Goal: Task Accomplishment & Management: Manage account settings

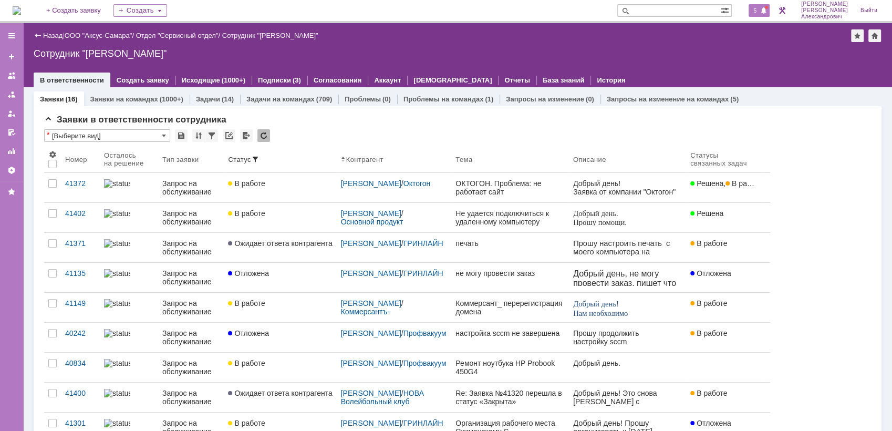
click at [758, 15] on div "5" at bounding box center [759, 10] width 22 height 13
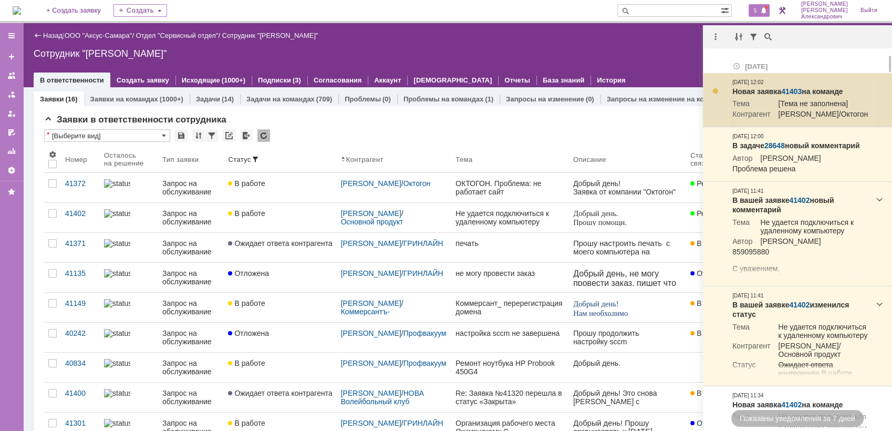
click at [794, 90] on link "41403" at bounding box center [791, 91] width 20 height 8
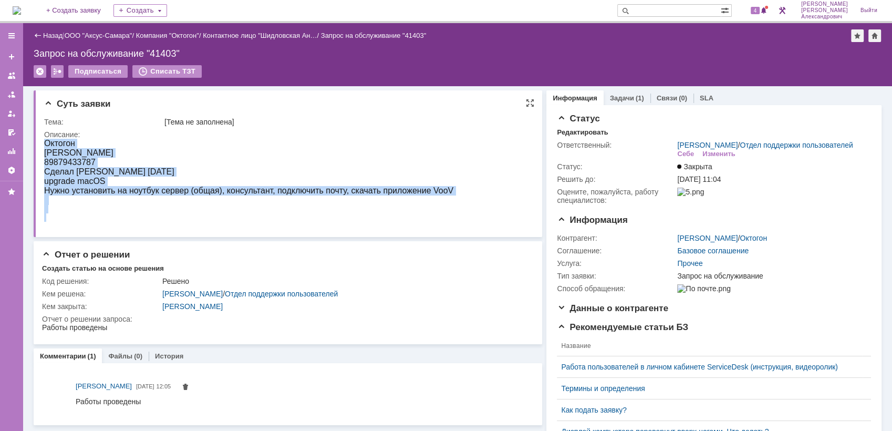
drag, startPoint x: 44, startPoint y: 144, endPoint x: 352, endPoint y: 217, distance: 316.9
click at [352, 217] on body "Октогон Анастасия 89879433787 Сделал Дмитрий сегодня upgrade macOS Нужно устано…" at bounding box center [248, 180] width 409 height 83
copy body "Октогон Анастасия 89879433787 Сделал Дмитрий сегодня upgrade macOS Нужно устано…"
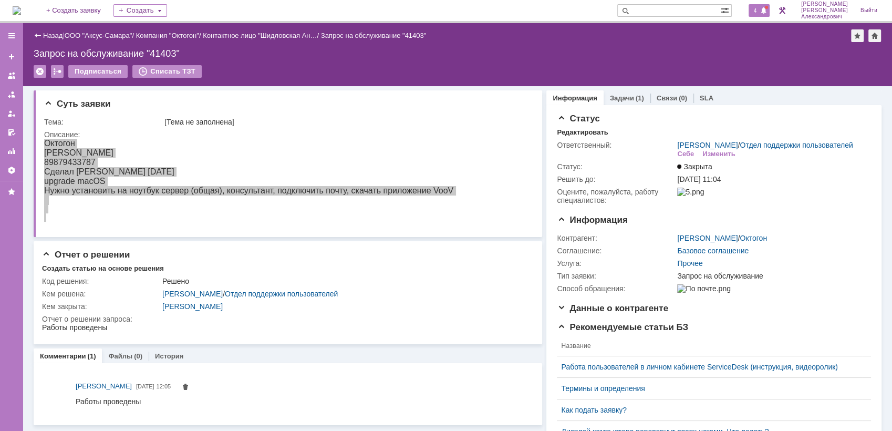
click at [760, 11] on span "4" at bounding box center [754, 10] width 9 height 7
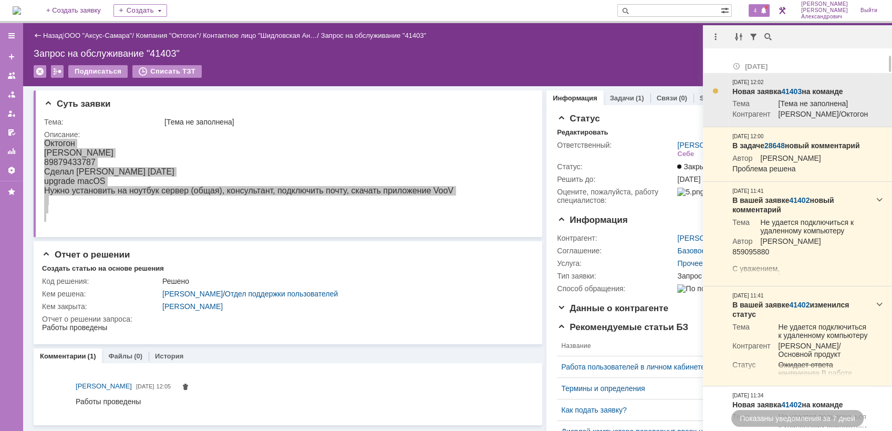
click at [793, 88] on link "41403" at bounding box center [791, 91] width 20 height 8
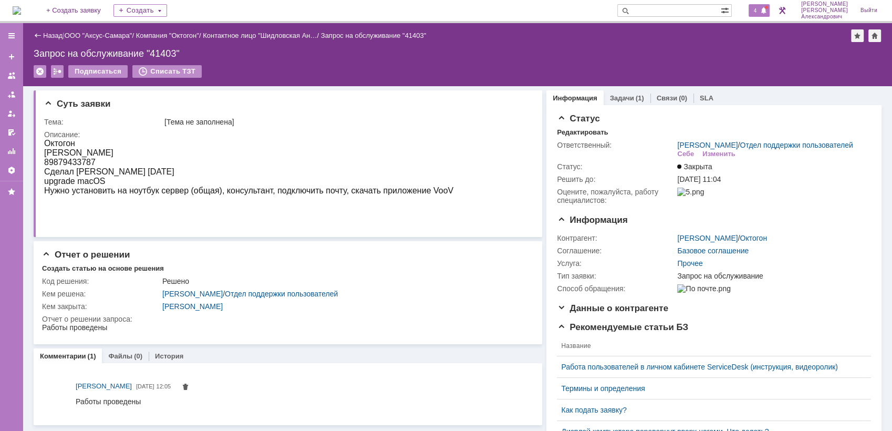
click at [760, 7] on span "4" at bounding box center [754, 10] width 9 height 7
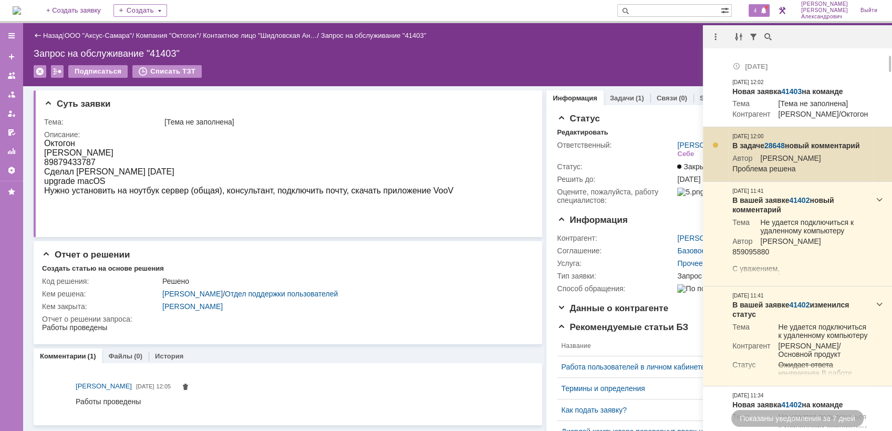
click at [775, 150] on link "28648" at bounding box center [774, 145] width 20 height 8
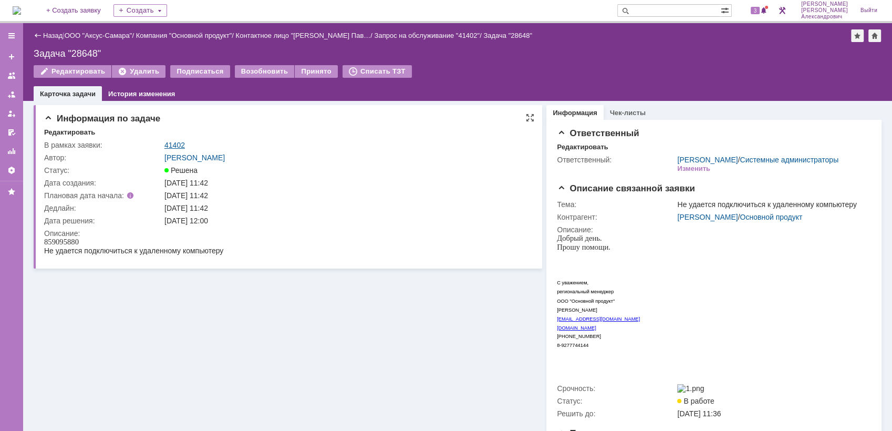
click at [181, 142] on link "41402" at bounding box center [174, 145] width 20 height 8
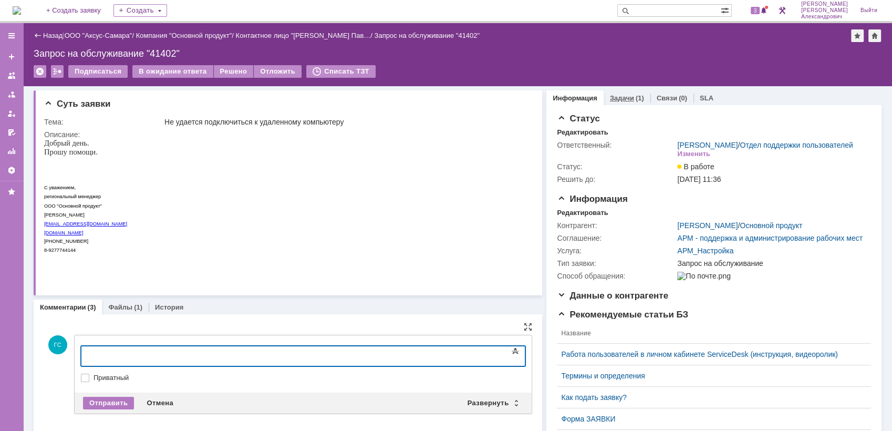
click at [617, 94] on link "Задачи" at bounding box center [622, 98] width 24 height 8
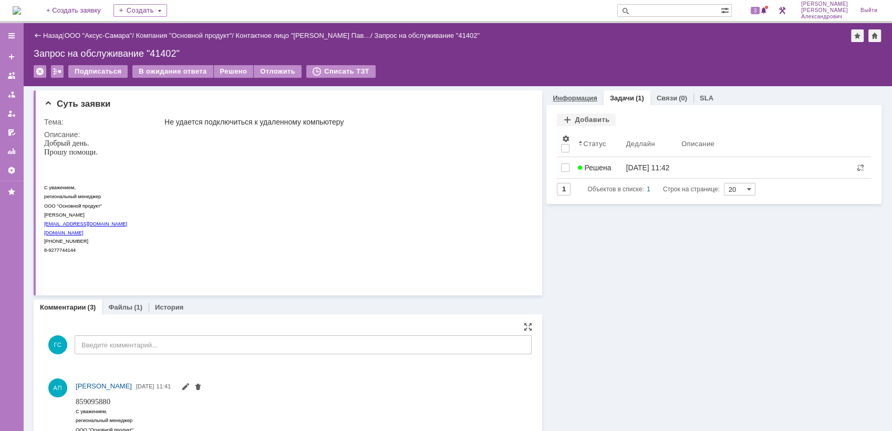
click at [576, 97] on link "Информация" at bounding box center [574, 98] width 44 height 8
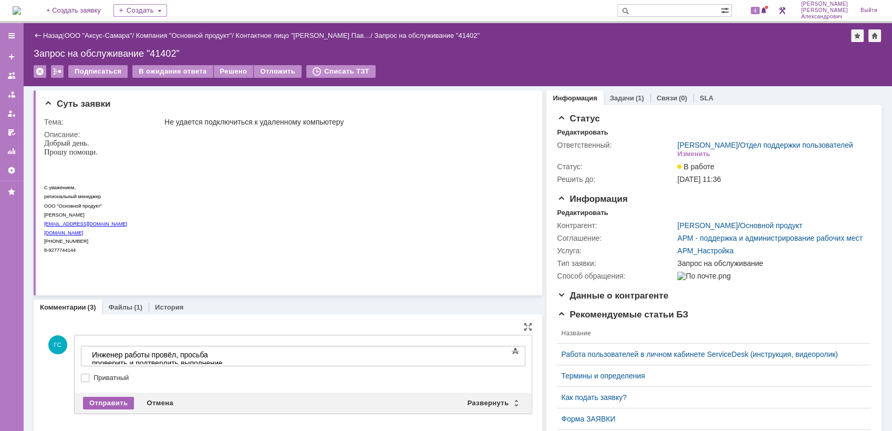
click at [114, 396] on div "Отправить" at bounding box center [108, 402] width 51 height 13
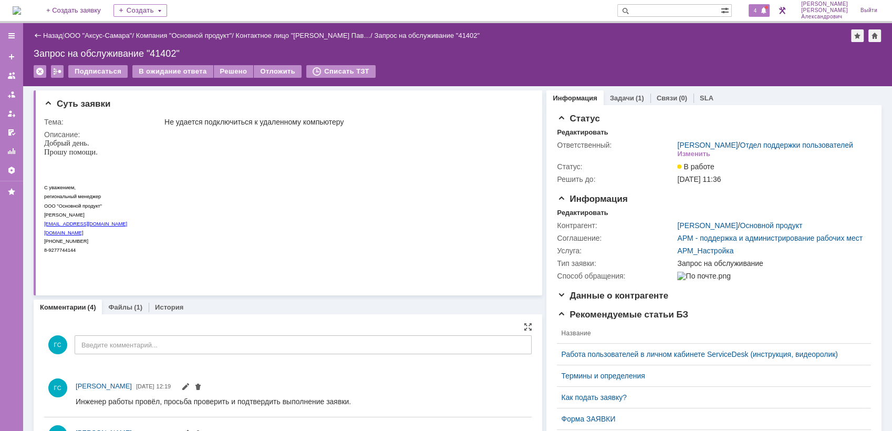
click at [756, 7] on span "4" at bounding box center [754, 10] width 9 height 7
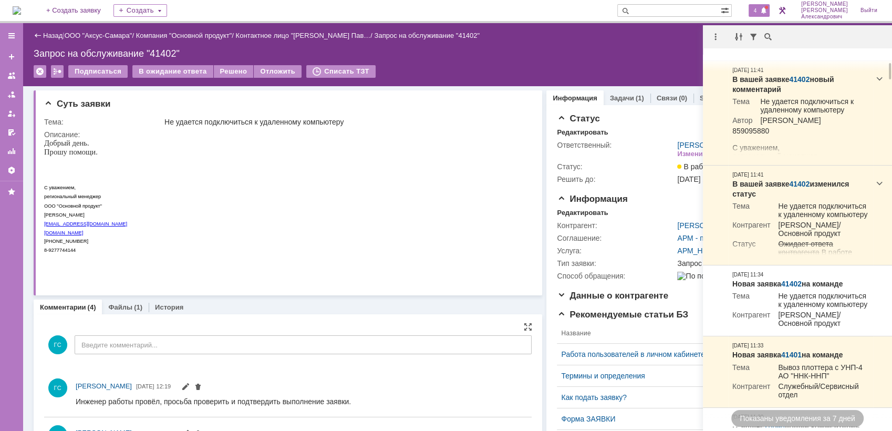
scroll to position [291, 0]
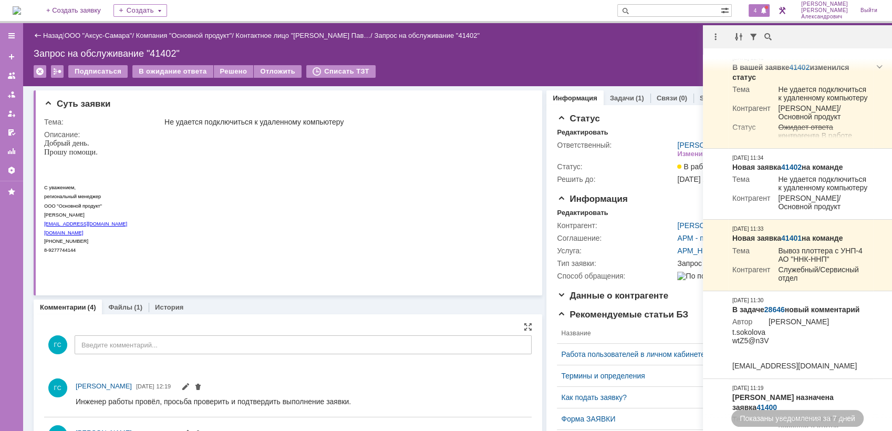
click at [554, 67] on div "Подписаться В ожидание ответа Решено Отложить Списать ТЗТ" at bounding box center [457, 76] width 847 height 22
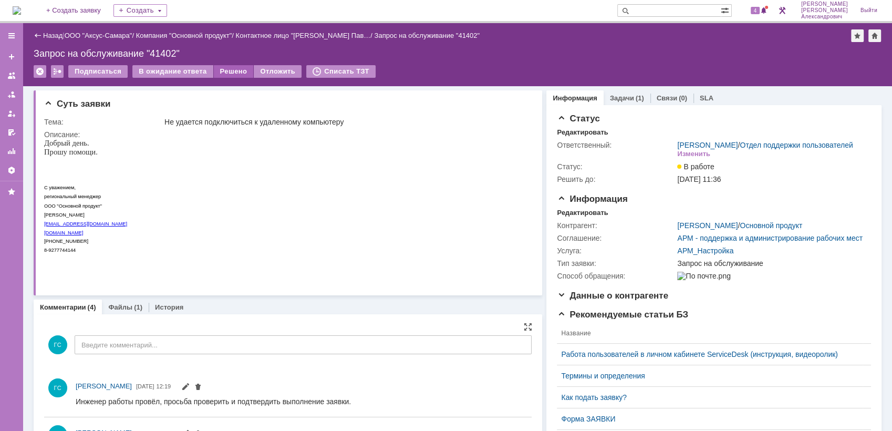
click at [231, 71] on div "Решено" at bounding box center [234, 71] width 40 height 13
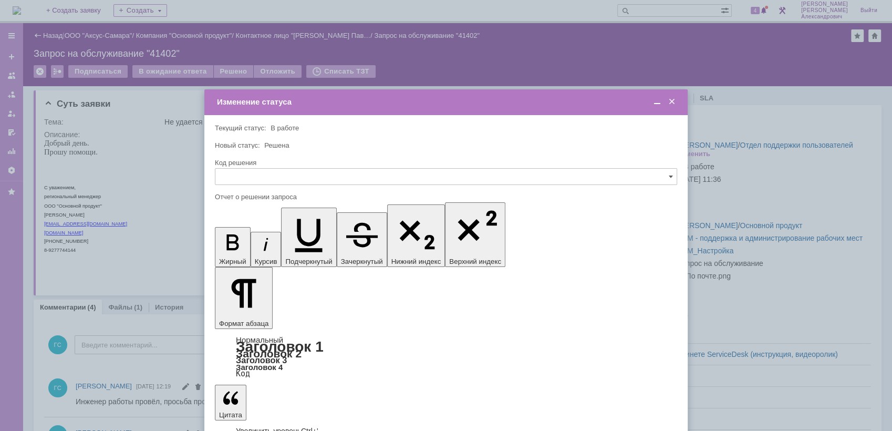
scroll to position [0, 0]
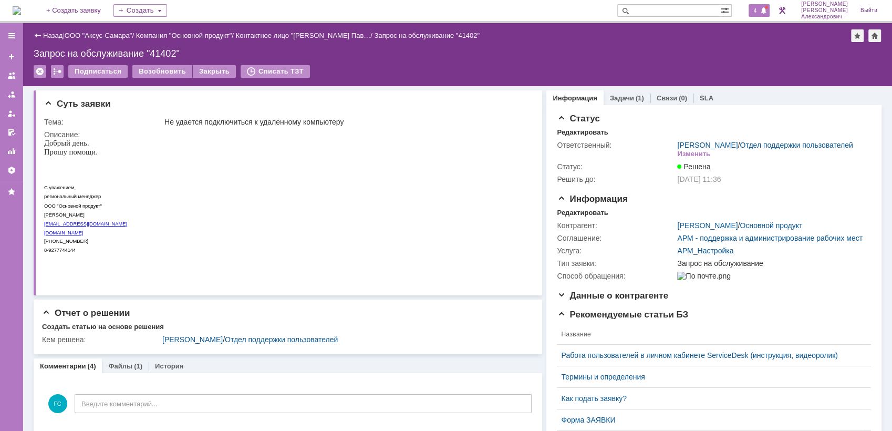
click at [760, 9] on span "4" at bounding box center [754, 10] width 9 height 7
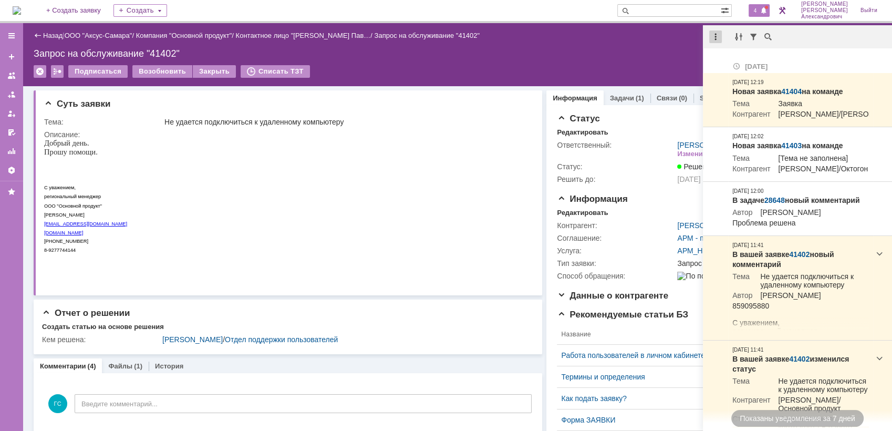
click at [713, 32] on div at bounding box center [715, 36] width 13 height 13
click at [729, 60] on div "Отметить уведомления прочитанными" at bounding box center [787, 63] width 141 height 7
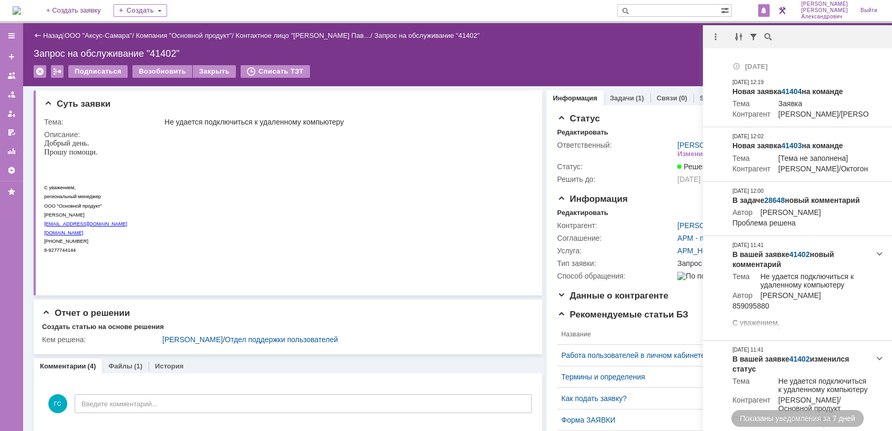
click at [633, 55] on div "Запрос на обслуживание "41402"" at bounding box center [457, 53] width 847 height 11
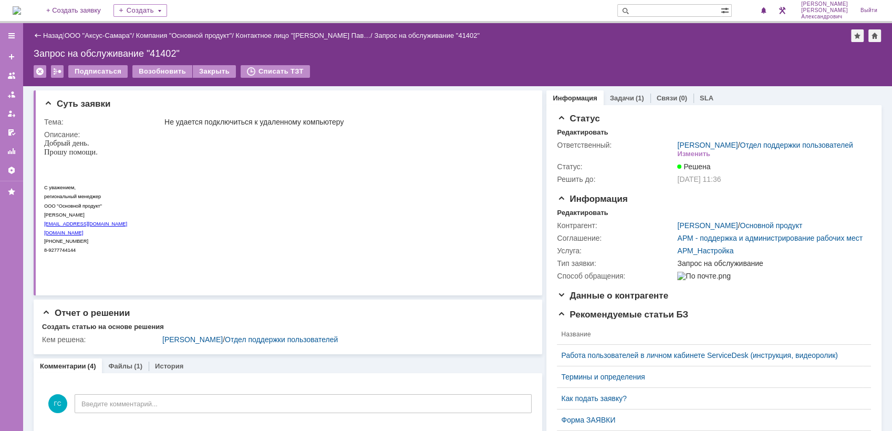
click at [17, 8] on img at bounding box center [17, 10] width 8 height 8
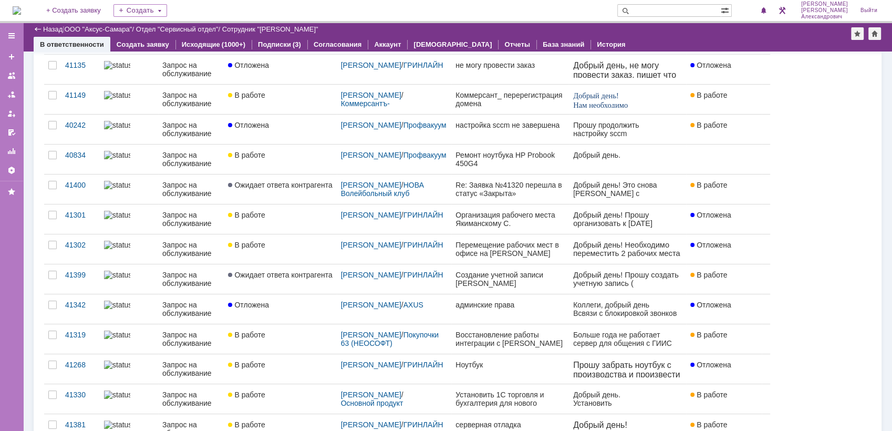
scroll to position [58, 0]
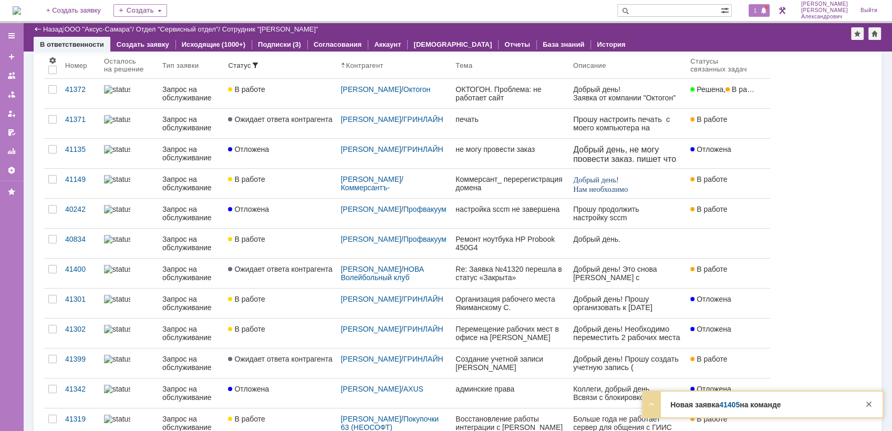
click at [756, 10] on span "1" at bounding box center [754, 10] width 9 height 7
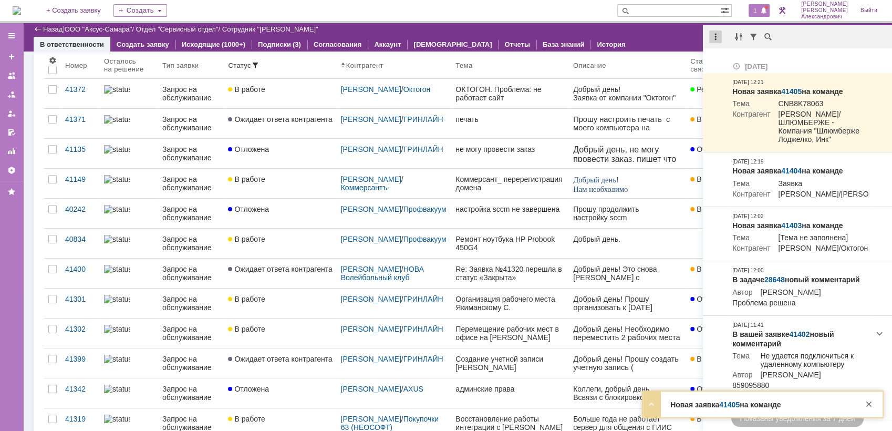
click at [714, 39] on div at bounding box center [715, 36] width 13 height 13
click at [731, 66] on div "Отметить уведомления прочитанными" at bounding box center [787, 63] width 141 height 7
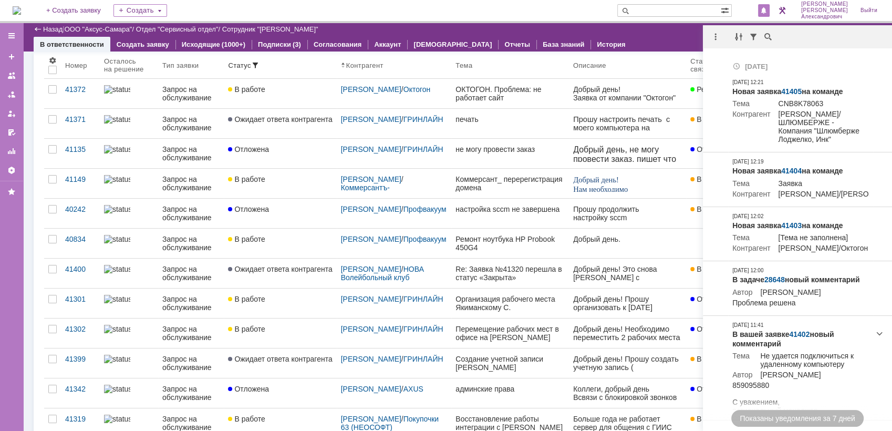
click at [630, 32] on div "Назад | ООО "Аксус-Самара" / Отдел "Сервисный отдел" / Сотрудник "Галстьян Степ…" at bounding box center [457, 29] width 847 height 13
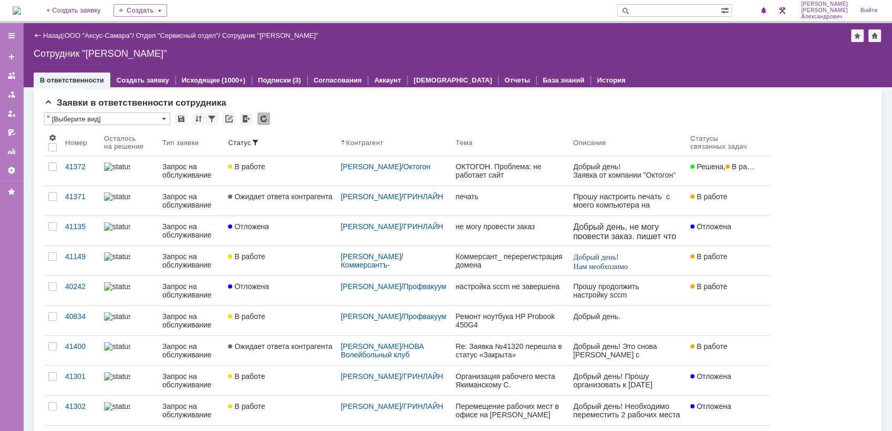
scroll to position [0, 0]
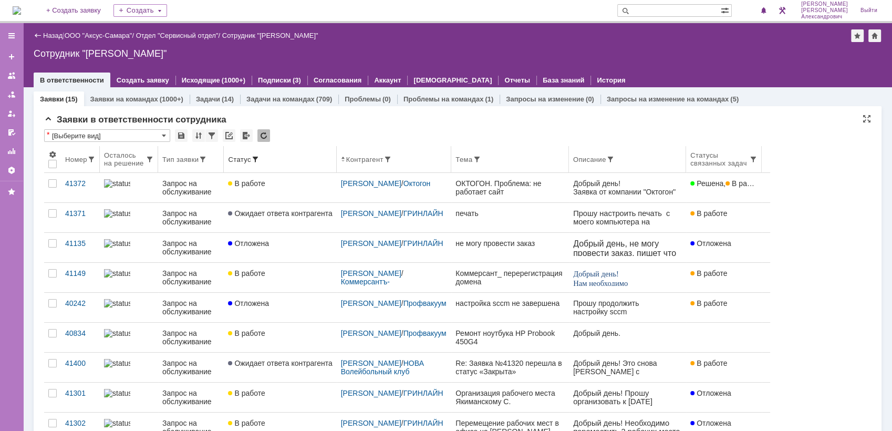
click at [130, 155] on div "Осталось на решение" at bounding box center [124, 159] width 41 height 16
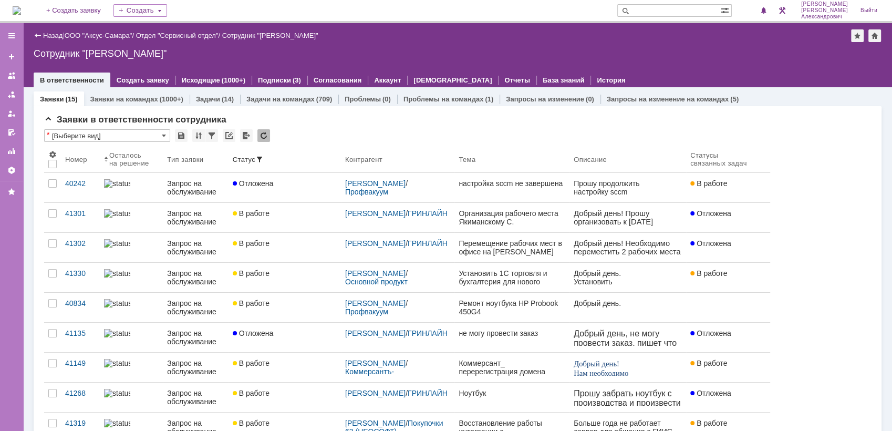
click at [703, 53] on div "Сотрудник "[PERSON_NAME]"" at bounding box center [457, 53] width 847 height 11
click at [765, 7] on span at bounding box center [763, 11] width 7 height 8
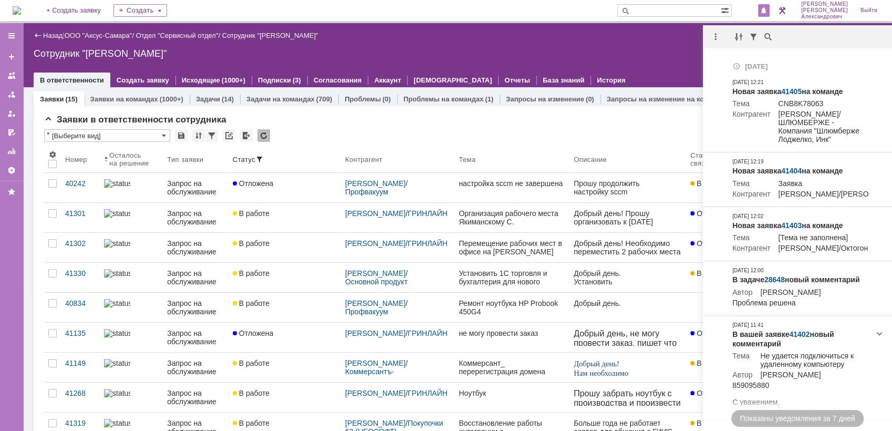
click at [694, 49] on div "Сотрудник "[PERSON_NAME]"" at bounding box center [457, 53] width 847 height 11
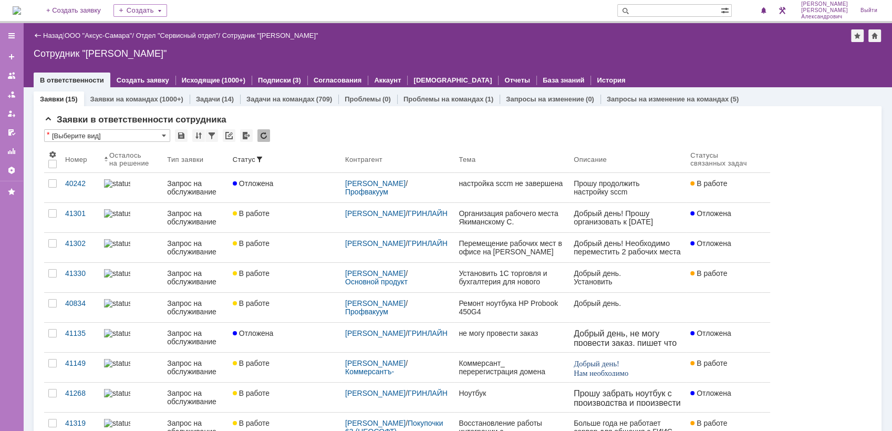
click at [21, 11] on img at bounding box center [17, 10] width 8 height 8
click at [14, 8] on img at bounding box center [17, 10] width 8 height 8
click at [20, 9] on img at bounding box center [17, 10] width 8 height 8
click at [21, 6] on img at bounding box center [17, 10] width 8 height 8
click at [101, 32] on link "ООО "Аксус-Самара"" at bounding box center [99, 36] width 68 height 8
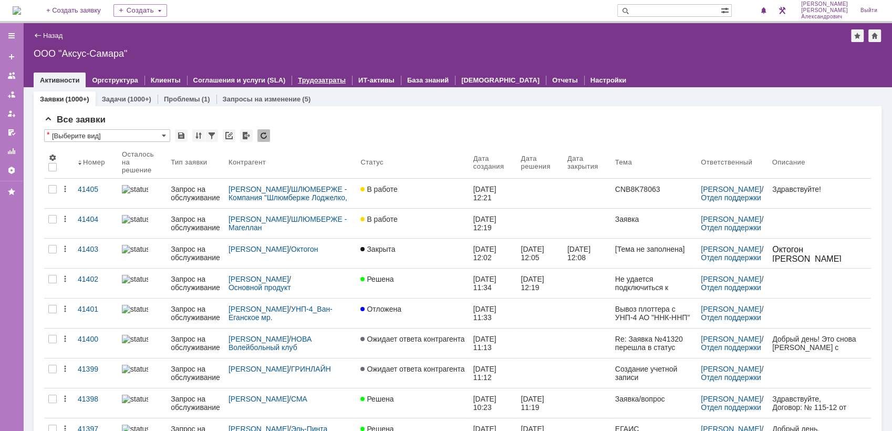
click at [315, 78] on link "Трудозатраты" at bounding box center [322, 80] width 48 height 8
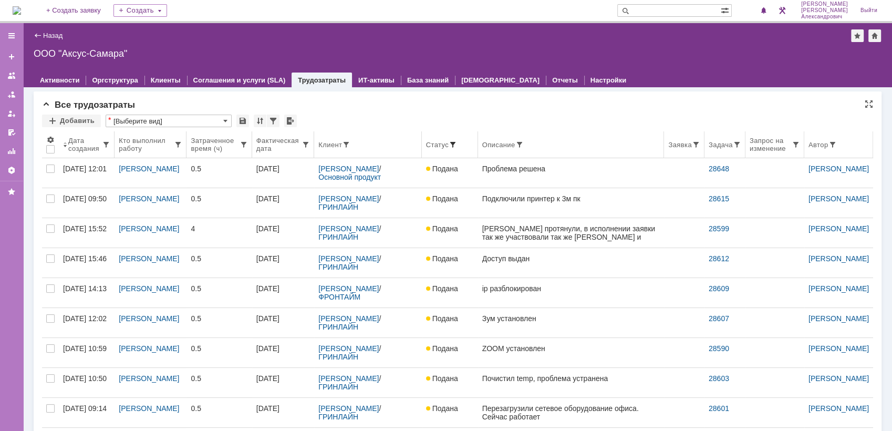
click at [448, 142] on span at bounding box center [452, 144] width 8 height 8
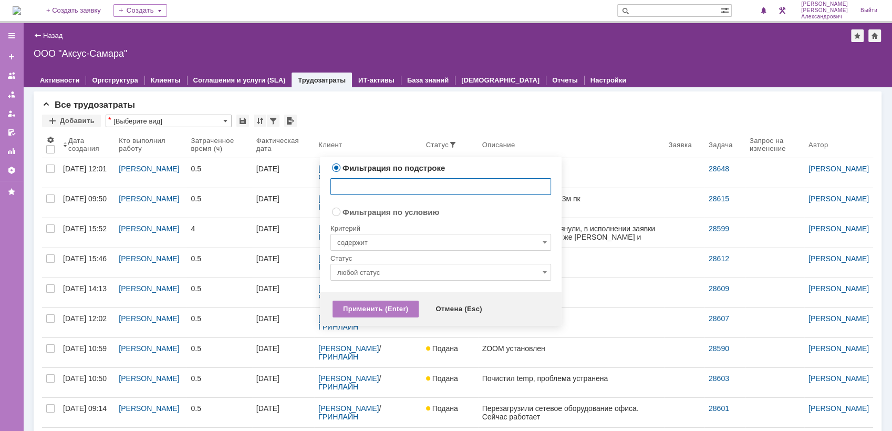
radio input "false"
radio input "true"
click at [435, 249] on input "содержит" at bounding box center [440, 242] width 221 height 17
click at [470, 208] on span "Фильтрация по условию" at bounding box center [440, 211] width 221 height 10
type input "содержит"
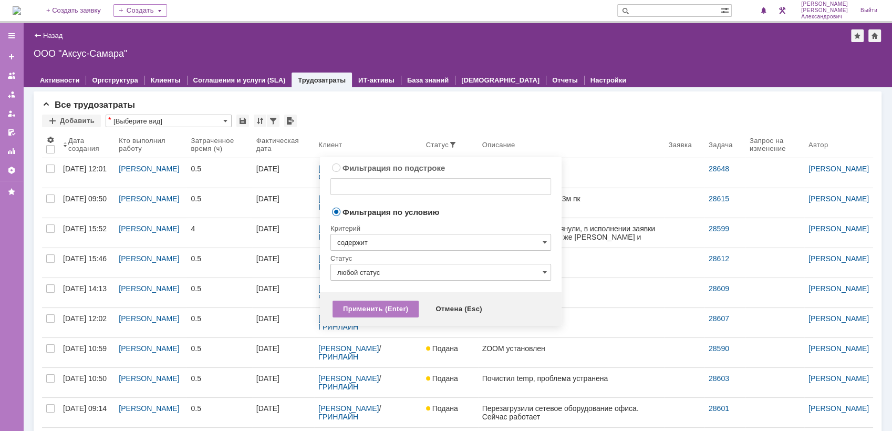
click at [402, 277] on input "любой статус" at bounding box center [440, 272] width 221 height 17
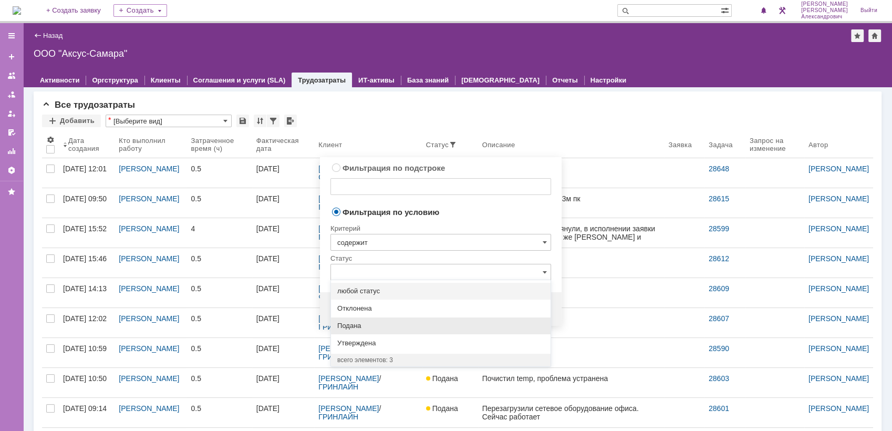
click at [388, 321] on span "Подана" at bounding box center [440, 325] width 207 height 8
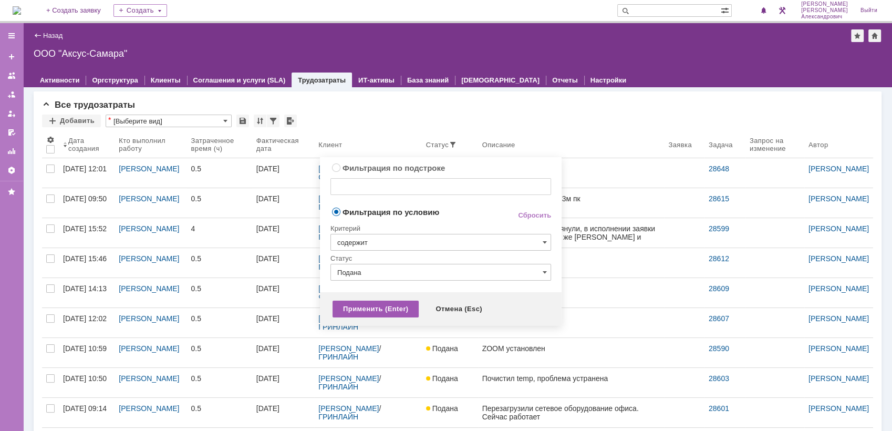
type input "Подана"
click at [384, 303] on div "Применить (Enter)" at bounding box center [375, 308] width 86 height 17
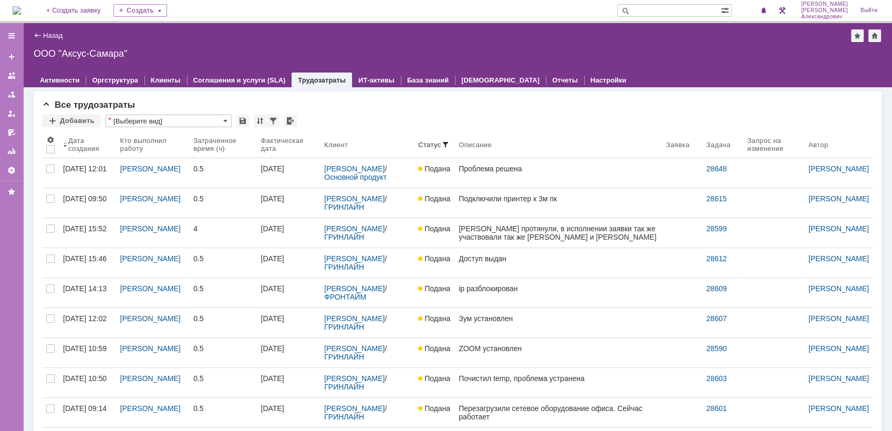
click at [599, 69] on div at bounding box center [457, 69] width 847 height 8
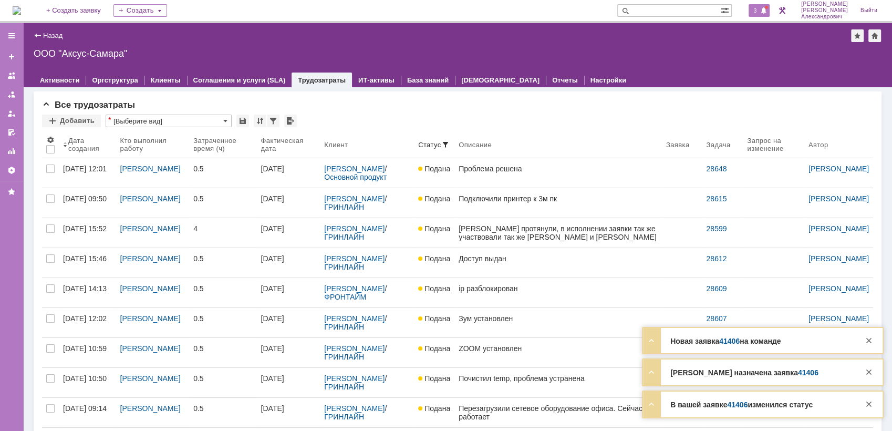
click at [760, 10] on span "3" at bounding box center [754, 10] width 9 height 7
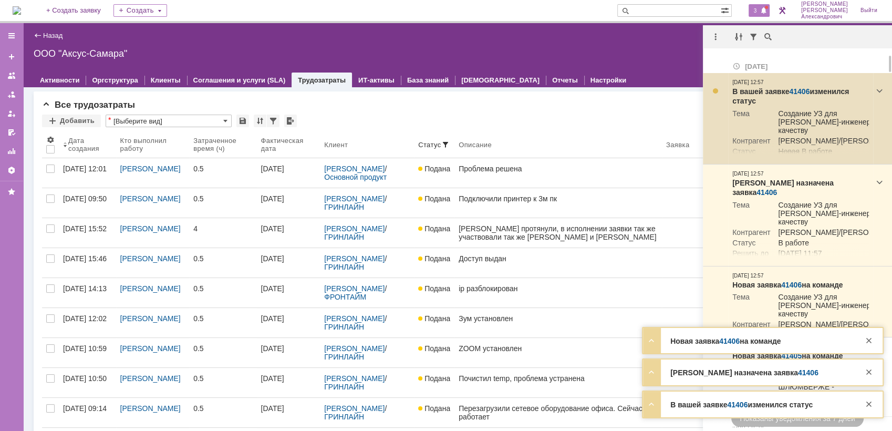
click at [796, 90] on link "41406" at bounding box center [799, 91] width 20 height 8
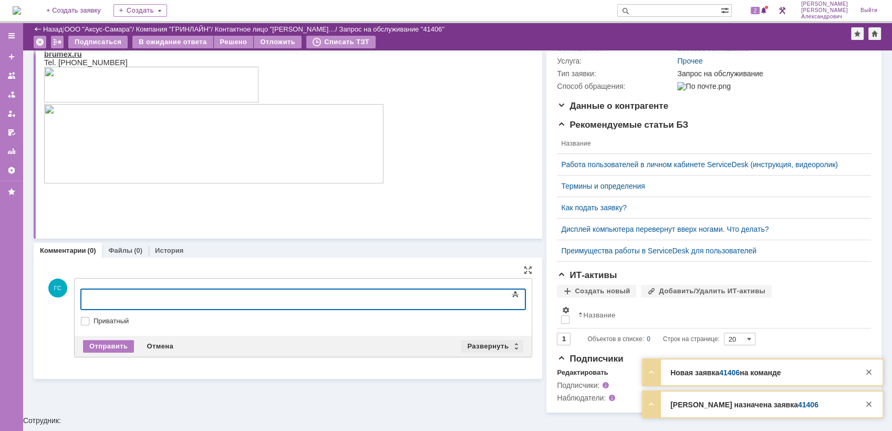
click at [476, 341] on div "Развернуть" at bounding box center [492, 346] width 62 height 13
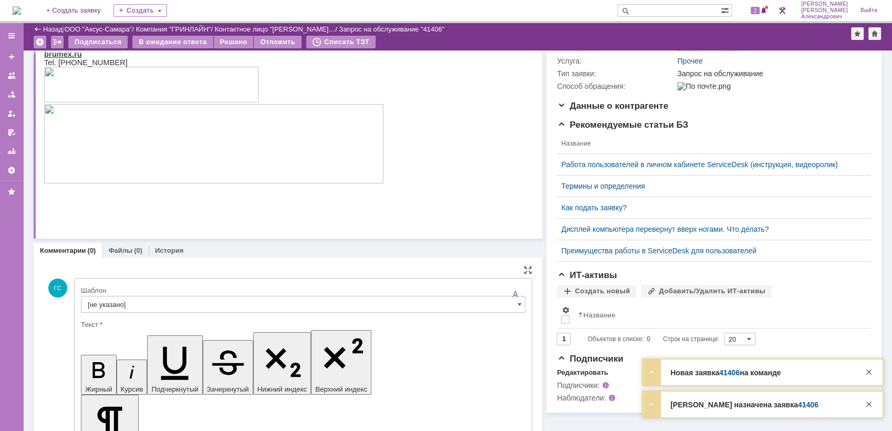
click at [199, 309] on input "[не указано]" at bounding box center [303, 304] width 444 height 17
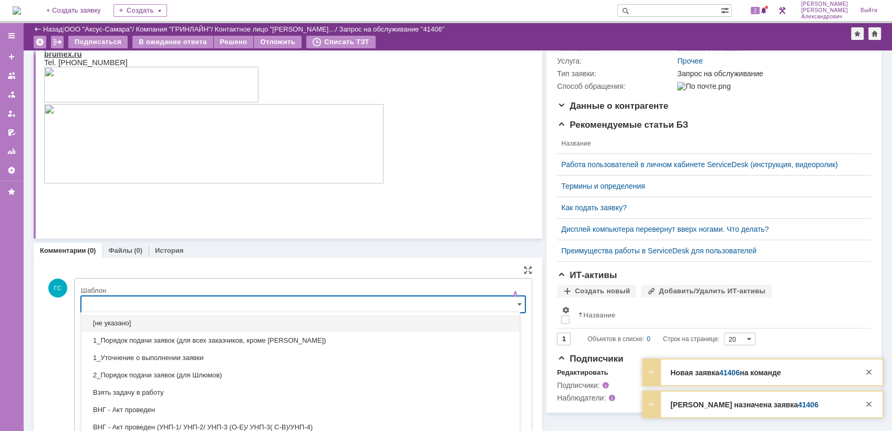
scroll to position [187, 0]
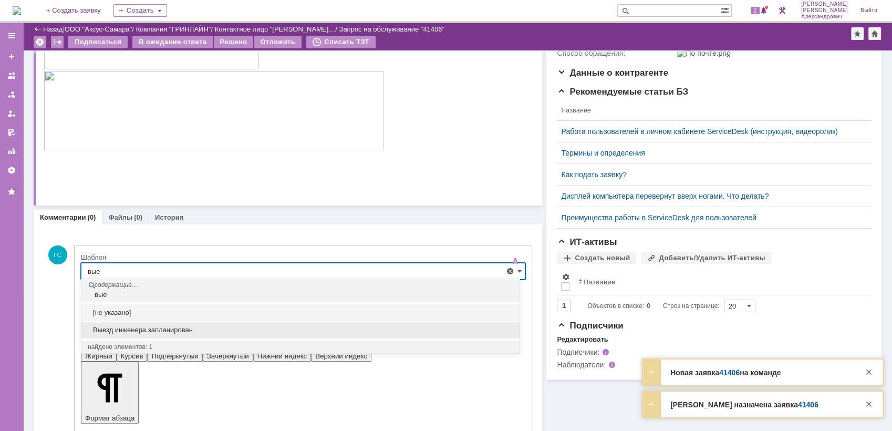
click at [197, 326] on span "Выезд инженера запланирован" at bounding box center [300, 330] width 425 height 8
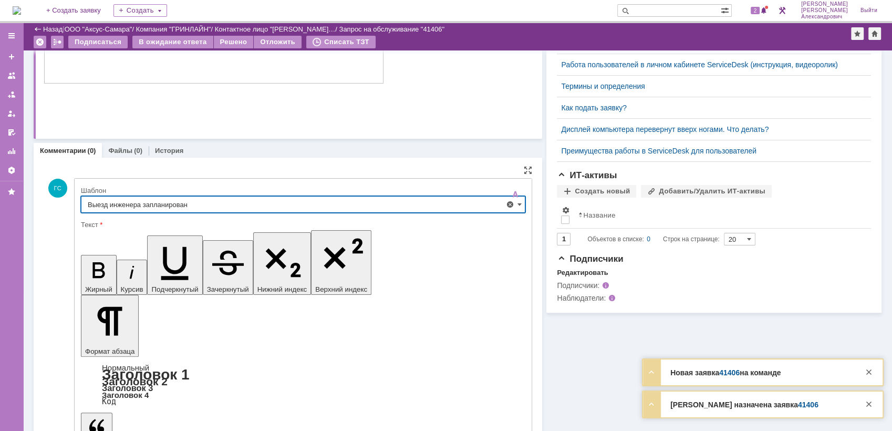
scroll to position [263, 0]
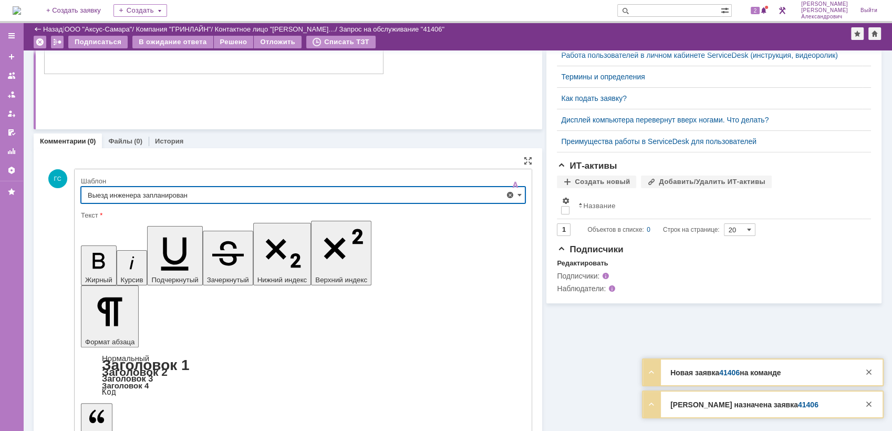
type input "Выезд инженера запланирован"
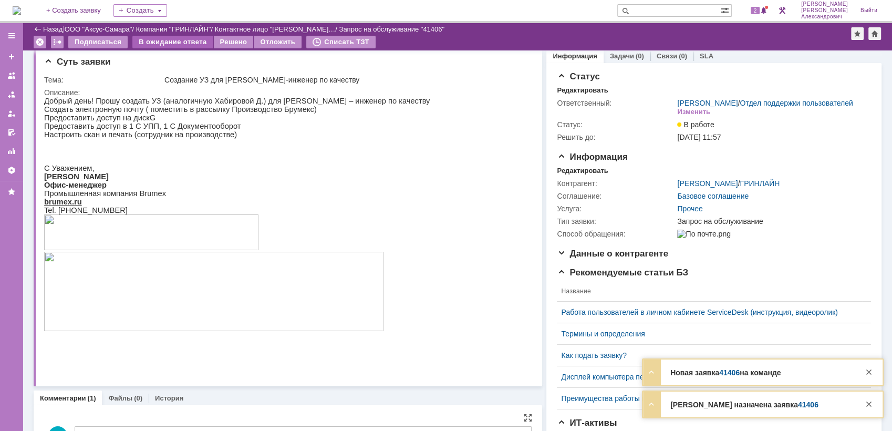
scroll to position [0, 0]
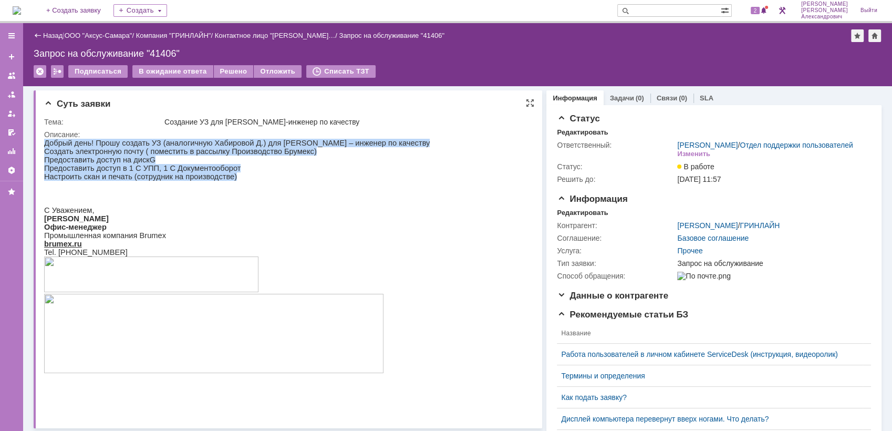
drag, startPoint x: 46, startPoint y: 147, endPoint x: 232, endPoint y: 181, distance: 189.5
click at [232, 181] on div "Добрый день! Прошу создать УЗ (аналогичную Хабировой Д.) для Казакова Ольга Сер…" at bounding box center [236, 269] width 385 height 261
copy div "Добрый день! Прошу создать УЗ (аналогичную Хабировой Д.) для Казакова Ольга Сер…"
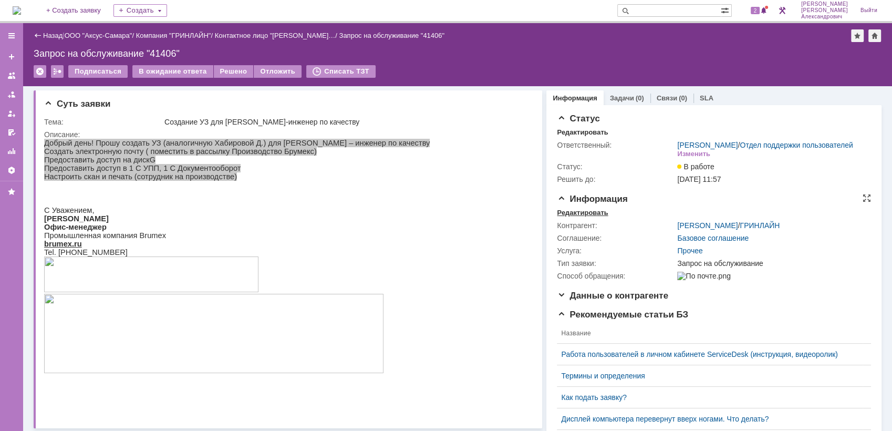
click at [570, 216] on div "Редактировать" at bounding box center [582, 212] width 51 height 8
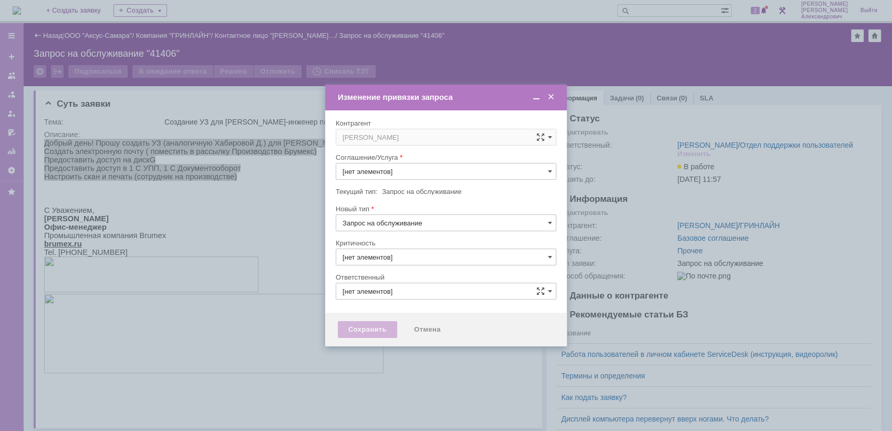
type input "Прочее"
type input "3. Низкая"
type input "[PERSON_NAME]"
type input "[не указано]"
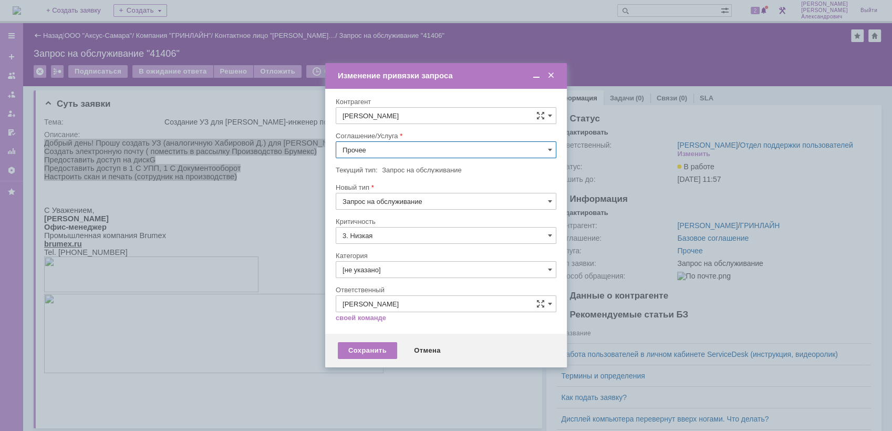
click at [410, 154] on input "Прочее" at bounding box center [446, 149] width 221 height 17
click at [405, 280] on span "АРМ_Настройка" at bounding box center [445, 277] width 207 height 8
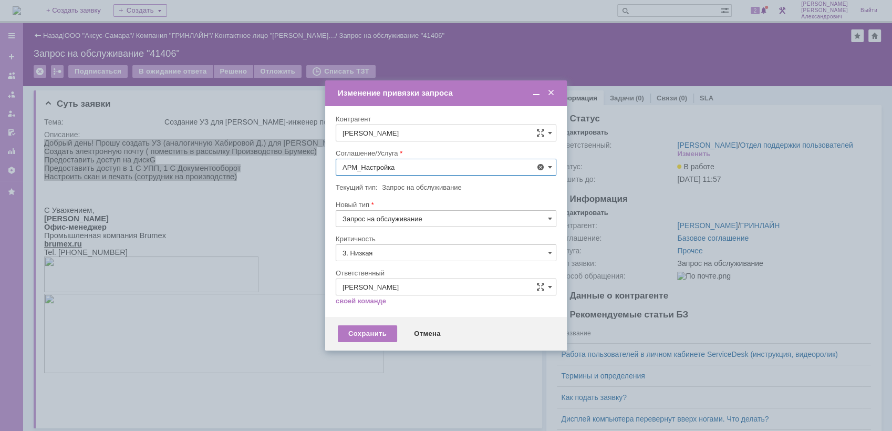
type input "АРМ_Настройка"
click at [403, 254] on input "3. Низкая" at bounding box center [446, 252] width 221 height 17
click at [390, 268] on span "[не указано]" at bounding box center [445, 272] width 207 height 8
type input "[не указано]"
click at [356, 339] on div "Сохранить" at bounding box center [367, 333] width 59 height 17
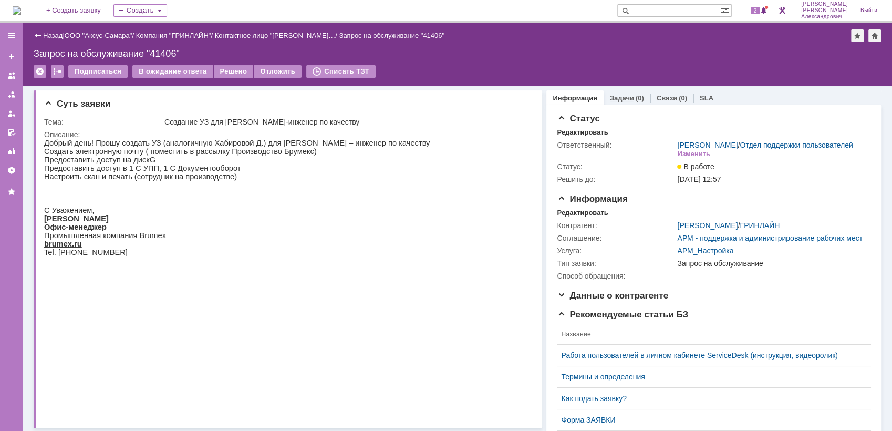
scroll to position [0, 0]
click at [622, 95] on link "Задачи" at bounding box center [622, 98] width 24 height 8
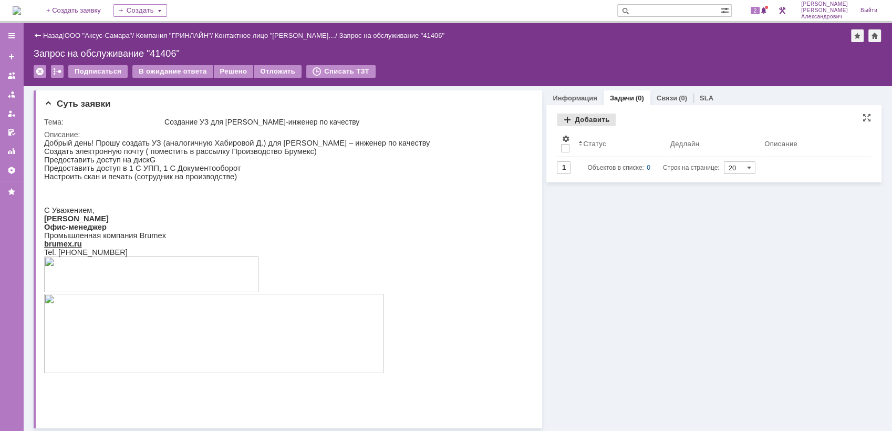
drag, startPoint x: 574, startPoint y: 109, endPoint x: 574, endPoint y: 116, distance: 6.3
click at [574, 116] on div "Задачи Добавить Результаты поиска: Изменить Сбросить Сортировать по: Статус 1 О…" at bounding box center [713, 143] width 335 height 77
click at [574, 117] on div "Добавить" at bounding box center [586, 119] width 59 height 13
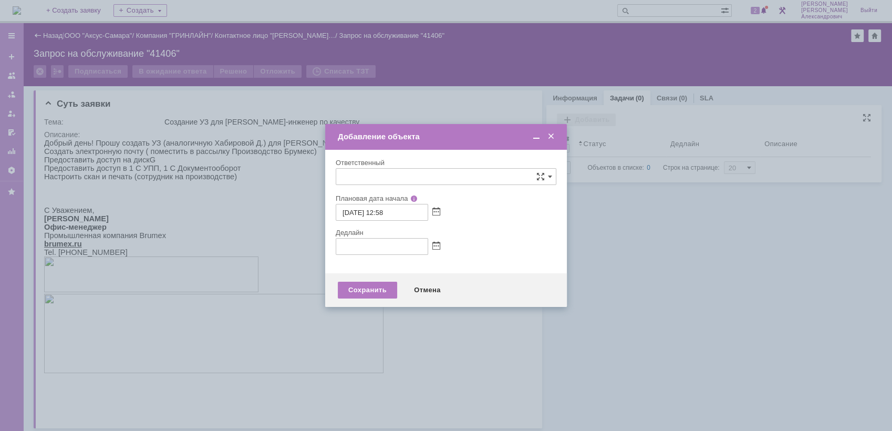
type input "[не указано]"
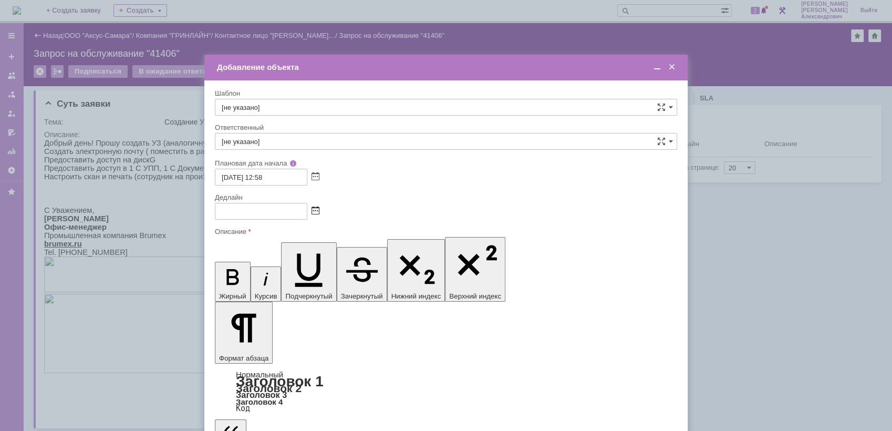
click at [312, 212] on span at bounding box center [315, 211] width 8 height 8
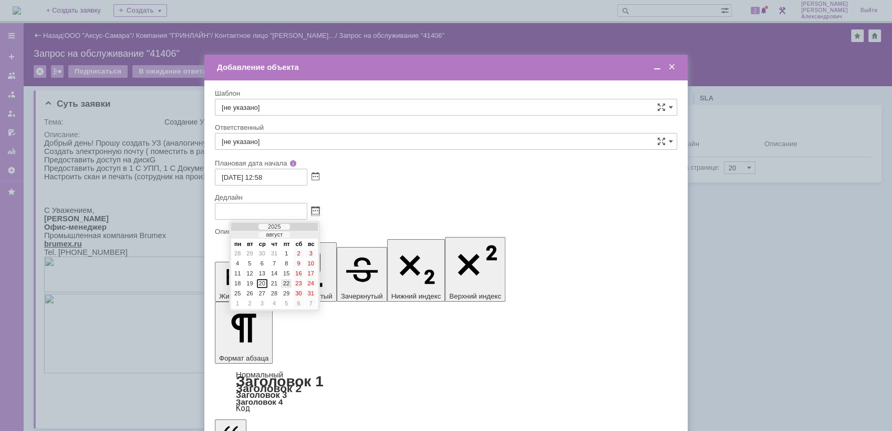
click at [285, 279] on div "22" at bounding box center [286, 283] width 11 height 9
type input "22.08.2025 12:58"
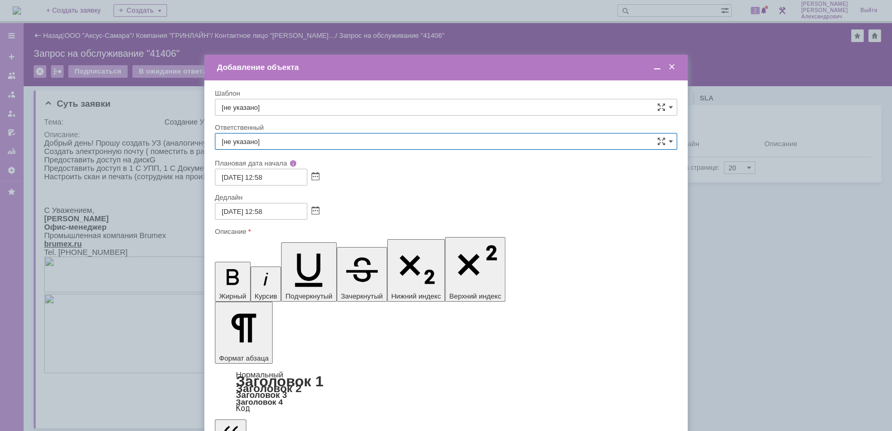
click at [282, 140] on input "[не указано]" at bounding box center [446, 141] width 462 height 17
click at [277, 246] on div "[PERSON_NAME]" at bounding box center [445, 252] width 461 height 17
type input "[PERSON_NAME]"
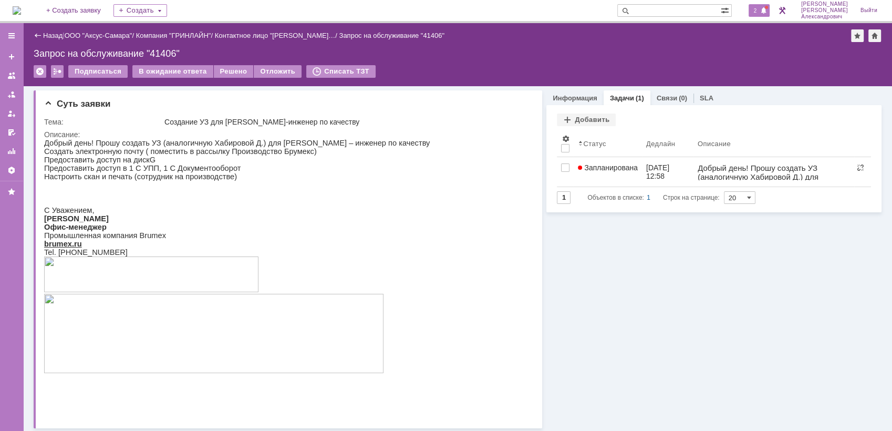
click at [755, 13] on span "2" at bounding box center [754, 10] width 9 height 7
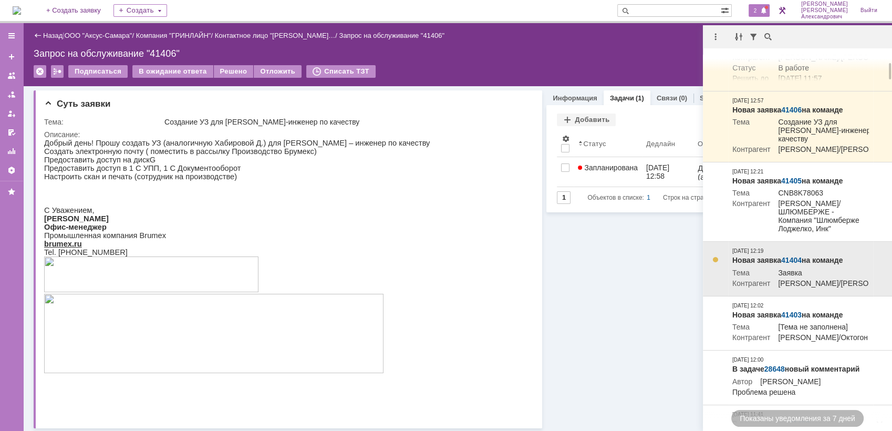
scroll to position [291, 0]
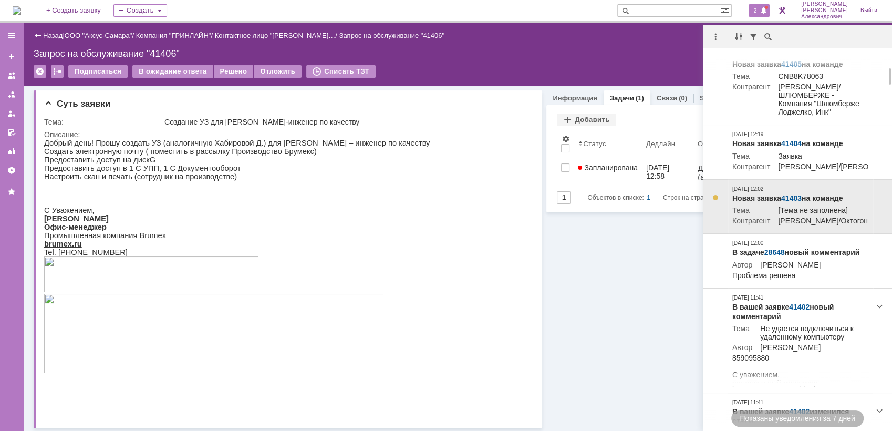
click at [789, 202] on link "41403" at bounding box center [791, 198] width 20 height 8
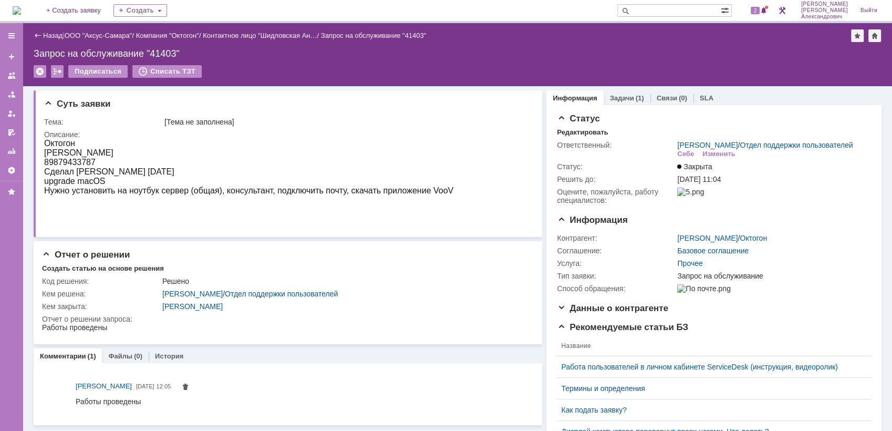
click at [612, 87] on div "Информация Задачи (1) Связи (0) SLA Статус Редактировать Ответственный: Гавриле…" at bounding box center [711, 343] width 339 height 515
click at [610, 95] on link "Задачи" at bounding box center [622, 98] width 24 height 8
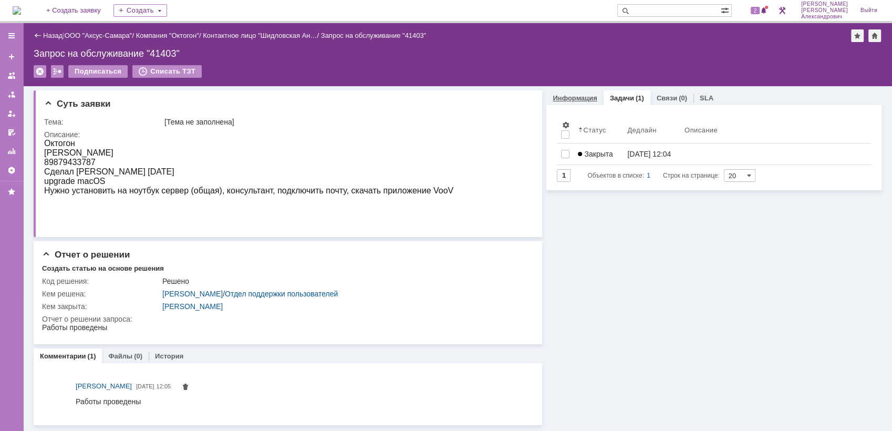
click at [582, 95] on link "Информация" at bounding box center [574, 98] width 44 height 8
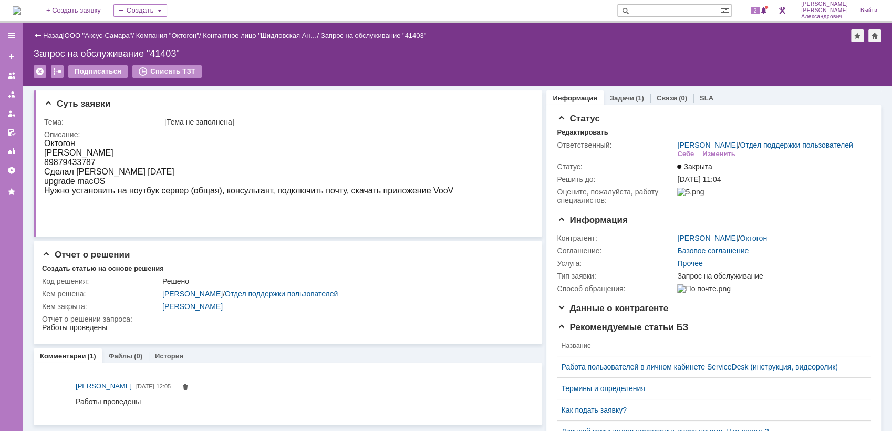
click at [21, 6] on img at bounding box center [17, 10] width 8 height 8
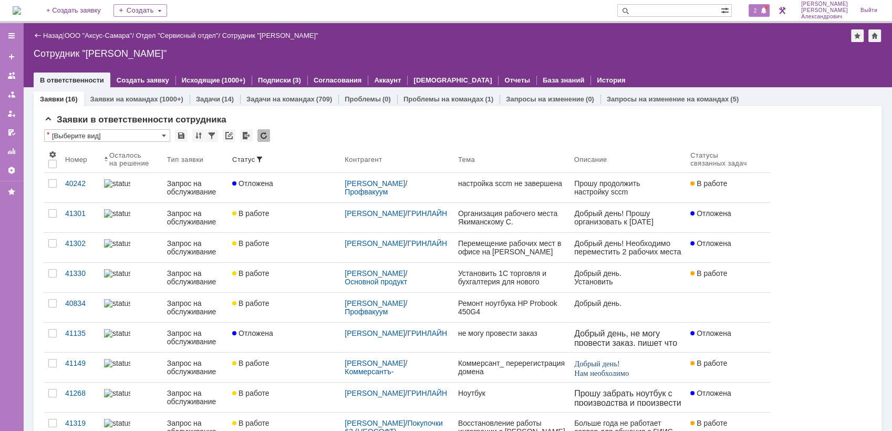
click at [758, 9] on span "2" at bounding box center [754, 10] width 9 height 7
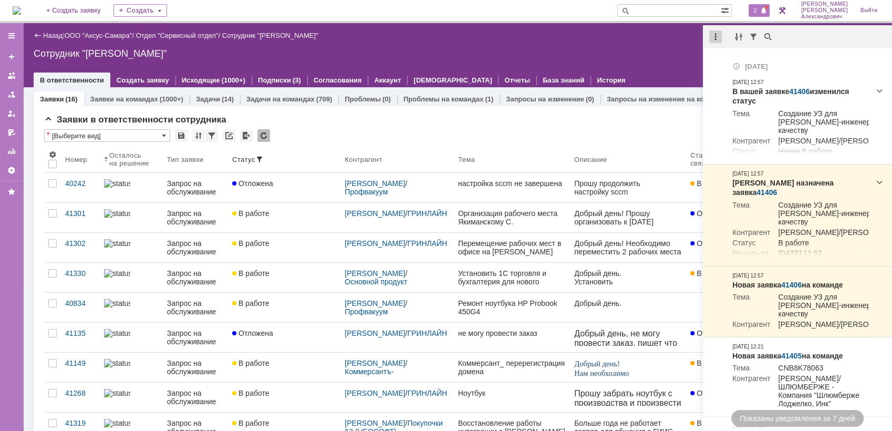
click at [714, 33] on div at bounding box center [715, 36] width 13 height 13
click at [729, 62] on div "Отметить уведомления прочитанными" at bounding box center [787, 63] width 141 height 7
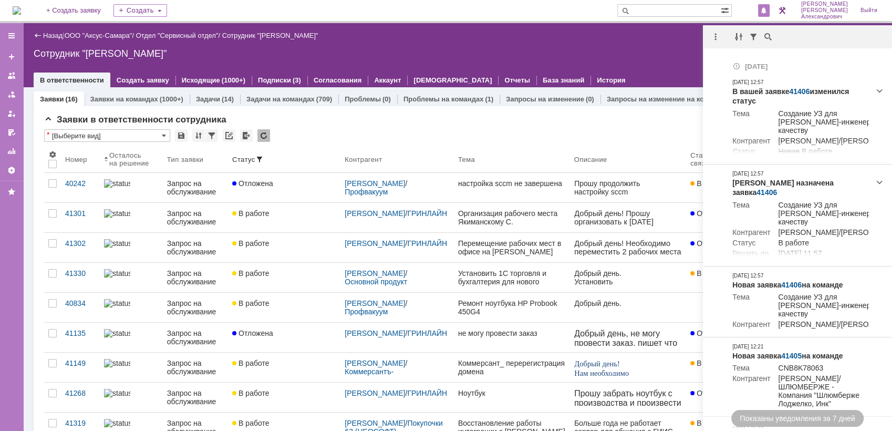
click at [614, 51] on div "Сотрудник "Галстьян Степан Александрович"" at bounding box center [457, 53] width 847 height 11
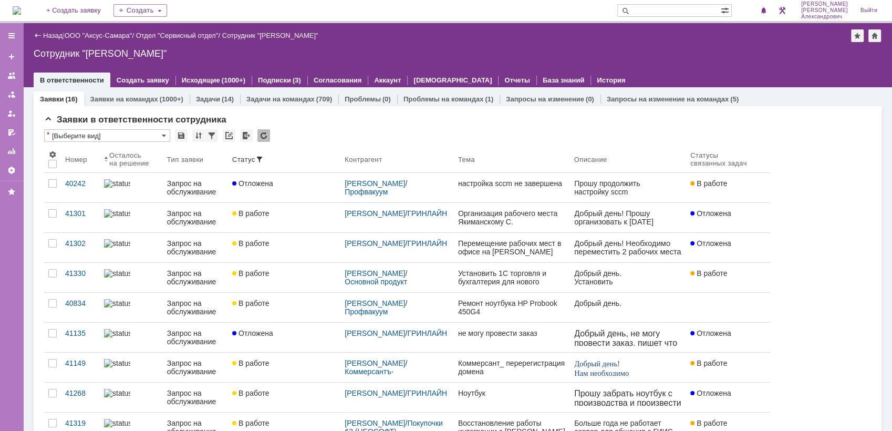
click at [21, 8] on img at bounding box center [17, 10] width 8 height 8
click at [18, 8] on img at bounding box center [17, 10] width 8 height 8
click at [21, 10] on img at bounding box center [17, 10] width 8 height 8
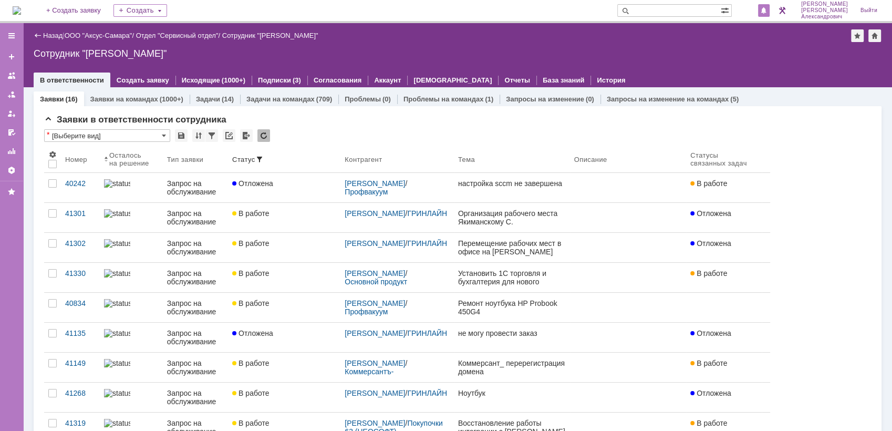
click at [769, 6] on div at bounding box center [764, 10] width 12 height 13
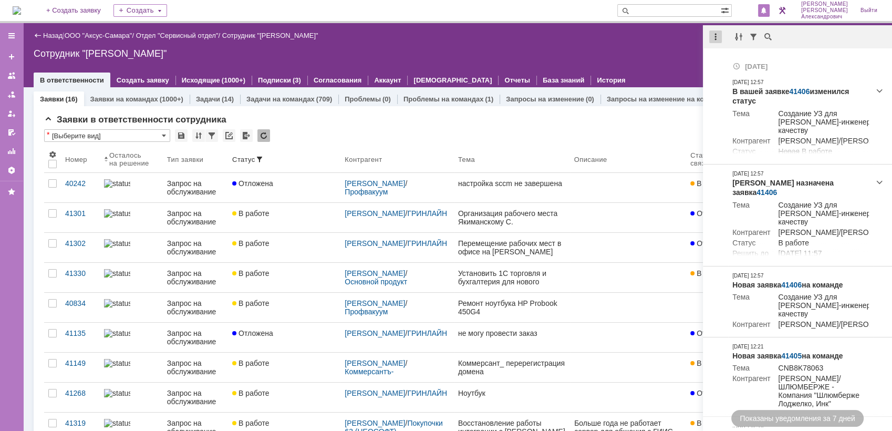
click at [717, 36] on div at bounding box center [715, 36] width 13 height 13
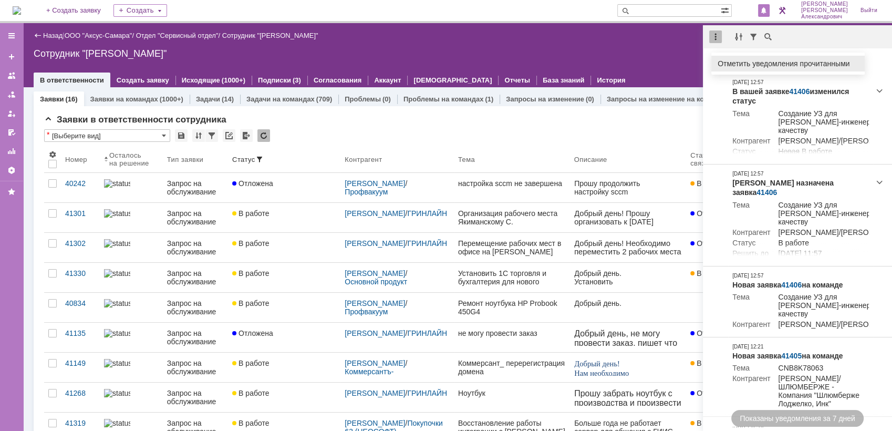
click at [723, 57] on div "Отметить уведомления прочитанными" at bounding box center [787, 64] width 153 height 16
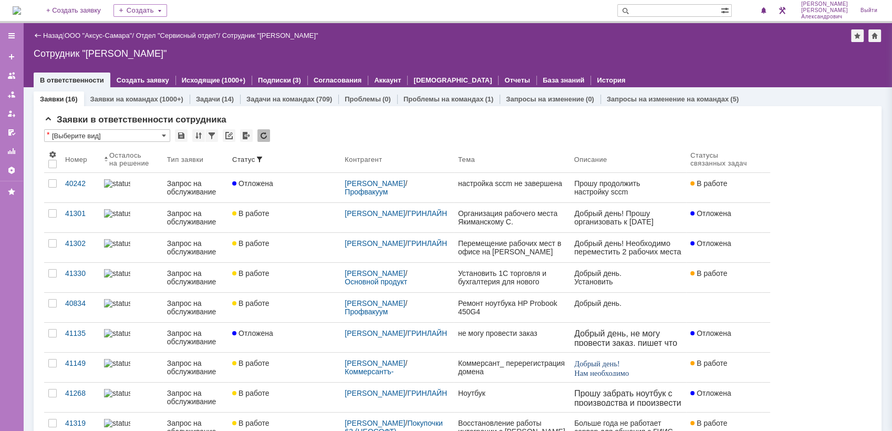
click at [651, 47] on div "Назад | ООО "Аксус-Самара" / Отдел "Сервисный отдел" / Сотрудник "Галстьян Степ…" at bounding box center [457, 55] width 868 height 64
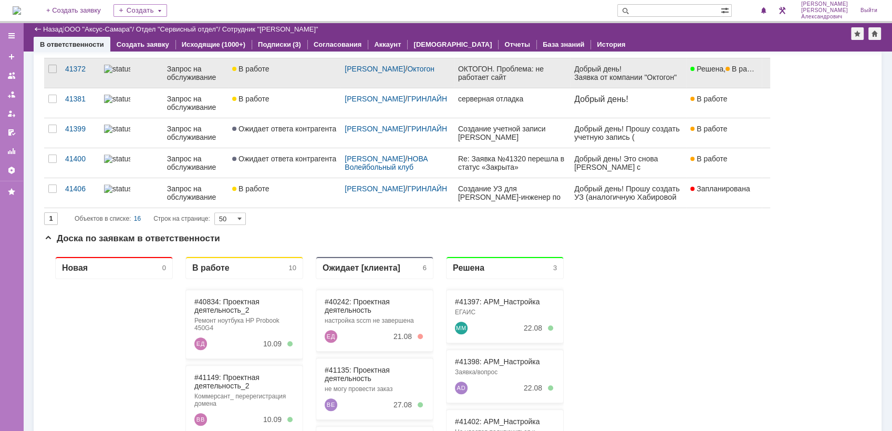
click at [308, 81] on link "В работе" at bounding box center [284, 72] width 112 height 29
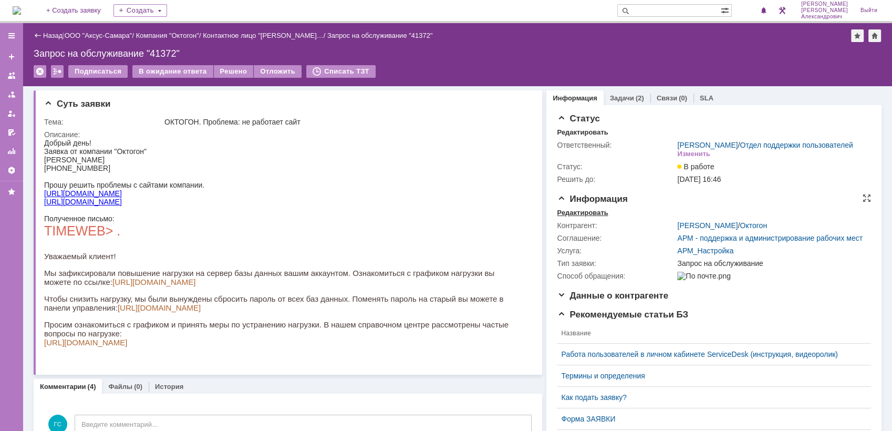
click at [569, 217] on div "Редактировать" at bounding box center [582, 212] width 51 height 8
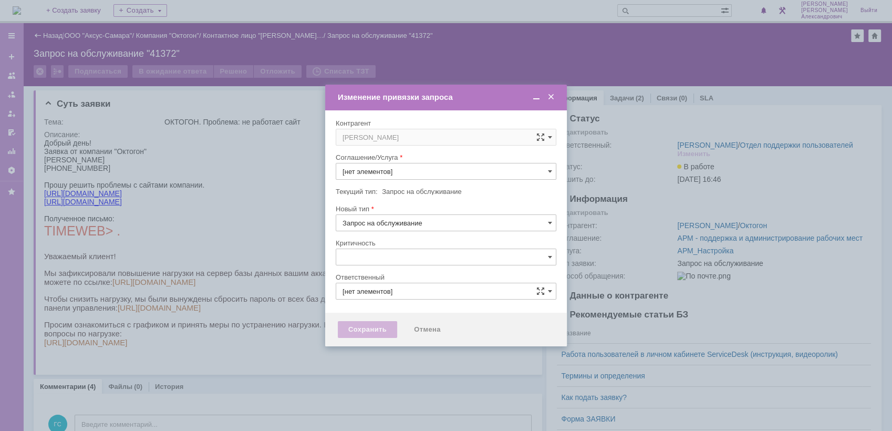
type input "АРМ_Настройка"
type input "[не указано]"
type input "[PERSON_NAME]"
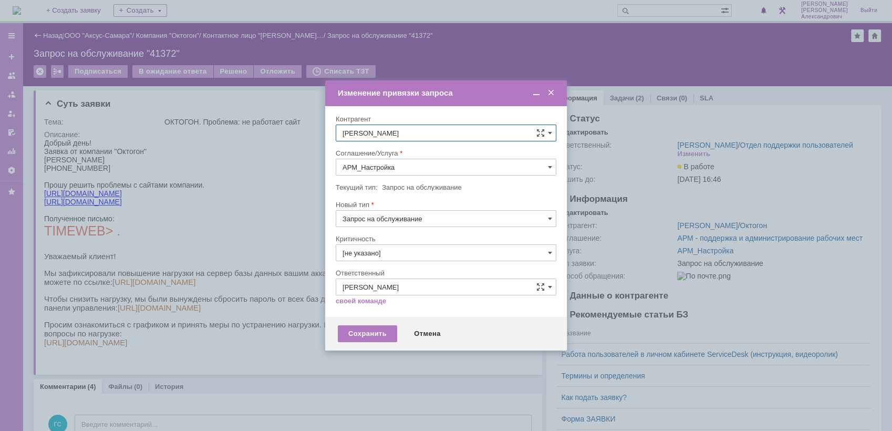
click at [423, 162] on input "АРМ_Настройка" at bounding box center [446, 167] width 221 height 17
click at [441, 239] on span "Проектная деятельность" at bounding box center [445, 243] width 207 height 8
type input "Проектная деятельность"
click at [377, 331] on div "Сохранить" at bounding box center [367, 333] width 59 height 17
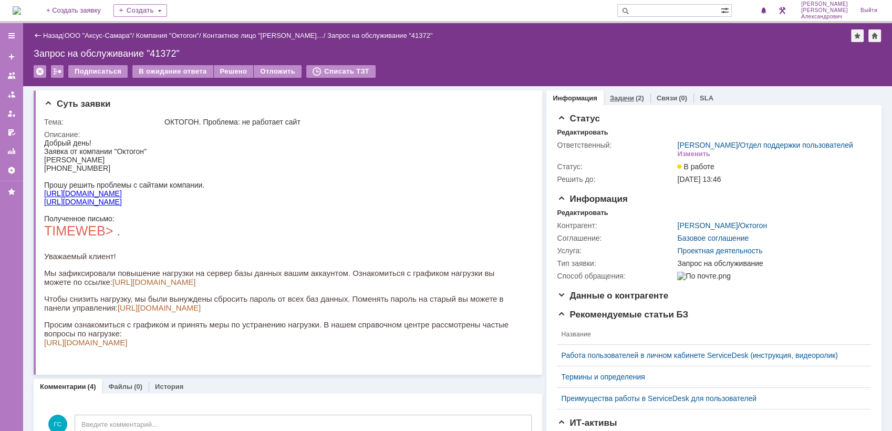
click at [624, 99] on link "Задачи" at bounding box center [622, 98] width 24 height 8
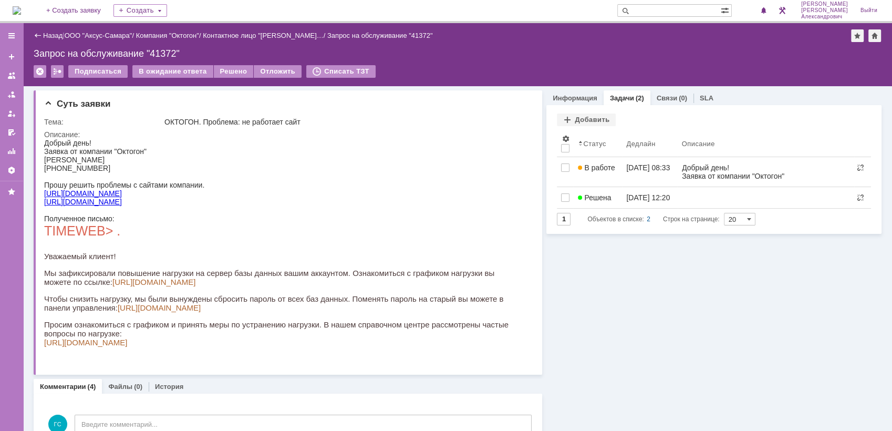
click at [506, 60] on div "Назад | ООО "Аксус-Самара" / Компания "Октогон" / Контактное лицо "Алёна Никите…" at bounding box center [457, 54] width 868 height 63
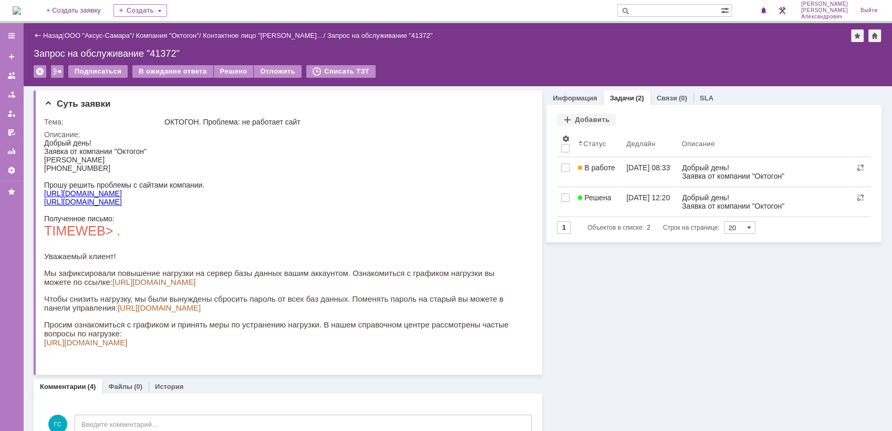
click at [21, 8] on img at bounding box center [17, 10] width 8 height 8
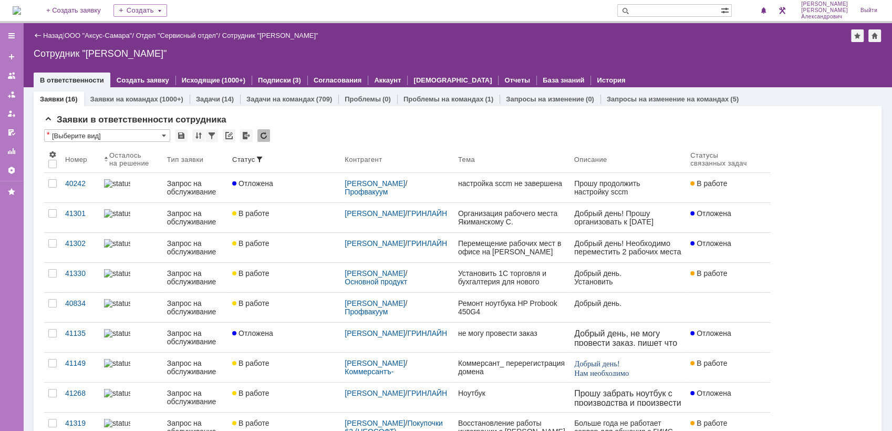
click at [17, 15] on img at bounding box center [17, 10] width 8 height 8
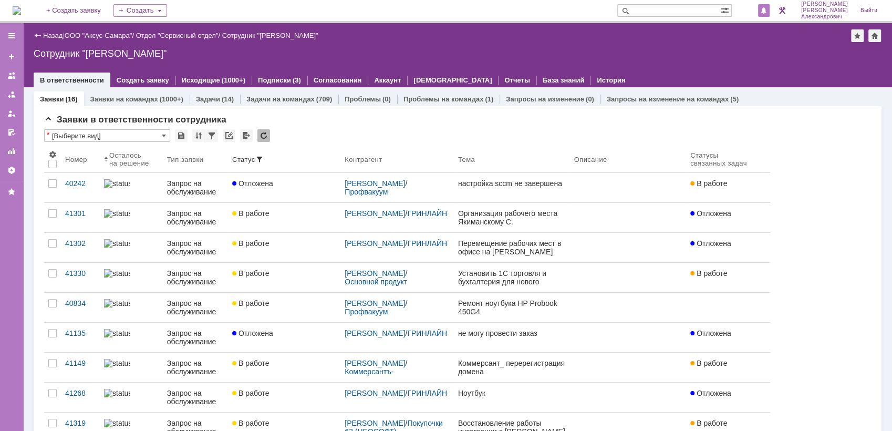
click at [767, 13] on span at bounding box center [763, 11] width 7 height 8
click at [631, 57] on div "Сотрудник "[PERSON_NAME]"" at bounding box center [457, 53] width 847 height 11
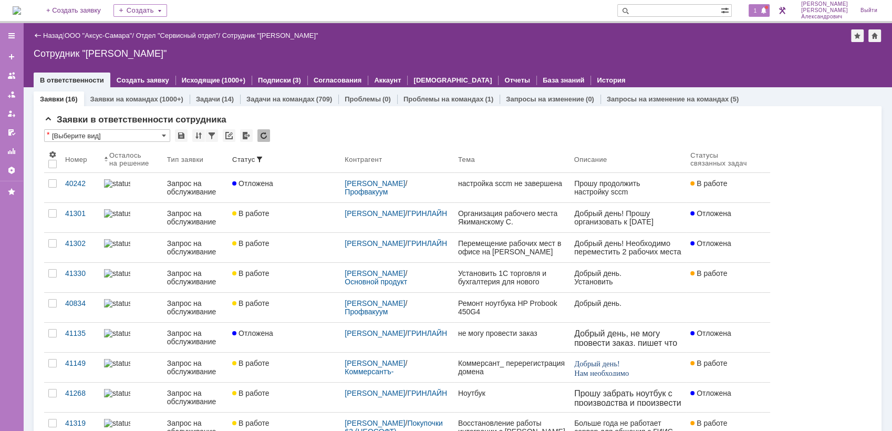
click at [760, 7] on span "1" at bounding box center [754, 10] width 9 height 7
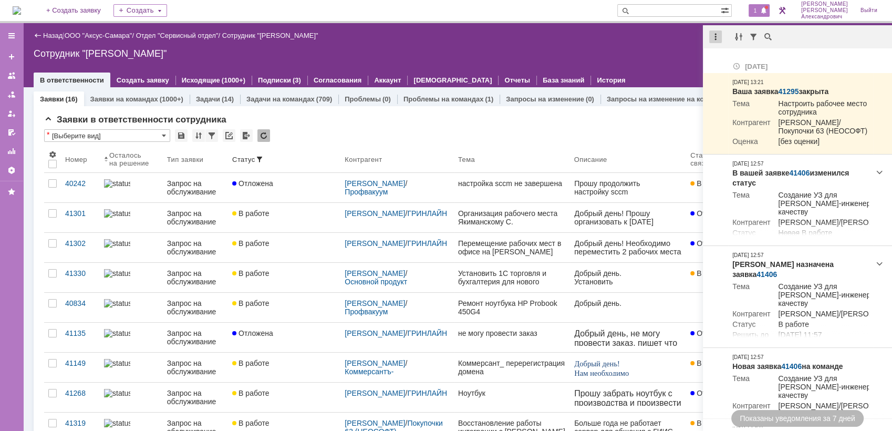
click at [712, 38] on div at bounding box center [715, 36] width 13 height 13
click at [722, 58] on div "Отметить уведомления прочитанными" at bounding box center [787, 64] width 153 height 16
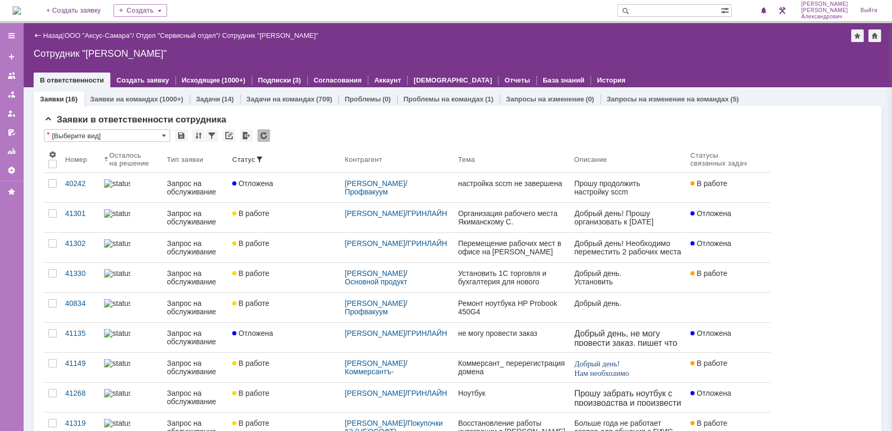
click at [635, 48] on div "Сотрудник "[PERSON_NAME]"" at bounding box center [457, 53] width 847 height 11
click at [760, 13] on span "1" at bounding box center [754, 10] width 9 height 7
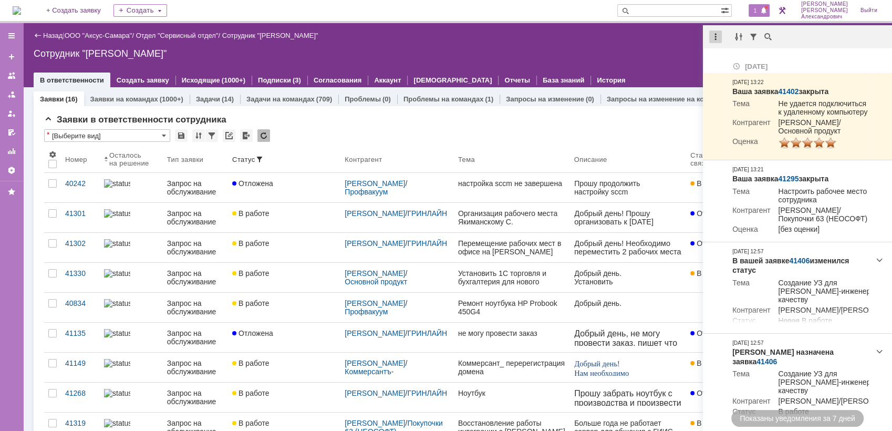
click at [710, 34] on div at bounding box center [715, 36] width 13 height 13
click at [731, 58] on div "Отметить уведомления прочитанными" at bounding box center [787, 64] width 153 height 16
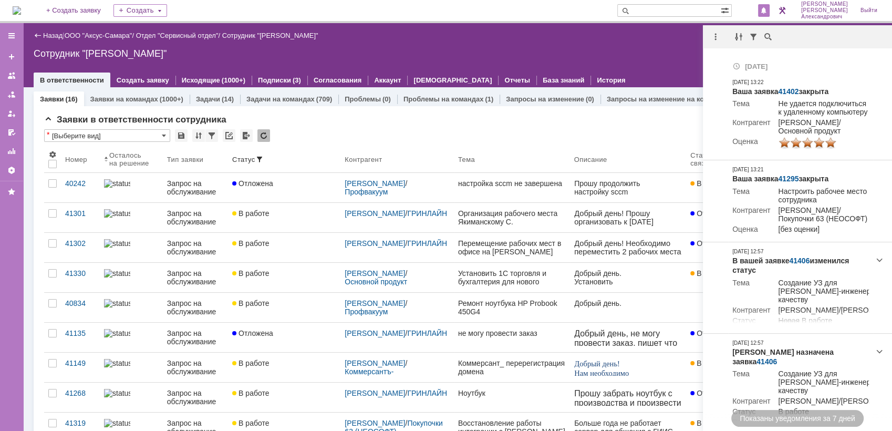
click at [627, 51] on div "Сотрудник "[PERSON_NAME]"" at bounding box center [457, 53] width 847 height 11
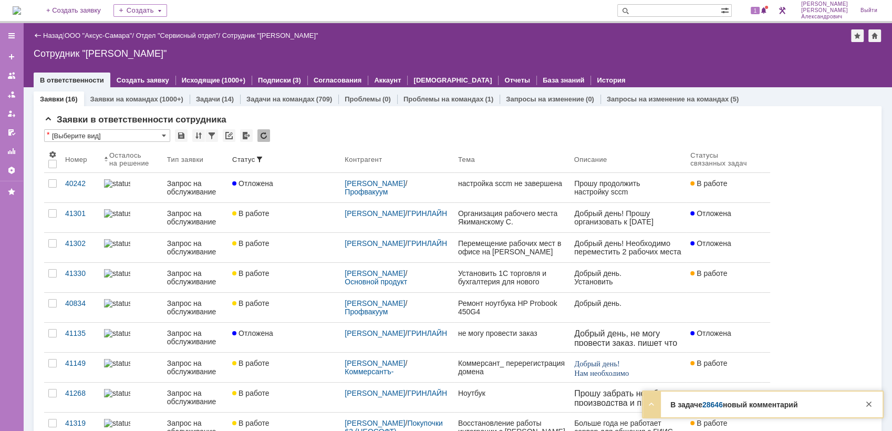
click at [760, 2] on div "1" at bounding box center [754, 10] width 32 height 21
click at [760, 7] on span "1" at bounding box center [754, 10] width 9 height 7
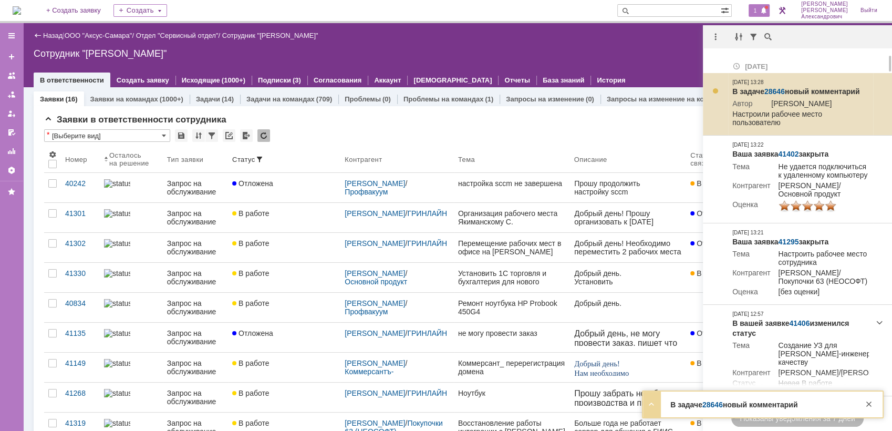
click at [774, 89] on link "28646" at bounding box center [774, 91] width 20 height 8
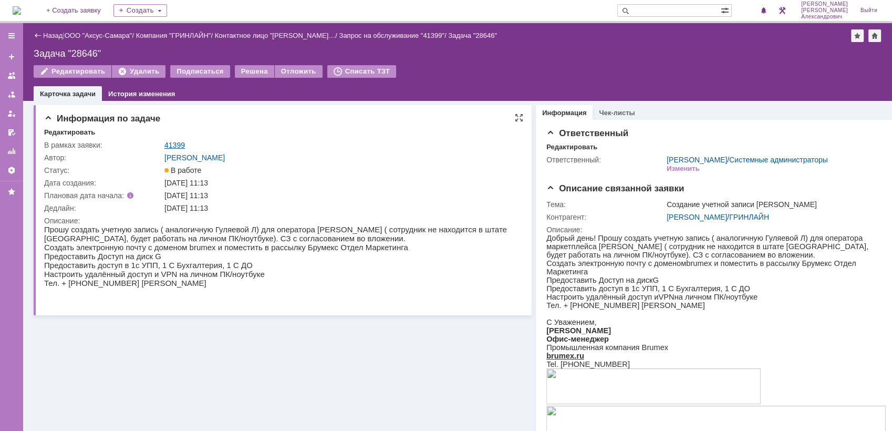
click at [181, 141] on link "41399" at bounding box center [174, 145] width 20 height 8
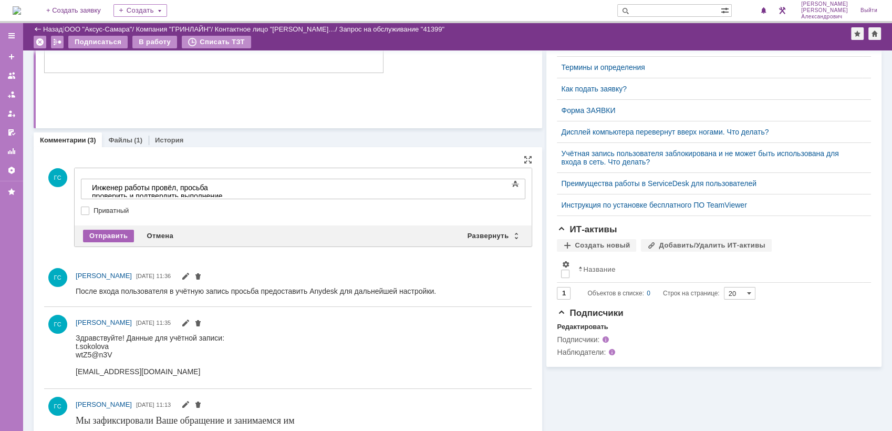
click at [97, 229] on div "Отправить" at bounding box center [108, 235] width 51 height 13
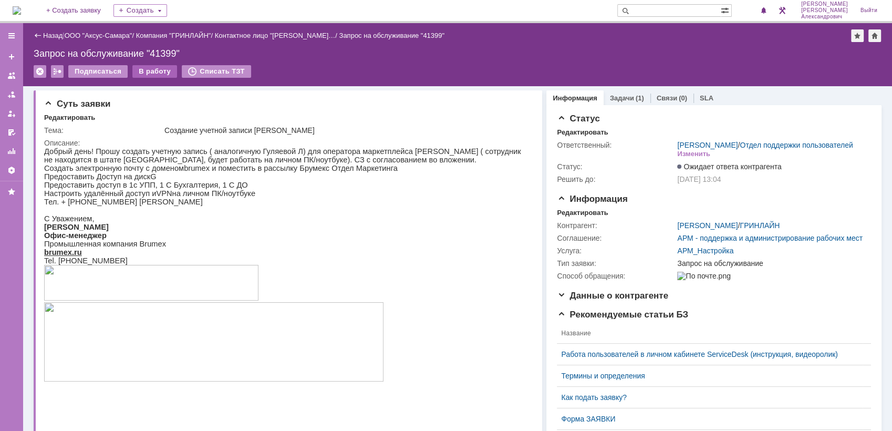
click at [149, 76] on div "В работу" at bounding box center [154, 71] width 45 height 13
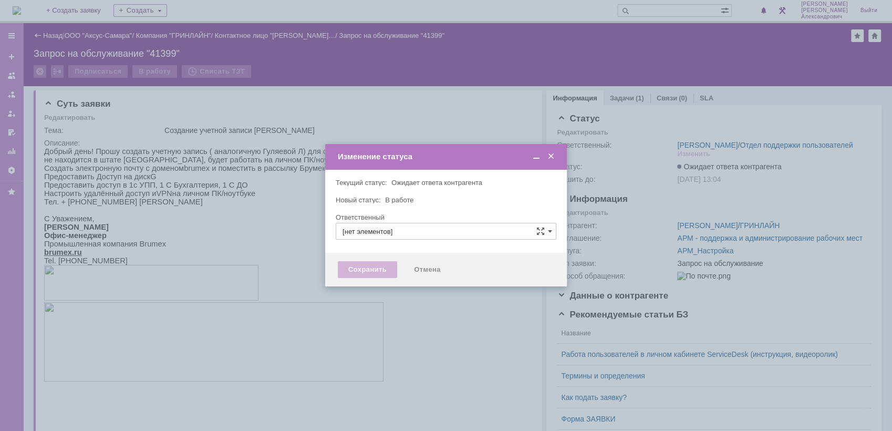
type input "[PERSON_NAME]"
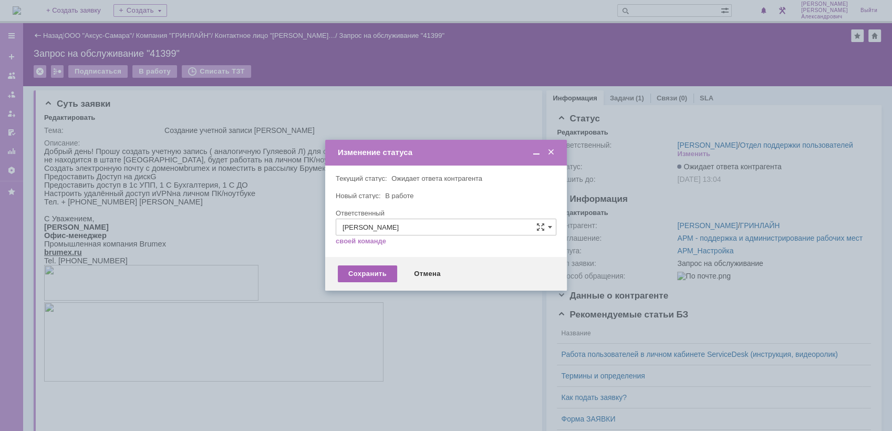
click at [365, 273] on div "Сохранить" at bounding box center [367, 273] width 59 height 17
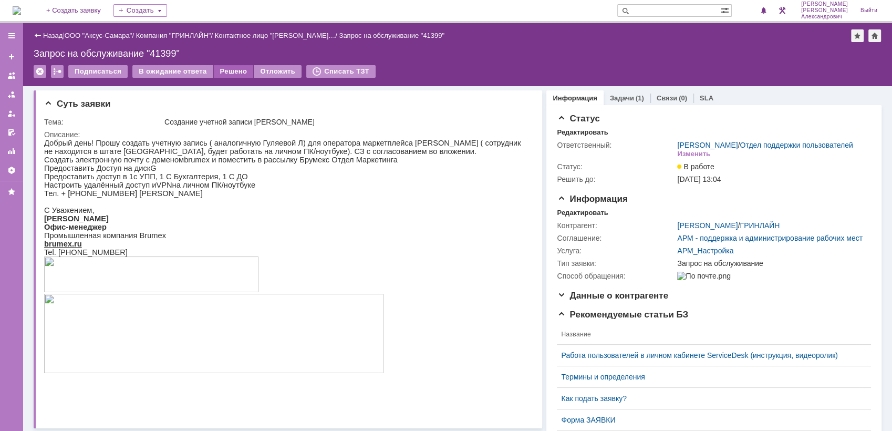
click at [225, 70] on div "Решено" at bounding box center [234, 71] width 40 height 13
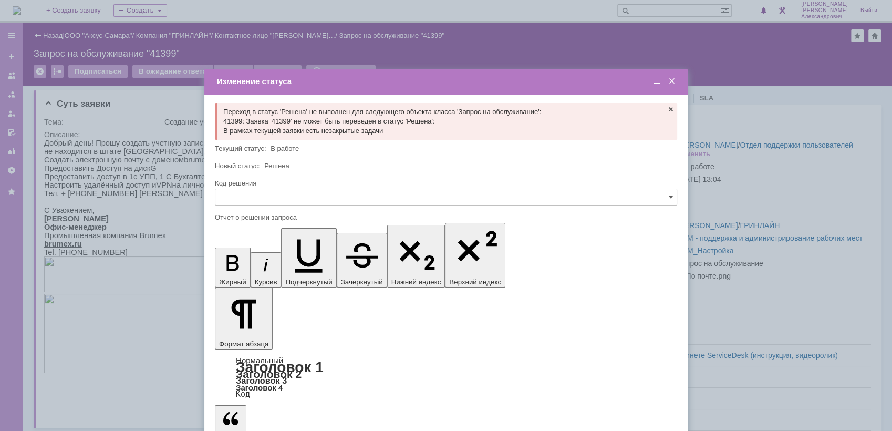
click at [676, 81] on div at bounding box center [661, 82] width 29 height 10
click at [672, 83] on span at bounding box center [671, 81] width 11 height 9
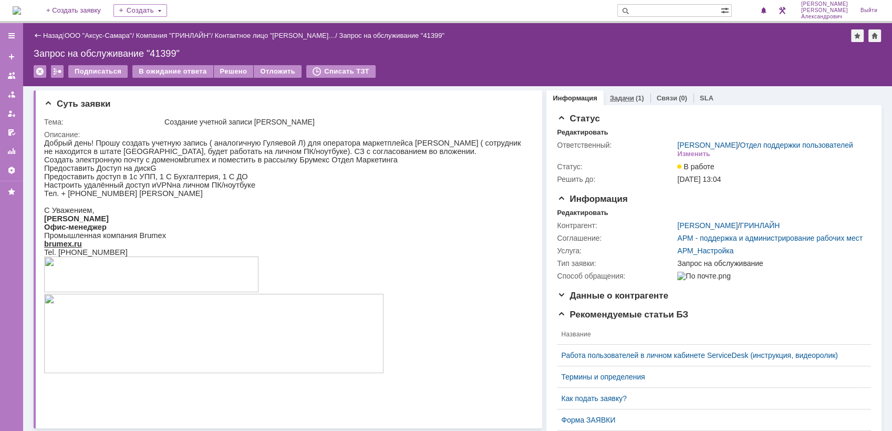
click at [617, 101] on link "Задачи" at bounding box center [622, 98] width 24 height 8
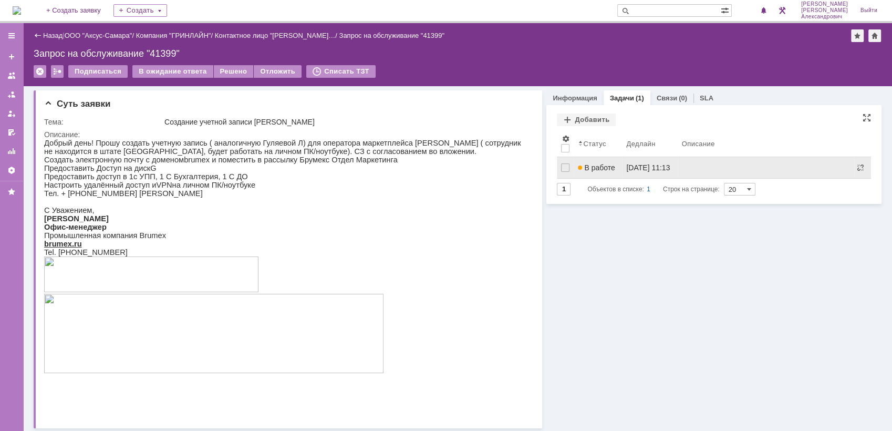
click at [602, 174] on link "В работе" at bounding box center [597, 167] width 48 height 21
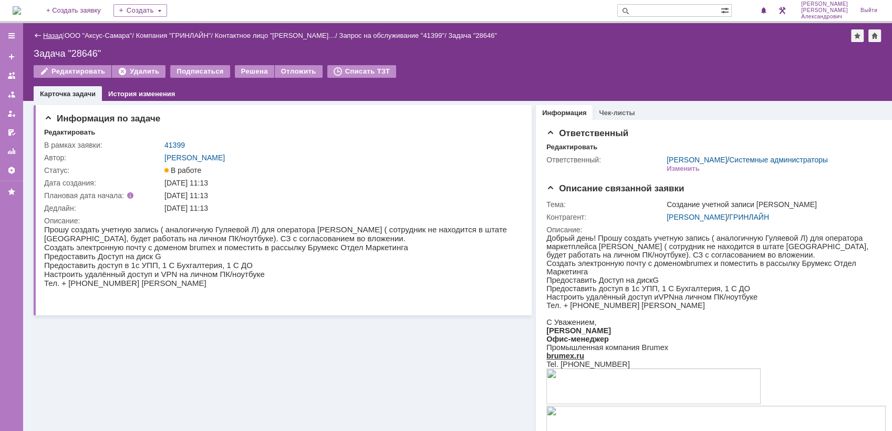
click at [47, 36] on link "Назад" at bounding box center [52, 36] width 19 height 8
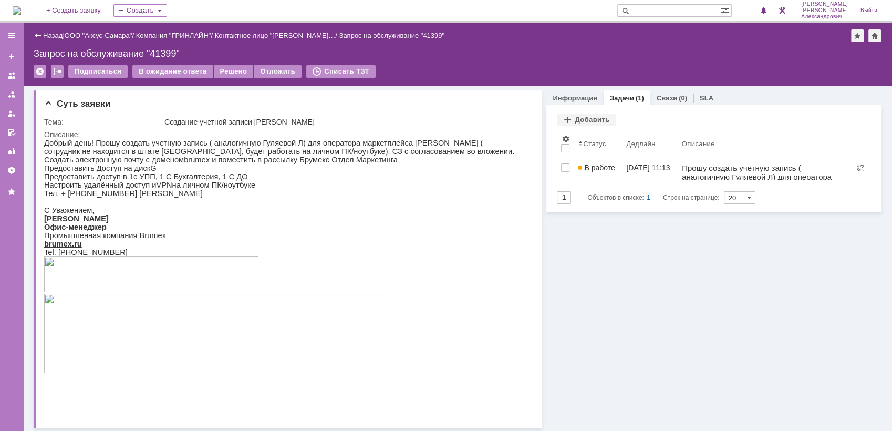
click at [571, 94] on link "Информация" at bounding box center [574, 98] width 44 height 8
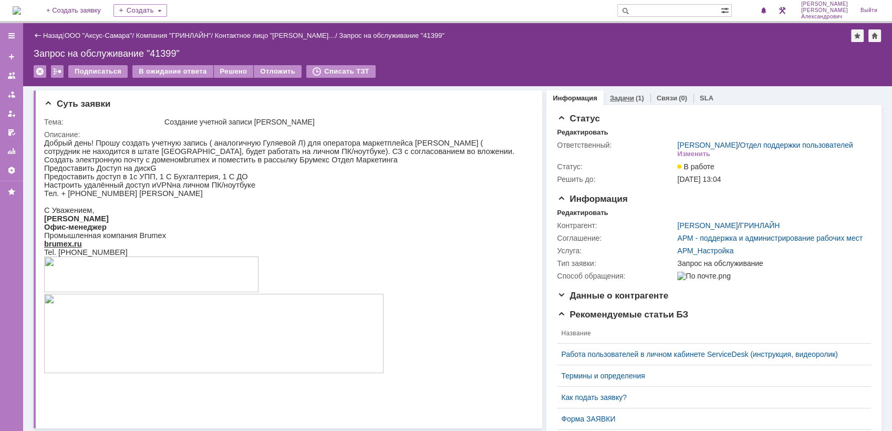
click at [611, 95] on link "Задачи" at bounding box center [622, 98] width 24 height 8
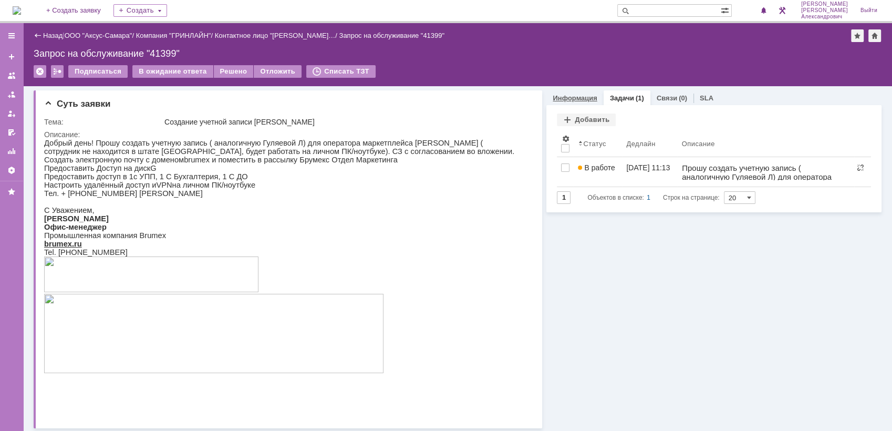
click at [574, 92] on div "Информация" at bounding box center [574, 97] width 57 height 15
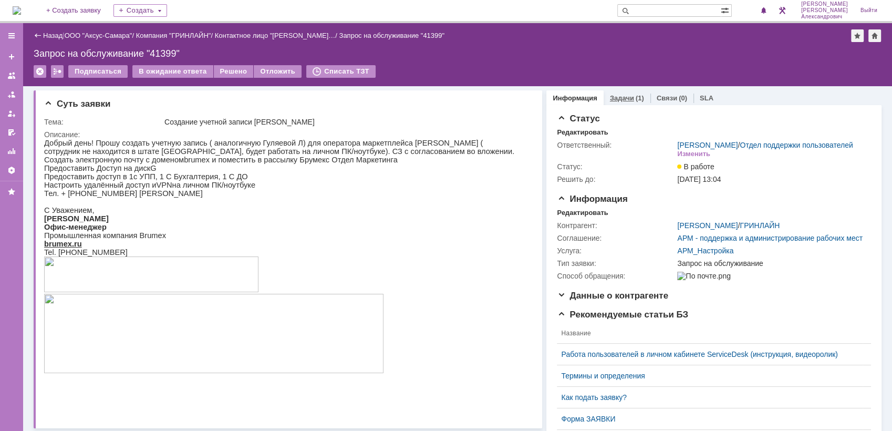
click at [610, 95] on link "Задачи" at bounding box center [622, 98] width 24 height 8
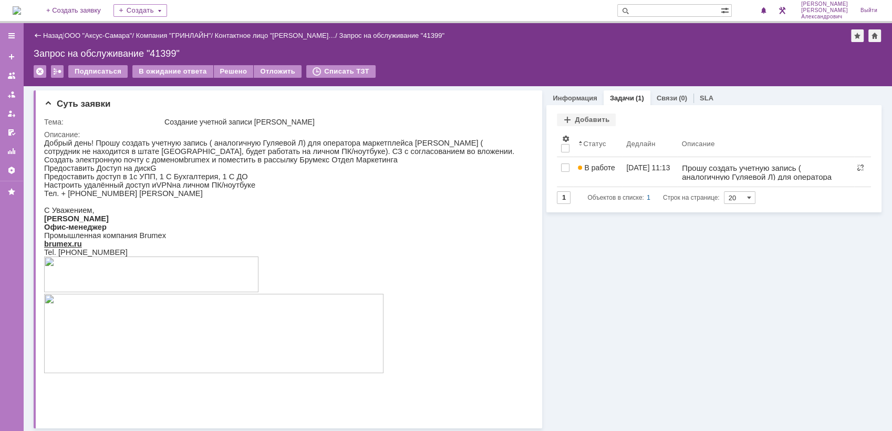
click at [559, 97] on link "Информация" at bounding box center [574, 98] width 44 height 8
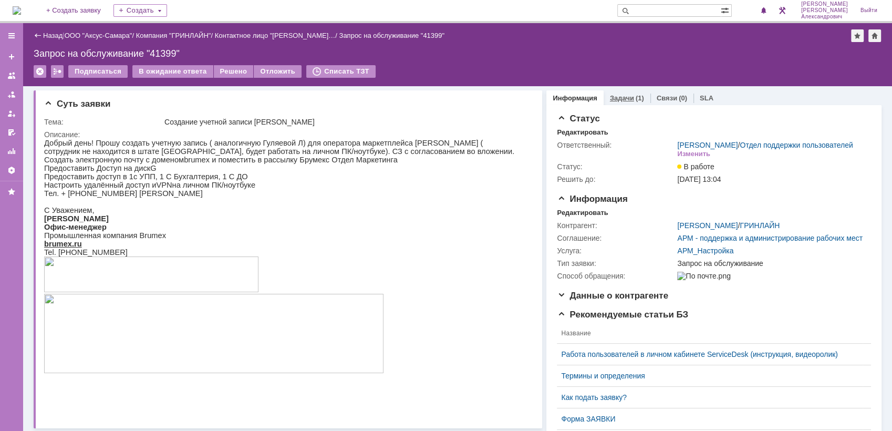
click at [613, 97] on link "Задачи" at bounding box center [622, 98] width 24 height 8
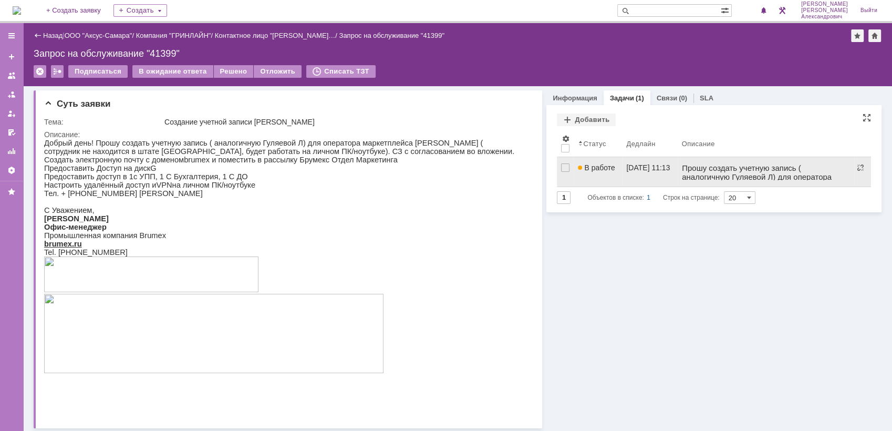
click at [601, 165] on span "В работе" at bounding box center [596, 167] width 37 height 8
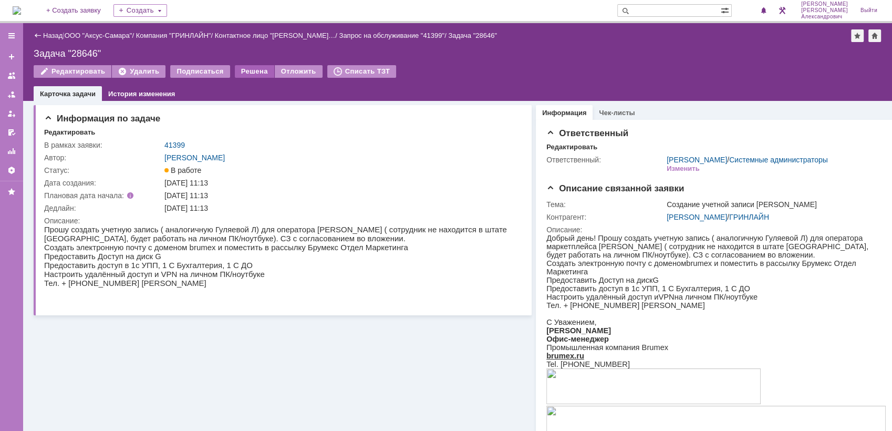
click at [242, 74] on div "Решена" at bounding box center [254, 71] width 39 height 13
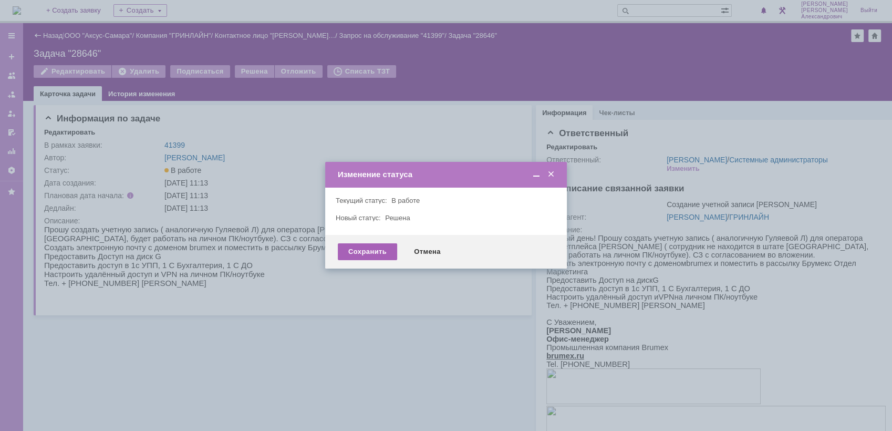
click at [360, 247] on div "Сохранить" at bounding box center [367, 251] width 59 height 17
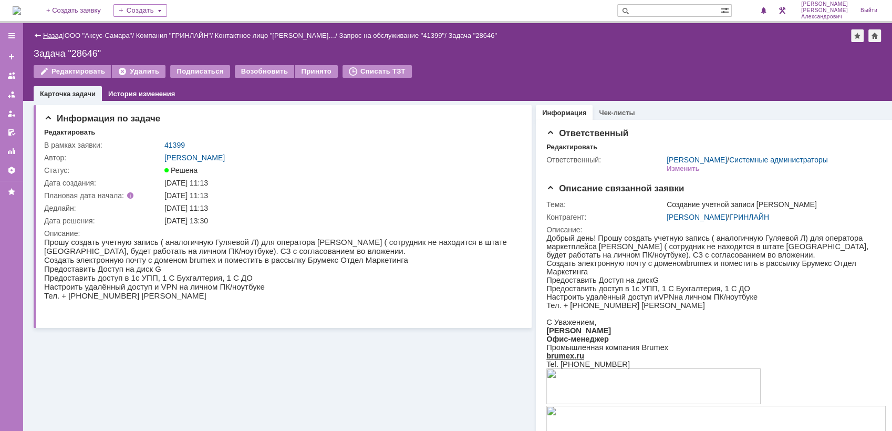
click at [49, 32] on link "Назад" at bounding box center [52, 36] width 19 height 8
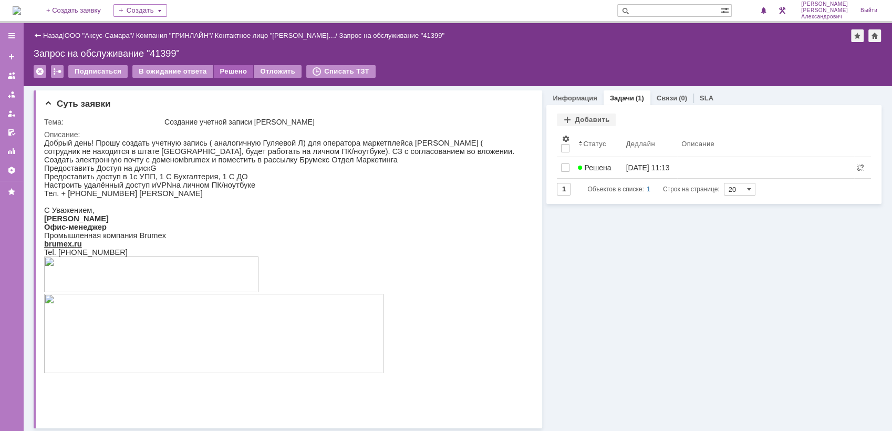
click at [226, 71] on div "Решено" at bounding box center [234, 71] width 40 height 13
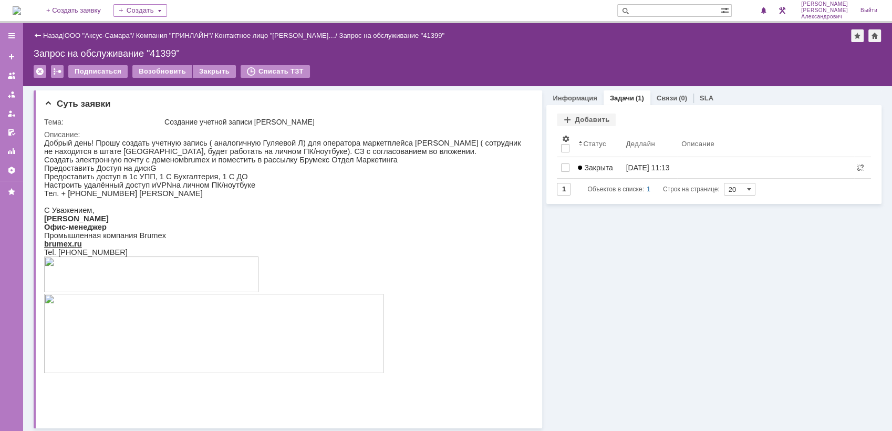
click at [21, 6] on img at bounding box center [17, 10] width 8 height 8
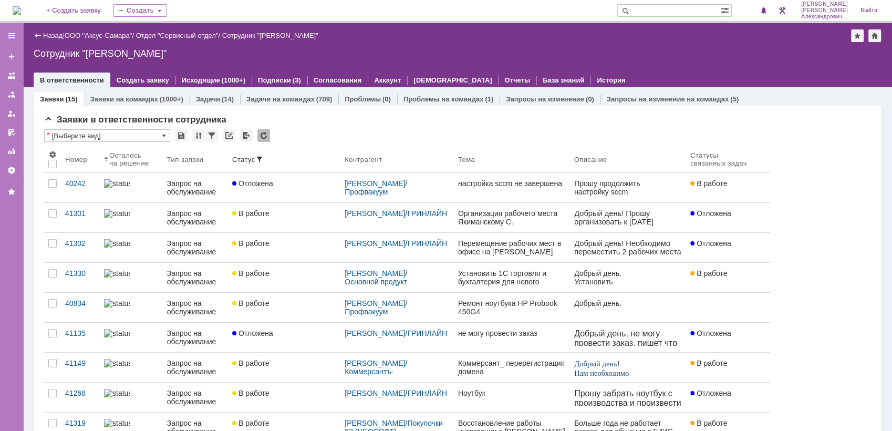
click at [21, 11] on img at bounding box center [17, 10] width 8 height 8
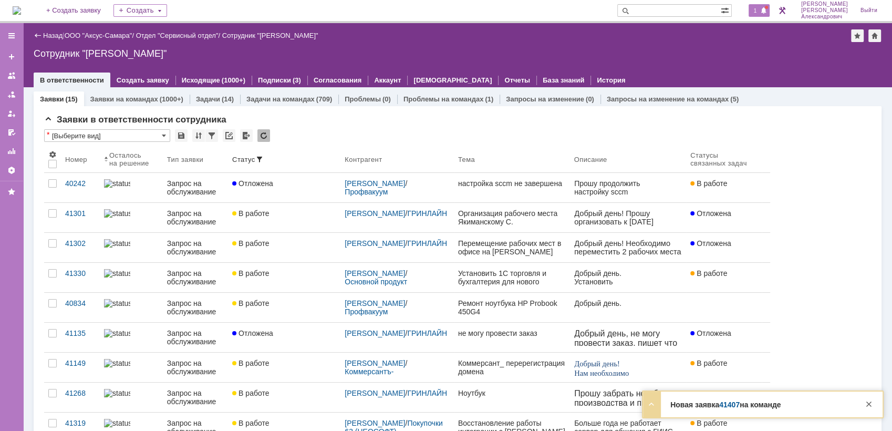
click at [767, 12] on span at bounding box center [763, 11] width 7 height 8
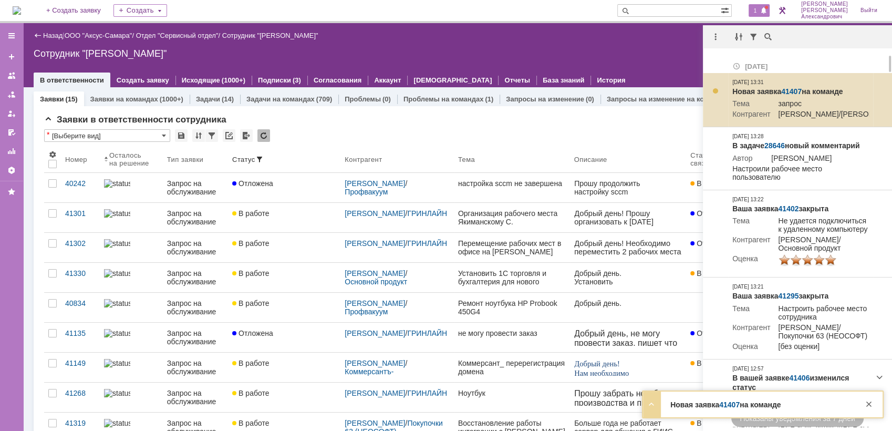
click at [794, 88] on link "41407" at bounding box center [791, 91] width 20 height 8
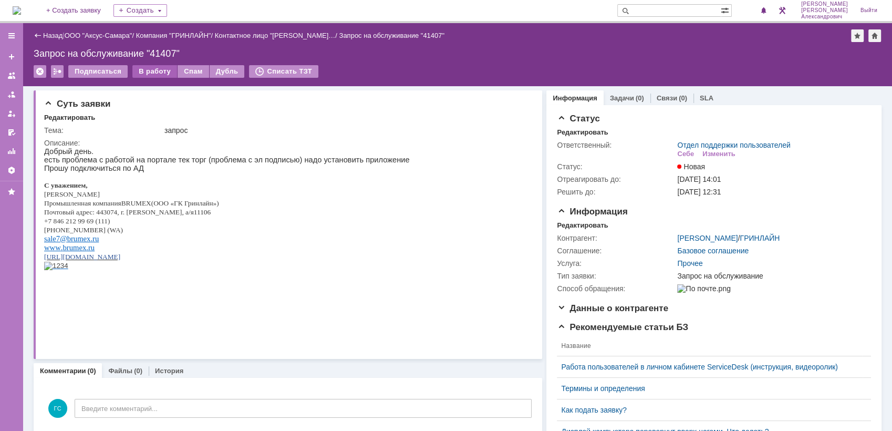
click at [150, 74] on div "В работу" at bounding box center [154, 71] width 45 height 13
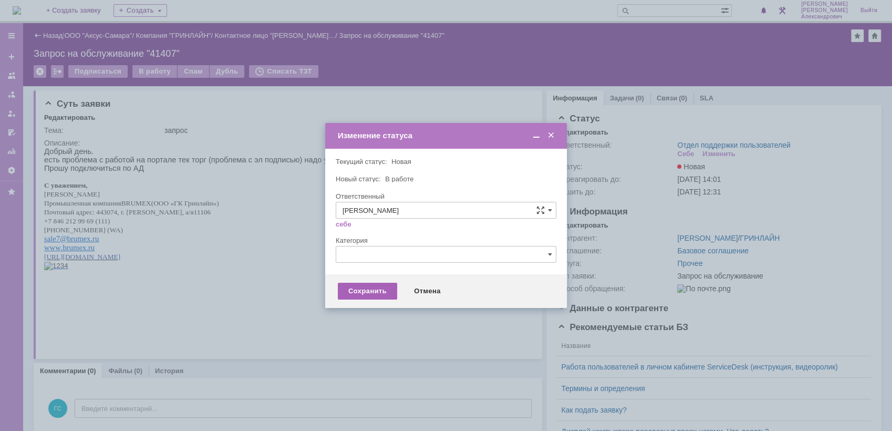
click at [373, 289] on div "Сохранить" at bounding box center [367, 290] width 59 height 17
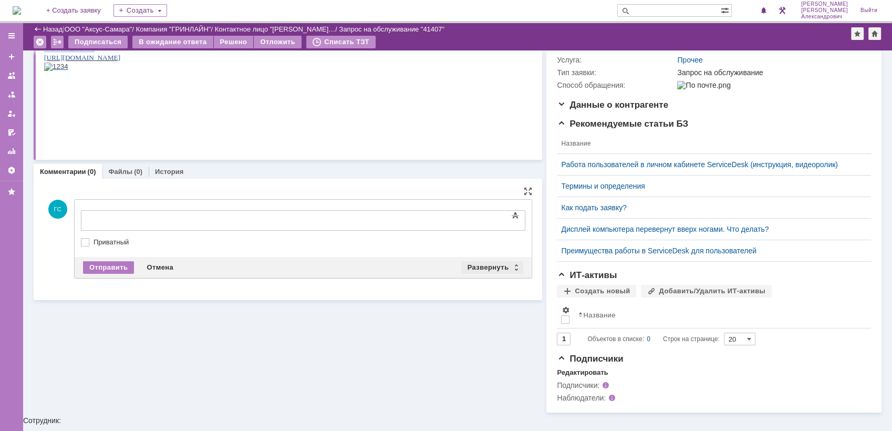
click at [474, 268] on div "Развернуть" at bounding box center [492, 267] width 62 height 13
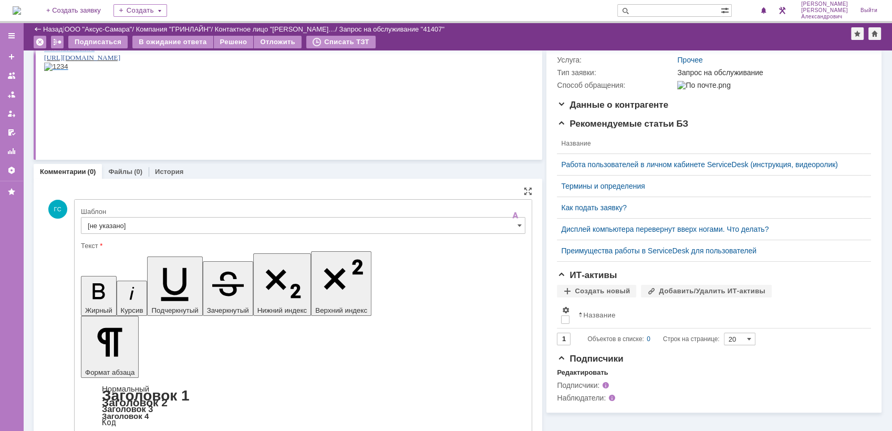
click at [253, 222] on input "[не указано]" at bounding box center [303, 225] width 444 height 17
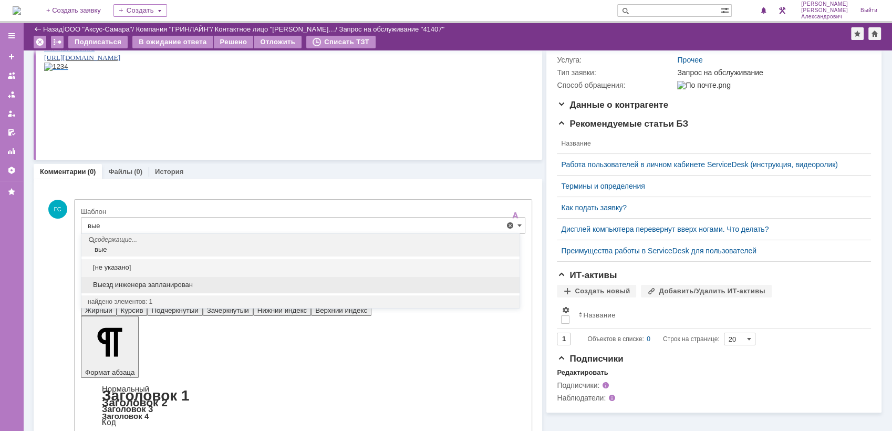
click at [211, 276] on div "Выезд инженера запланирован" at bounding box center [300, 284] width 438 height 17
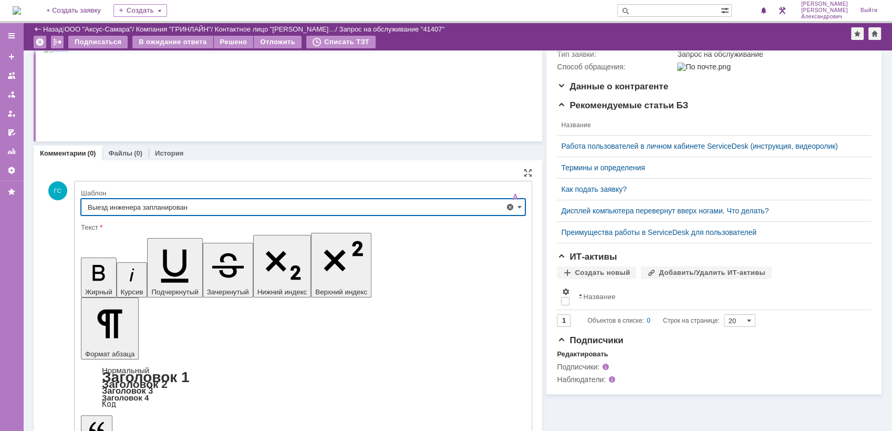
scroll to position [185, 0]
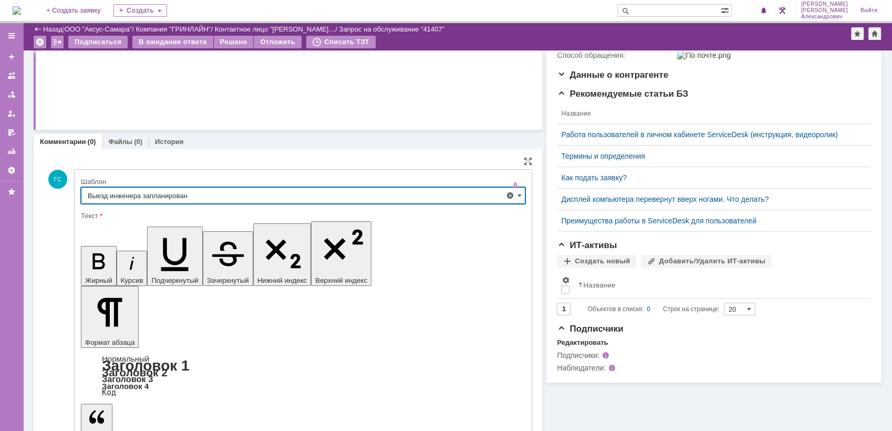
type input "Выезд инженера запланирован"
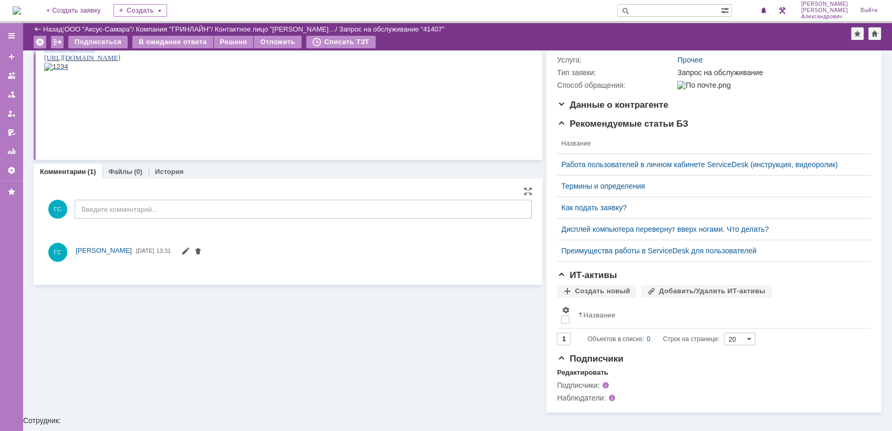
scroll to position [0, 0]
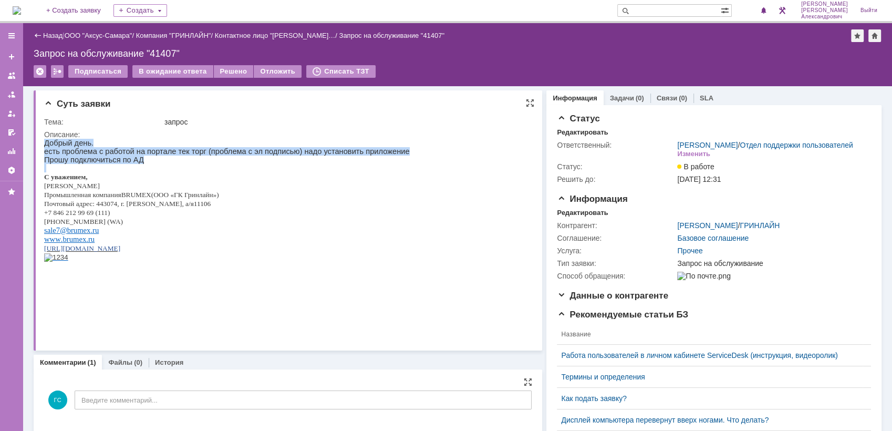
drag, startPoint x: 44, startPoint y: 143, endPoint x: 142, endPoint y: 167, distance: 100.6
click at [142, 167] on div "Добрый день. есть проблема с работой на портале тек торг (проблема с эл подпись…" at bounding box center [226, 209] width 365 height 140
copy div "Добрый день. есть проблема с работой на портале тек торг (проблема с эл подпись…"
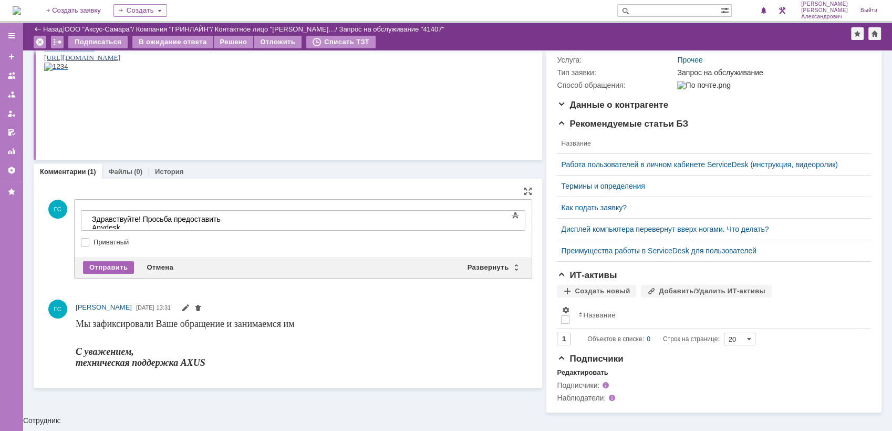
click at [101, 265] on div "Отправить" at bounding box center [108, 267] width 51 height 13
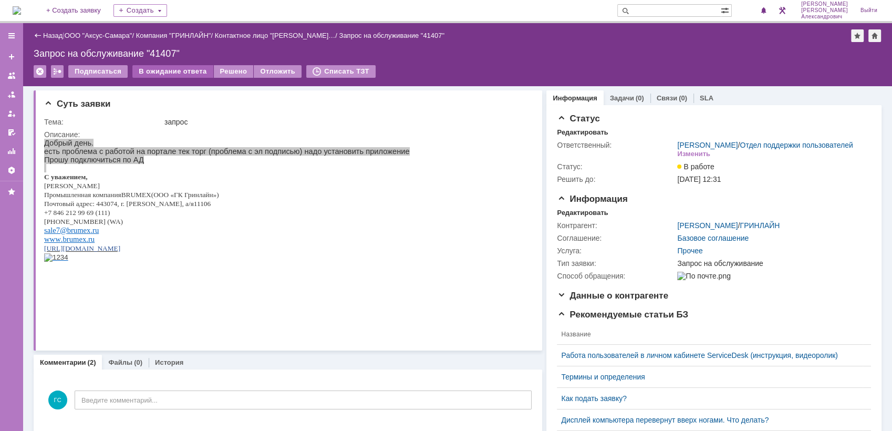
click at [153, 65] on div "В ожидание ответа" at bounding box center [172, 71] width 80 height 13
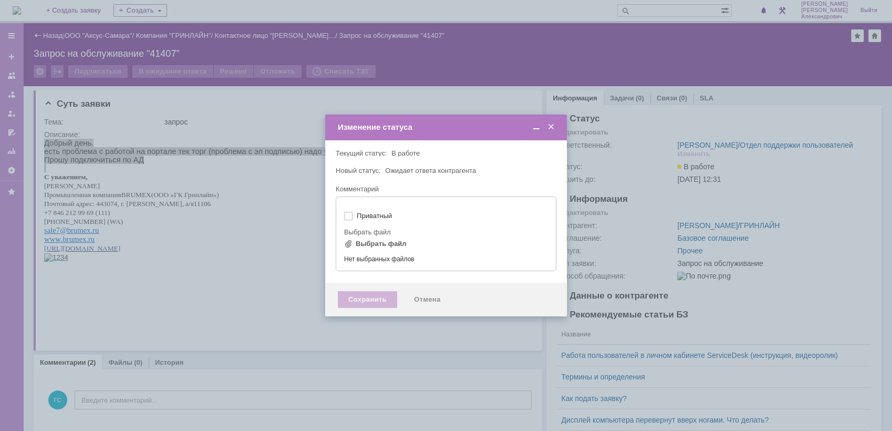
type input "[не указано]"
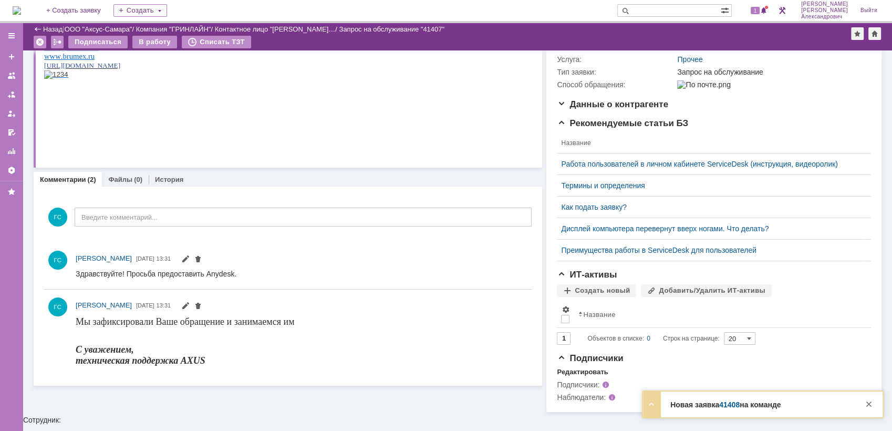
scroll to position [155, 0]
click at [756, 12] on span "1" at bounding box center [754, 10] width 9 height 7
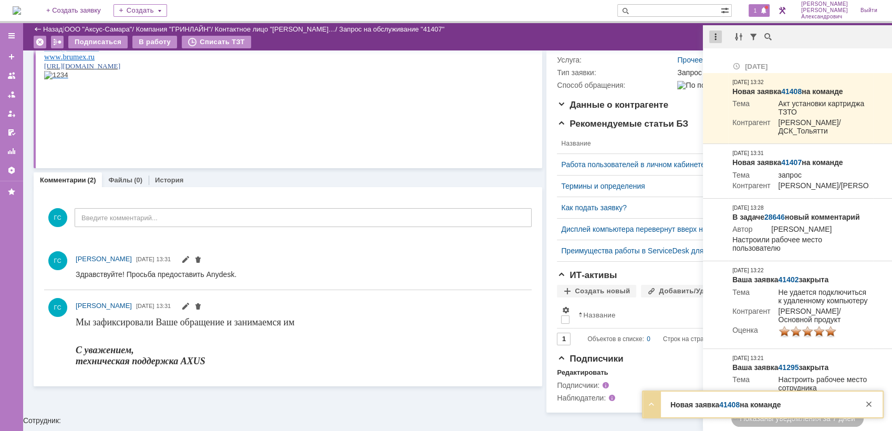
click at [719, 34] on div at bounding box center [715, 36] width 13 height 13
click at [730, 56] on div "Отметить уведомления прочитанными" at bounding box center [787, 64] width 153 height 16
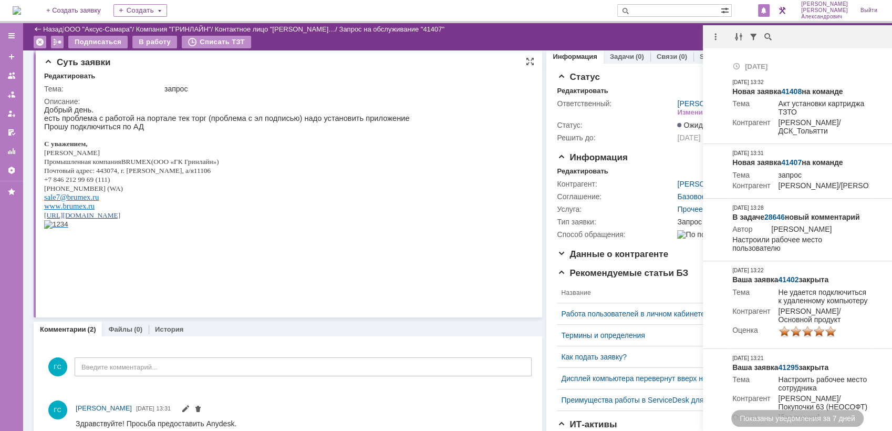
scroll to position [0, 0]
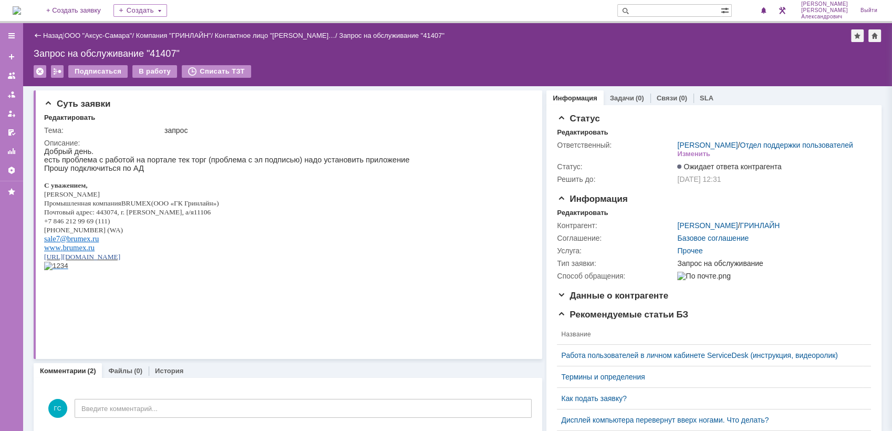
click at [408, 61] on div "Назад | ООО "Аксус-Самара" / Компания "ГРИНЛАЙН" / Контактное лицо "Саркисян Эд…" at bounding box center [457, 54] width 868 height 63
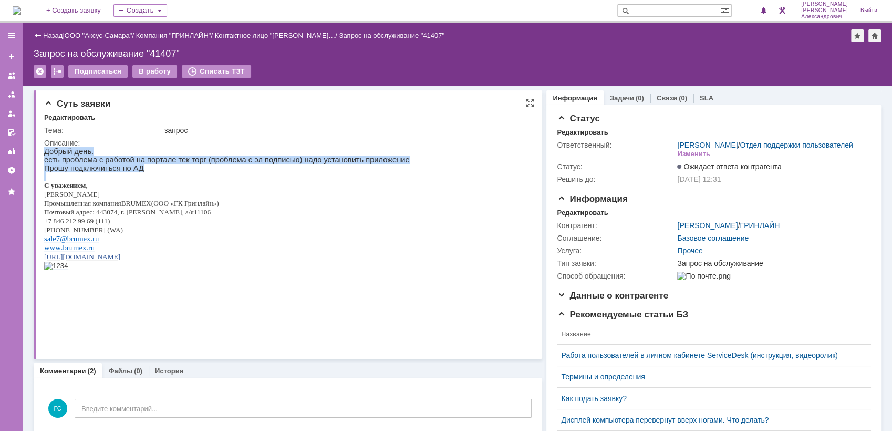
drag, startPoint x: 46, startPoint y: 150, endPoint x: 180, endPoint y: 184, distance: 138.2
click at [180, 184] on div "Добрый день. есть проблема с работой на портале тек торг (проблема с эл подпись…" at bounding box center [226, 217] width 365 height 140
copy div "Добрый день. есть проблема с работой на портале тек торг (проблема с эл подпись…"
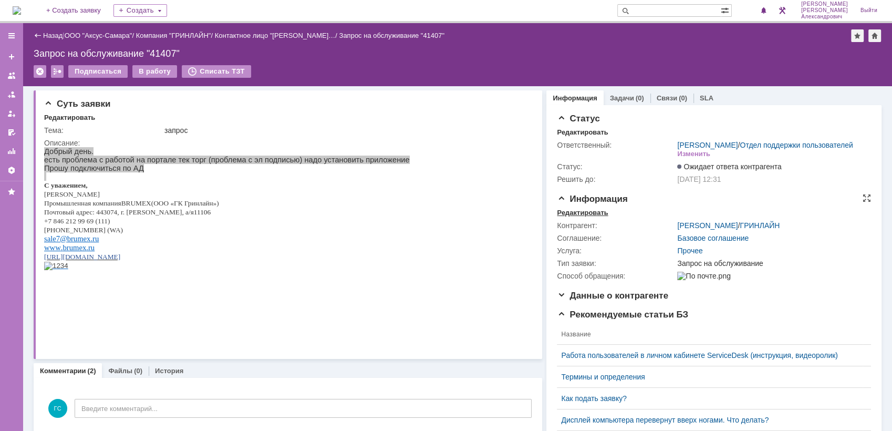
click at [570, 217] on div "Редактировать" at bounding box center [582, 212] width 51 height 8
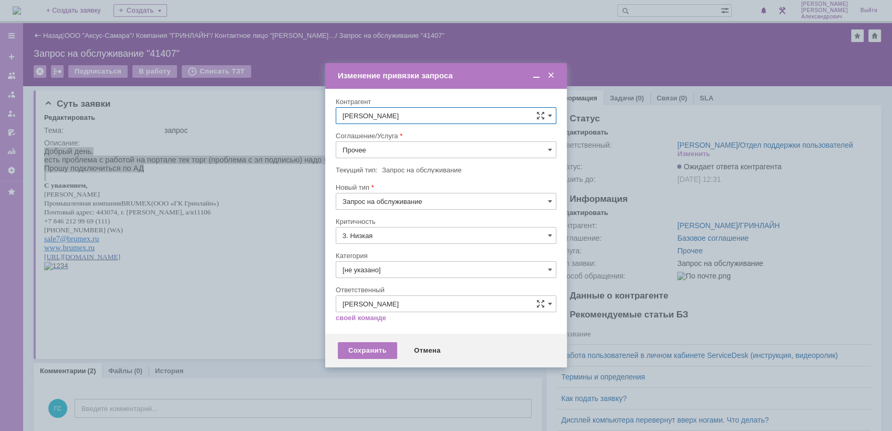
click at [413, 155] on input "Прочее" at bounding box center [446, 149] width 221 height 17
click at [409, 270] on div "АРМ_Настройка" at bounding box center [445, 276] width 219 height 17
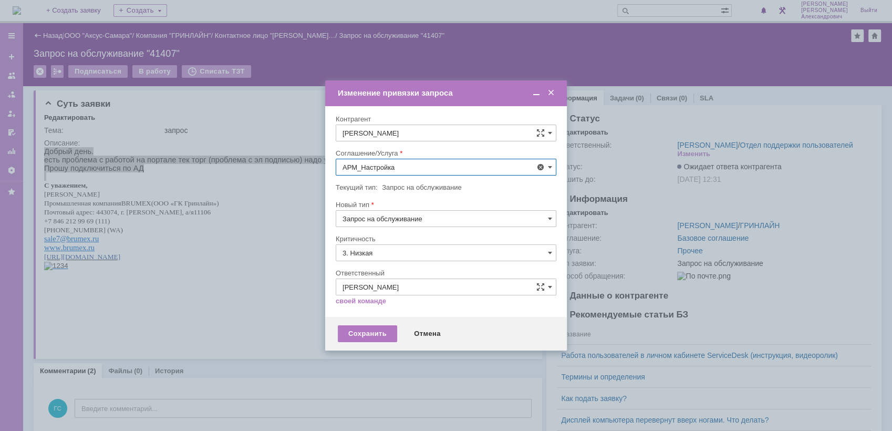
type input "АРМ_Настройка"
click at [413, 253] on input "3. Низкая" at bounding box center [446, 252] width 221 height 17
click at [399, 266] on div "[не указано]" at bounding box center [445, 272] width 219 height 17
type input "[не указано]"
click at [383, 332] on div "Сохранить" at bounding box center [367, 333] width 59 height 17
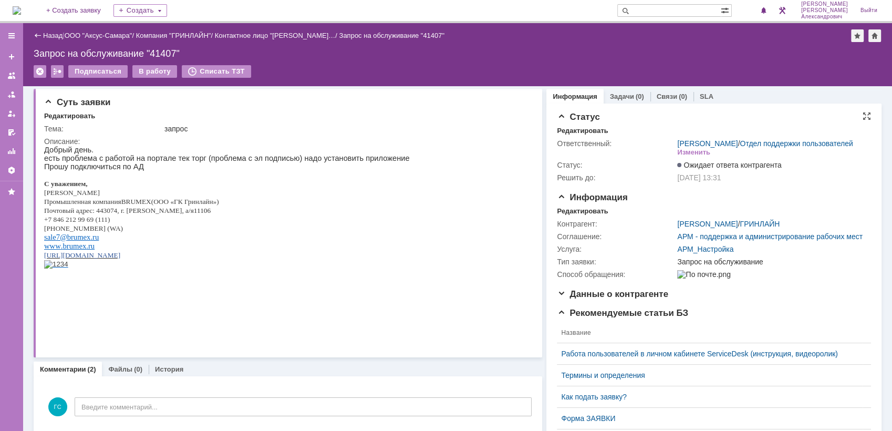
scroll to position [0, 0]
click at [613, 97] on link "Задачи" at bounding box center [622, 98] width 24 height 8
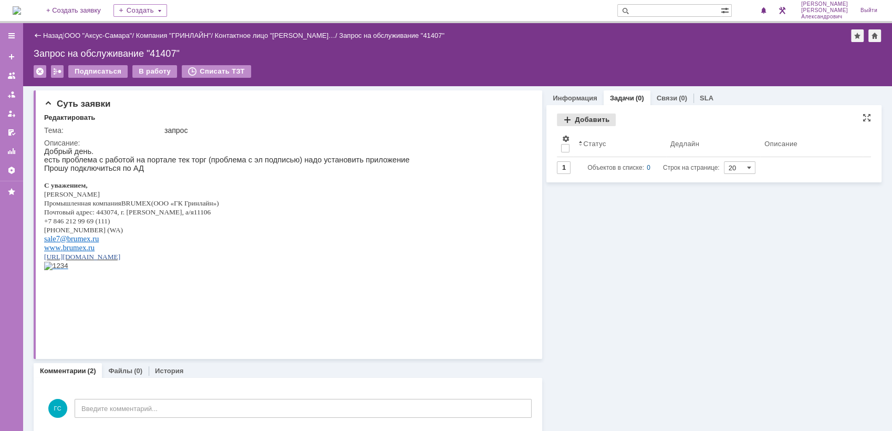
click at [587, 120] on div "Добавить" at bounding box center [586, 119] width 59 height 13
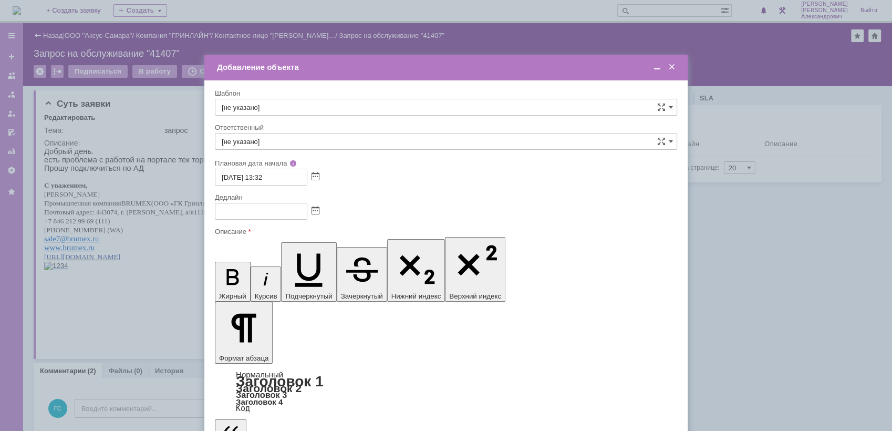
click at [315, 207] on span at bounding box center [315, 211] width 8 height 8
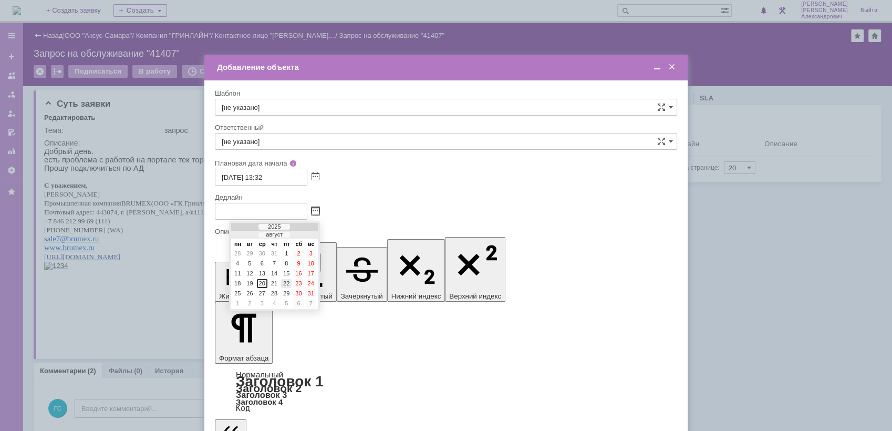
click at [287, 281] on div "22" at bounding box center [286, 283] width 11 height 9
type input "[DATE] 13:32"
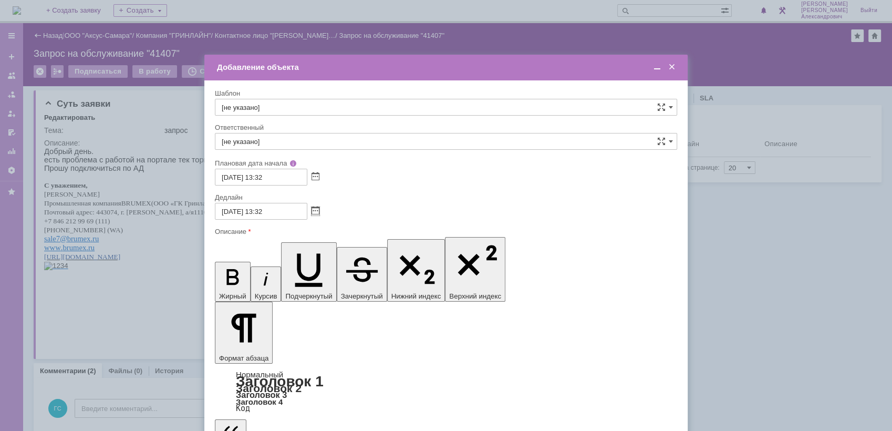
click at [298, 134] on input "[не указано]" at bounding box center [446, 141] width 462 height 17
click at [335, 249] on span "[PERSON_NAME]" at bounding box center [446, 252] width 448 height 8
type input "[PERSON_NAME]"
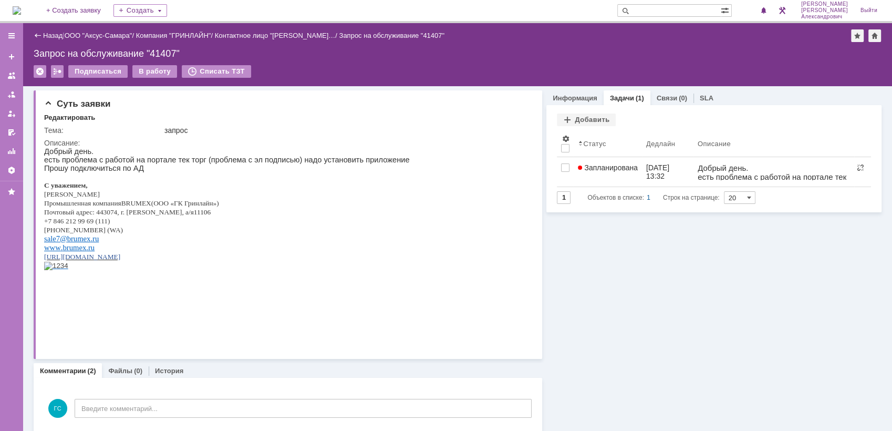
click at [21, 6] on img at bounding box center [17, 10] width 8 height 8
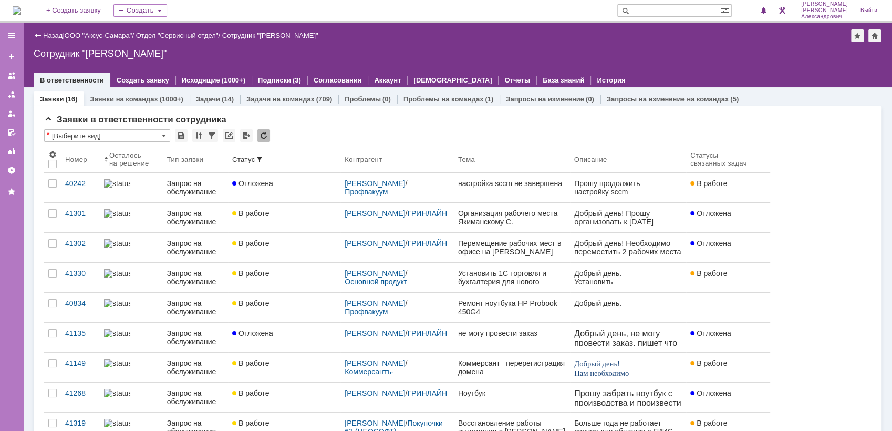
click at [21, 7] on img at bounding box center [17, 10] width 8 height 8
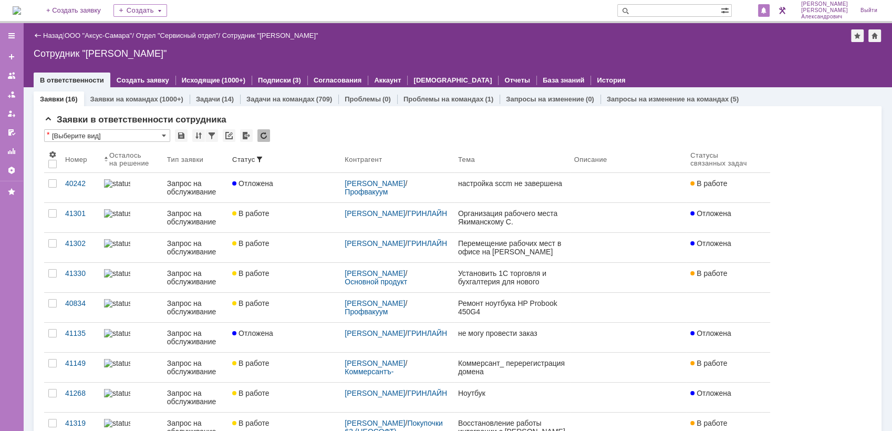
click at [769, 11] on div at bounding box center [764, 10] width 12 height 13
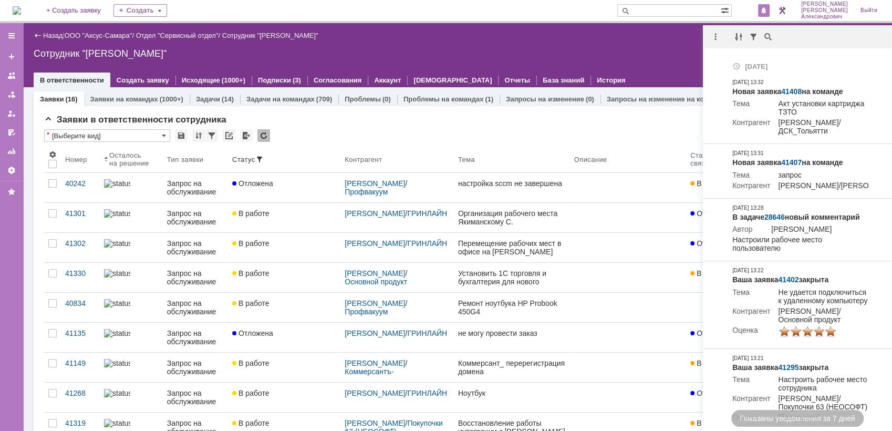
click at [645, 44] on div "Назад | ООО "Аксус-Самара" / Отдел "Сервисный отдел" / Сотрудник "Галстьян Степ…" at bounding box center [457, 55] width 868 height 64
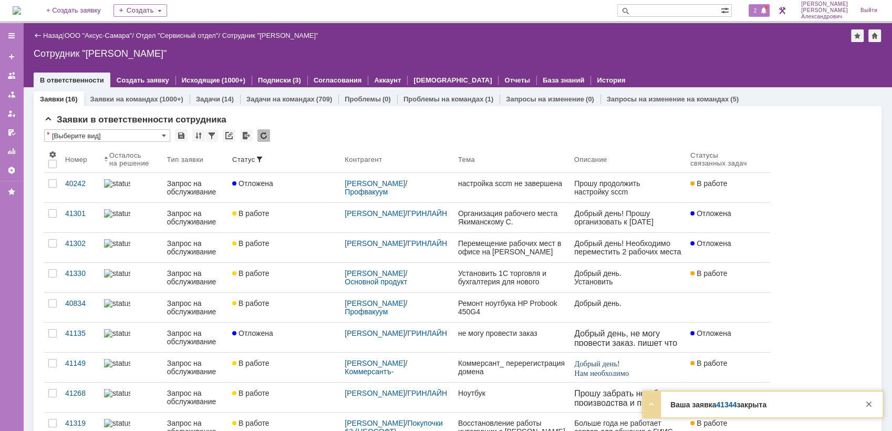
click at [768, 7] on div at bounding box center [766, 7] width 3 height 3
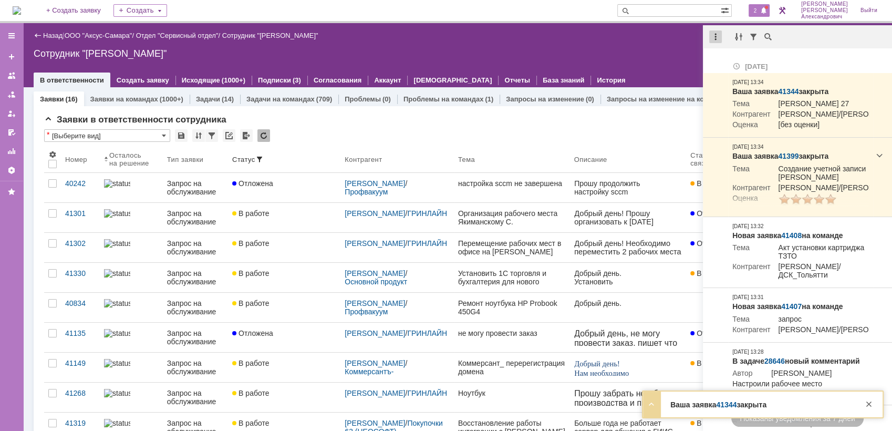
click at [718, 38] on div at bounding box center [715, 36] width 13 height 13
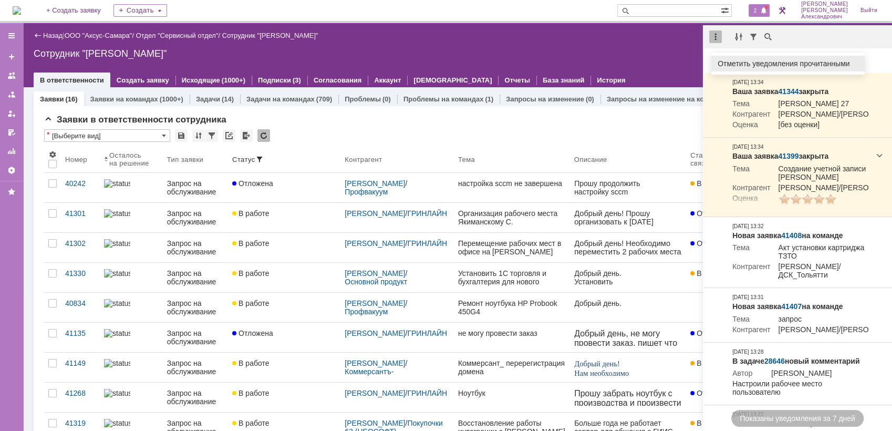
click at [725, 62] on div "Отметить уведомления прочитанными" at bounding box center [787, 63] width 141 height 7
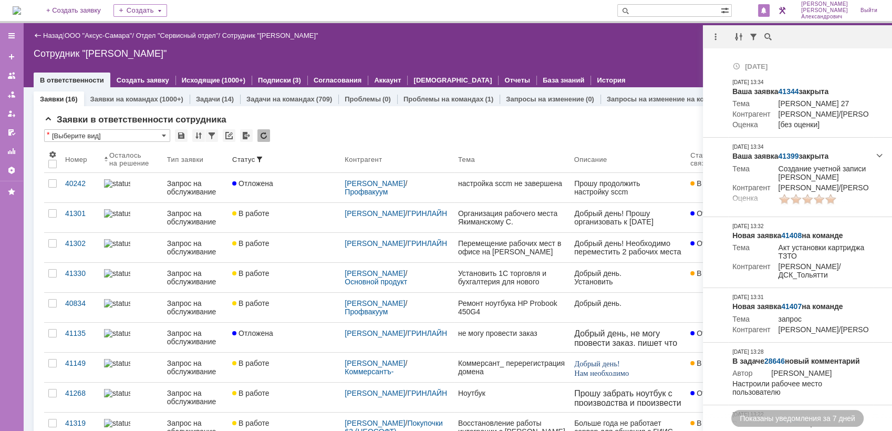
click at [637, 44] on div "Назад | ООО "Аксус-Самара" / Отдел "Сервисный отдел" / Сотрудник "[PERSON_NAME]…" at bounding box center [457, 55] width 868 height 64
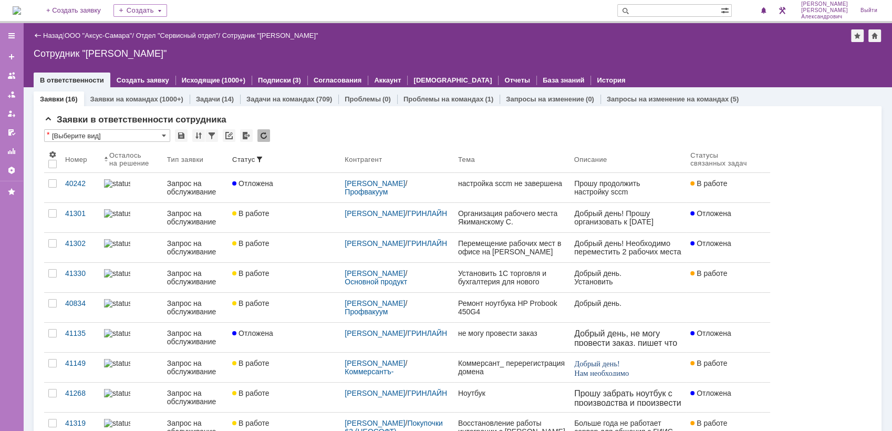
click at [21, 13] on img at bounding box center [17, 10] width 8 height 8
click at [672, 67] on div at bounding box center [457, 69] width 847 height 8
click at [21, 6] on img at bounding box center [17, 10] width 8 height 8
click at [760, 10] on span "1" at bounding box center [754, 10] width 9 height 7
click at [678, 44] on div "Назад | ООО "Аксус-Самара" / Отдел "Сервисный отдел" / Сотрудник "[PERSON_NAME]…" at bounding box center [457, 55] width 868 height 64
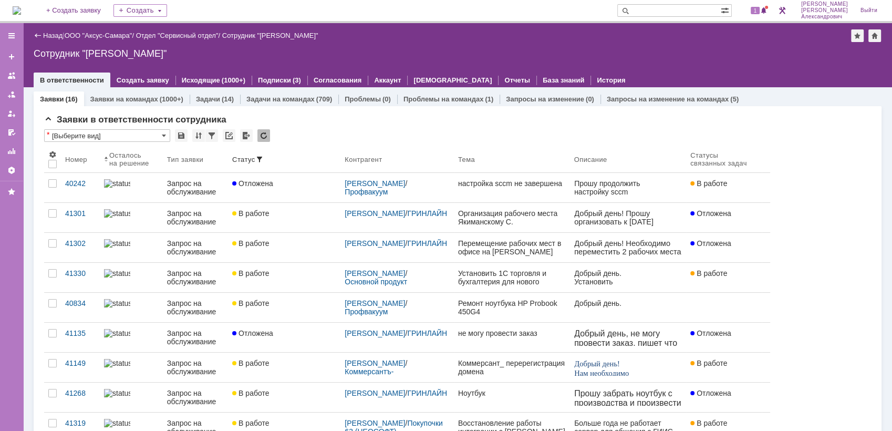
click at [21, 11] on img at bounding box center [17, 10] width 8 height 8
click at [752, 11] on div "1" at bounding box center [759, 10] width 22 height 13
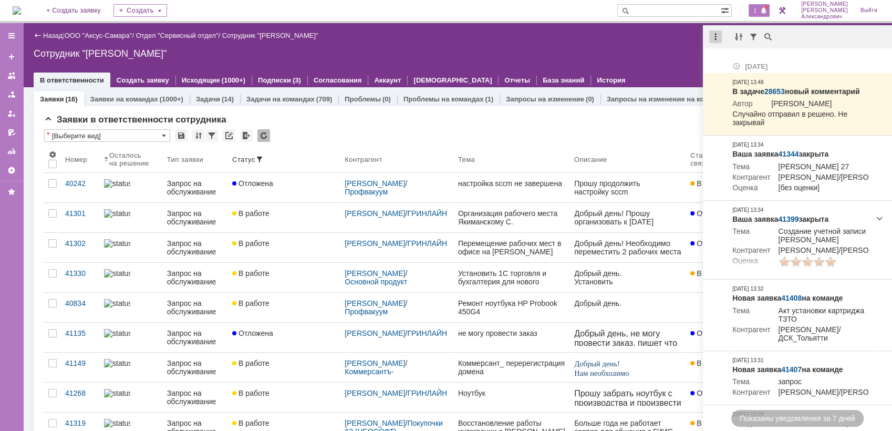
click at [719, 35] on div at bounding box center [715, 36] width 13 height 13
click at [711, 66] on div "Отметить уведомления прочитанными" at bounding box center [787, 64] width 153 height 16
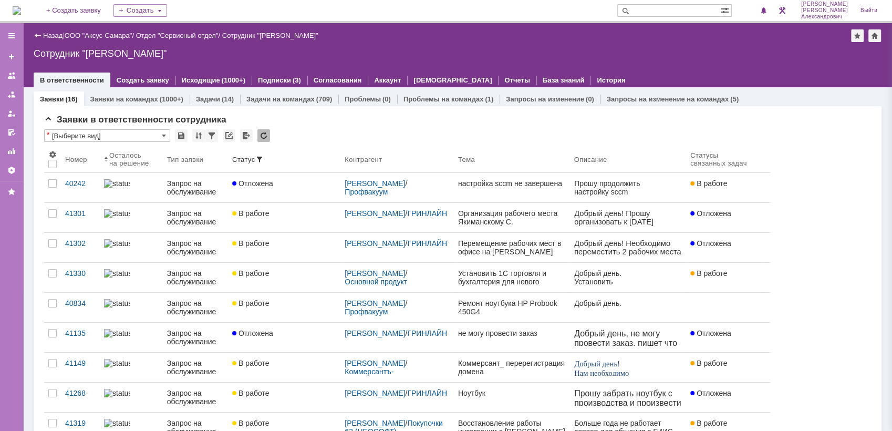
click at [623, 38] on div "Назад | ООО "Аксус-Самара" / Отдел "Сервисный отдел" / Сотрудник "Галстьян Степ…" at bounding box center [457, 35] width 847 height 13
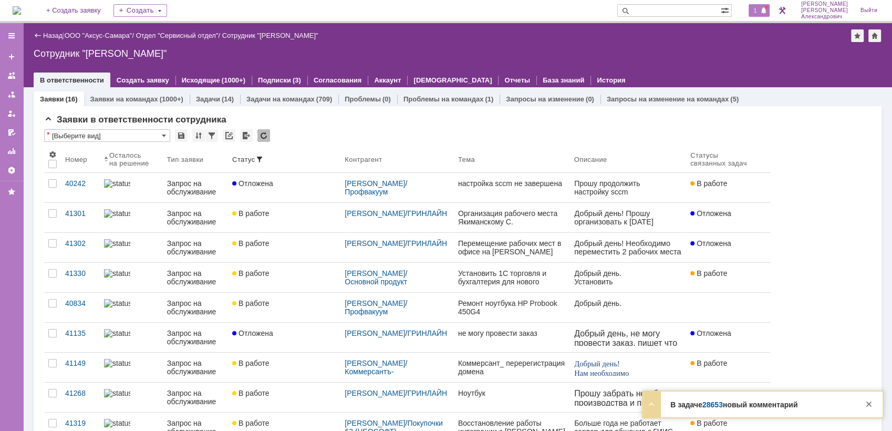
click at [755, 13] on span "1" at bounding box center [754, 10] width 9 height 7
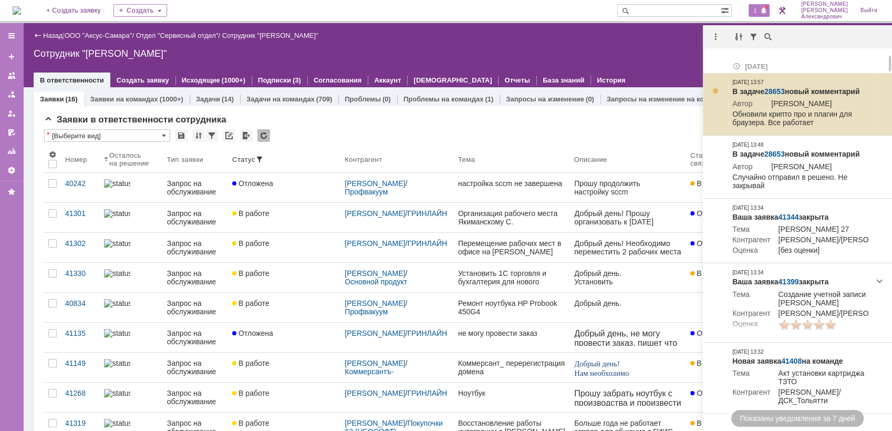
click at [775, 91] on link "28653" at bounding box center [774, 91] width 20 height 8
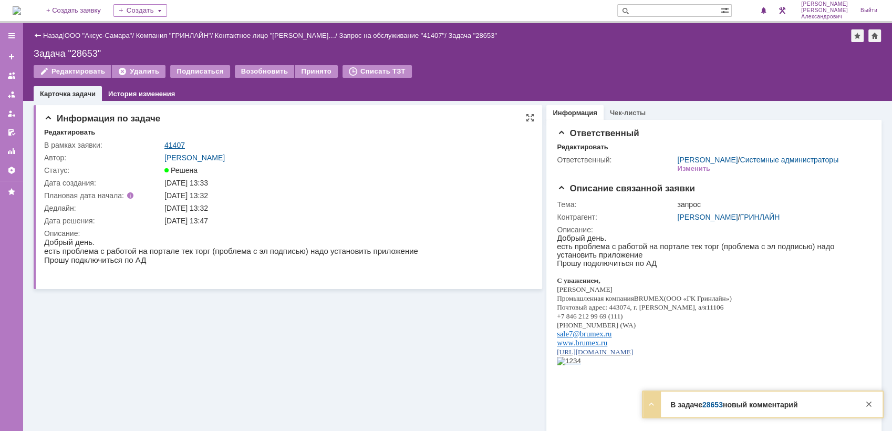
click at [180, 142] on link "41407" at bounding box center [174, 145] width 20 height 8
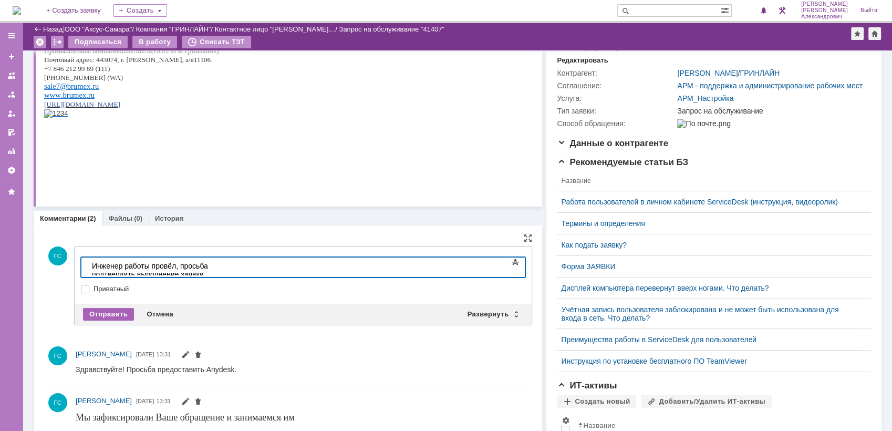
click at [105, 310] on div "Отправить" at bounding box center [108, 314] width 51 height 13
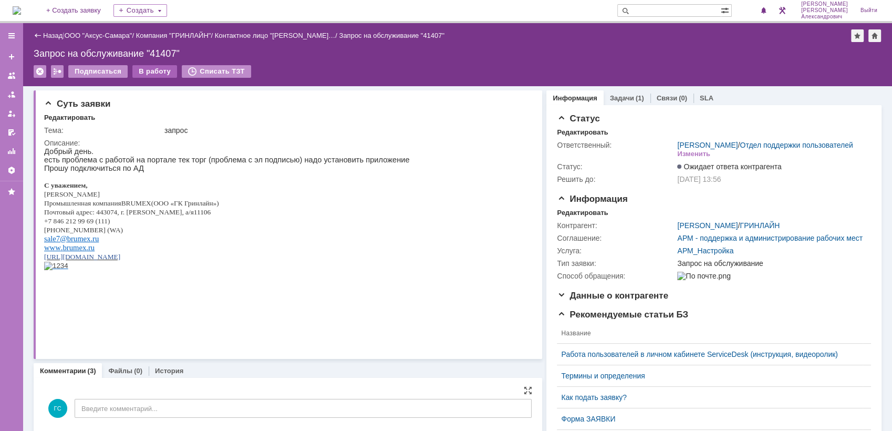
click at [162, 72] on div "В работу" at bounding box center [154, 71] width 45 height 13
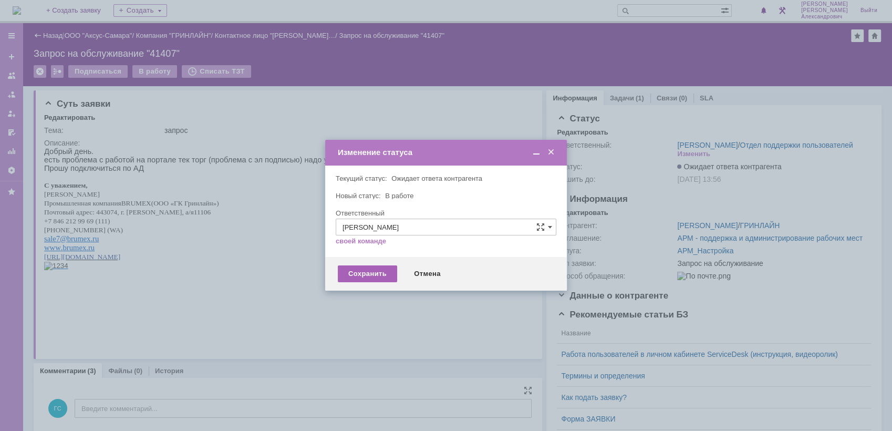
click at [359, 273] on div "Сохранить" at bounding box center [367, 273] width 59 height 17
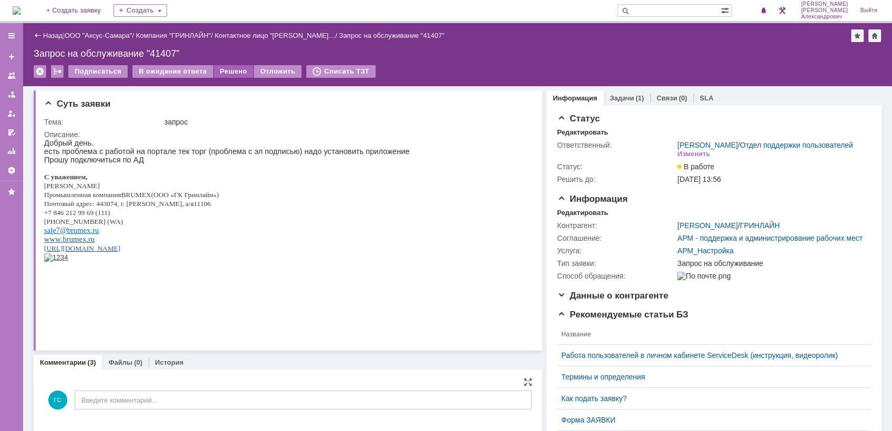
click at [222, 72] on div "Решено" at bounding box center [234, 71] width 40 height 13
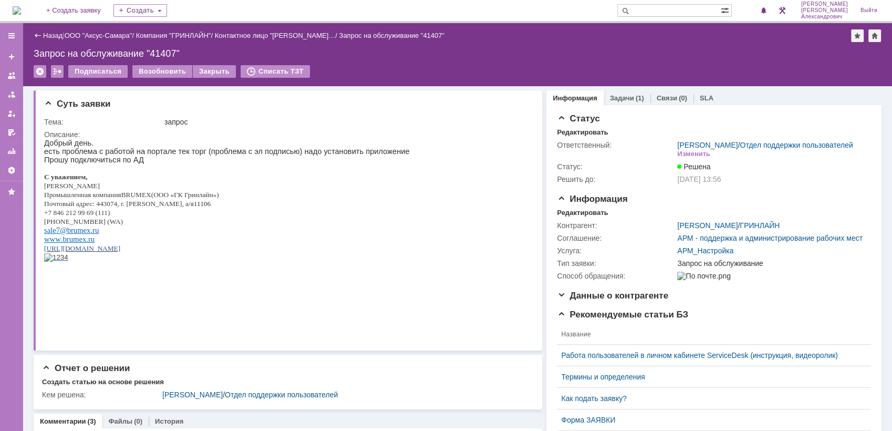
click at [21, 11] on img at bounding box center [17, 10] width 8 height 8
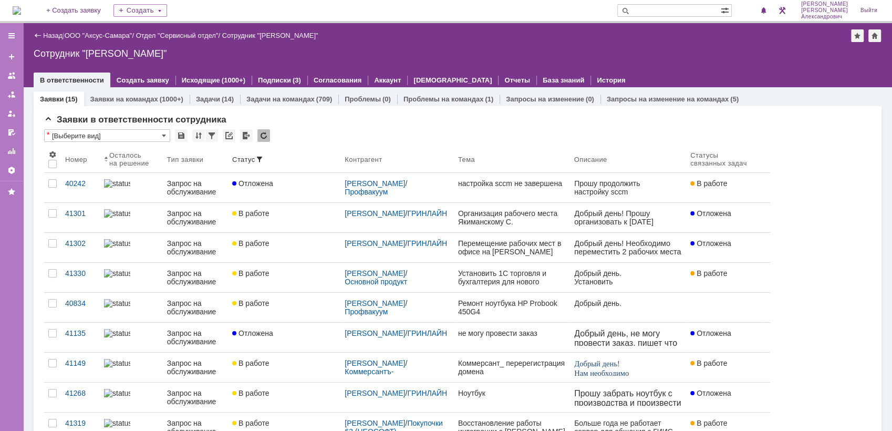
click at [21, 7] on img at bounding box center [17, 10] width 8 height 8
click at [14, 6] on img at bounding box center [17, 10] width 8 height 8
click at [21, 12] on img at bounding box center [17, 10] width 8 height 8
click at [21, 15] on img at bounding box center [17, 10] width 8 height 8
click at [21, 9] on img at bounding box center [17, 10] width 8 height 8
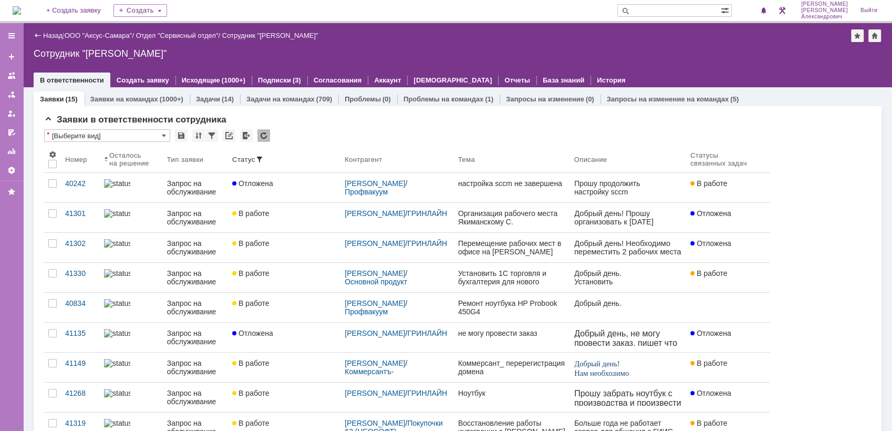
click at [21, 11] on img at bounding box center [17, 10] width 8 height 8
click at [18, 8] on img at bounding box center [17, 10] width 8 height 8
click at [21, 6] on img at bounding box center [17, 10] width 8 height 8
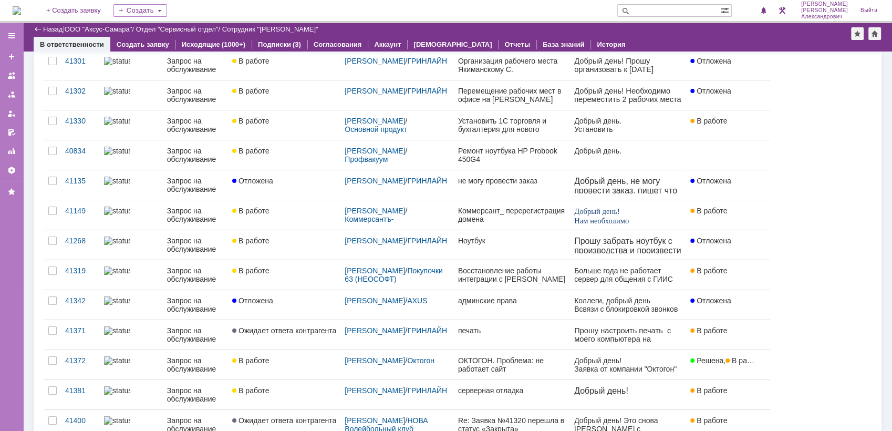
click at [21, 11] on img at bounding box center [17, 10] width 8 height 8
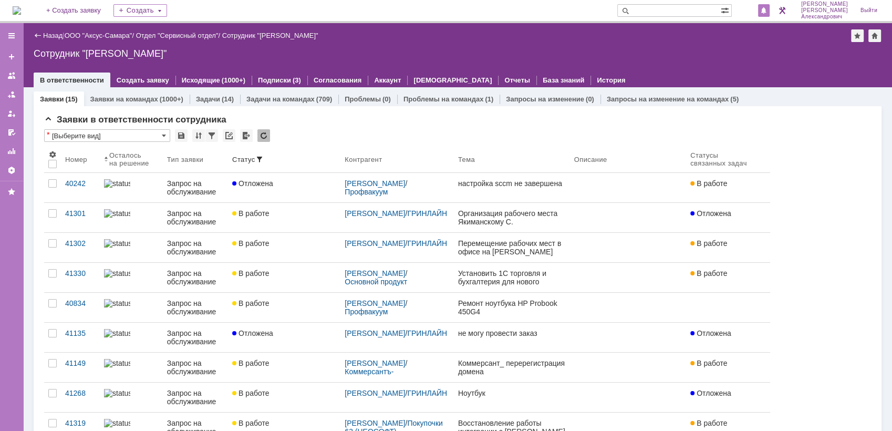
click at [762, 8] on div at bounding box center [764, 10] width 12 height 13
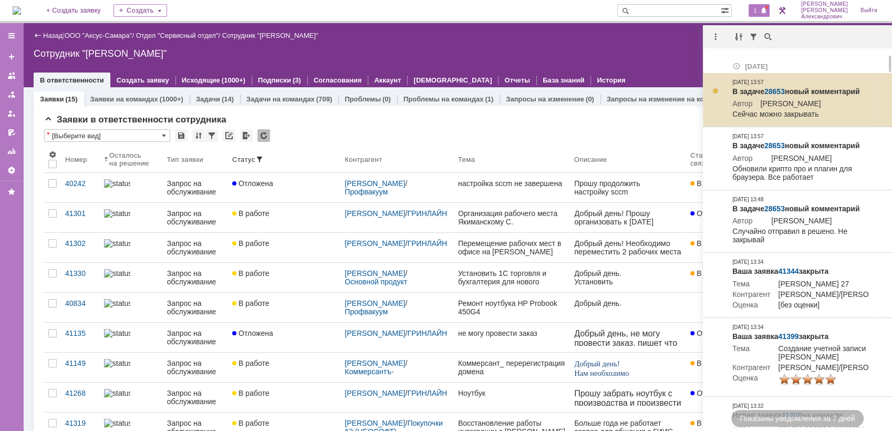
click at [775, 88] on link "28653" at bounding box center [774, 91] width 20 height 8
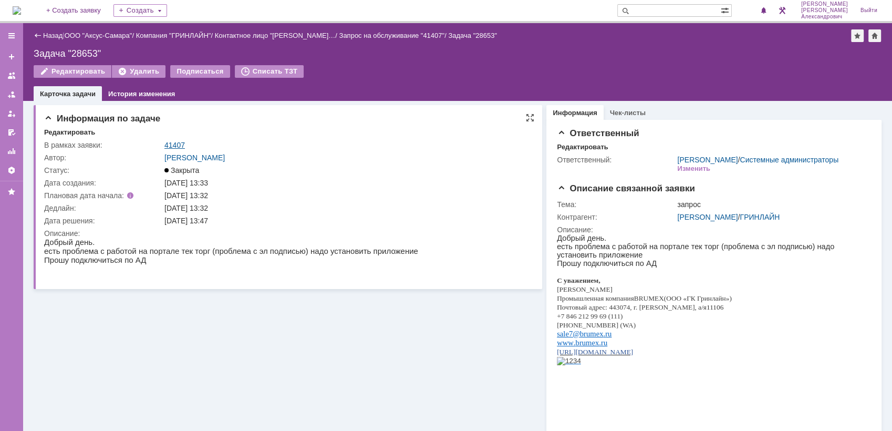
click at [182, 141] on link "41407" at bounding box center [174, 145] width 20 height 8
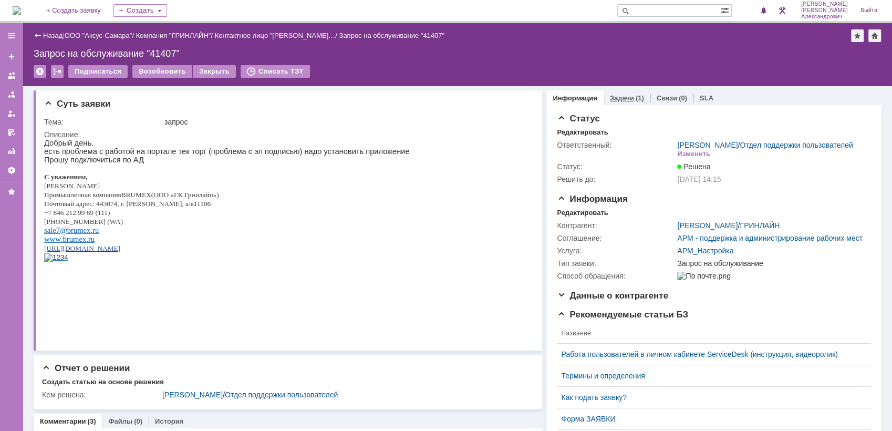
click at [626, 102] on div "Задачи (1)" at bounding box center [626, 97] width 47 height 15
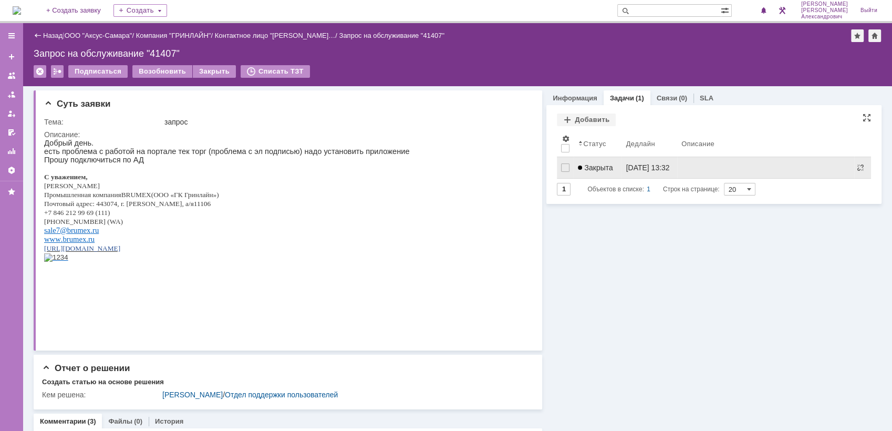
click at [597, 172] on link "Закрыта" at bounding box center [597, 167] width 48 height 21
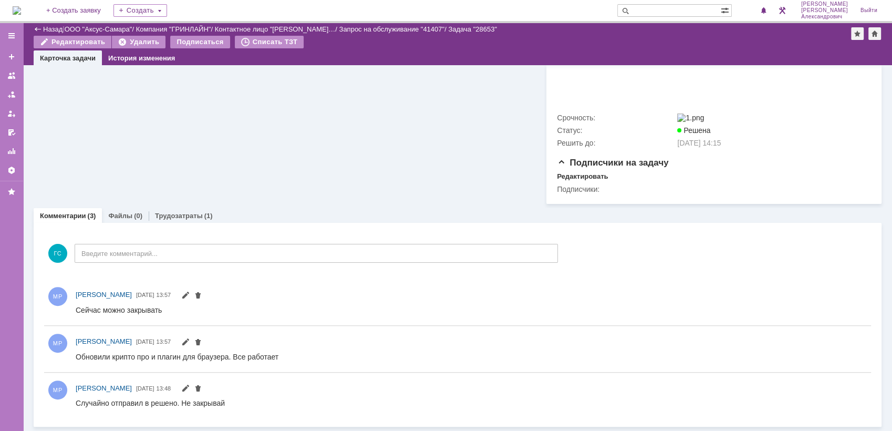
scroll to position [310, 0]
click at [21, 10] on img at bounding box center [17, 10] width 8 height 8
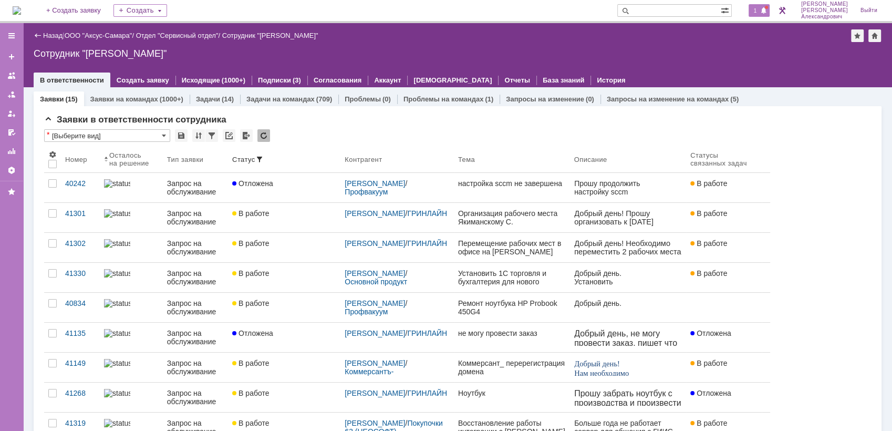
click at [759, 13] on span "1" at bounding box center [754, 10] width 9 height 7
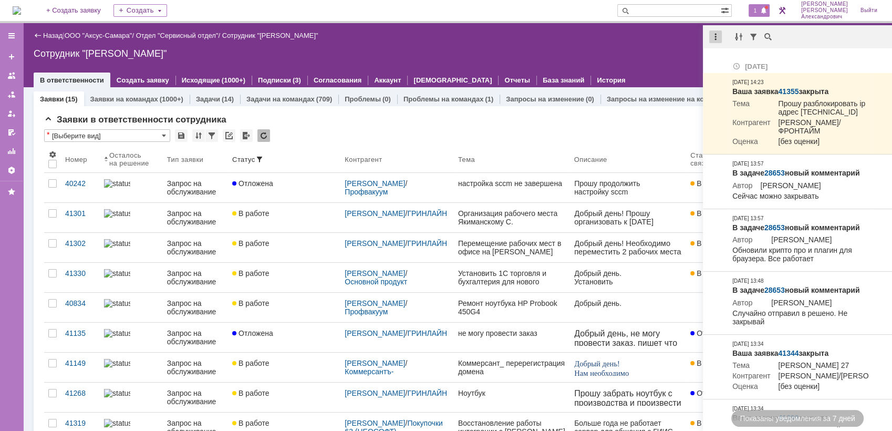
click at [714, 35] on div at bounding box center [715, 36] width 13 height 13
drag, startPoint x: 725, startPoint y: 57, endPoint x: 656, endPoint y: 33, distance: 72.7
click at [723, 56] on div "Отметить уведомления прочитанными" at bounding box center [787, 64] width 153 height 16
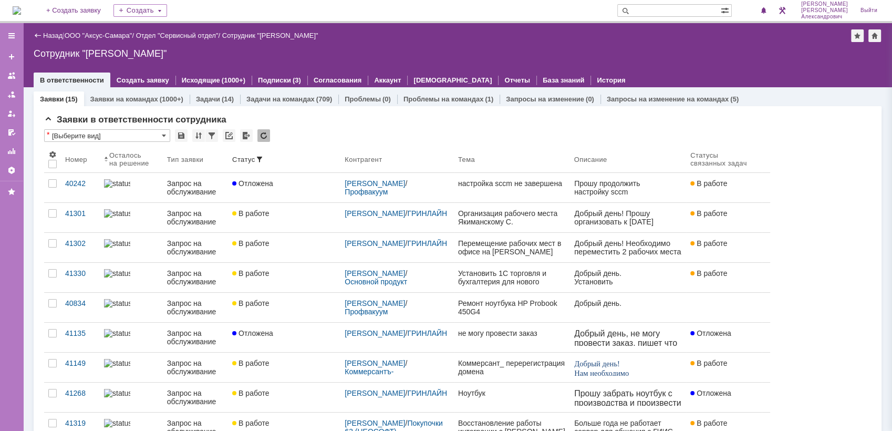
click at [620, 30] on div "Назад | ООО "Аксус-Самара" / Отдел "Сервисный отдел" / Сотрудник "[PERSON_NAME]"" at bounding box center [457, 35] width 847 height 13
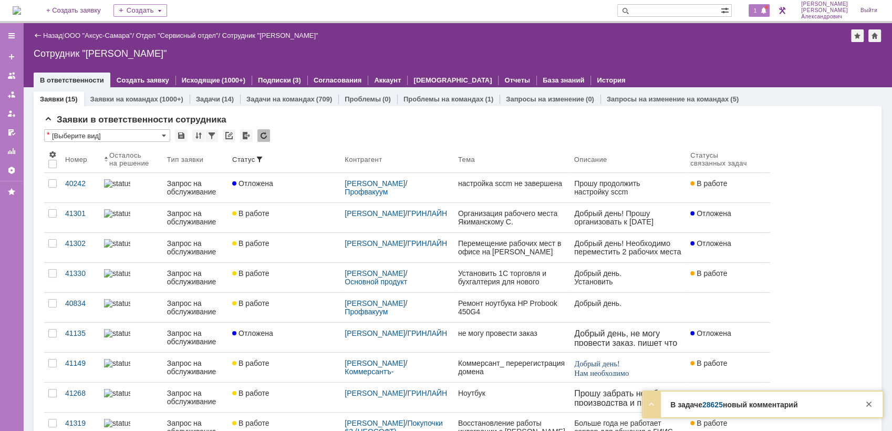
click at [762, 16] on div "1" at bounding box center [759, 10] width 22 height 13
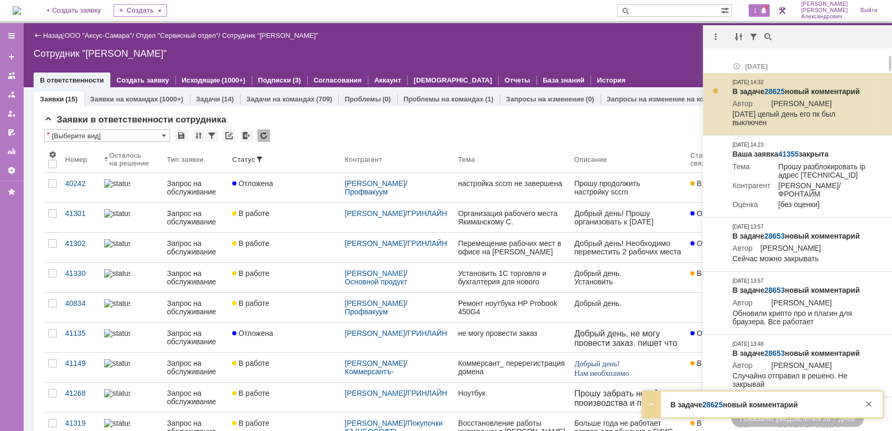
click at [772, 89] on link "28625" at bounding box center [774, 91] width 20 height 8
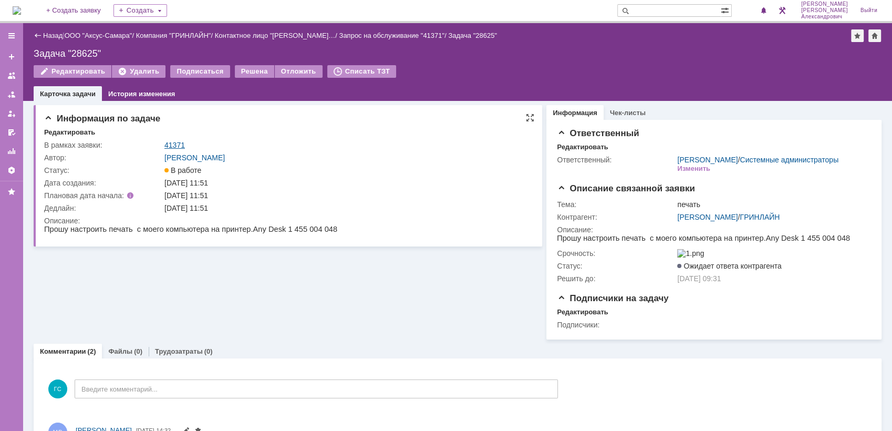
click at [176, 141] on link "41371" at bounding box center [174, 145] width 20 height 8
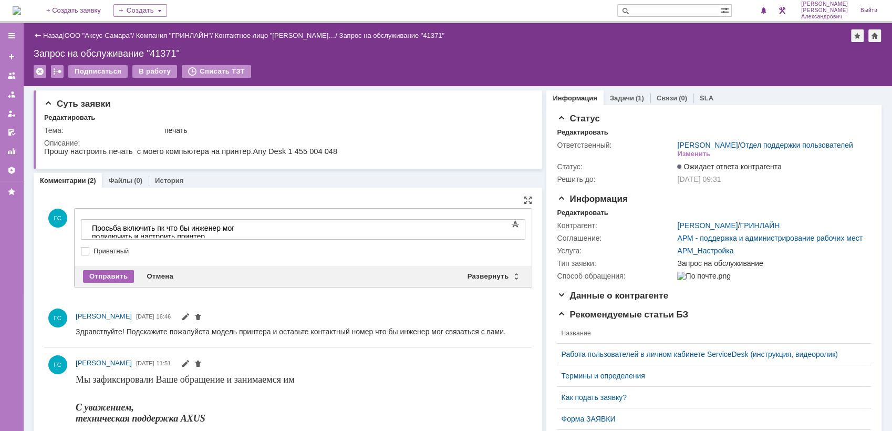
click at [113, 275] on div "Отправить" at bounding box center [108, 276] width 51 height 13
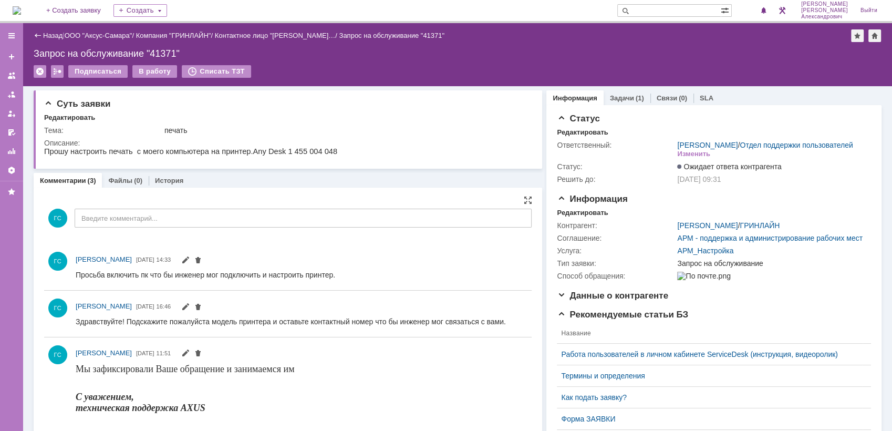
click at [629, 72] on div "Подписаться В работу Списать ТЗТ" at bounding box center [457, 76] width 847 height 22
click at [642, 48] on div "Запрос на обслуживание "41371"" at bounding box center [457, 53] width 847 height 11
click at [21, 6] on img at bounding box center [17, 10] width 8 height 8
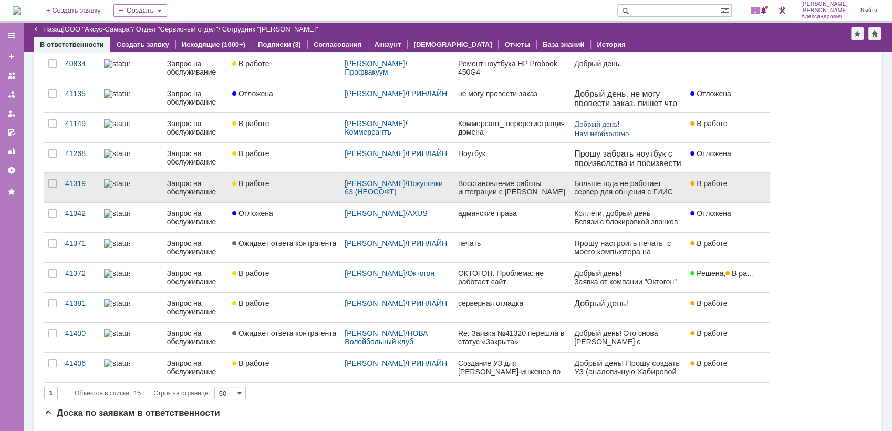
scroll to position [233, 0]
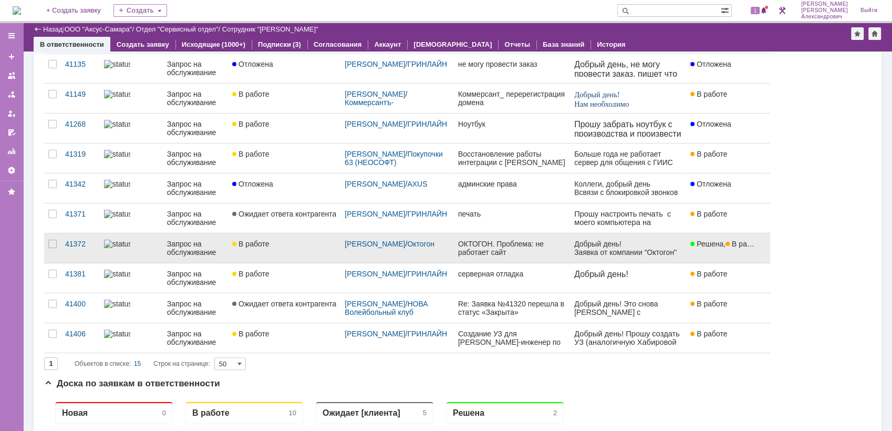
click at [551, 249] on div "ОКТОГОН. Проблема: не работает сайт" at bounding box center [512, 247] width 108 height 17
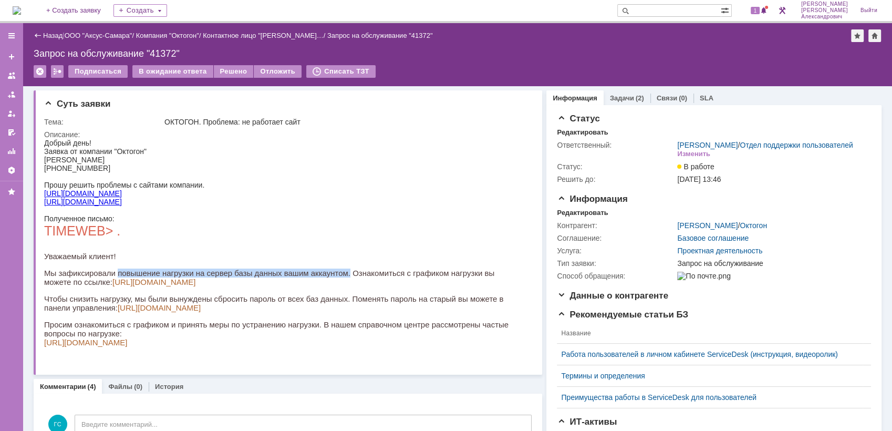
drag, startPoint x: 116, startPoint y: 276, endPoint x: 347, endPoint y: 277, distance: 231.0
click at [347, 277] on p "Мы зафиксировали повышение нагрузки на сервер базы данных вашим аккаунтом. Озна…" at bounding box center [283, 277] width 479 height 18
click at [296, 298] on div "Полученное письмо: TIMEWEB> . Уважаемый клиент! Мы зафиксировали повышение нагр…" at bounding box center [283, 280] width 479 height 132
click at [621, 96] on link "Задачи" at bounding box center [622, 98] width 24 height 8
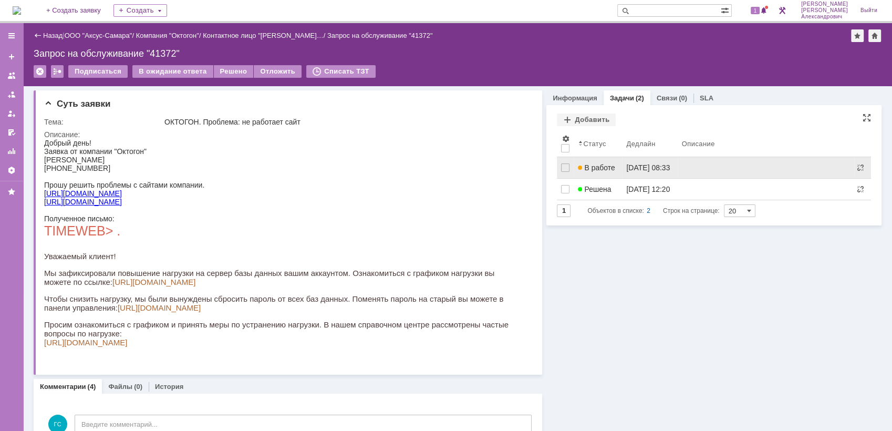
click at [631, 170] on div "[DATE] 08:33" at bounding box center [648, 167] width 44 height 8
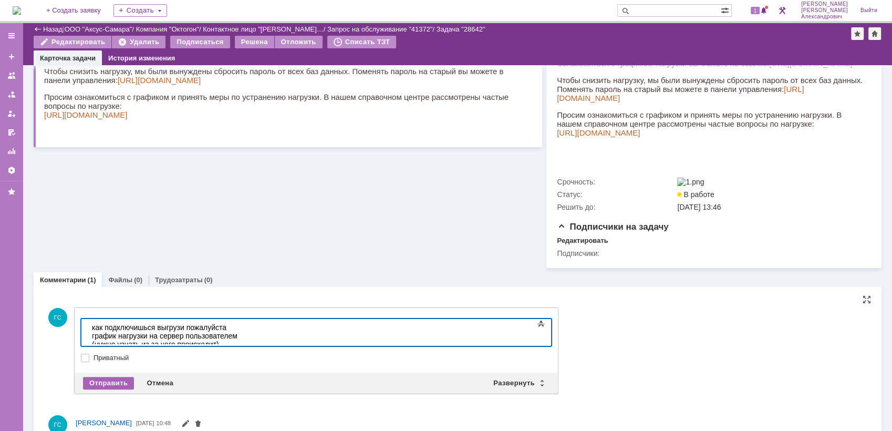
click at [114, 389] on div "Отправить" at bounding box center [108, 382] width 51 height 13
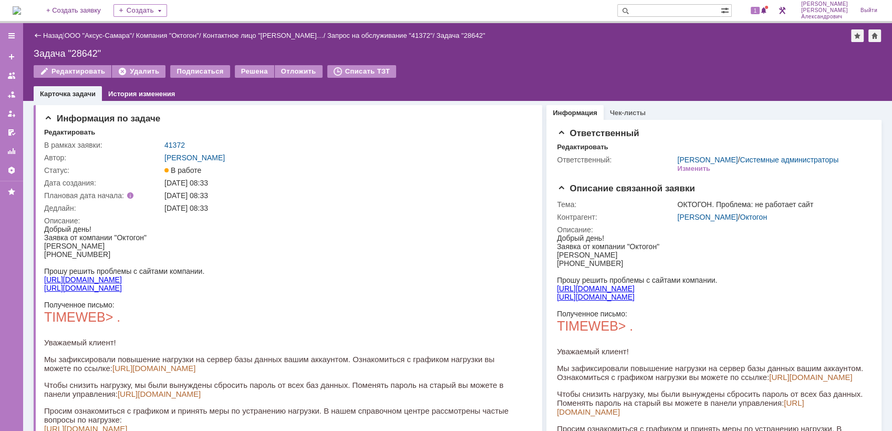
drag, startPoint x: 18, startPoint y: 10, endPoint x: 26, endPoint y: 6, distance: 9.4
click at [18, 11] on img at bounding box center [17, 10] width 8 height 8
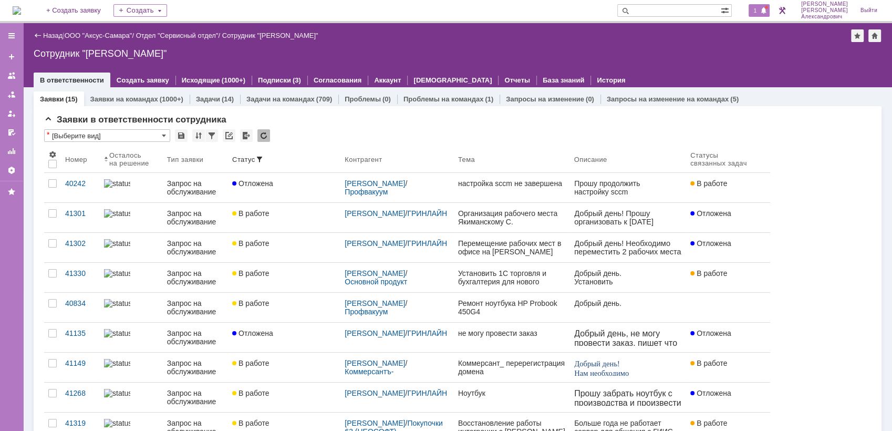
click at [763, 6] on div "1" at bounding box center [759, 10] width 22 height 13
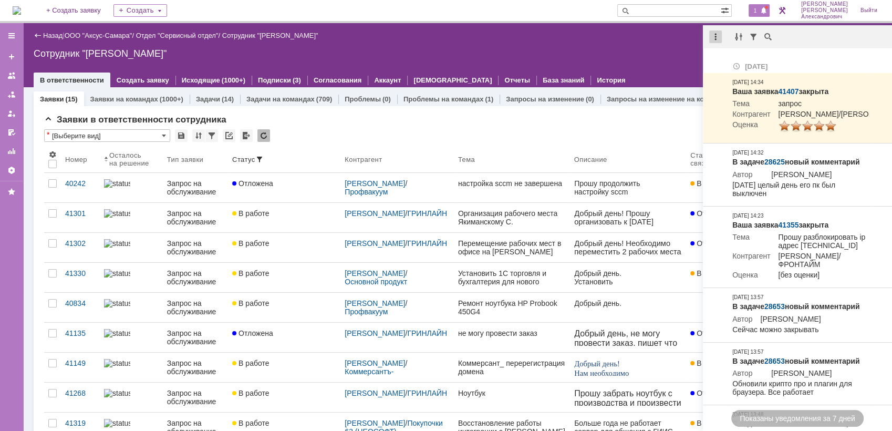
click at [718, 36] on div at bounding box center [715, 36] width 13 height 13
drag, startPoint x: 730, startPoint y: 65, endPoint x: 693, endPoint y: 47, distance: 41.6
click at [727, 63] on div "Отметить уведомления прочитанными" at bounding box center [787, 63] width 141 height 7
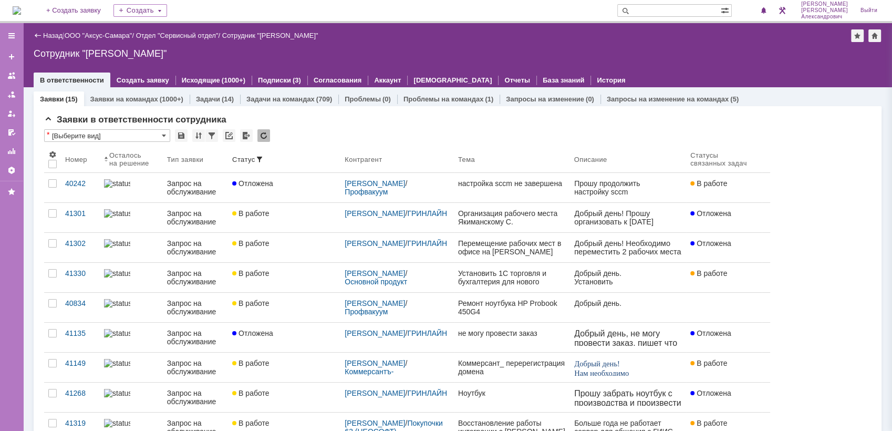
click at [665, 44] on div "Назад | ООО "Аксус-Самара" / Отдел "Сервисный отдел" / Сотрудник "[PERSON_NAME]…" at bounding box center [457, 55] width 868 height 64
click at [21, 6] on img at bounding box center [17, 10] width 8 height 8
click at [632, 56] on div "Сотрудник "[PERSON_NAME]"" at bounding box center [457, 53] width 847 height 11
click at [21, 7] on img at bounding box center [17, 10] width 8 height 8
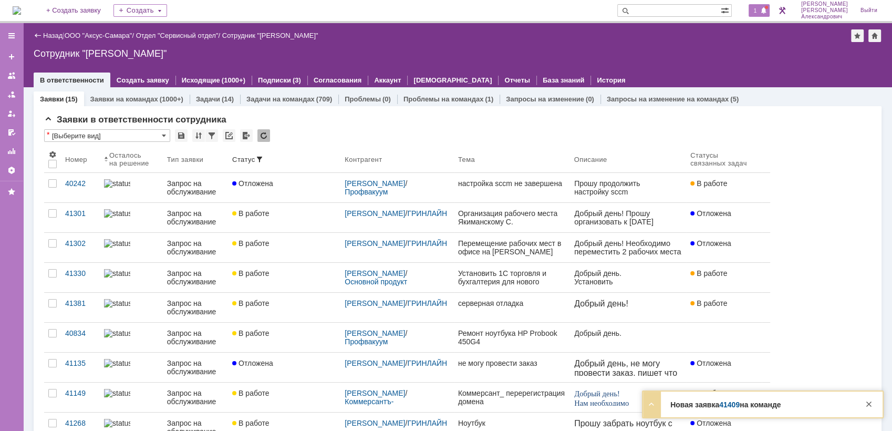
click at [760, 7] on span "1" at bounding box center [754, 10] width 9 height 7
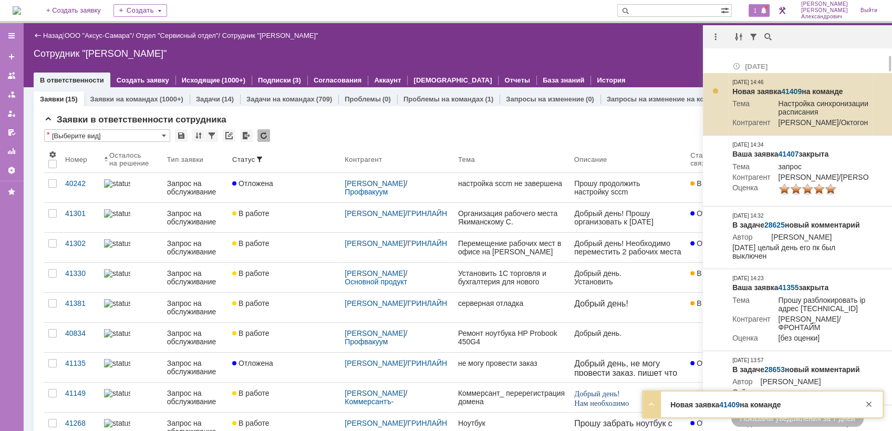
click at [790, 88] on link "41409" at bounding box center [791, 91] width 20 height 8
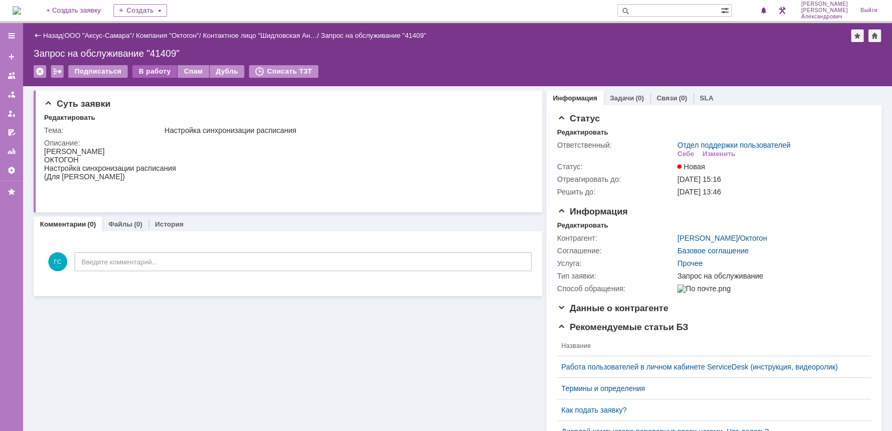
click at [143, 66] on div "В работу" at bounding box center [154, 71] width 45 height 13
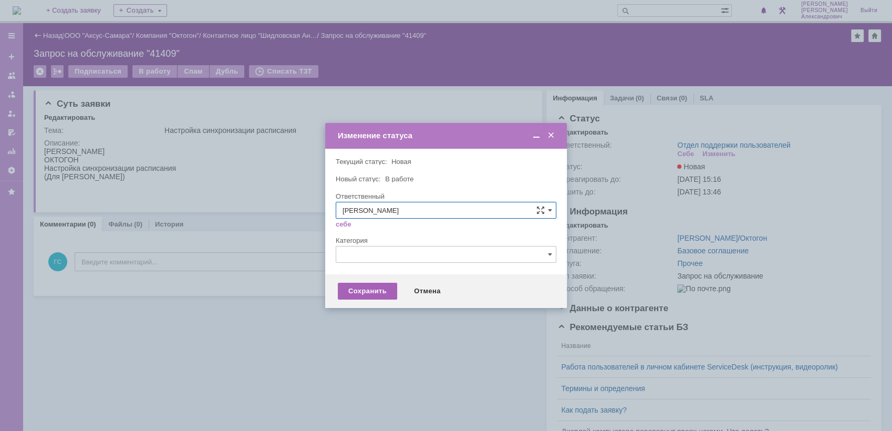
click at [362, 287] on div "Сохранить" at bounding box center [367, 290] width 59 height 17
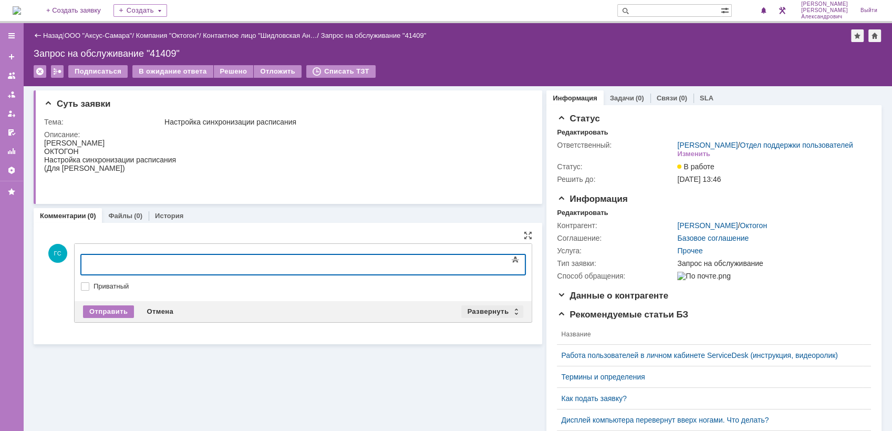
click at [478, 305] on div "Развернуть" at bounding box center [492, 311] width 62 height 13
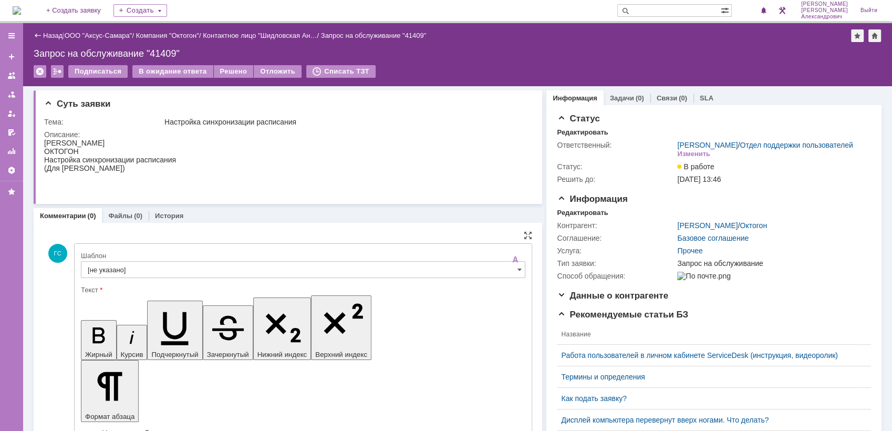
click at [259, 257] on div "Шаблон" at bounding box center [302, 255] width 442 height 7
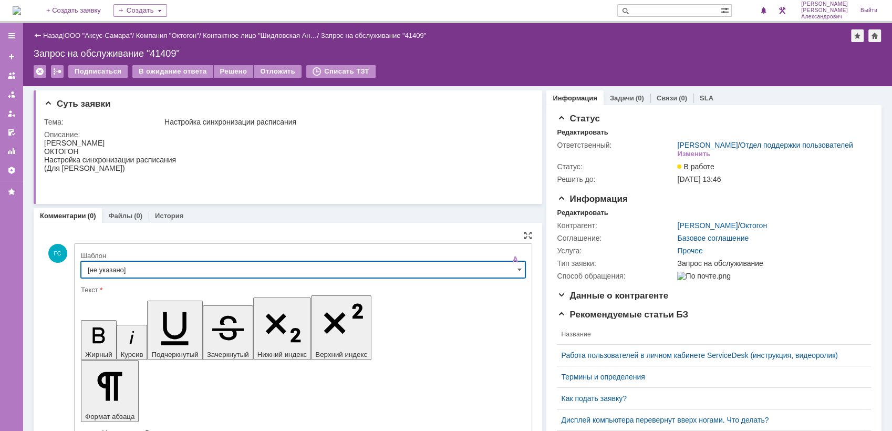
click at [248, 271] on input "[не указано]" at bounding box center [303, 269] width 444 height 17
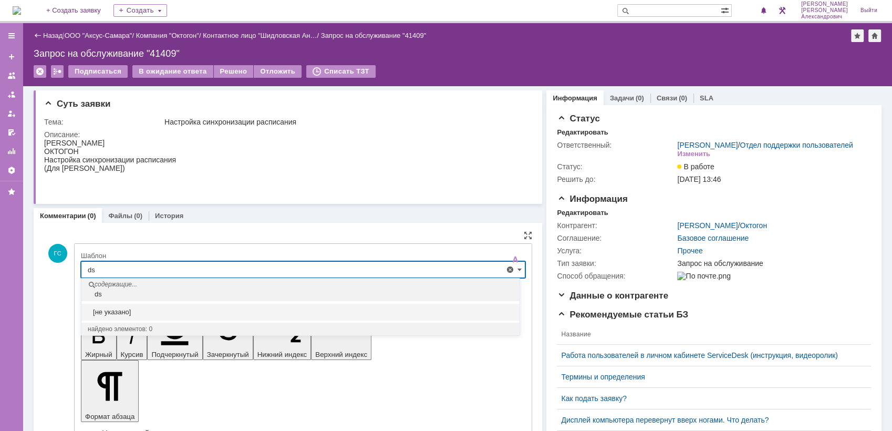
type input "d"
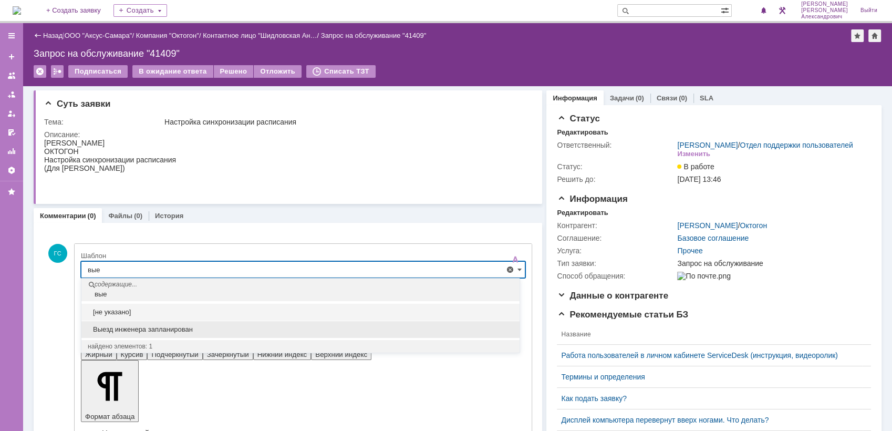
click at [176, 321] on div "Выезд инженера запланирован" at bounding box center [300, 329] width 438 height 17
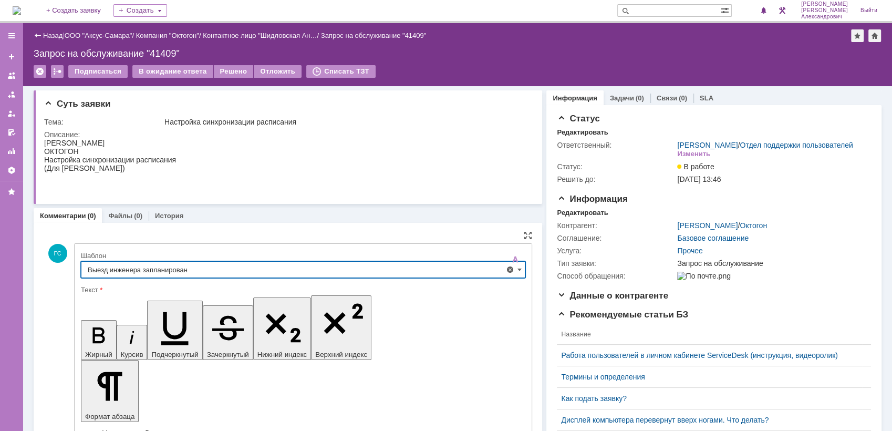
type input "Выезд инженера запланирован"
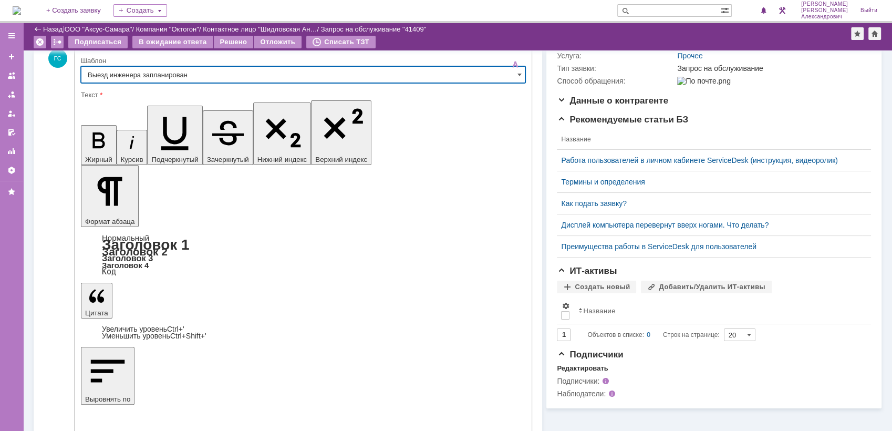
scroll to position [155, 0]
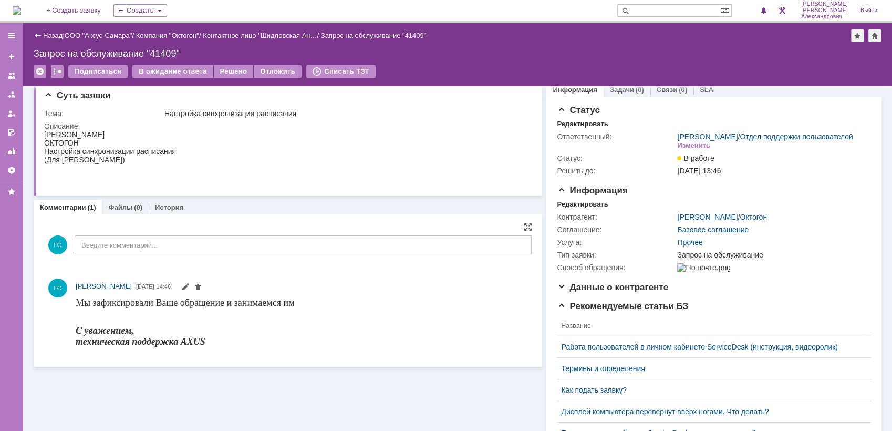
scroll to position [0, 0]
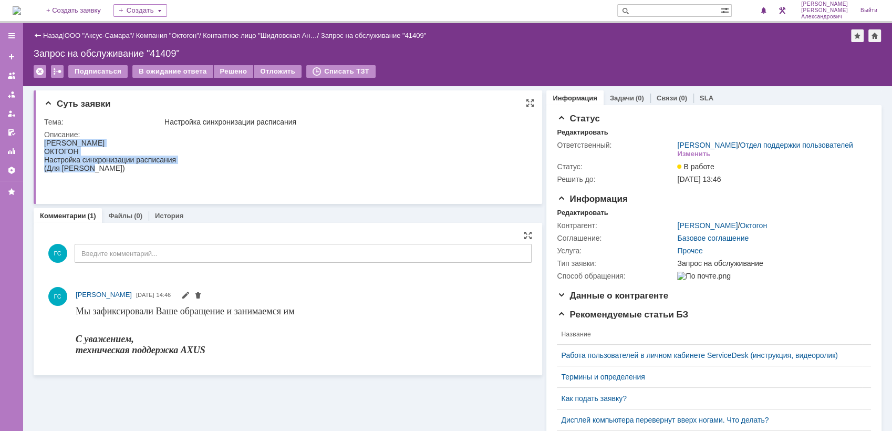
drag, startPoint x: 44, startPoint y: 141, endPoint x: 107, endPoint y: 170, distance: 69.5
click at [107, 170] on body "[PERSON_NAME] Настройка синхронизации расписания (Для [PERSON_NAME])" at bounding box center [110, 164] width 132 height 50
copy body "[PERSON_NAME] Настройка синхронизации расписания (Для [PERSON_NAME])"
click at [571, 216] on div "Редактировать" at bounding box center [582, 212] width 51 height 8
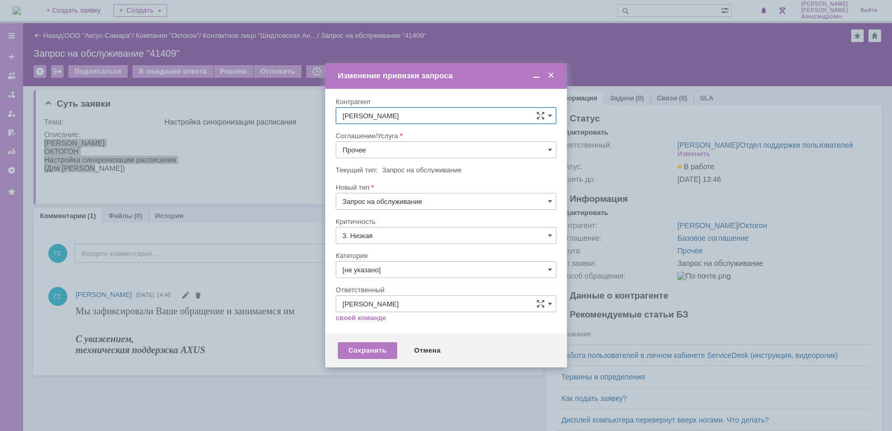
click at [397, 153] on input "Прочее" at bounding box center [446, 149] width 221 height 17
click at [406, 250] on span "АРМ_Настройка" at bounding box center [445, 252] width 207 height 8
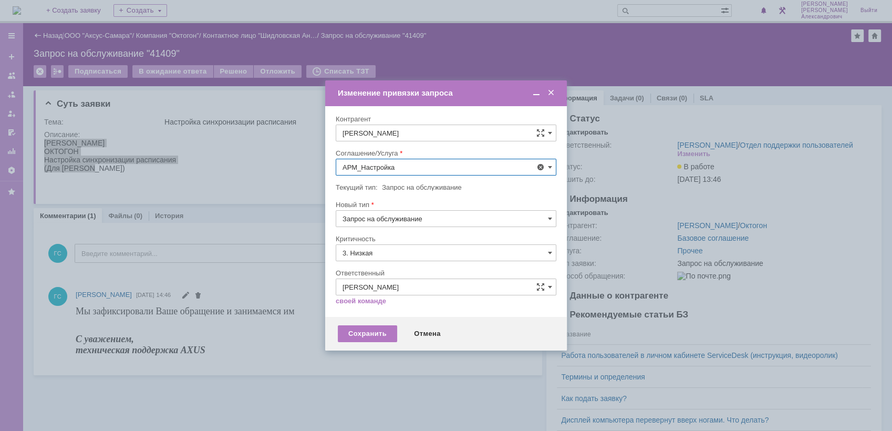
type input "АРМ_Настройка"
click at [401, 249] on input "3. Низкая" at bounding box center [446, 252] width 221 height 17
click at [391, 268] on span "[не указано]" at bounding box center [445, 272] width 207 height 8
type input "[не указано]"
click at [373, 334] on div "Сохранить" at bounding box center [367, 333] width 59 height 17
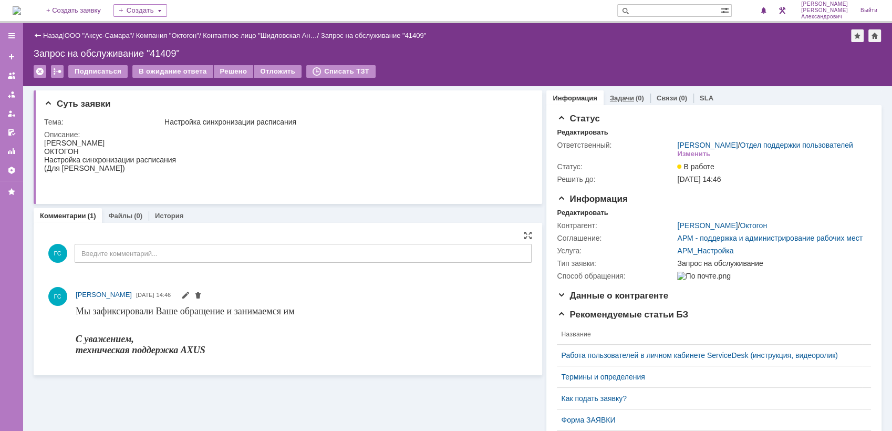
click at [616, 100] on link "Задачи" at bounding box center [622, 98] width 24 height 8
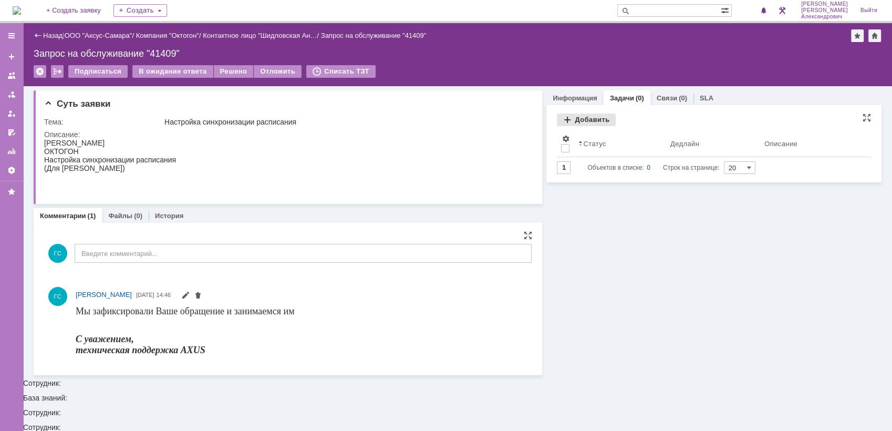
click at [577, 122] on div "Добавить" at bounding box center [586, 119] width 59 height 13
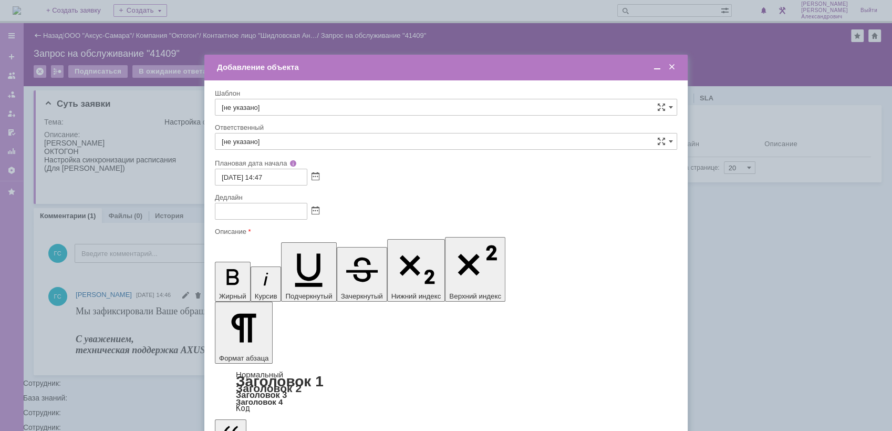
click at [313, 210] on span at bounding box center [315, 211] width 8 height 8
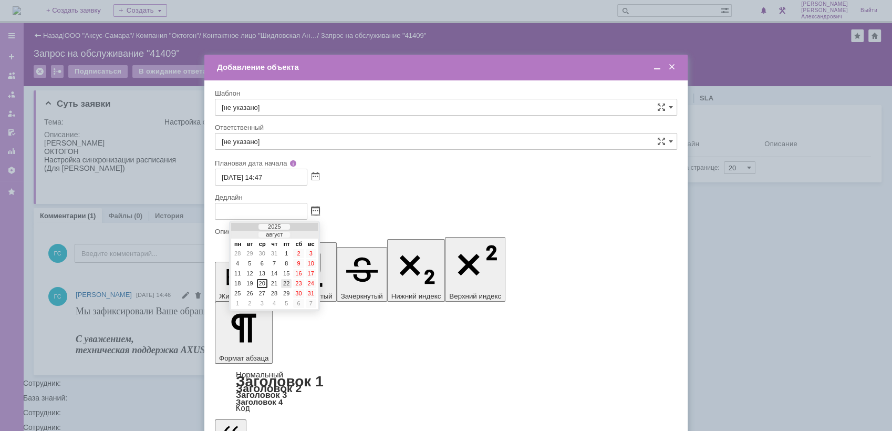
click at [284, 282] on div "22" at bounding box center [286, 283] width 11 height 9
type input "22.08.2025 14:47"
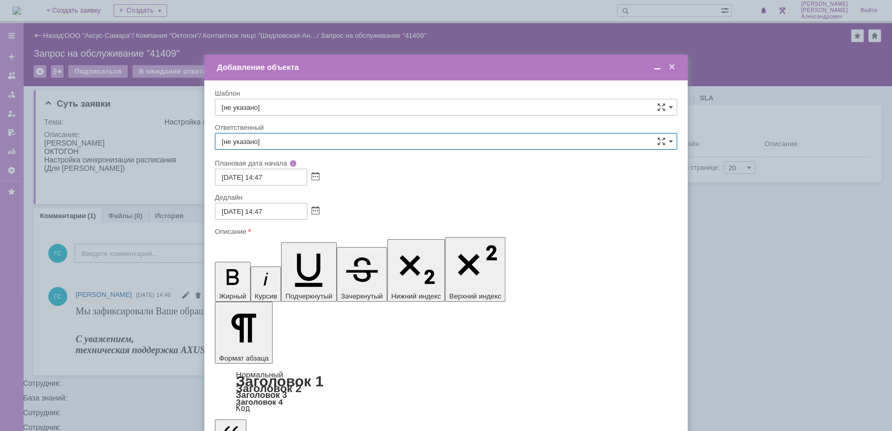
click at [301, 136] on input "[не указано]" at bounding box center [446, 141] width 462 height 17
click at [293, 257] on div "[PERSON_NAME]" at bounding box center [445, 252] width 461 height 17
type input "[PERSON_NAME]"
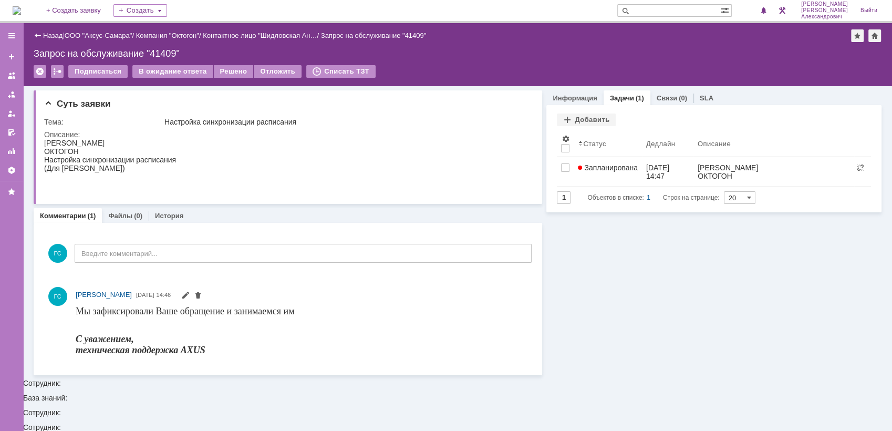
click at [21, 8] on img at bounding box center [17, 10] width 8 height 8
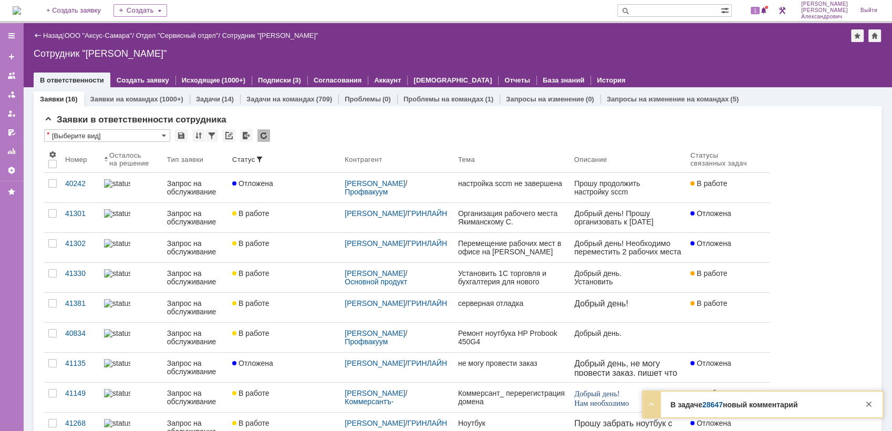
click at [766, 3] on div "1" at bounding box center [754, 10] width 32 height 21
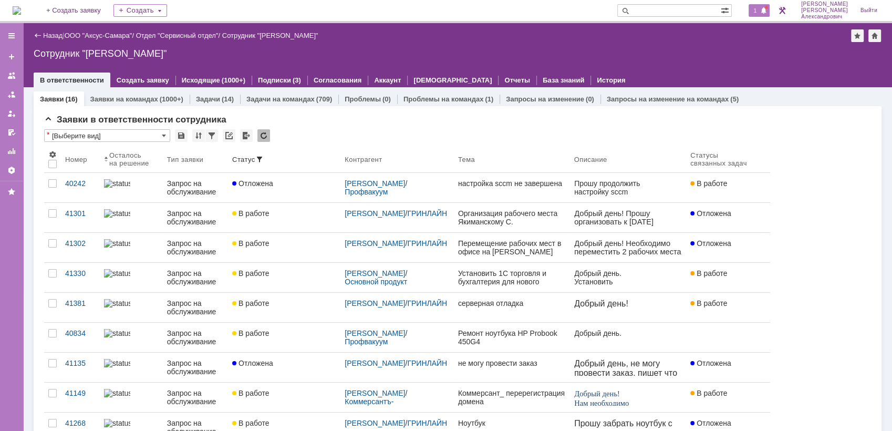
click at [766, 11] on span at bounding box center [763, 11] width 7 height 8
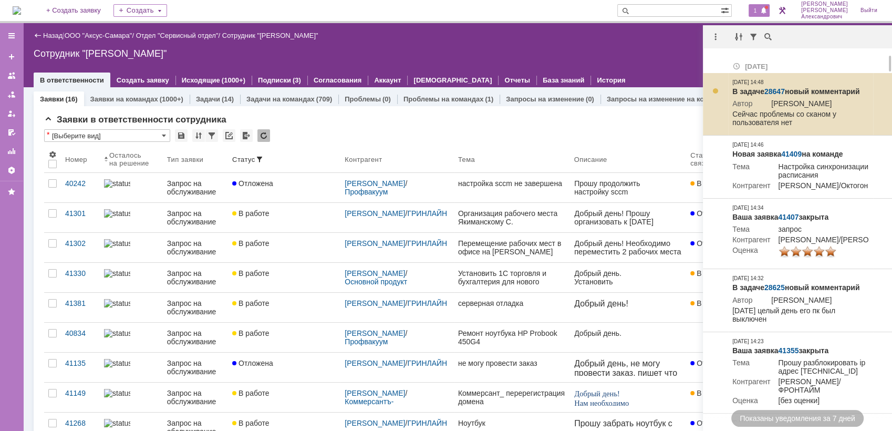
click at [771, 91] on link "28647" at bounding box center [774, 91] width 20 height 8
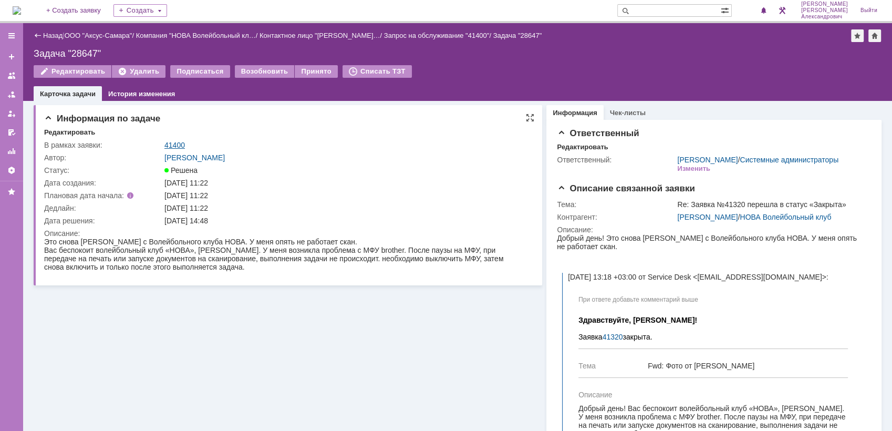
click at [177, 141] on link "41400" at bounding box center [174, 145] width 20 height 8
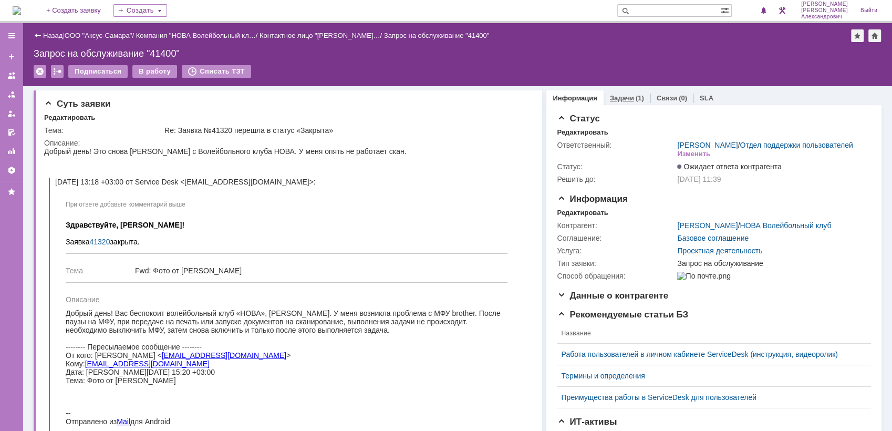
click at [612, 98] on link "Задачи" at bounding box center [622, 98] width 24 height 8
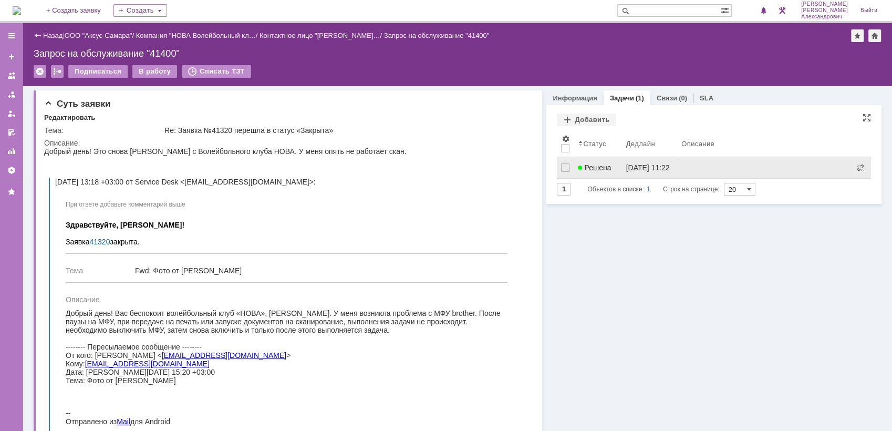
click at [600, 173] on link "Решена" at bounding box center [597, 167] width 48 height 21
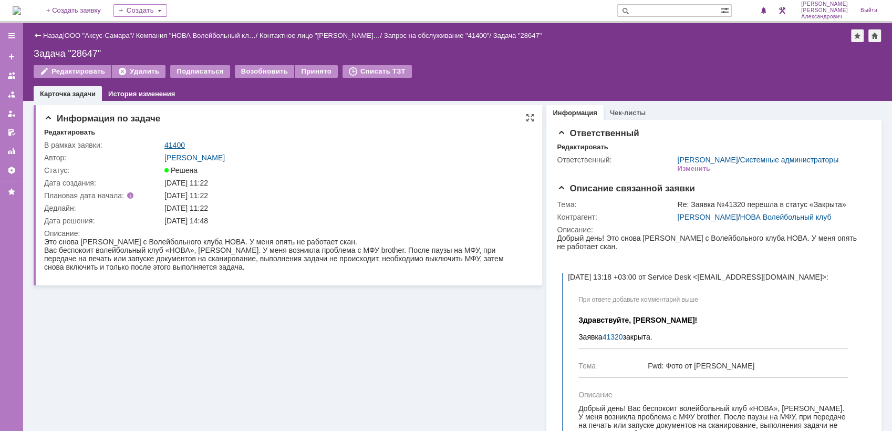
click at [181, 142] on link "41400" at bounding box center [174, 145] width 20 height 8
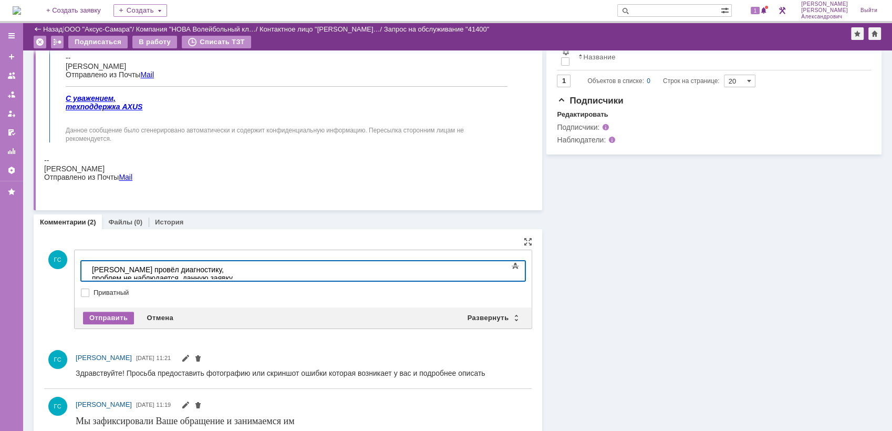
click at [96, 312] on div "Отправить" at bounding box center [108, 317] width 51 height 13
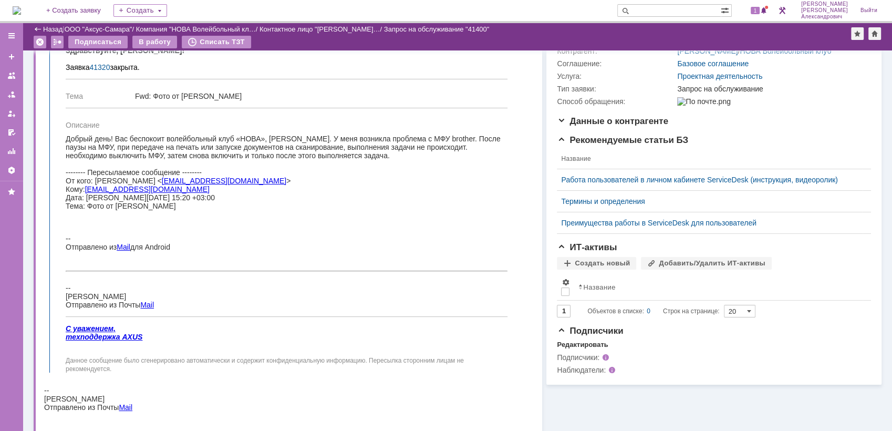
scroll to position [135, 0]
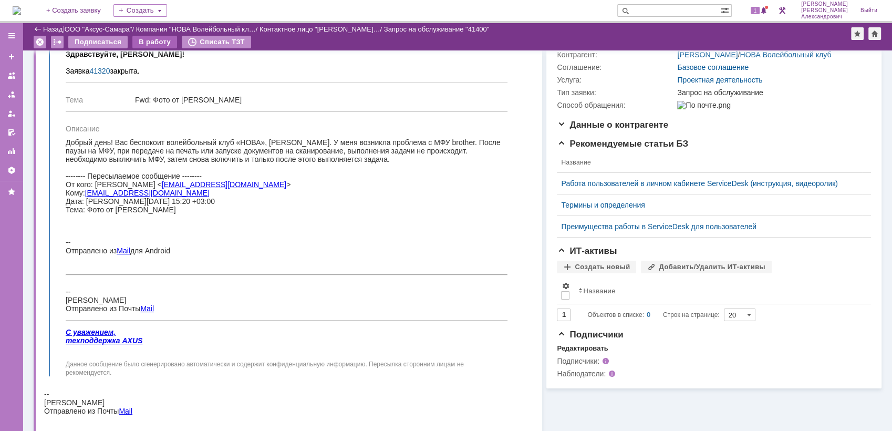
click at [138, 42] on div "В работу" at bounding box center [154, 42] width 45 height 13
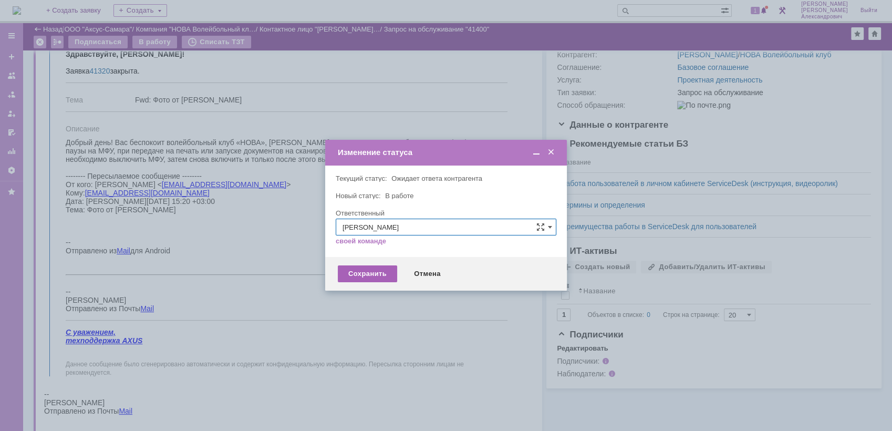
click at [362, 276] on div "Сохранить" at bounding box center [367, 273] width 59 height 17
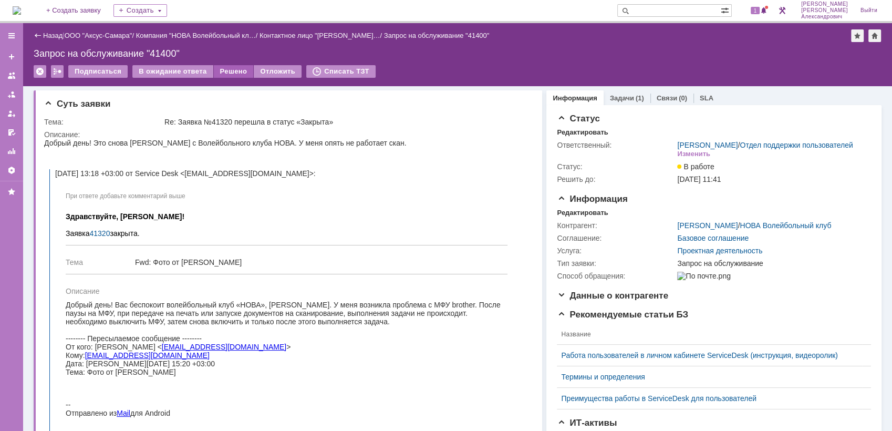
scroll to position [0, 0]
click at [233, 65] on div "Решено" at bounding box center [234, 71] width 40 height 13
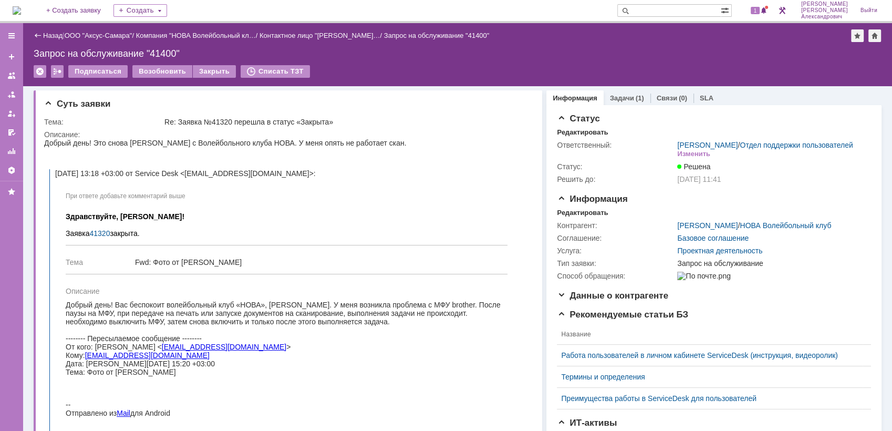
click at [21, 14] on img at bounding box center [17, 10] width 8 height 8
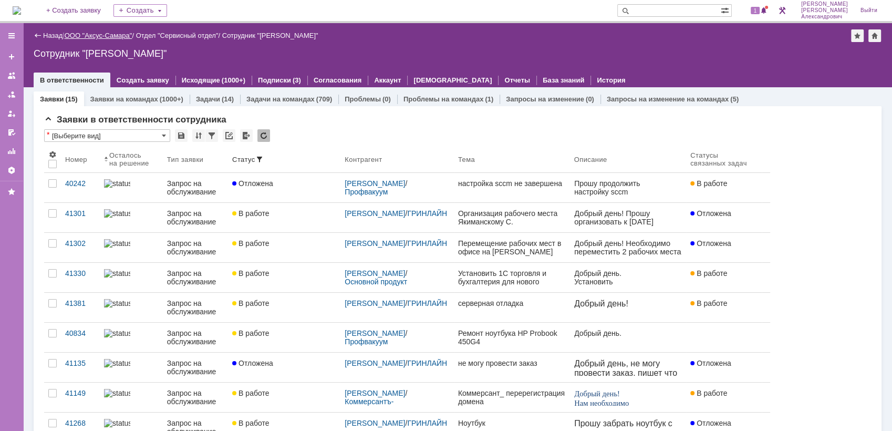
click at [104, 36] on link "ООО "Аксус-Самара"" at bounding box center [99, 36] width 68 height 8
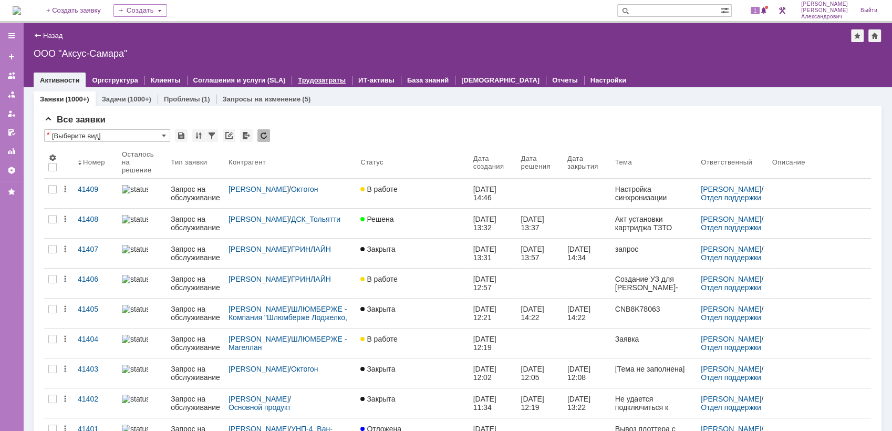
click at [301, 77] on link "Трудозатраты" at bounding box center [322, 80] width 48 height 8
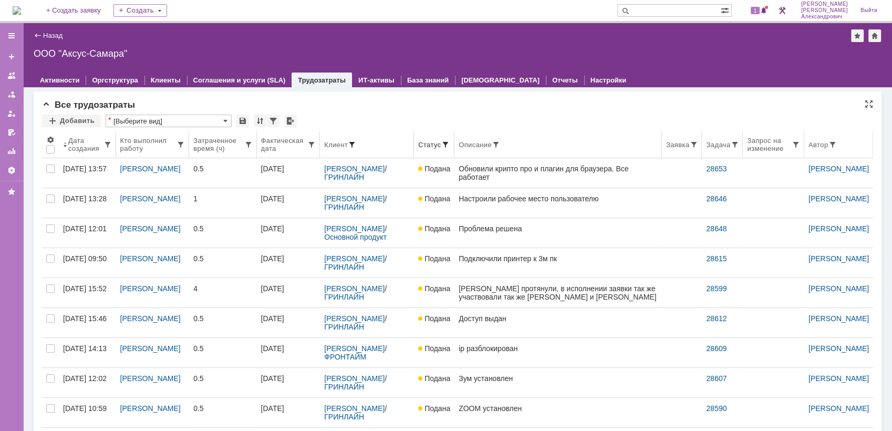
click at [350, 144] on span at bounding box center [352, 144] width 8 height 8
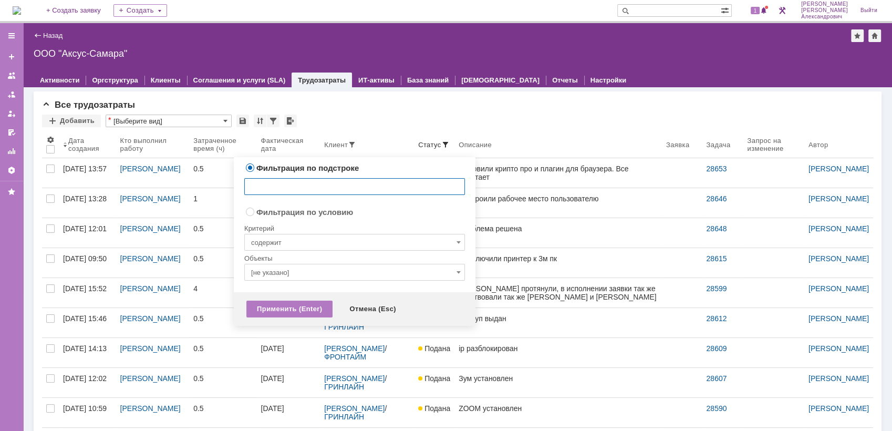
radio input "false"
radio input "true"
click at [347, 271] on input "[не указано]" at bounding box center [354, 272] width 221 height 17
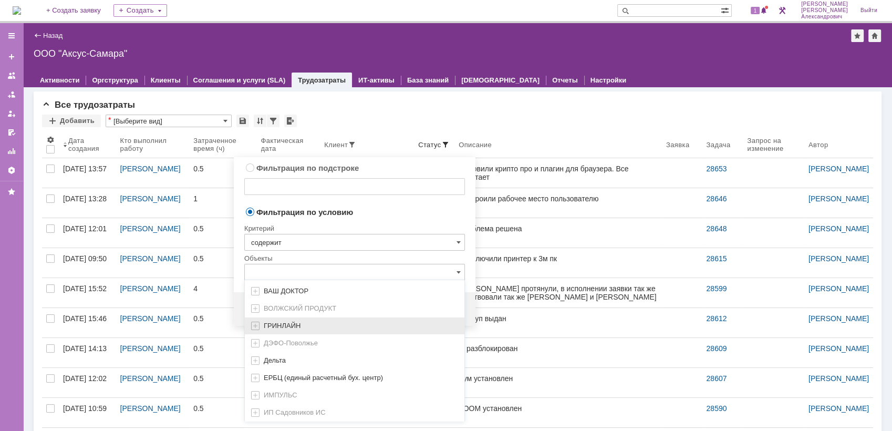
click at [308, 328] on div "ГРИНЛАЙН" at bounding box center [354, 325] width 219 height 17
type input "ГРИНЛАЙН"
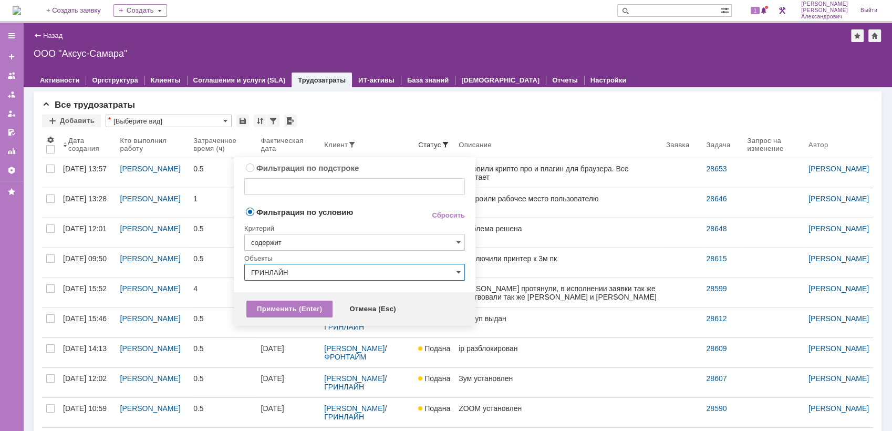
click at [354, 216] on td "Фильтрация по условию" at bounding box center [329, 212] width 170 height 14
click at [296, 305] on div "Применить (Enter)" at bounding box center [289, 308] width 86 height 17
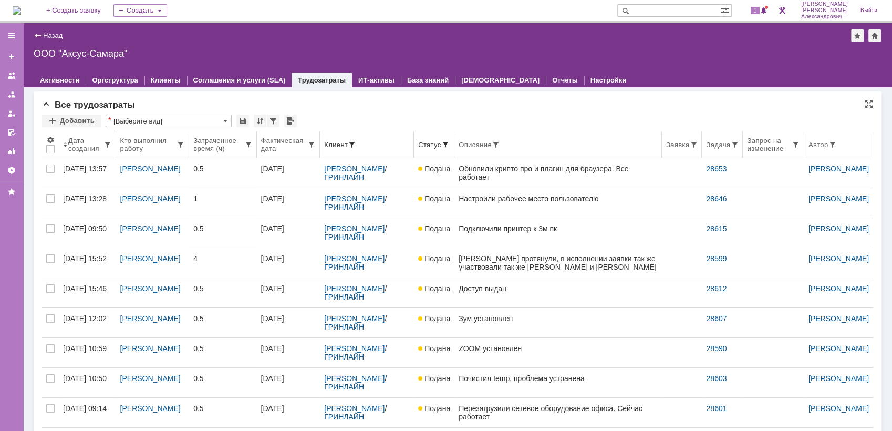
click at [216, 150] on div "Затраченное время (ч)" at bounding box center [218, 145] width 50 height 16
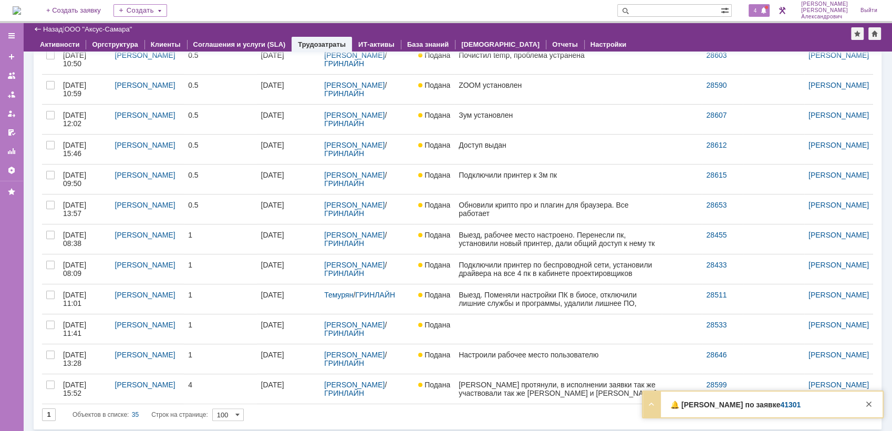
click at [764, 4] on div "4" at bounding box center [759, 10] width 22 height 13
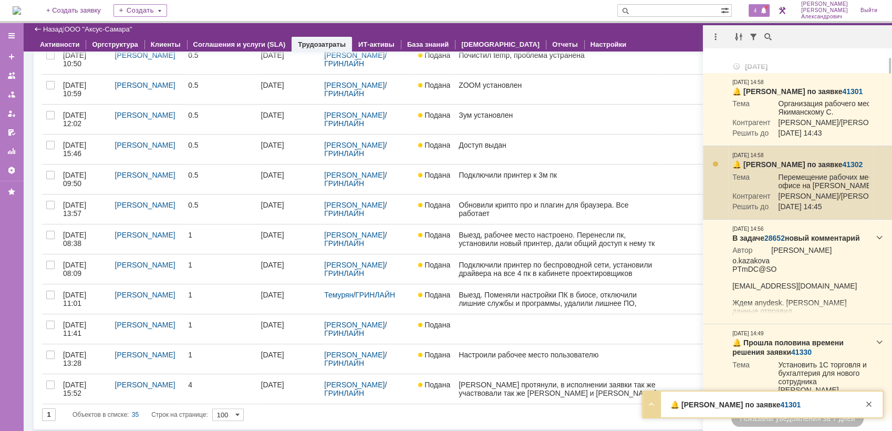
scroll to position [175, 0]
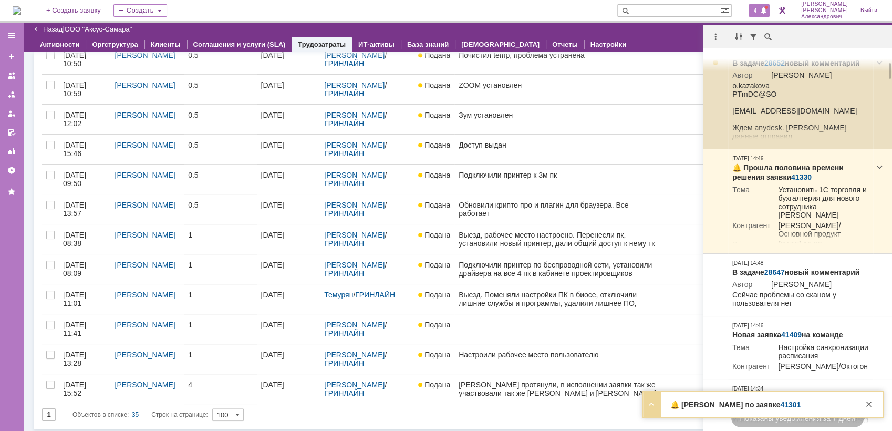
click at [779, 67] on link "28652" at bounding box center [774, 63] width 20 height 8
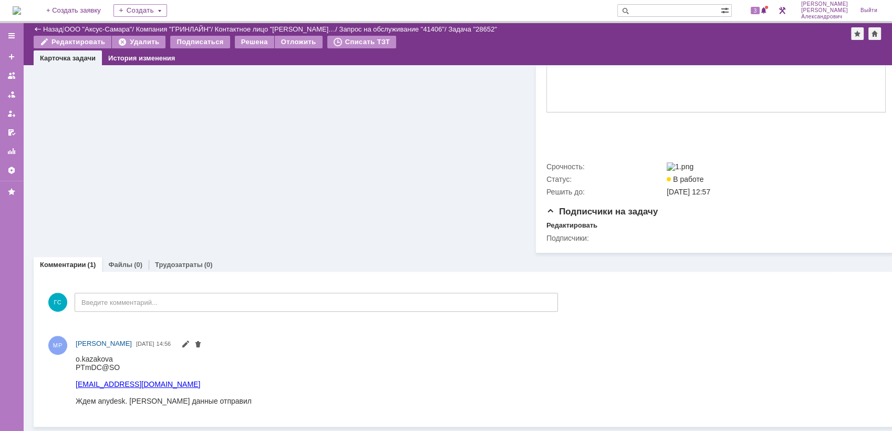
scroll to position [357, 0]
drag, startPoint x: 76, startPoint y: 356, endPoint x: 161, endPoint y: 384, distance: 89.2
click at [161, 384] on body "o.kazakova PTmDC@SO [EMAIL_ADDRESS][DOMAIN_NAME] Ждем anydesk. [PERSON_NAME] да…" at bounding box center [164, 379] width 176 height 50
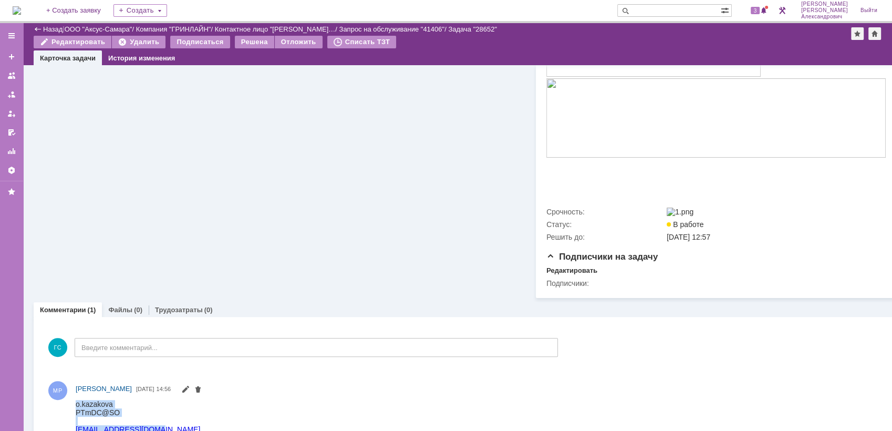
scroll to position [123, 0]
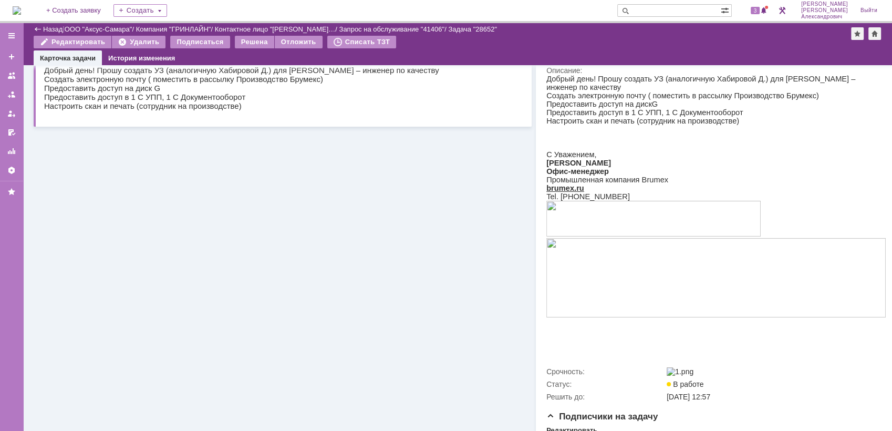
click at [21, 8] on img at bounding box center [17, 10] width 8 height 8
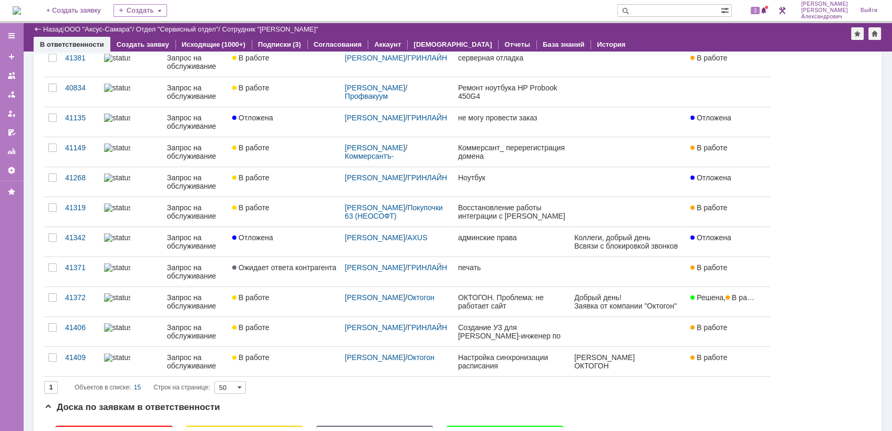
scroll to position [291, 0]
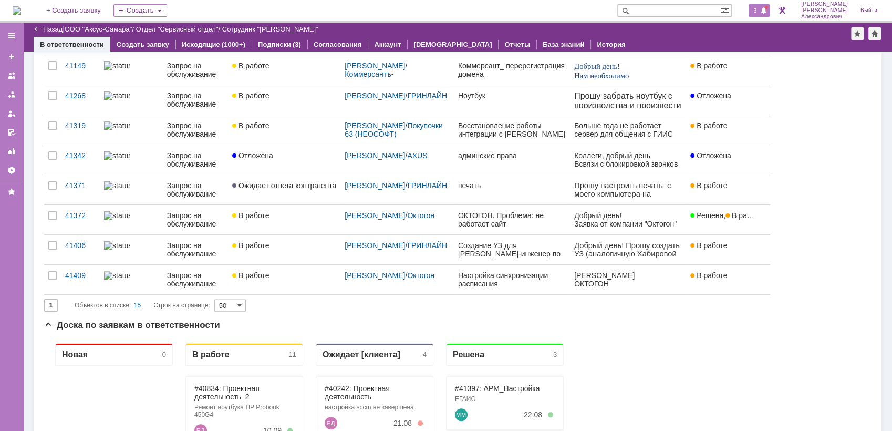
click at [758, 15] on div "3" at bounding box center [759, 10] width 22 height 13
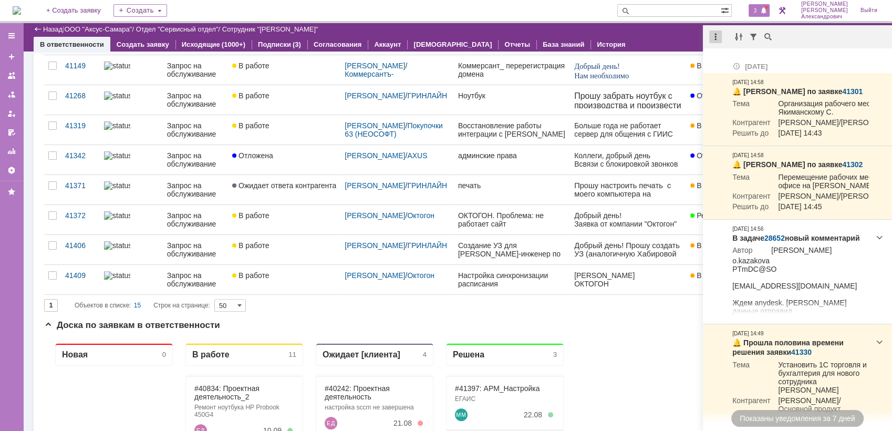
click at [714, 40] on div at bounding box center [715, 36] width 13 height 13
drag, startPoint x: 723, startPoint y: 64, endPoint x: 645, endPoint y: 43, distance: 80.5
click at [722, 64] on div "Отметить уведомления прочитанными" at bounding box center [787, 63] width 141 height 7
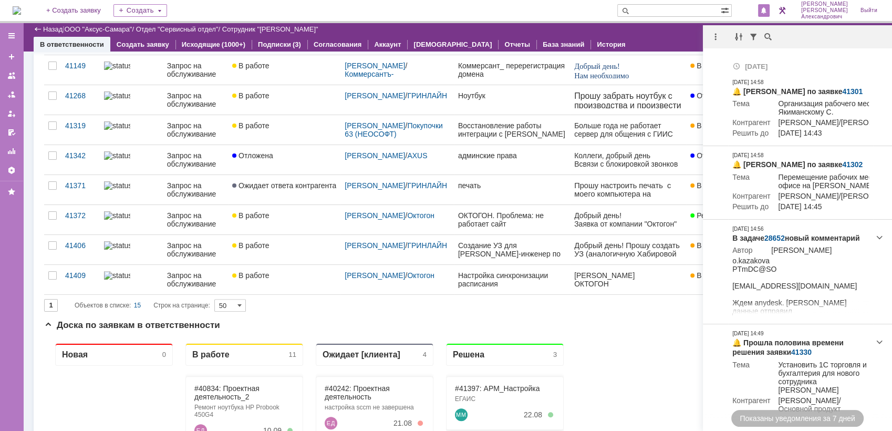
click at [637, 33] on div "Назад | ООО "Аксус-Самара" / Отдел "Сервисный отдел" / Сотрудник "[PERSON_NAME]"" at bounding box center [457, 29] width 847 height 13
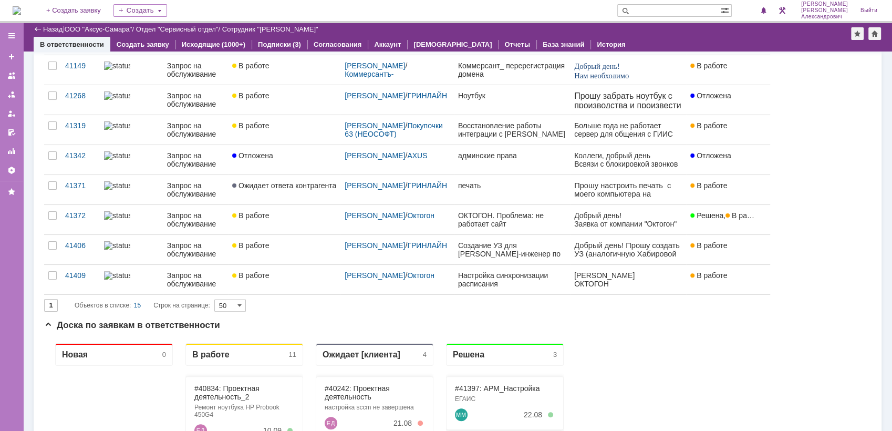
click at [20, 11] on img at bounding box center [17, 10] width 8 height 8
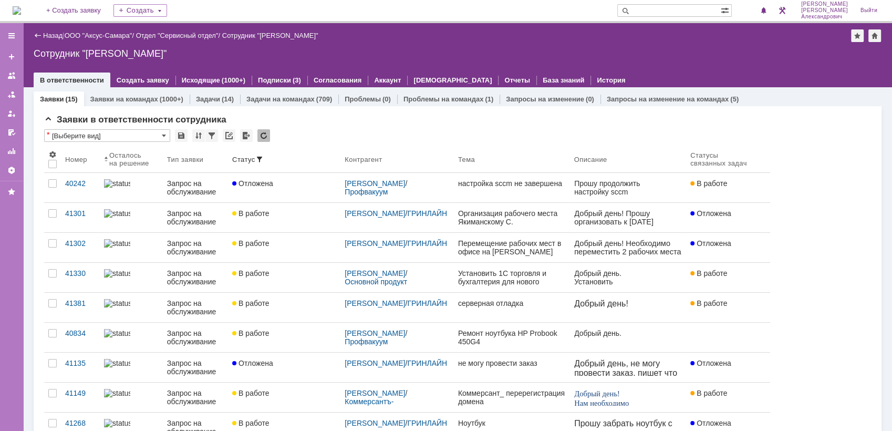
click at [704, 59] on div "Назад | ООО "Аксус-Самара" / Отдел "Сервисный отдел" / Сотрудник "[PERSON_NAME]…" at bounding box center [457, 55] width 868 height 64
drag, startPoint x: 299, startPoint y: 53, endPoint x: 271, endPoint y: 57, distance: 28.1
click at [299, 53] on div "Сотрудник "[PERSON_NAME]"" at bounding box center [457, 53] width 847 height 11
click at [760, 12] on span "1" at bounding box center [754, 10] width 9 height 7
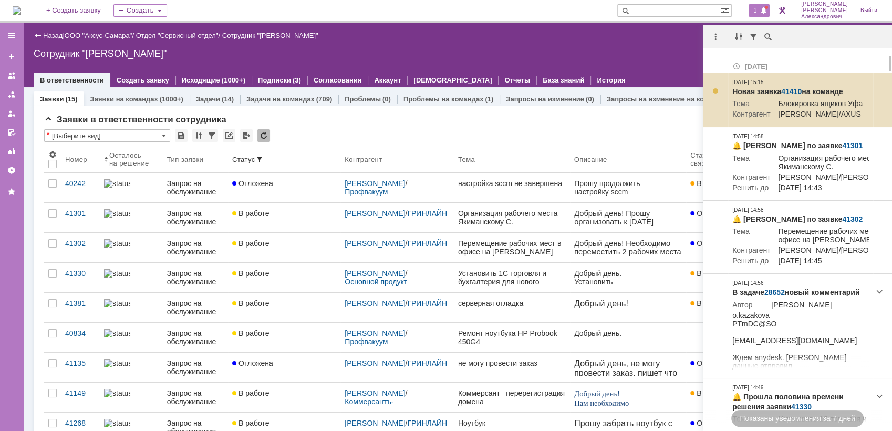
click at [786, 87] on link "41410" at bounding box center [791, 91] width 20 height 8
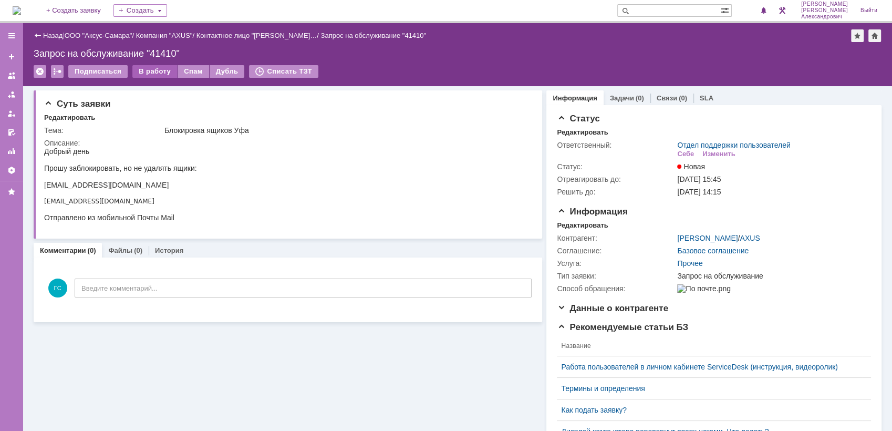
click at [155, 72] on div "В работу" at bounding box center [154, 71] width 45 height 13
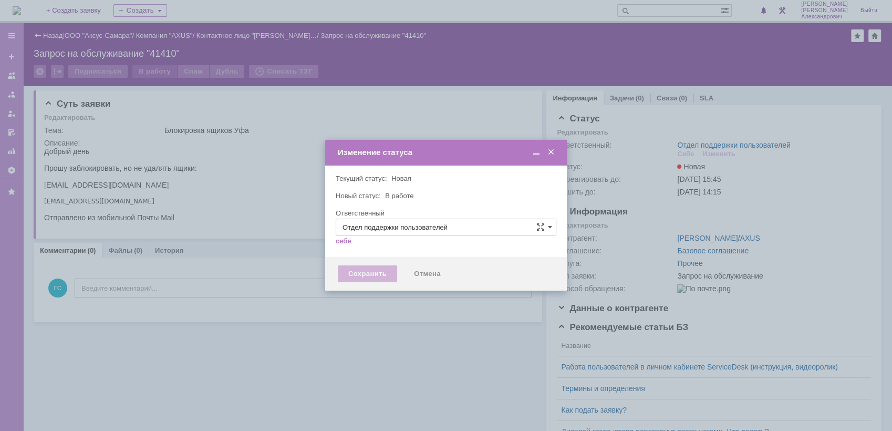
type input "[PERSON_NAME]"
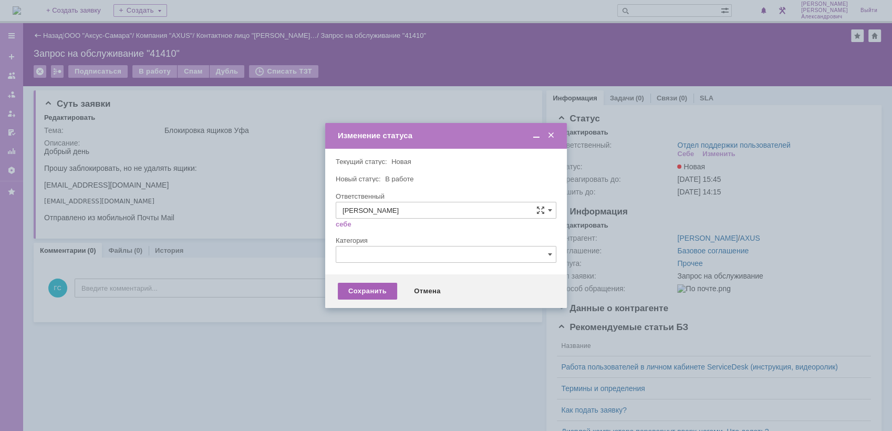
click at [358, 294] on div "Сохранить" at bounding box center [367, 290] width 59 height 17
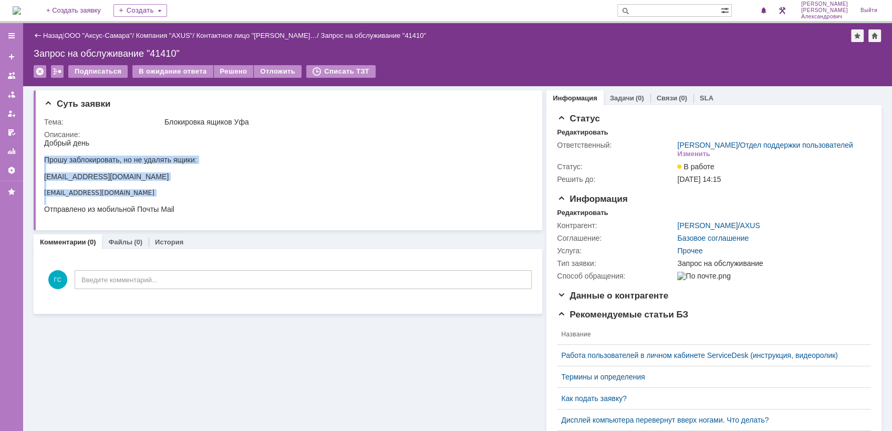
drag, startPoint x: 45, startPoint y: 160, endPoint x: 145, endPoint y: 204, distance: 109.6
click at [145, 204] on div "Добрый день Прошу заблокировать, но не удалять ящики: sales_rb@axus.name sales_…" at bounding box center [120, 176] width 153 height 75
copy div "Прошу заблокировать, но не удалять ящики: sales_rb@axus.name sales_ufa@axus.name"
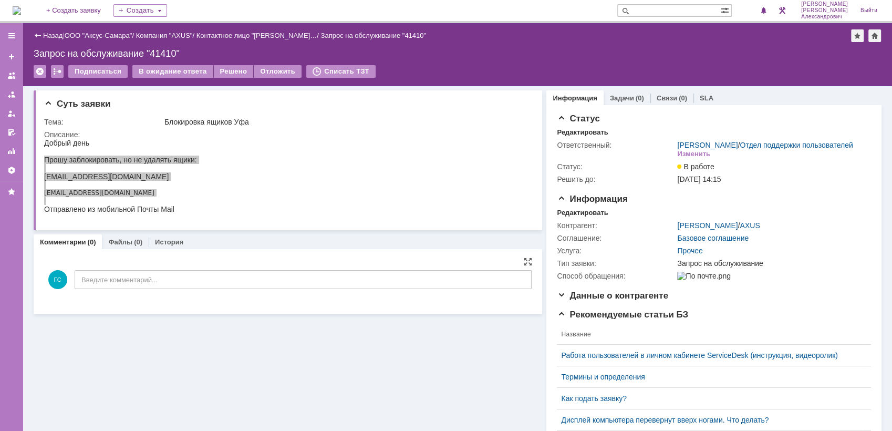
click at [187, 267] on div "ГС Введите комментарий..." at bounding box center [287, 280] width 487 height 49
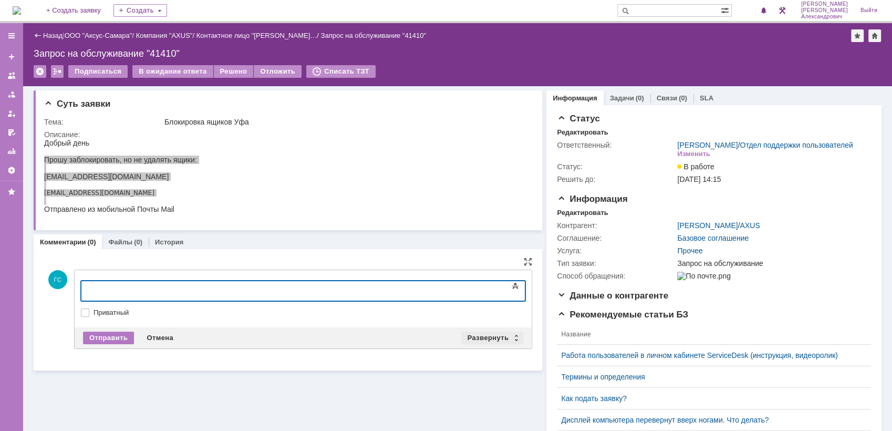
click at [467, 334] on div "Развернуть" at bounding box center [492, 337] width 62 height 13
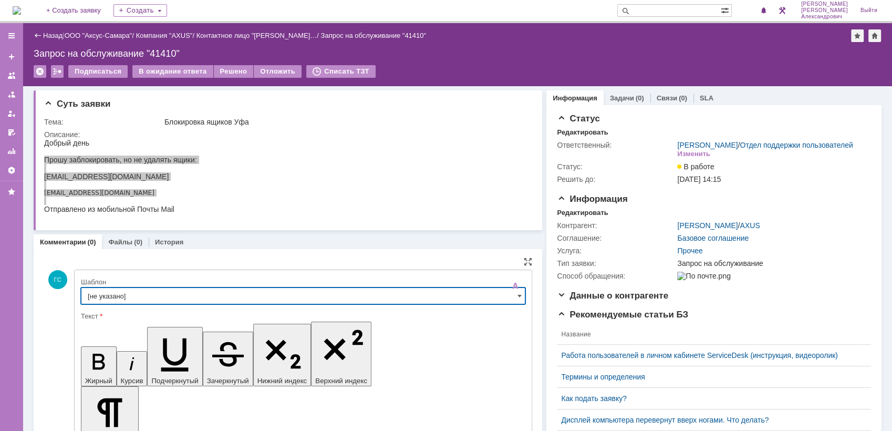
click at [294, 300] on input "[не указано]" at bounding box center [303, 295] width 444 height 17
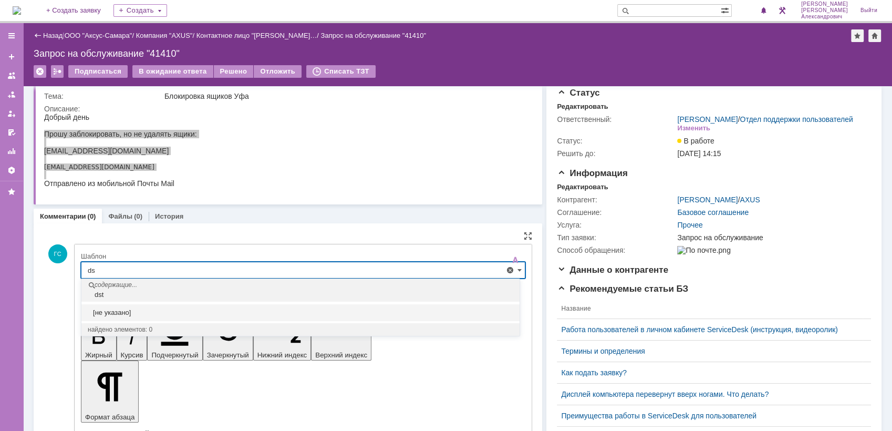
type input "d"
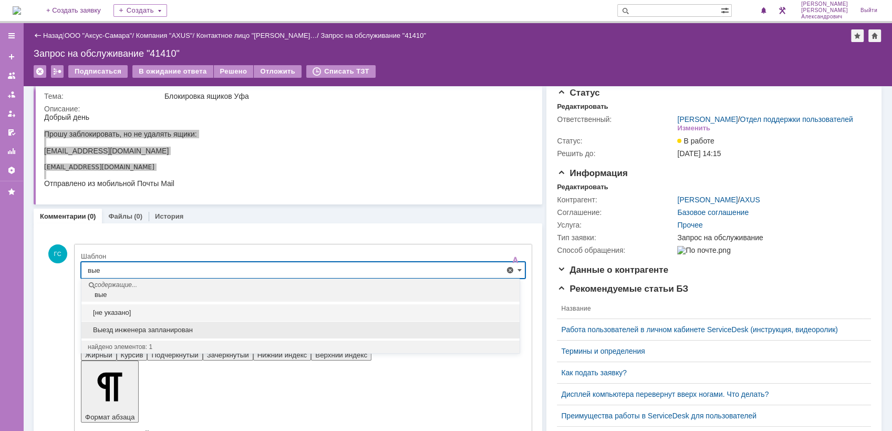
click at [211, 326] on span "Выезд инженера запланирован" at bounding box center [300, 330] width 425 height 8
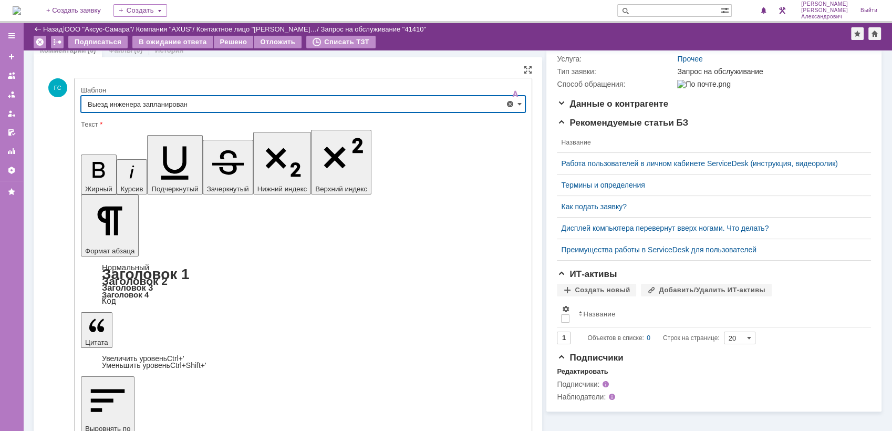
type input "Выезд инженера запланирован"
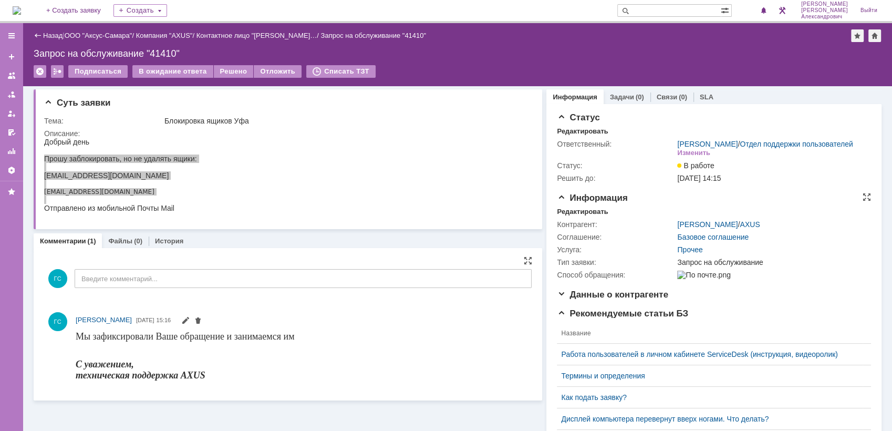
scroll to position [0, 0]
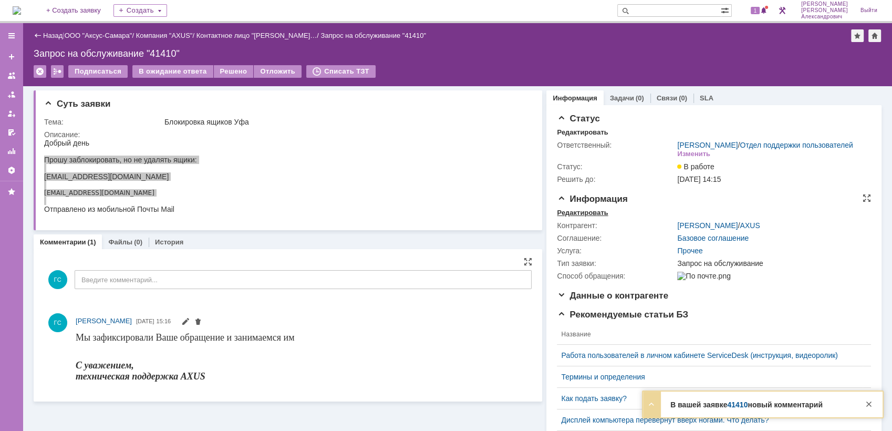
click at [567, 217] on div "Редактировать" at bounding box center [582, 212] width 51 height 8
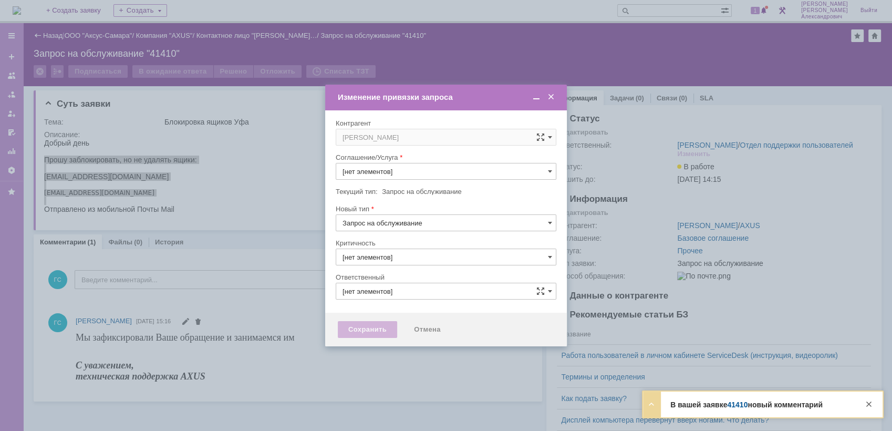
type input "3. Низкая"
type input "Прочее"
type input "[PERSON_NAME]"
type input "[не указано]"
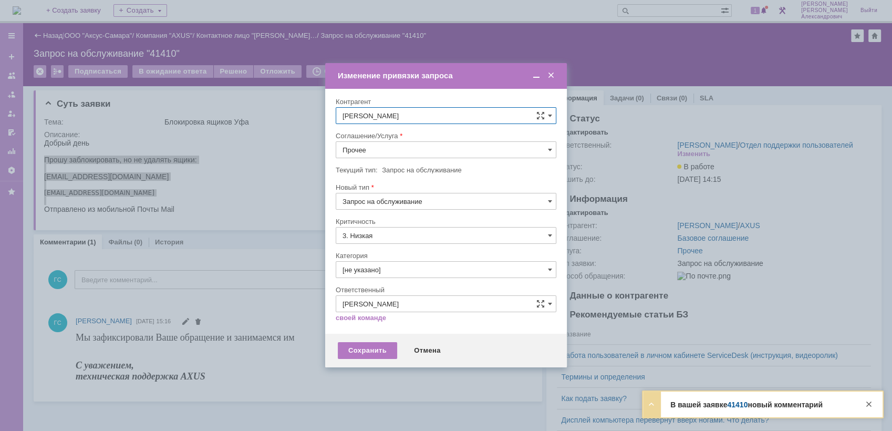
click at [420, 148] on input "Прочее" at bounding box center [446, 149] width 221 height 17
drag, startPoint x: 379, startPoint y: 250, endPoint x: 375, endPoint y: 246, distance: 5.6
click at [378, 250] on span "АРМ_Настройка" at bounding box center [445, 252] width 207 height 8
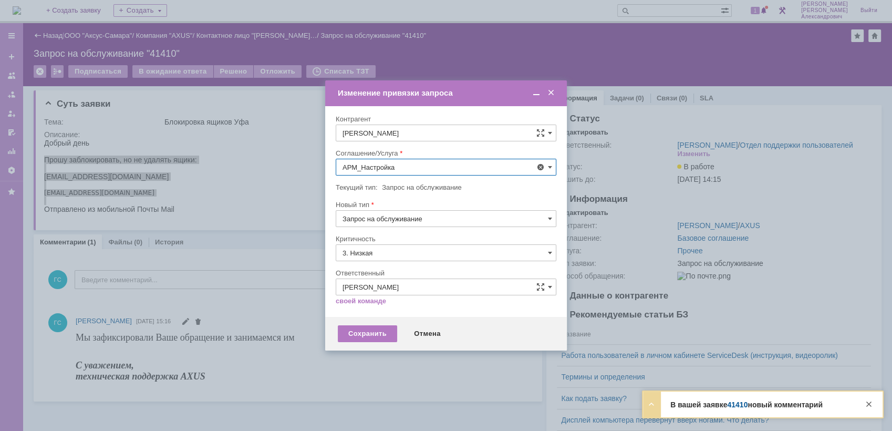
type input "АРМ_Настройка"
click at [371, 253] on input "3. Низкая" at bounding box center [446, 252] width 221 height 17
click at [378, 270] on span "[не указано]" at bounding box center [445, 272] width 207 height 8
type input "[не указано]"
click at [357, 334] on div "Сохранить" at bounding box center [367, 333] width 59 height 17
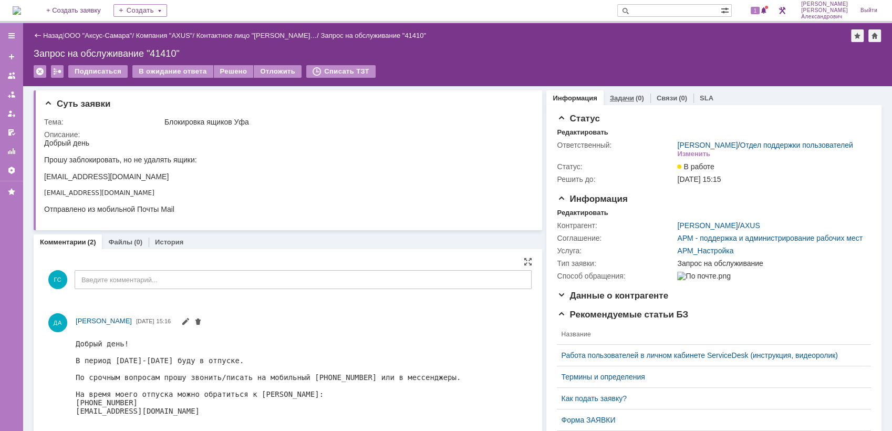
click at [614, 100] on link "Задачи" at bounding box center [622, 98] width 24 height 8
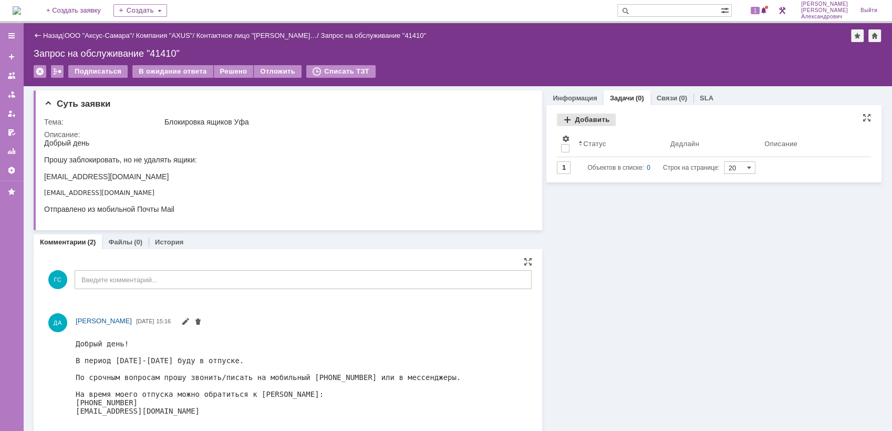
click at [583, 119] on div "Добавить" at bounding box center [586, 119] width 59 height 13
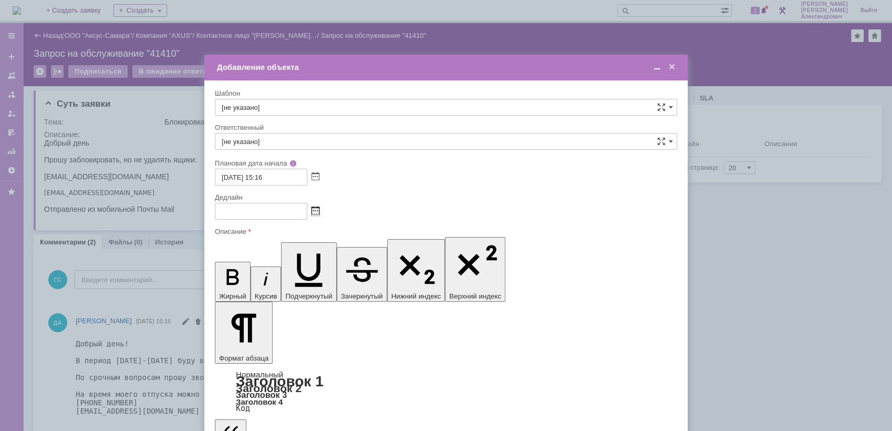
click at [313, 210] on span at bounding box center [315, 211] width 8 height 8
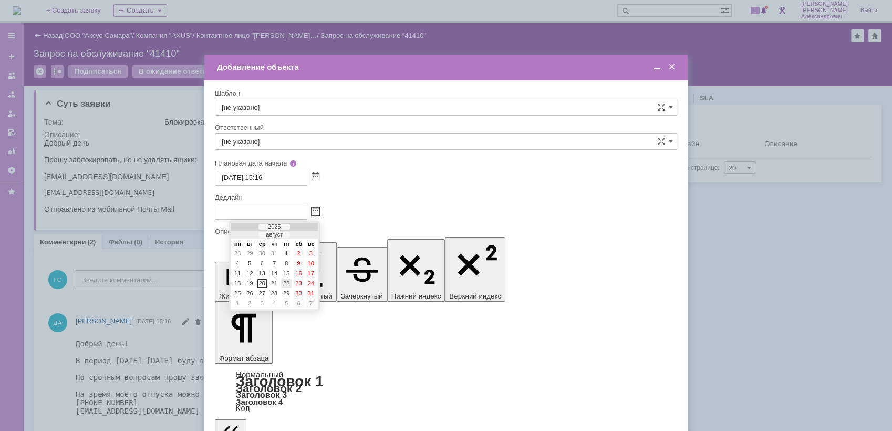
click at [285, 284] on div "22" at bounding box center [286, 283] width 11 height 9
type input "22.08.2025 15:16"
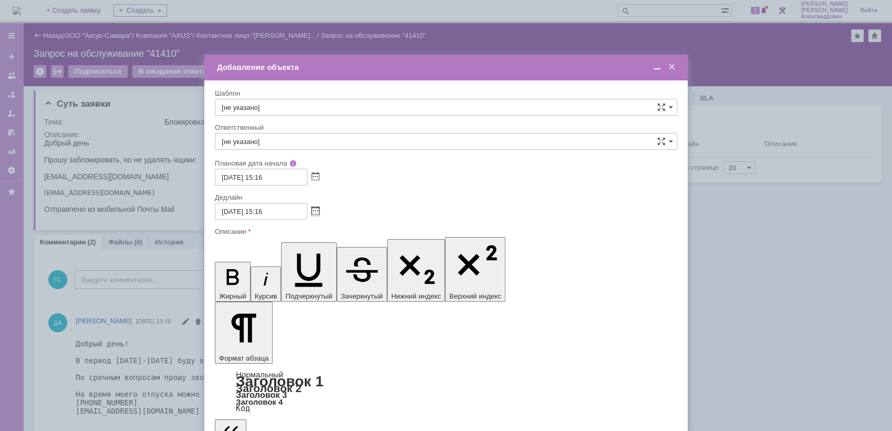
click at [297, 141] on input "[не указано]" at bounding box center [446, 141] width 462 height 17
click at [291, 248] on span "[PERSON_NAME]" at bounding box center [446, 252] width 448 height 8
type input "[PERSON_NAME]"
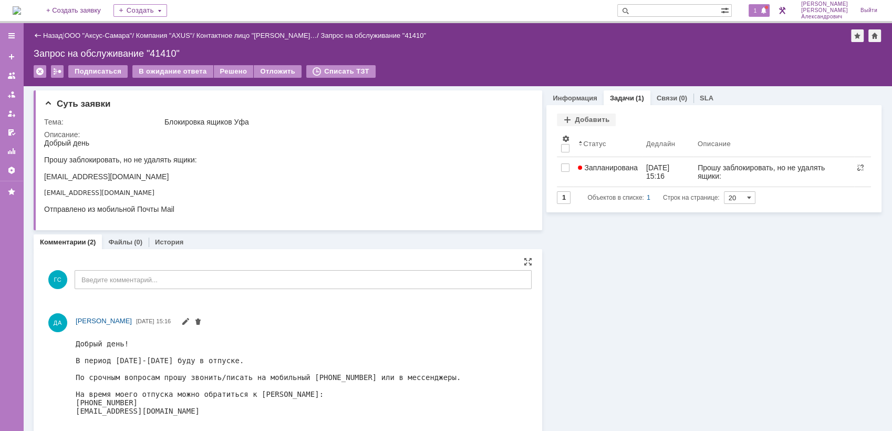
click at [757, 4] on div "1" at bounding box center [759, 10] width 22 height 13
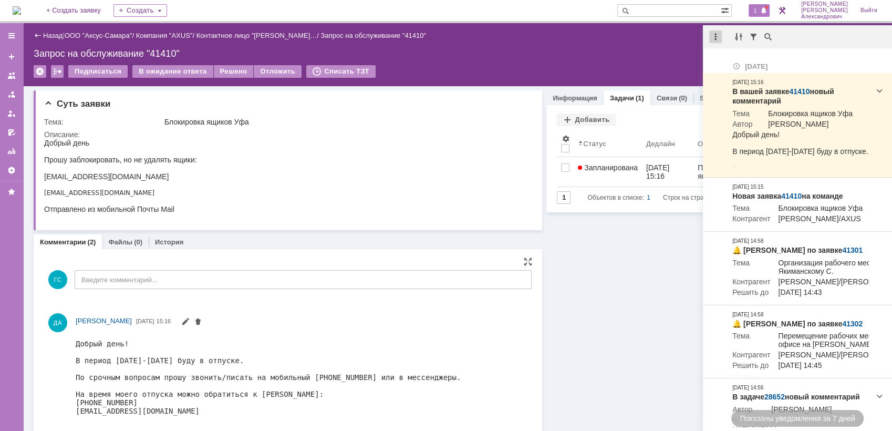
click at [718, 41] on div at bounding box center [715, 36] width 13 height 13
drag, startPoint x: 728, startPoint y: 61, endPoint x: 704, endPoint y: 59, distance: 24.2
click at [727, 61] on div "Отметить уведомления прочитанными" at bounding box center [787, 63] width 141 height 7
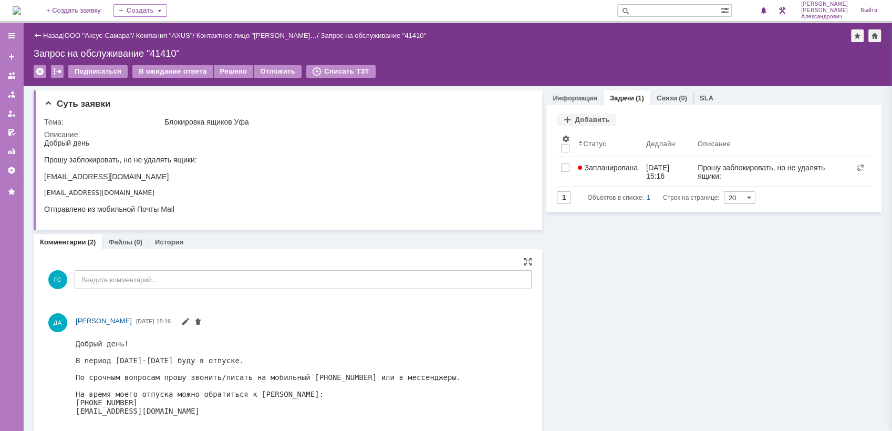
click at [556, 30] on div "Назад | ООО "Аксус-Самара" / Компания "AXUS" / Контактное лицо "Дмитрий Афона… …" at bounding box center [457, 35] width 847 height 13
click at [21, 6] on img at bounding box center [17, 10] width 8 height 8
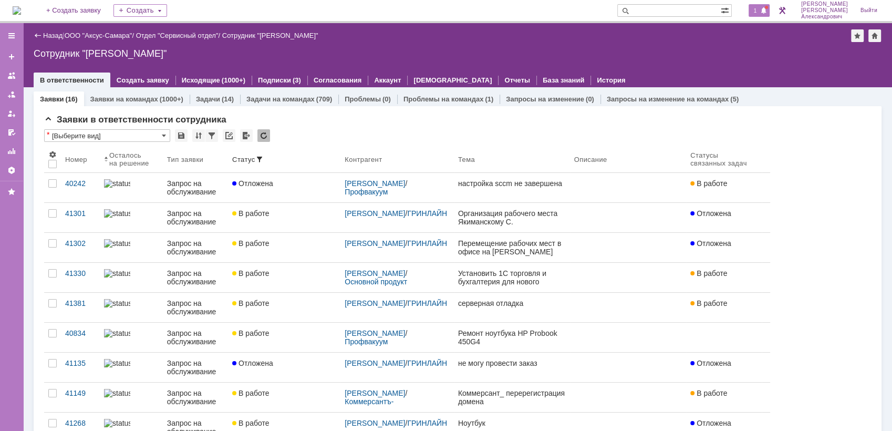
click at [753, 14] on div "1" at bounding box center [759, 10] width 22 height 13
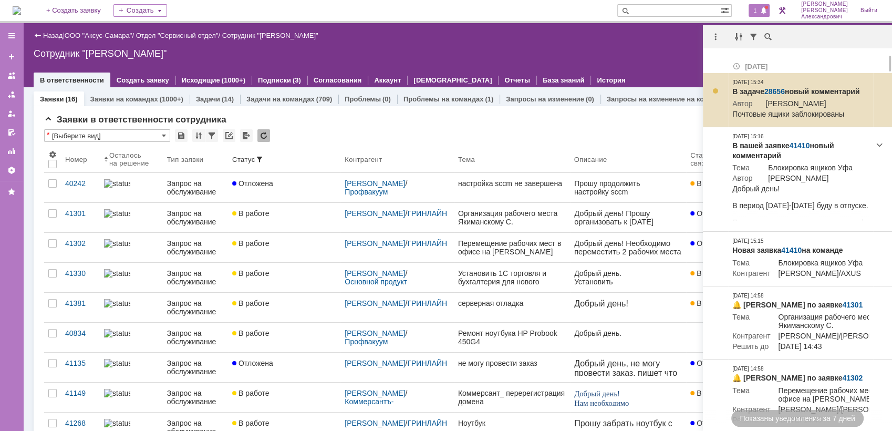
click at [766, 87] on link "28656" at bounding box center [774, 91] width 20 height 8
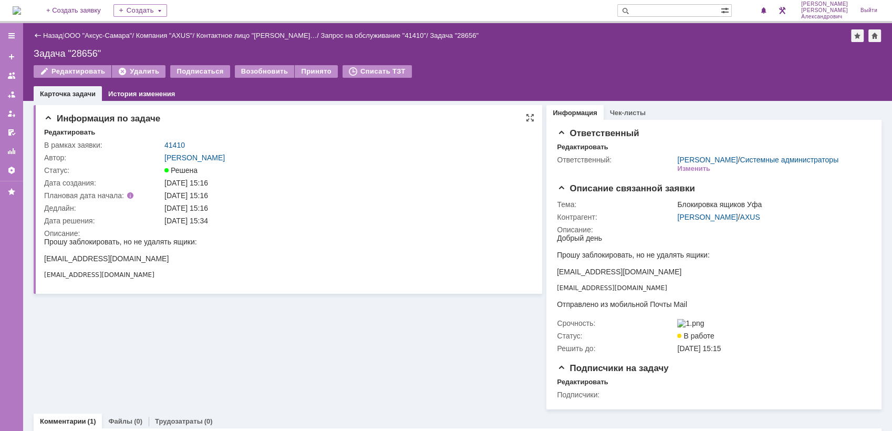
click at [177, 139] on td "41410" at bounding box center [345, 145] width 367 height 13
click at [180, 141] on link "41410" at bounding box center [174, 145] width 20 height 8
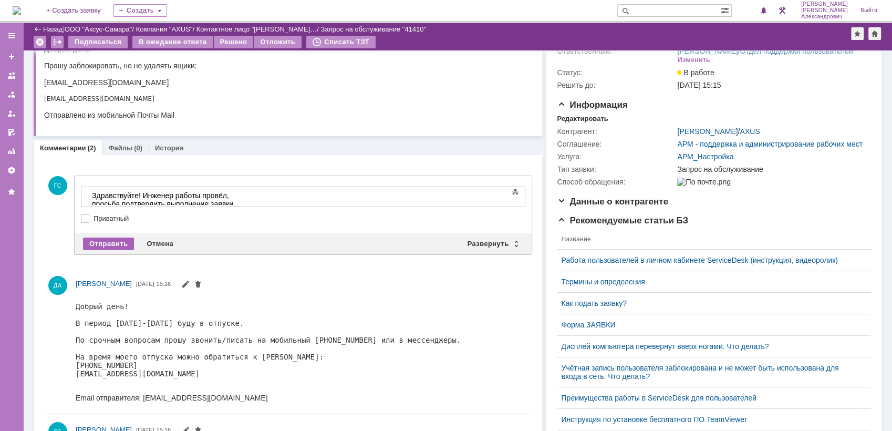
click at [106, 240] on div "Отправить" at bounding box center [108, 243] width 51 height 13
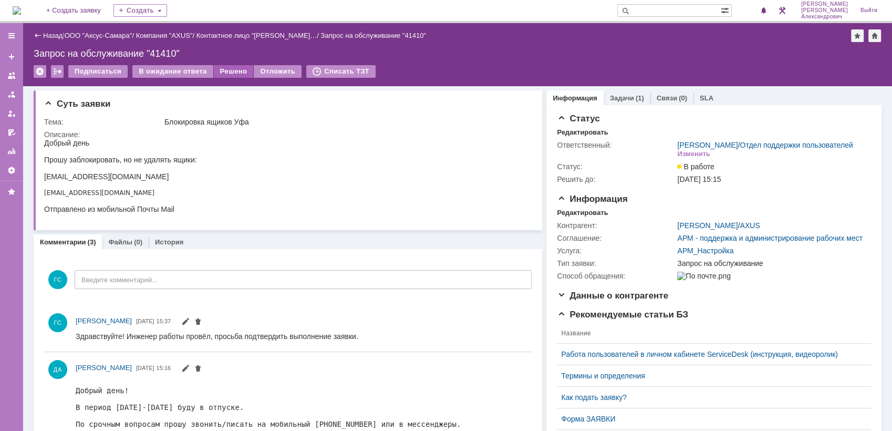
click at [232, 74] on div "Решено" at bounding box center [234, 71] width 40 height 13
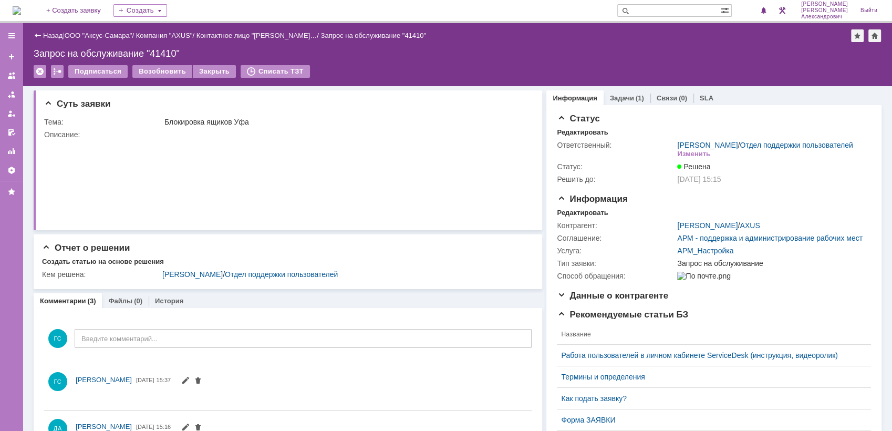
click at [21, 12] on img at bounding box center [17, 10] width 8 height 8
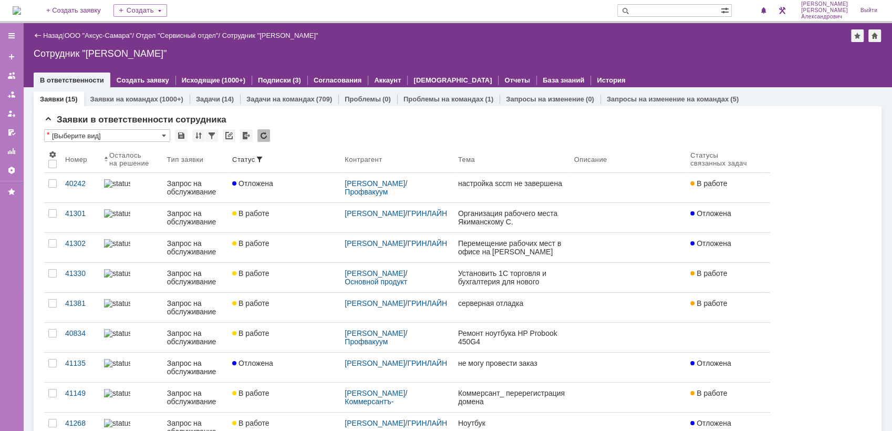
click at [21, 8] on img at bounding box center [17, 10] width 8 height 8
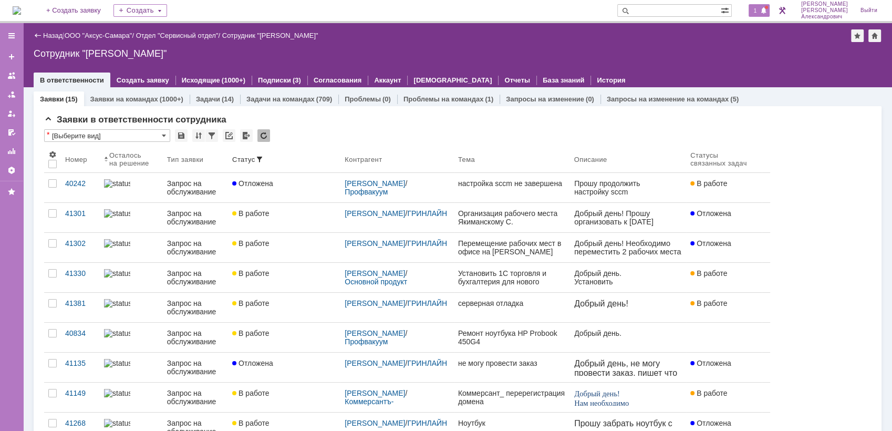
click at [756, 11] on span "1" at bounding box center [754, 10] width 9 height 7
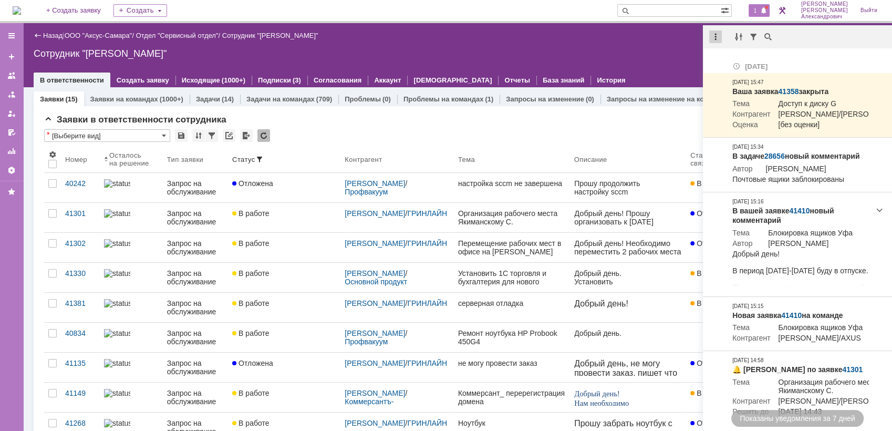
click at [715, 37] on div at bounding box center [715, 36] width 13 height 13
click at [726, 64] on div "Отметить уведомления прочитанными" at bounding box center [787, 63] width 141 height 7
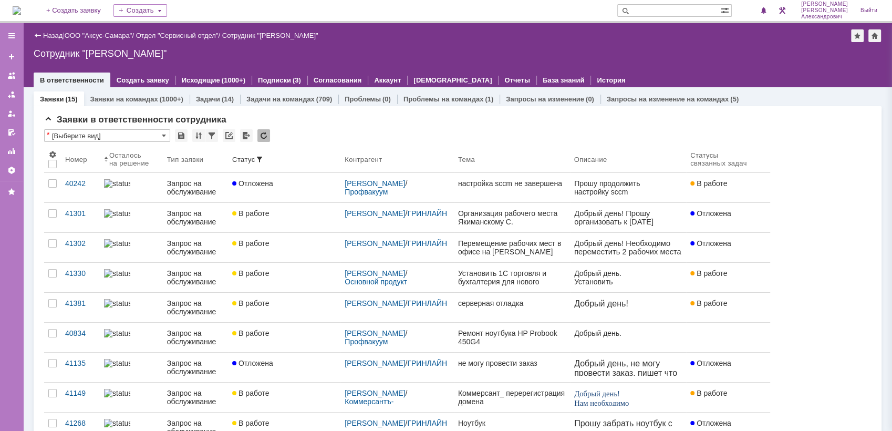
click at [607, 57] on div "Сотрудник "[PERSON_NAME]"" at bounding box center [457, 53] width 847 height 11
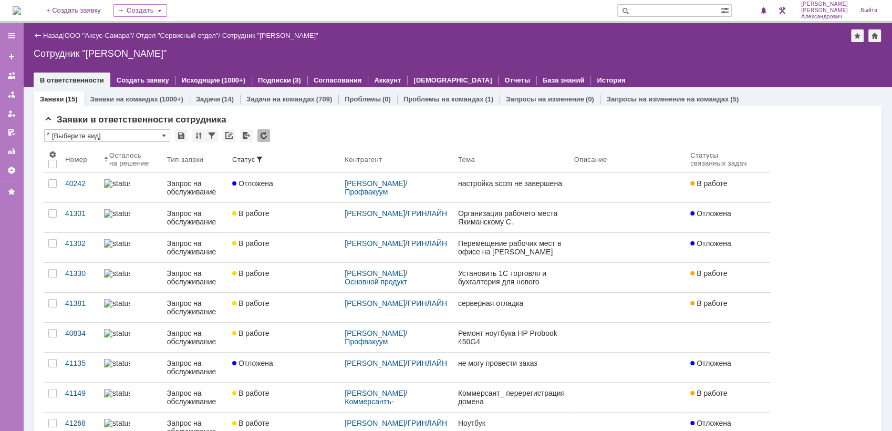
click at [16, 7] on img at bounding box center [17, 10] width 8 height 8
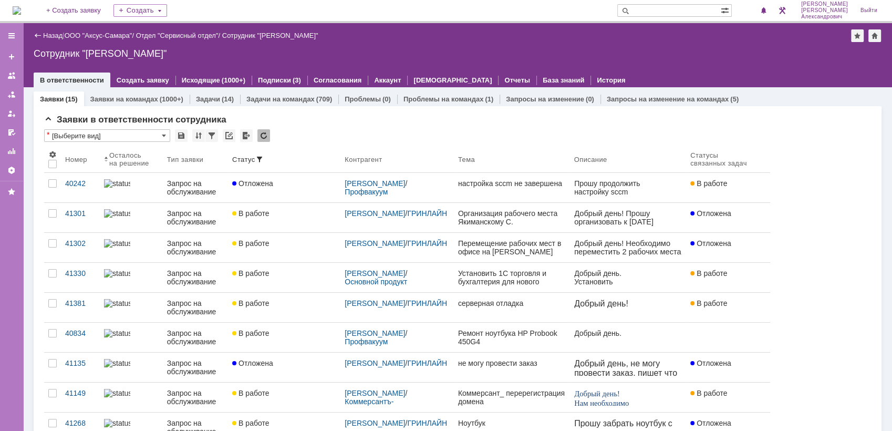
click at [15, 11] on img at bounding box center [17, 10] width 8 height 8
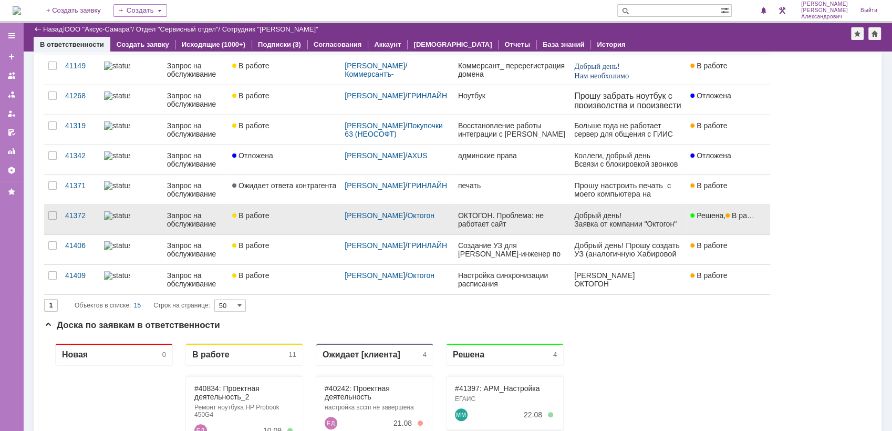
click at [533, 223] on div "ОКТОГОН. Проблема: не работает сайт" at bounding box center [512, 219] width 108 height 17
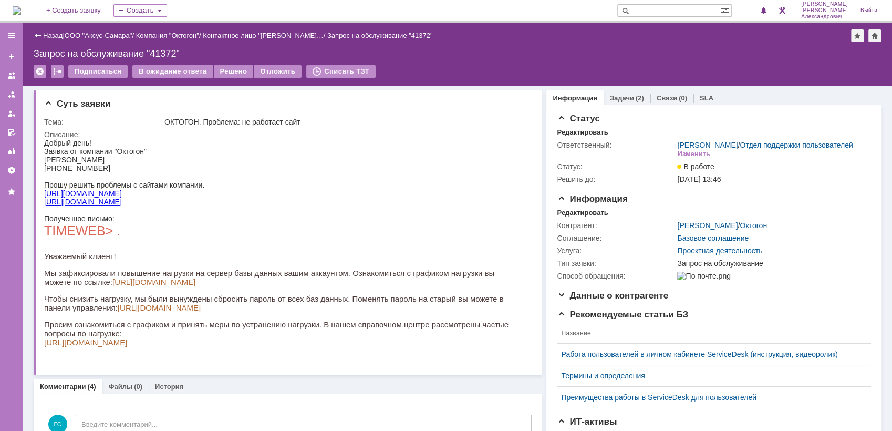
click at [612, 97] on link "Задачи" at bounding box center [622, 98] width 24 height 8
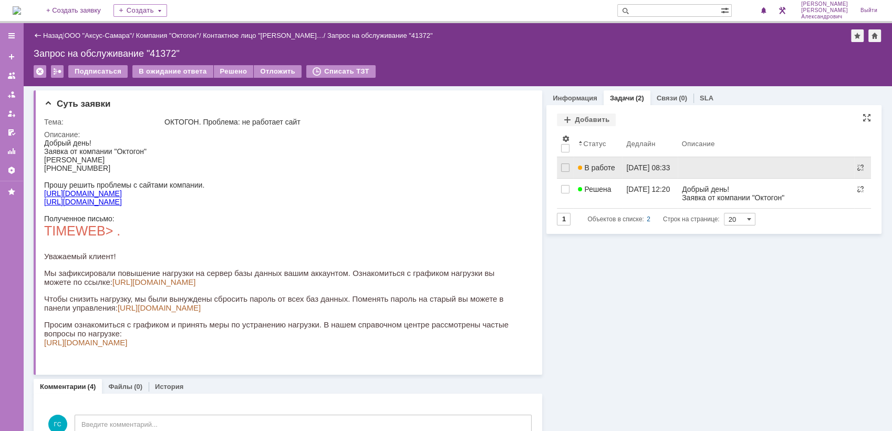
click at [687, 166] on div at bounding box center [766, 167] width 168 height 8
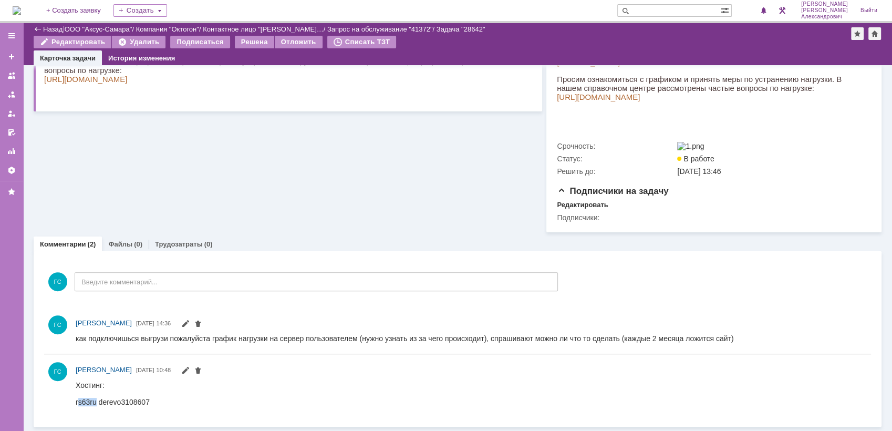
drag, startPoint x: 77, startPoint y: 401, endPoint x: 96, endPoint y: 403, distance: 18.5
click at [96, 403] on div "rs63ru derevo3108607" at bounding box center [113, 401] width 74 height 8
drag, startPoint x: 20, startPoint y: 23, endPoint x: 75, endPoint y: 399, distance: 380.0
click at [75, 399] on div "ГС Галстьян Степан Александрович 20.08.2025 10:48" at bounding box center [457, 386] width 826 height 56
click at [72, 403] on div "ГС Галстьян Степан Александрович 20.08.2025 10:48" at bounding box center [457, 386] width 826 height 56
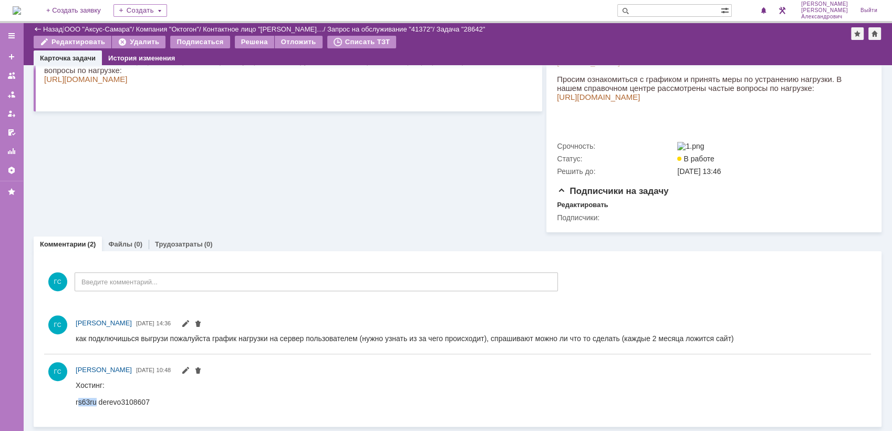
click at [77, 400] on div "rs63ru derevo3108607" at bounding box center [113, 401] width 74 height 8
drag, startPoint x: 76, startPoint y: 403, endPoint x: 95, endPoint y: 405, distance: 19.0
click at [95, 405] on div "rs63ru derevo3108607" at bounding box center [113, 401] width 74 height 8
copy div "rs63ru"
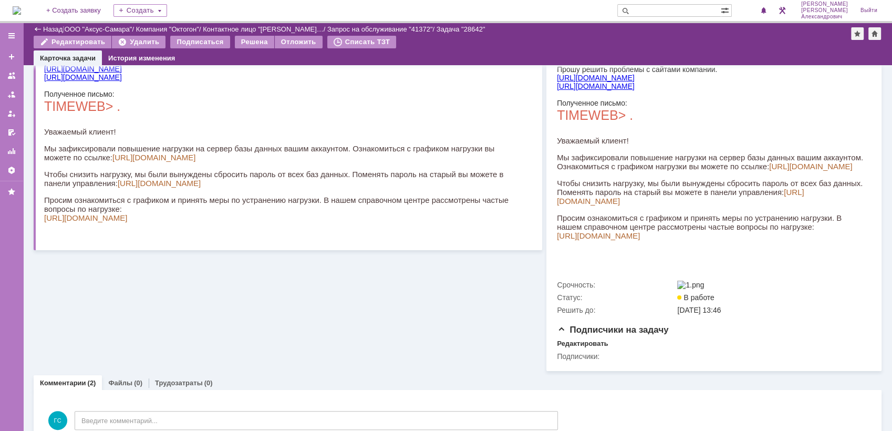
click at [164, 162] on link "[URL][DOMAIN_NAME]" at bounding box center [153, 157] width 83 height 9
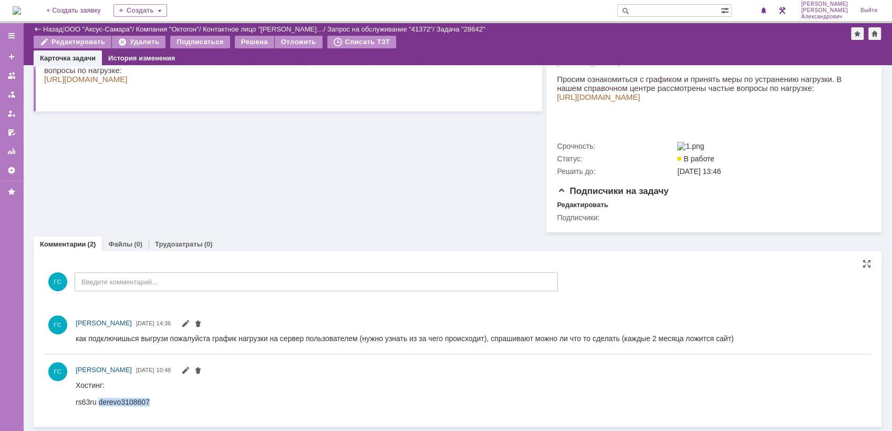
drag, startPoint x: 99, startPoint y: 400, endPoint x: 152, endPoint y: 403, distance: 52.6
click at [152, 403] on html "Хостинг: rs63ru derevo3108607" at bounding box center [466, 392] width 781 height 25
copy div "derevo3108607"
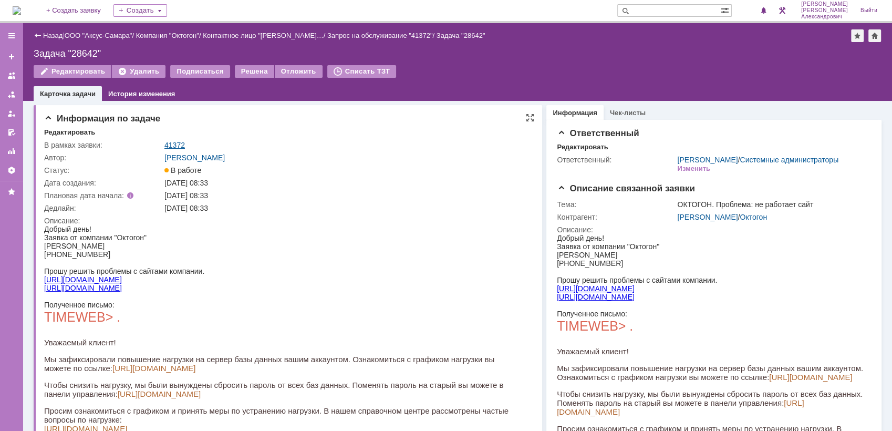
click at [169, 145] on link "41372" at bounding box center [174, 145] width 20 height 8
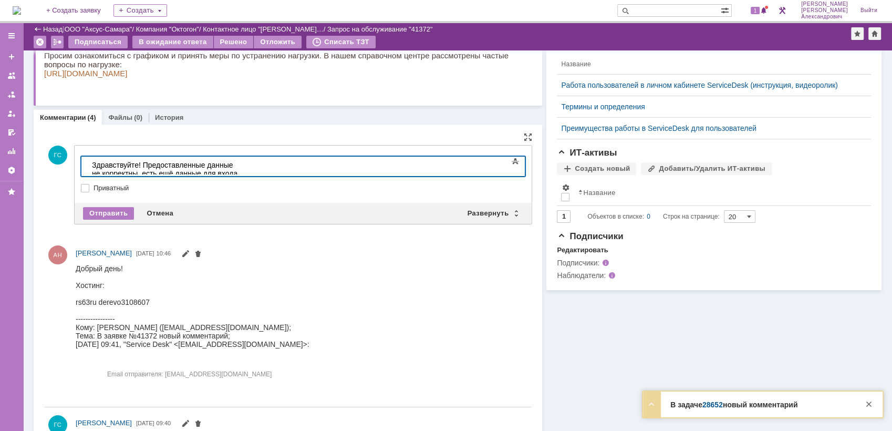
click at [241, 168] on div "Здравствуйте! Предоставленные данные не корректны, есть ещё данные для входа н" at bounding box center [166, 173] width 149 height 25
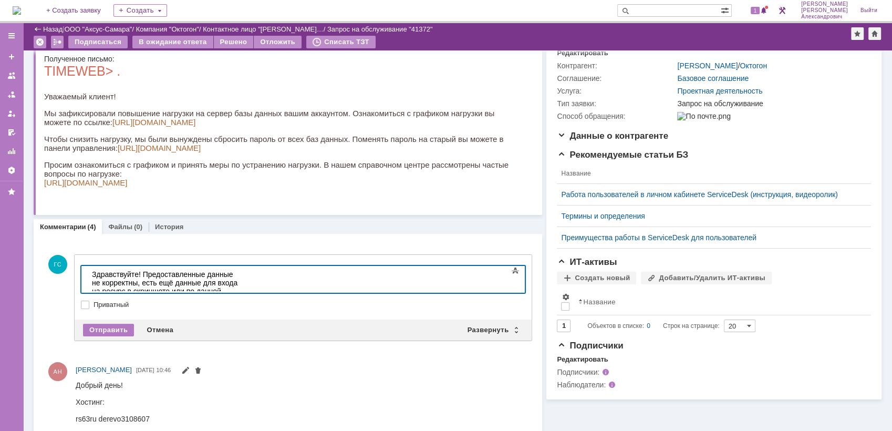
scroll to position [117, 0]
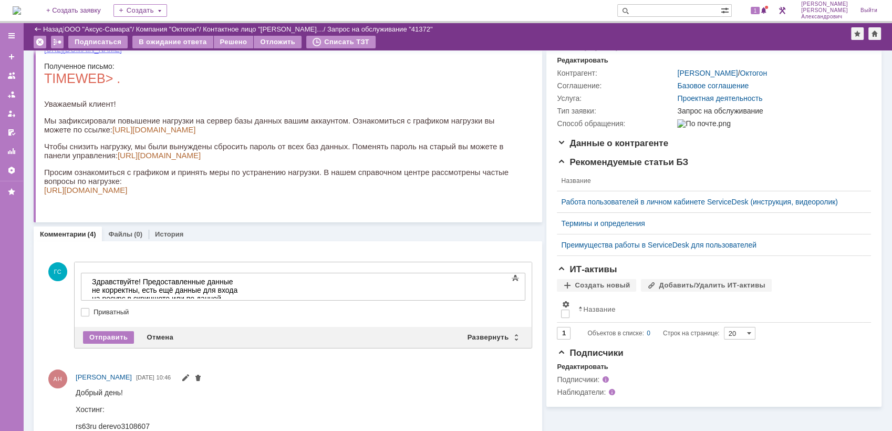
drag, startPoint x: 83, startPoint y: 133, endPoint x: 208, endPoint y: 137, distance: 124.5
click at [208, 134] on p "Мы зафиксировали повышение нагрузки на сервер базы данных вашим аккаунтом. Озна…" at bounding box center [283, 125] width 479 height 18
copy p "[URL][DOMAIN_NAME]"
click at [169, 292] on div "Здравствуйте! Предоставленные данные не корректны, есть ещё данные для входа на…" at bounding box center [166, 294] width 149 height 34
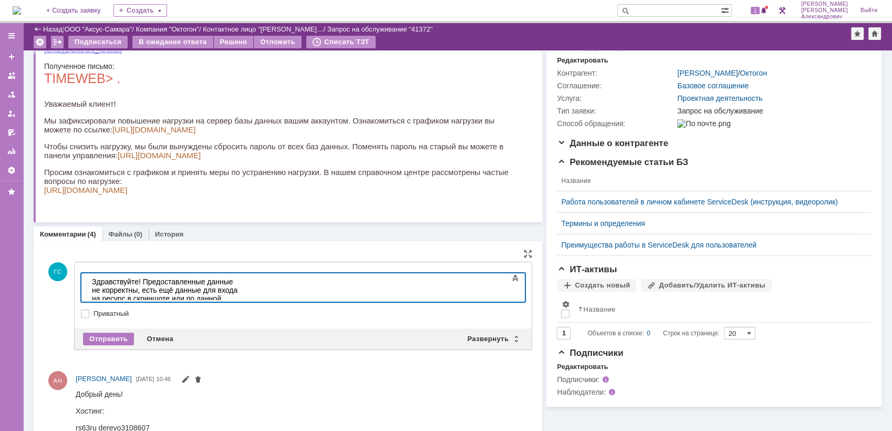
click at [150, 289] on div "Здравствуйте! Предоставленные данные не корректны, есть ещё данные для входа на…" at bounding box center [166, 294] width 149 height 34
click at [241, 293] on div "Здравствуйте! Предоставленные данные не корректны, есть ещё данные для входа на…" at bounding box center [166, 294] width 149 height 34
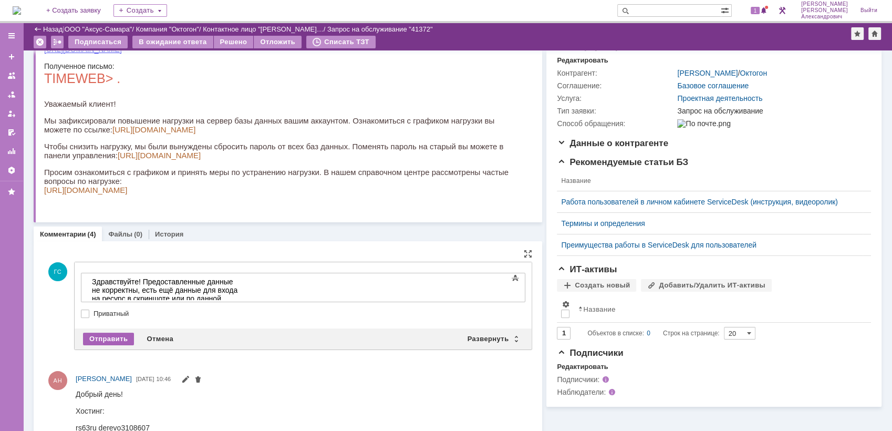
click at [122, 332] on div "Отправить" at bounding box center [108, 338] width 51 height 13
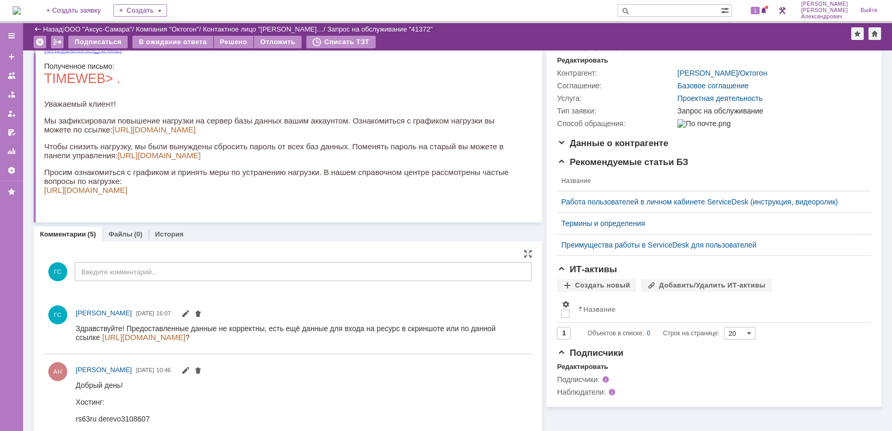
scroll to position [0, 0]
click at [174, 134] on link "[URL][DOMAIN_NAME]" at bounding box center [153, 129] width 83 height 9
drag, startPoint x: 31, startPoint y: 10, endPoint x: 38, endPoint y: 3, distance: 10.0
click at [21, 10] on img at bounding box center [17, 10] width 8 height 8
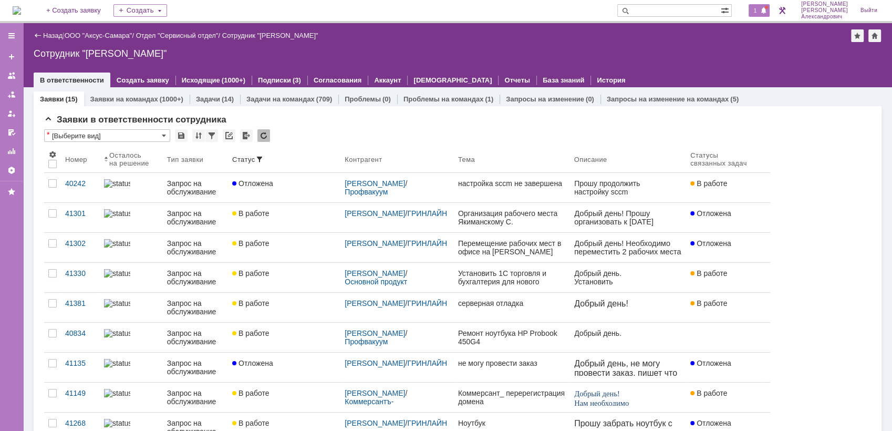
click at [767, 13] on span at bounding box center [763, 11] width 7 height 8
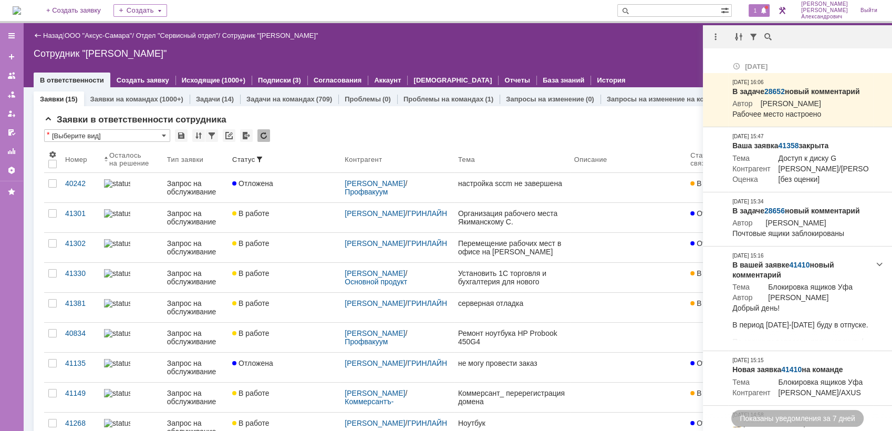
click at [639, 53] on div "Сотрудник "[PERSON_NAME]"" at bounding box center [457, 53] width 847 height 11
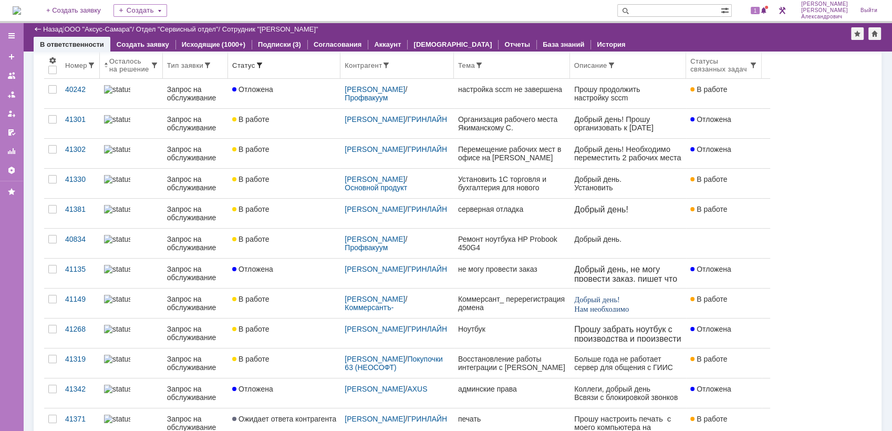
click at [415, 68] on div "Контрагент" at bounding box center [396, 65] width 105 height 8
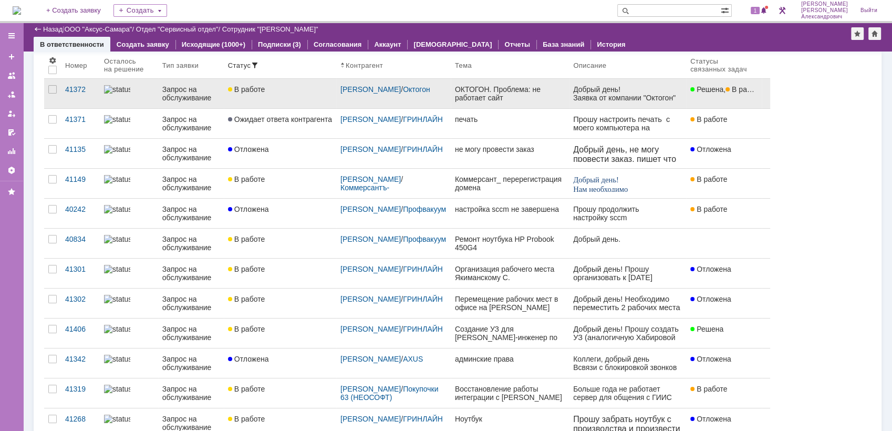
click at [520, 93] on div "ОКТОГОН. Проблема: не работает сайт" at bounding box center [510, 93] width 110 height 17
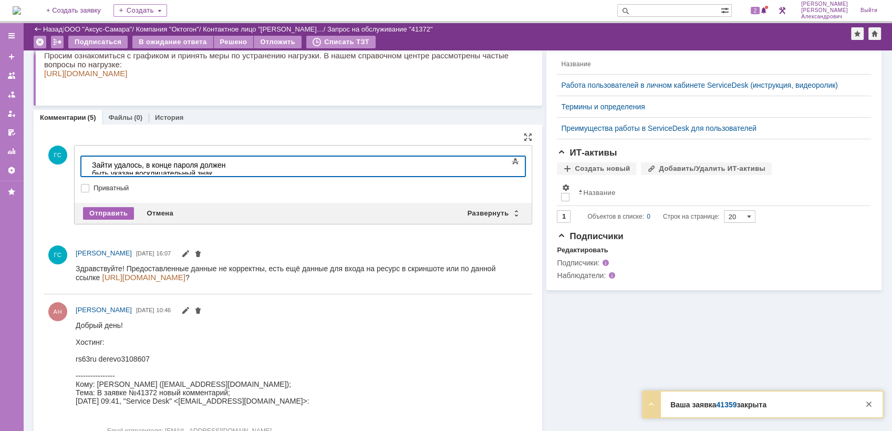
click at [109, 210] on div "Отправить" at bounding box center [108, 213] width 51 height 13
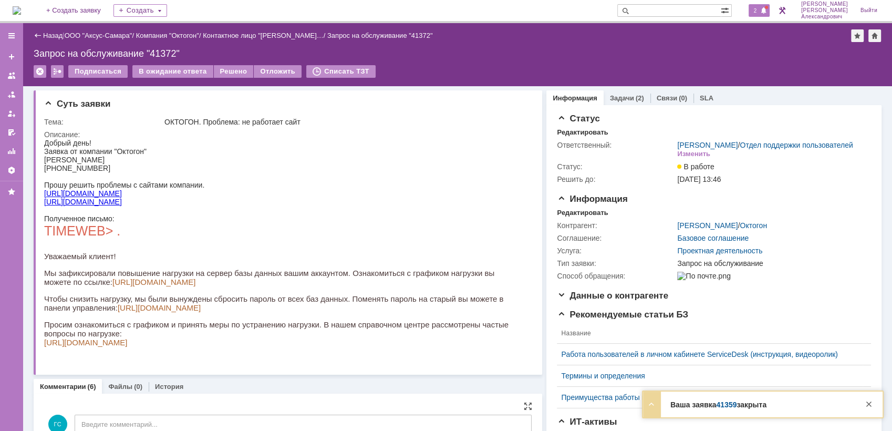
click at [760, 13] on span "2" at bounding box center [754, 10] width 9 height 7
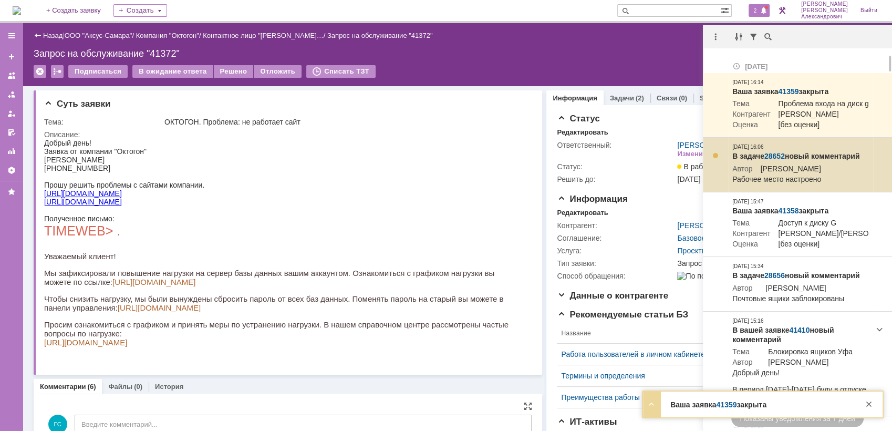
click at [773, 160] on link "28652" at bounding box center [774, 156] width 20 height 8
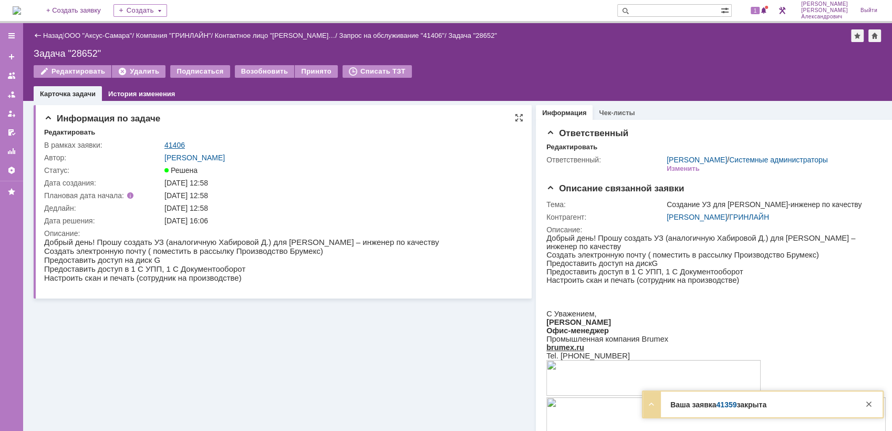
click at [176, 142] on link "41406" at bounding box center [174, 145] width 20 height 8
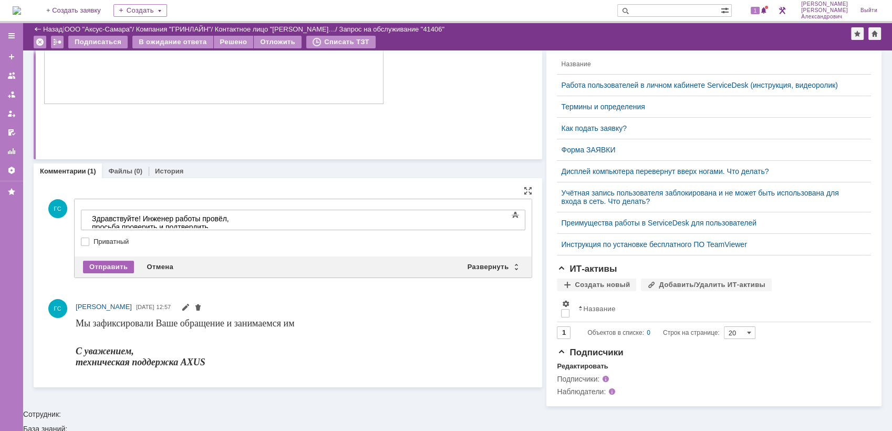
click at [102, 261] on div "Отправить" at bounding box center [108, 266] width 51 height 13
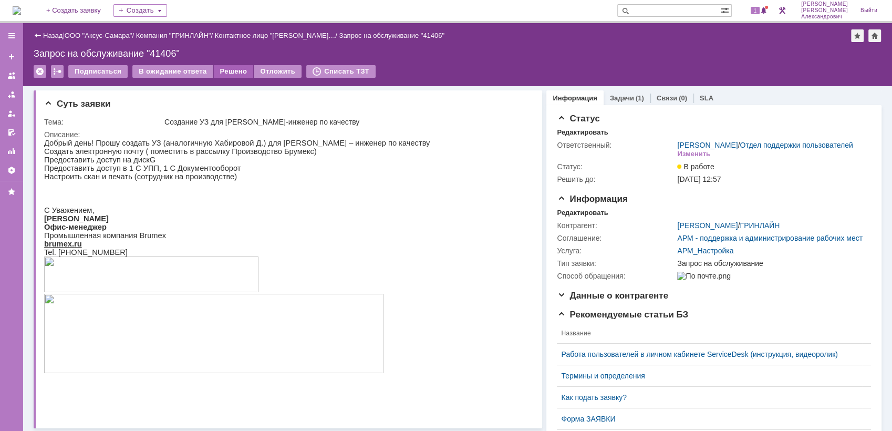
drag, startPoint x: 229, startPoint y: 72, endPoint x: 235, endPoint y: 72, distance: 5.8
click at [235, 72] on div "Решено" at bounding box center [234, 71] width 40 height 13
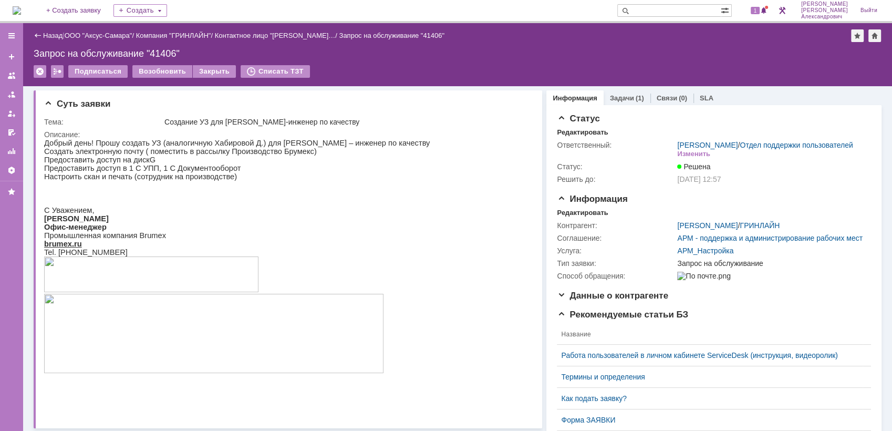
click at [21, 6] on img at bounding box center [17, 10] width 8 height 8
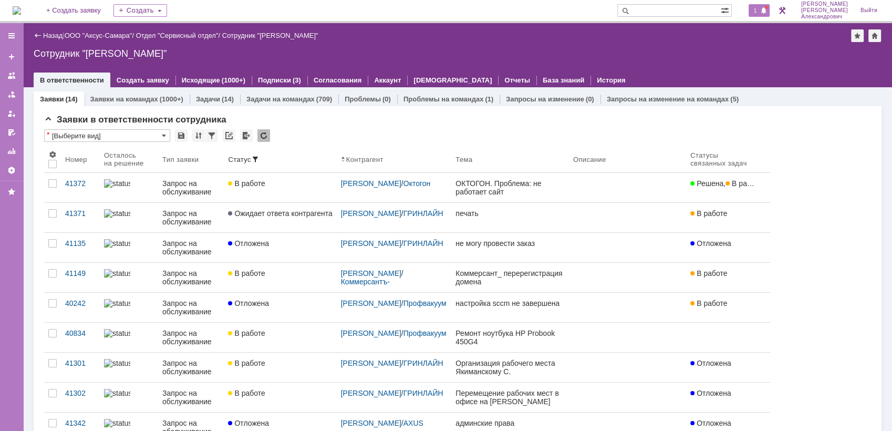
click at [760, 14] on span "1" at bounding box center [754, 10] width 9 height 7
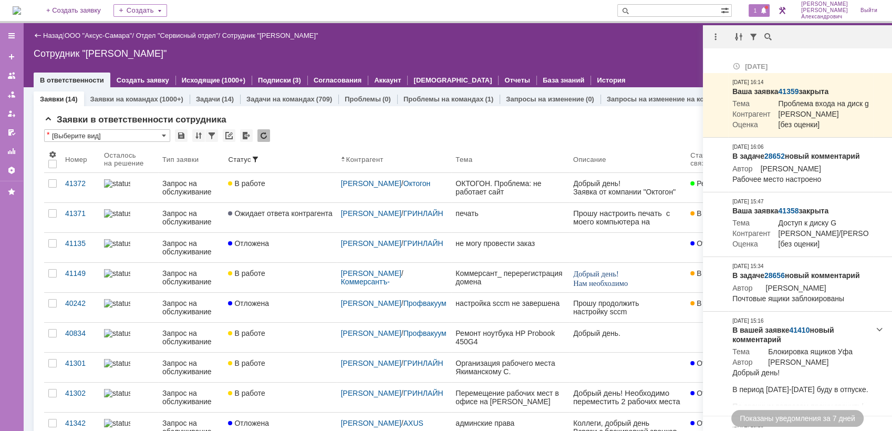
click at [685, 40] on div "Назад | ООО "Аксус-Самара" / Отдел "Сервисный отдел" / Сотрудник "Галстьян Степ…" at bounding box center [457, 35] width 847 height 13
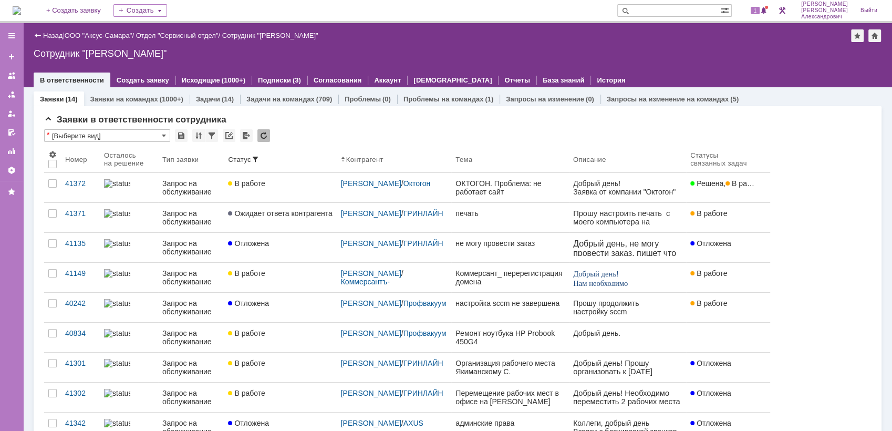
click at [21, 6] on img at bounding box center [17, 10] width 8 height 8
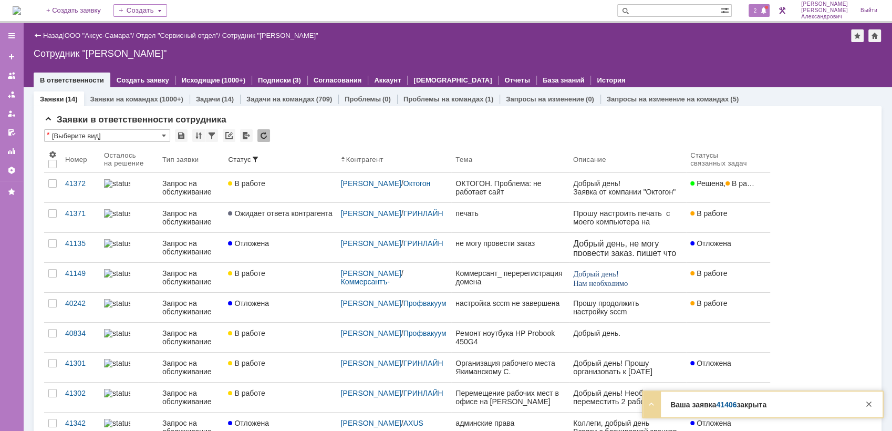
click at [756, 8] on span "2" at bounding box center [754, 10] width 9 height 7
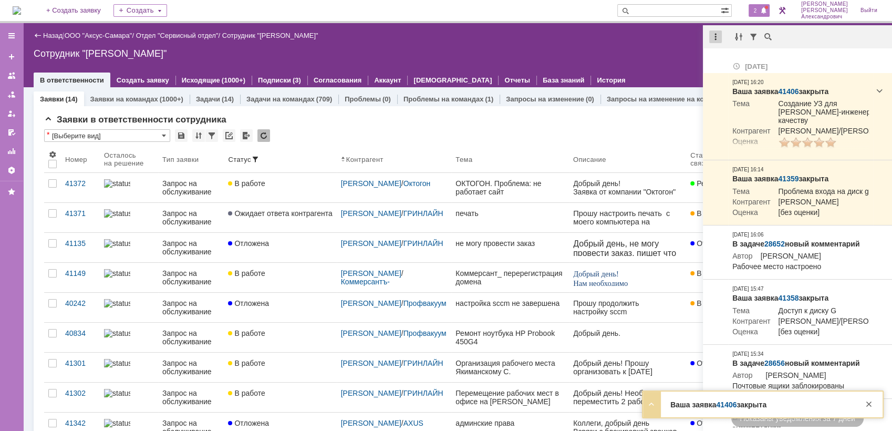
click at [714, 35] on div at bounding box center [715, 36] width 13 height 13
drag, startPoint x: 727, startPoint y: 51, endPoint x: 613, endPoint y: 56, distance: 114.0
click at [728, 58] on div "Отметить уведомления прочитанными" at bounding box center [787, 64] width 153 height 16
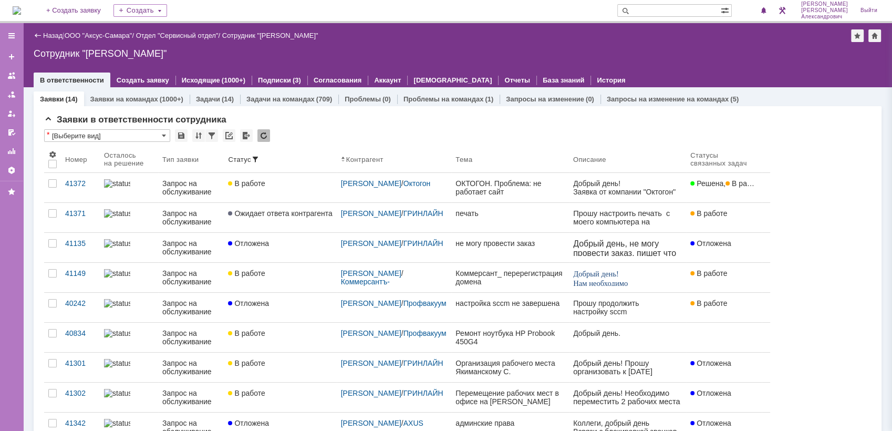
click at [613, 56] on div "Сотрудник "[PERSON_NAME]"" at bounding box center [457, 53] width 847 height 11
click at [21, 6] on img at bounding box center [17, 10] width 8 height 8
click at [15, 8] on img at bounding box center [17, 10] width 8 height 8
click at [21, 9] on img at bounding box center [17, 10] width 8 height 8
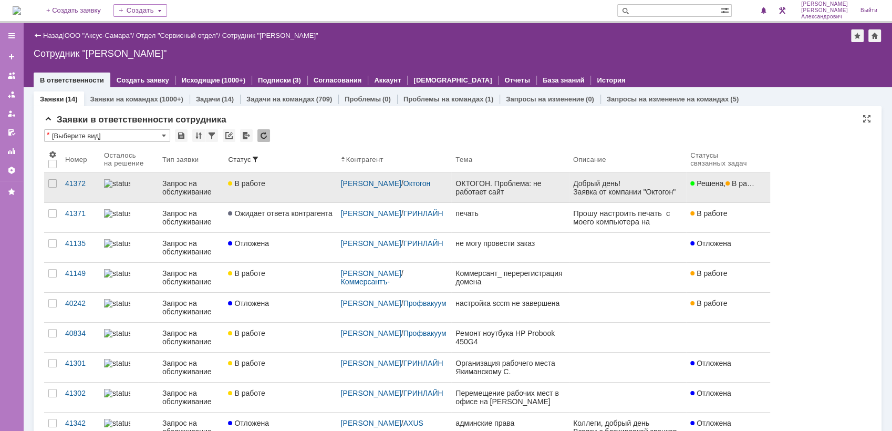
click at [516, 184] on div "ОКТОГОН. Проблема: не работает сайт" at bounding box center [509, 187] width 109 height 17
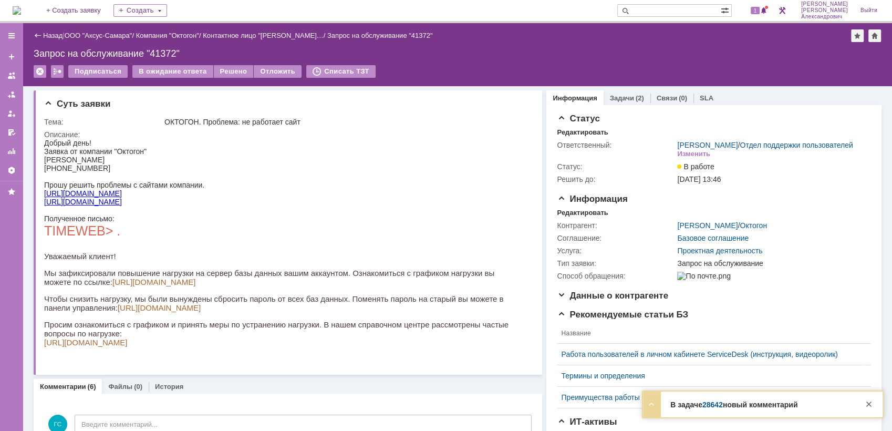
click at [83, 194] on link "[URL][DOMAIN_NAME]" at bounding box center [83, 193] width 78 height 8
click at [750, 9] on div "2" at bounding box center [754, 10] width 32 height 21
click at [754, 11] on div "2" at bounding box center [759, 10] width 22 height 13
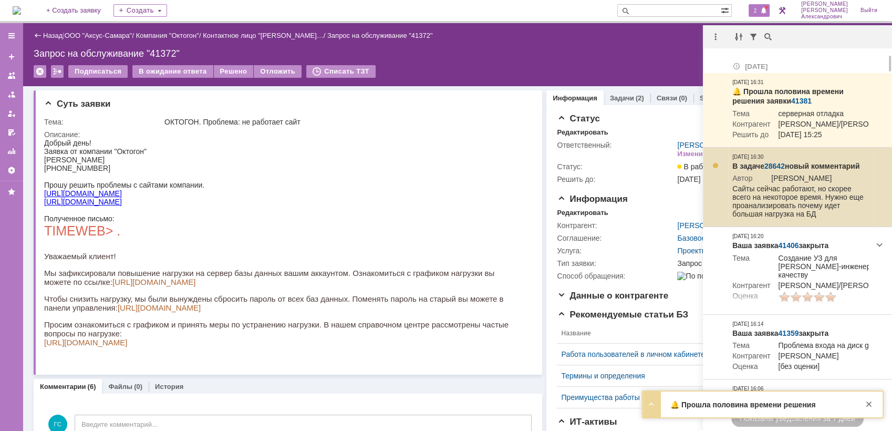
click at [775, 170] on link "28642" at bounding box center [774, 166] width 20 height 8
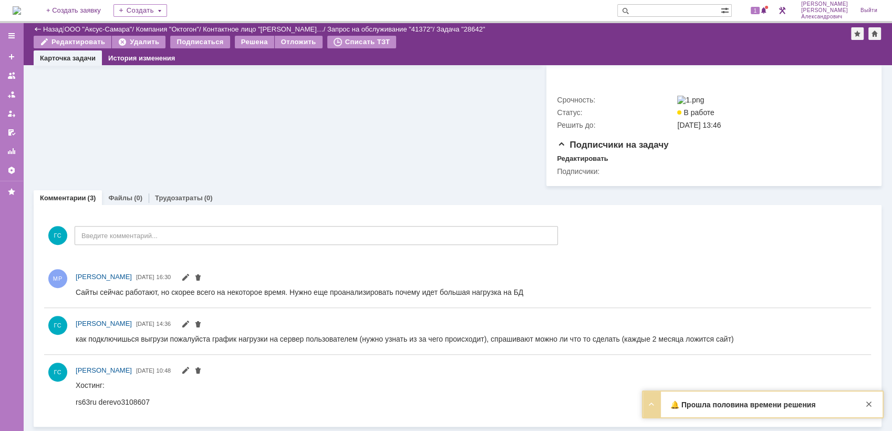
scroll to position [370, 0]
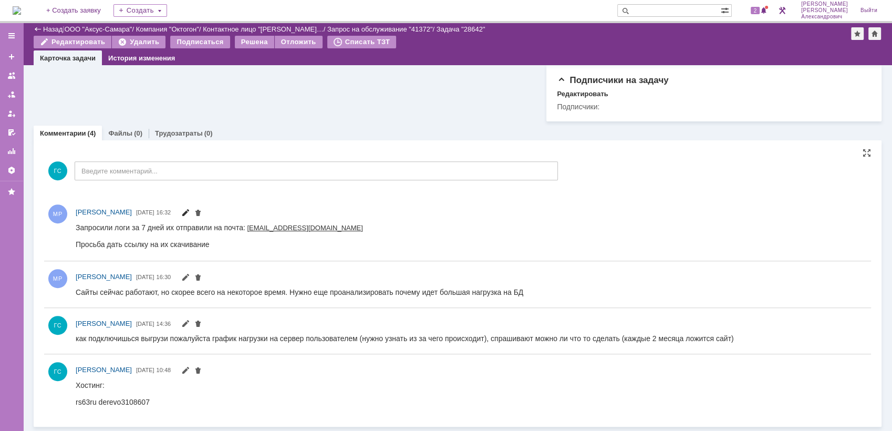
scroll to position [435, 0]
drag, startPoint x: 151, startPoint y: 449, endPoint x: 160, endPoint y: 231, distance: 218.6
drag, startPoint x: 77, startPoint y: 227, endPoint x: 218, endPoint y: 244, distance: 142.3
click at [218, 244] on div "Запросили логи за 7 дней их отправили на почта: [EMAIL_ADDRESS][DOMAIN_NAME] Пр…" at bounding box center [220, 235] width 289 height 25
copy div "Запросили логи за 7 дней их отправили на почта: [EMAIL_ADDRESS][DOMAIN_NAME] Пр…"
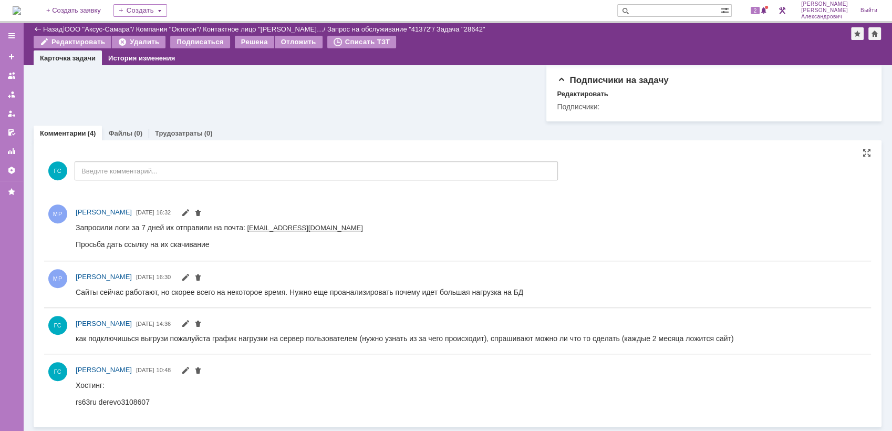
click at [238, 246] on div "Запросили логи за 7 дней их отправили на почта: [EMAIL_ADDRESS][DOMAIN_NAME] Пр…" at bounding box center [220, 235] width 289 height 25
drag, startPoint x: 218, startPoint y: 249, endPoint x: 106, endPoint y: 230, distance: 113.9
drag, startPoint x: 76, startPoint y: 225, endPoint x: 210, endPoint y: 246, distance: 135.5
click at [210, 246] on div "Запросили логи за 7 дней их отправили на почта: [EMAIL_ADDRESS][DOMAIN_NAME] Пр…" at bounding box center [220, 235] width 289 height 25
copy div "Запросили логи за 7 дней их отправили на почта: [EMAIL_ADDRESS][DOMAIN_NAME] Пр…"
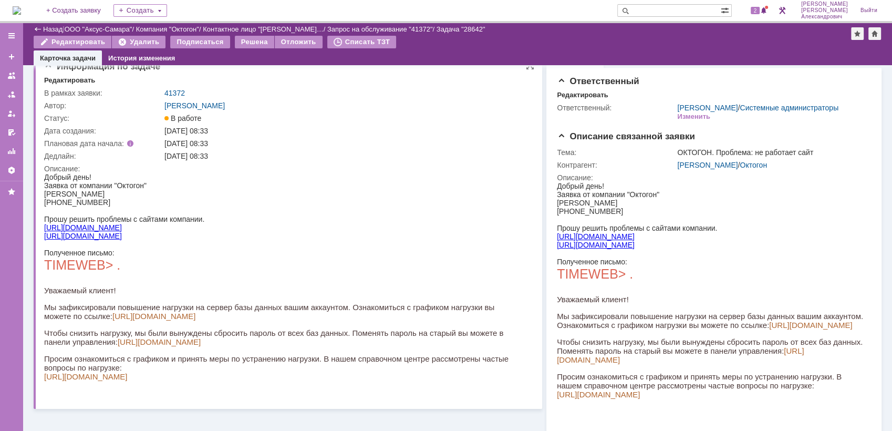
scroll to position [0, 0]
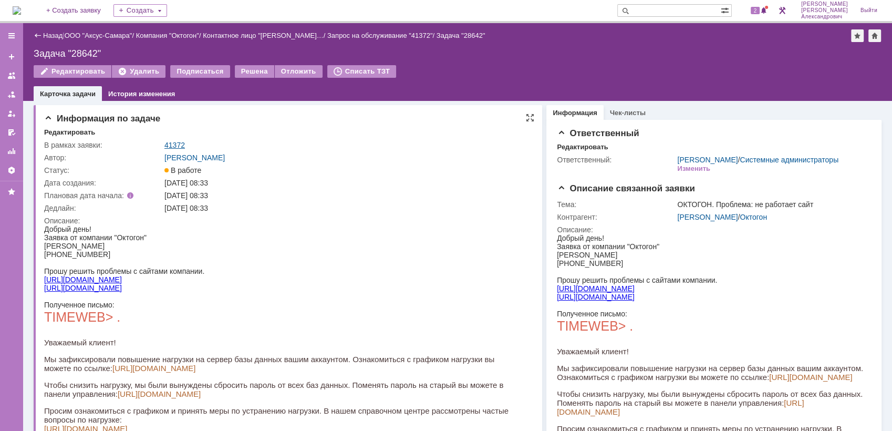
click at [175, 142] on link "41372" at bounding box center [174, 145] width 20 height 8
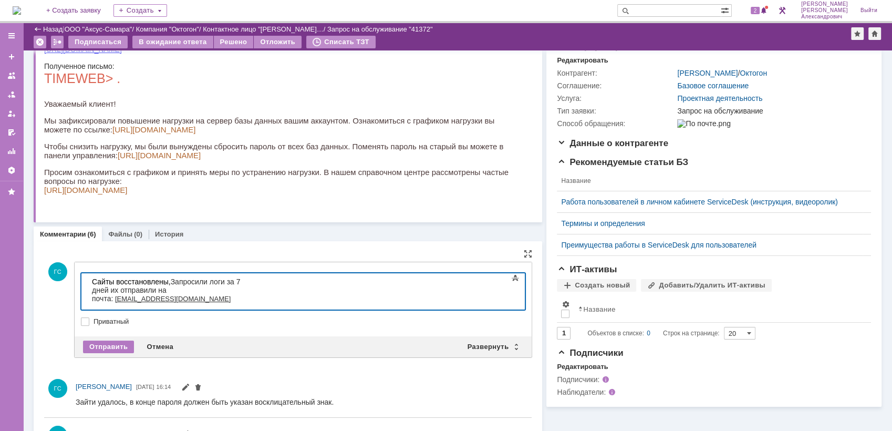
click at [171, 282] on div "Сайты восстановлены, Запросили логи за 7 дней их отправили на почта: [EMAIL_ADD…" at bounding box center [166, 298] width 149 height 42
click at [92, 319] on span "Просьба дать ссылку на их скачивание" at bounding box center [159, 323] width 134 height 8
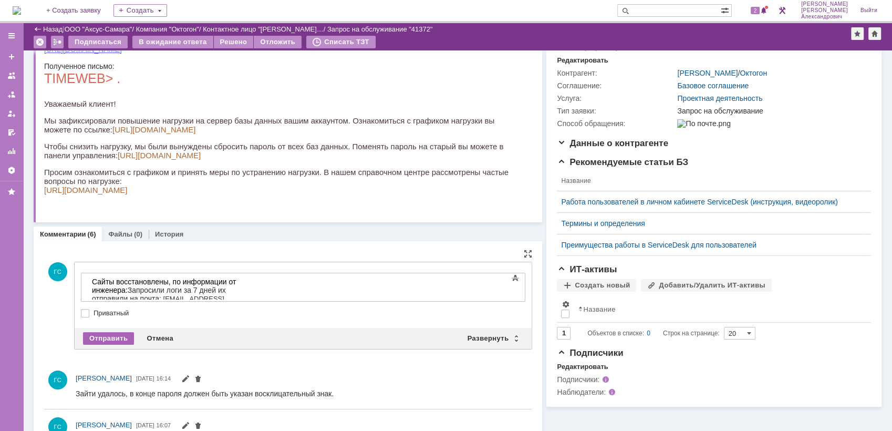
click at [108, 336] on div "Отправить" at bounding box center [108, 338] width 51 height 13
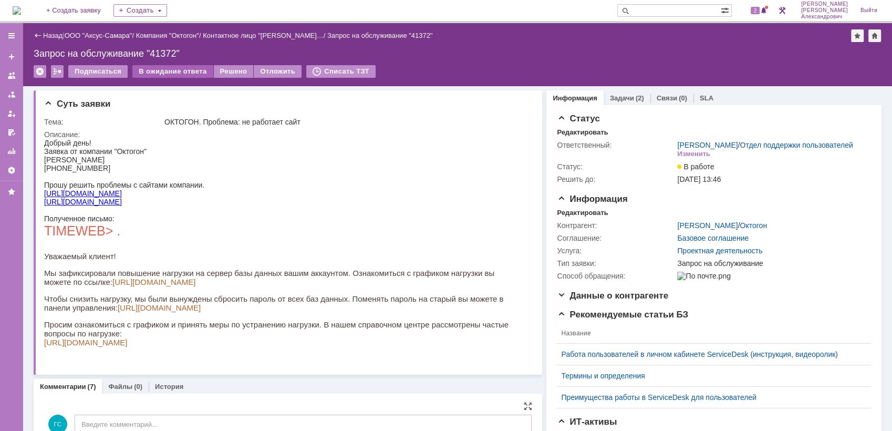
click at [176, 71] on div "В ожидание ответа" at bounding box center [172, 71] width 80 height 13
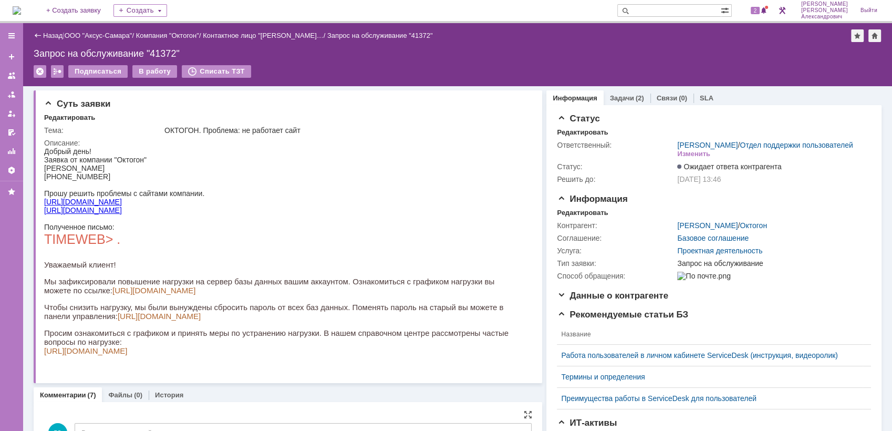
click at [663, 12] on input "text" at bounding box center [668, 10] width 103 height 13
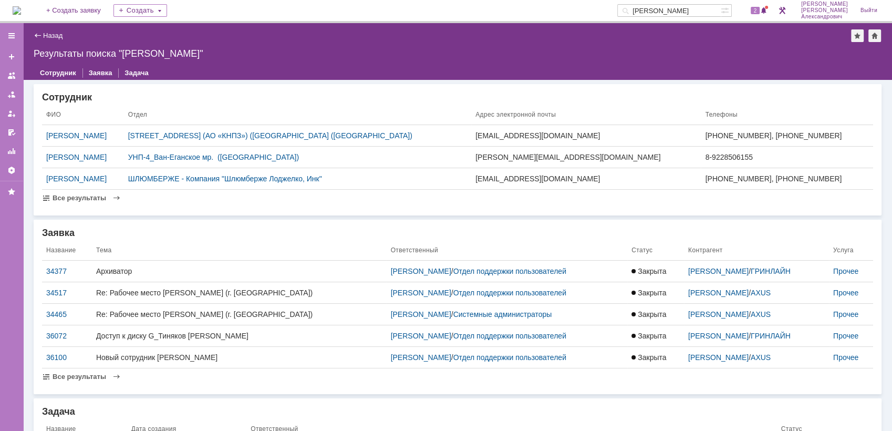
type input "[PERSON_NAME]"
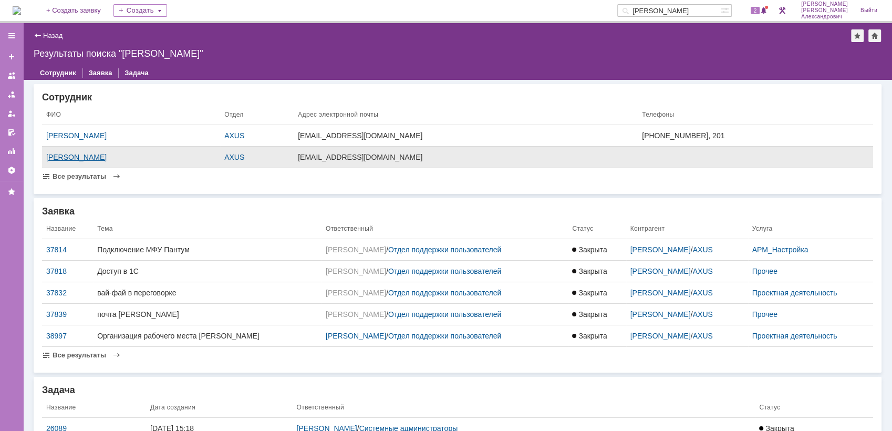
click at [216, 156] on div "[PERSON_NAME]" at bounding box center [131, 157] width 170 height 8
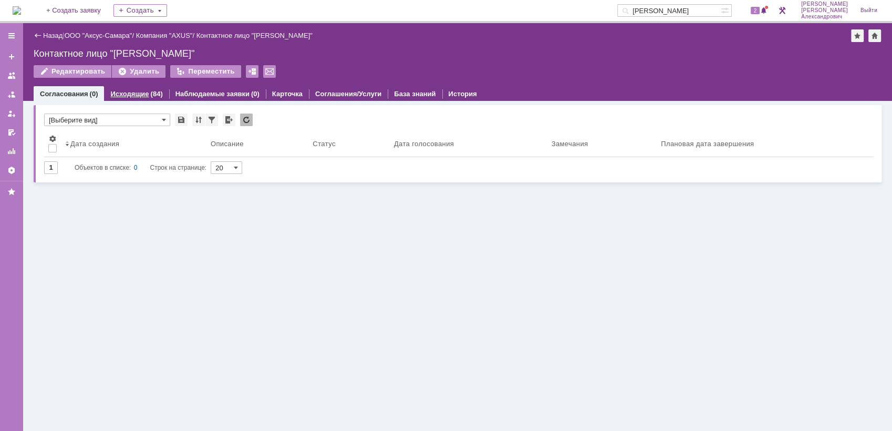
click at [146, 91] on div "Исходящие (84)" at bounding box center [136, 93] width 52 height 7
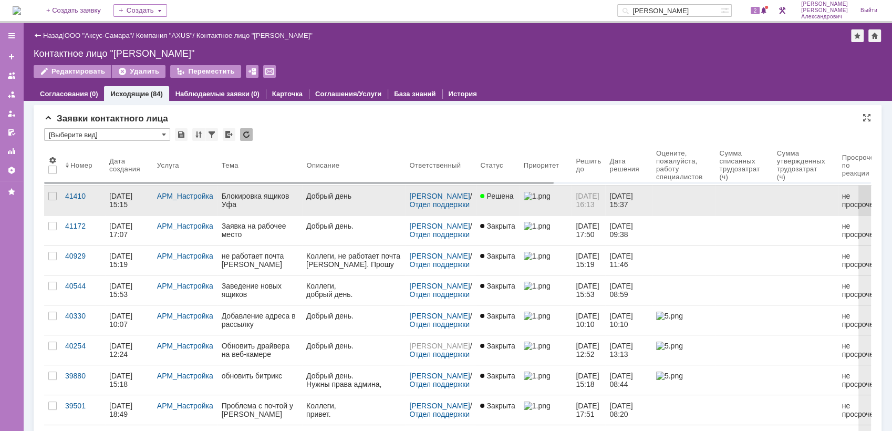
click at [533, 204] on link at bounding box center [545, 199] width 53 height 29
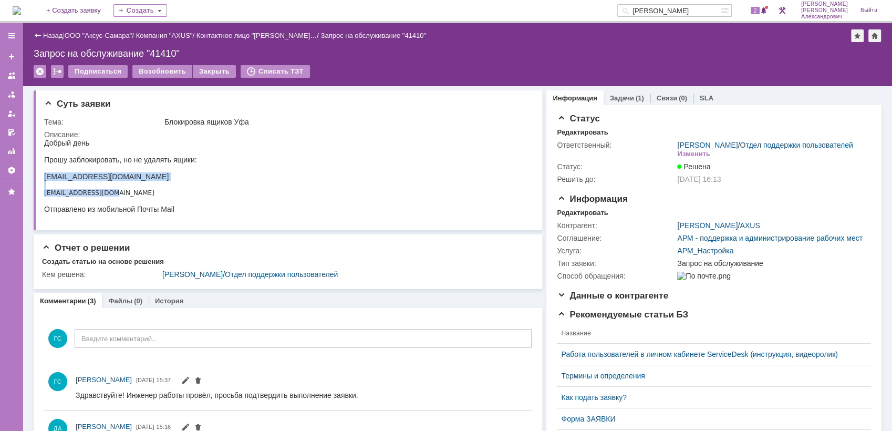
drag, startPoint x: 45, startPoint y: 178, endPoint x: 126, endPoint y: 194, distance: 82.9
click at [126, 194] on div "Добрый день Прошу заблокировать, но не удалять ящики: [EMAIL_ADDRESS][DOMAIN_NA…" at bounding box center [120, 176] width 153 height 75
copy div "[EMAIL_ADDRESS][DOMAIN_NAME] [EMAIL_ADDRESS][DOMAIN_NAME]"
click at [21, 9] on img at bounding box center [17, 10] width 8 height 8
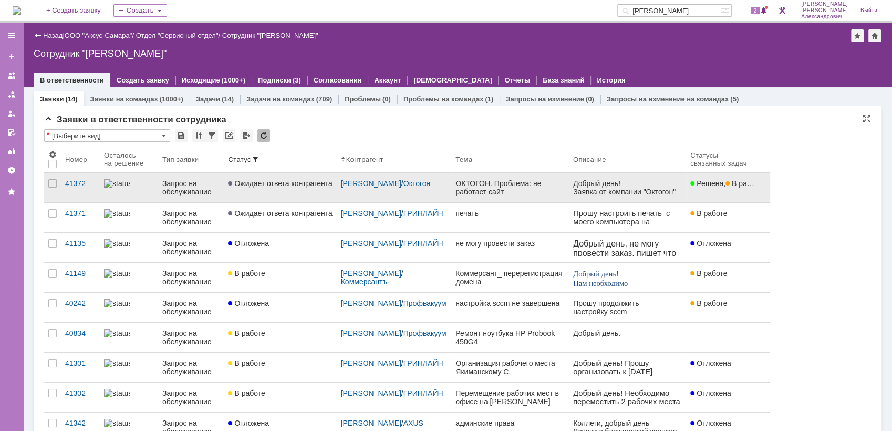
click at [497, 187] on div "ОКТОГОН. Проблема: не работает сайт" at bounding box center [509, 187] width 109 height 17
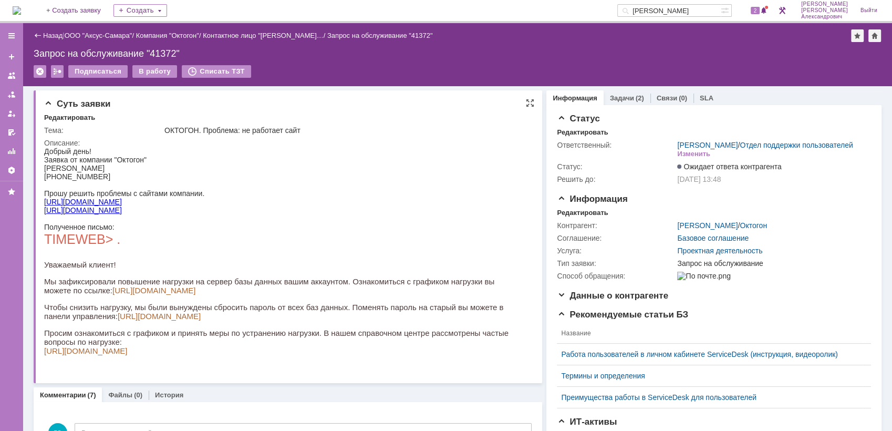
click at [90, 205] on link "[URL][DOMAIN_NAME]" at bounding box center [83, 201] width 78 height 8
click at [75, 214] on link "[URL][DOMAIN_NAME]" at bounding box center [83, 210] width 78 height 8
click at [102, 202] on link "[URL][DOMAIN_NAME]" at bounding box center [83, 201] width 78 height 8
click at [760, 13] on span "2" at bounding box center [754, 10] width 9 height 7
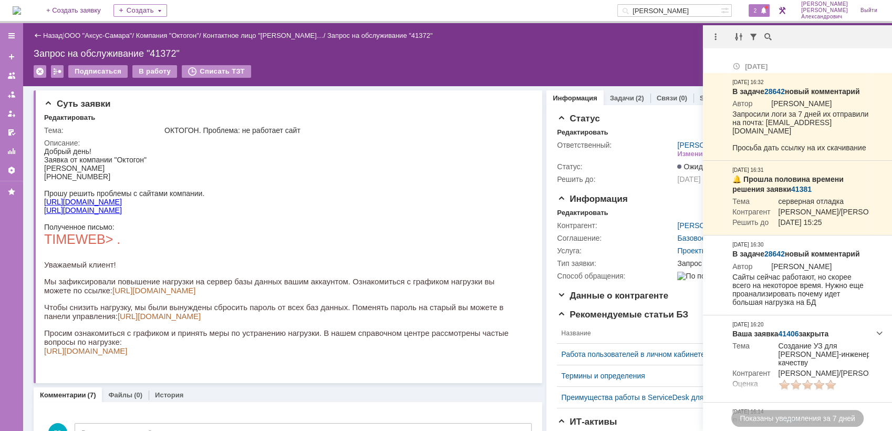
click at [707, 34] on div at bounding box center [717, 36] width 29 height 13
click at [714, 37] on div at bounding box center [715, 36] width 13 height 13
drag, startPoint x: 727, startPoint y: 60, endPoint x: 696, endPoint y: 59, distance: 31.0
click at [726, 60] on div "Отметить уведомления прочитанными" at bounding box center [787, 63] width 141 height 7
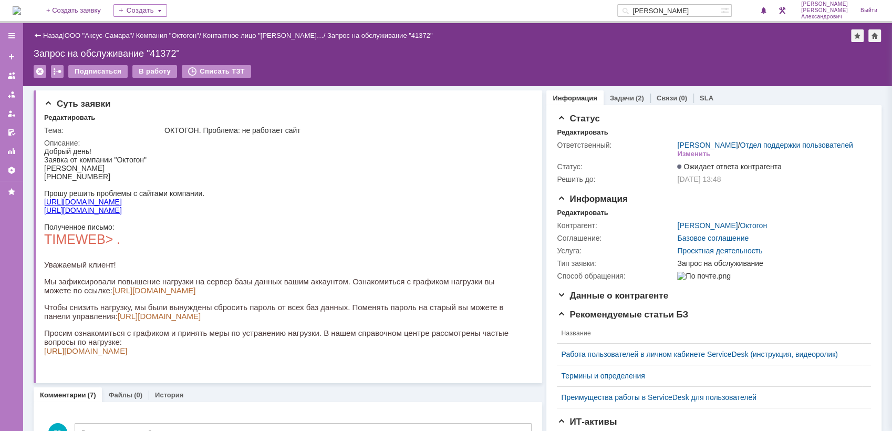
drag, startPoint x: 620, startPoint y: 51, endPoint x: 605, endPoint y: 53, distance: 14.9
click at [619, 51] on div "Запрос на обслуживание "41372"" at bounding box center [457, 53] width 847 height 11
click at [19, 9] on img at bounding box center [17, 10] width 8 height 8
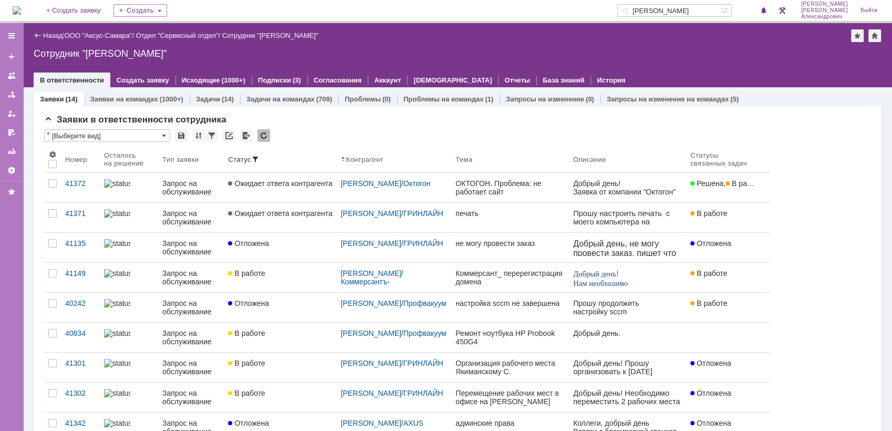
click at [21, 11] on img at bounding box center [17, 10] width 8 height 8
click at [21, 12] on img at bounding box center [17, 10] width 8 height 8
click at [21, 8] on img at bounding box center [17, 10] width 8 height 8
click at [21, 7] on img at bounding box center [17, 10] width 8 height 8
click at [21, 8] on img at bounding box center [17, 10] width 8 height 8
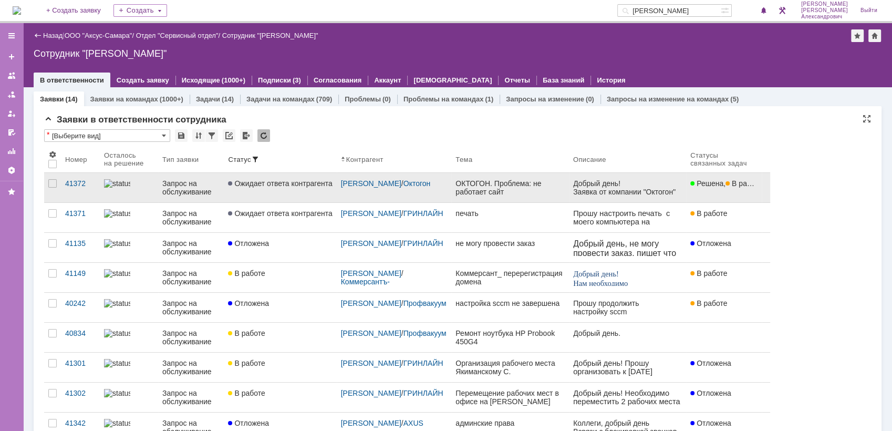
click at [500, 192] on div "ОКТОГОН. Проблема: не работает сайт" at bounding box center [509, 187] width 109 height 17
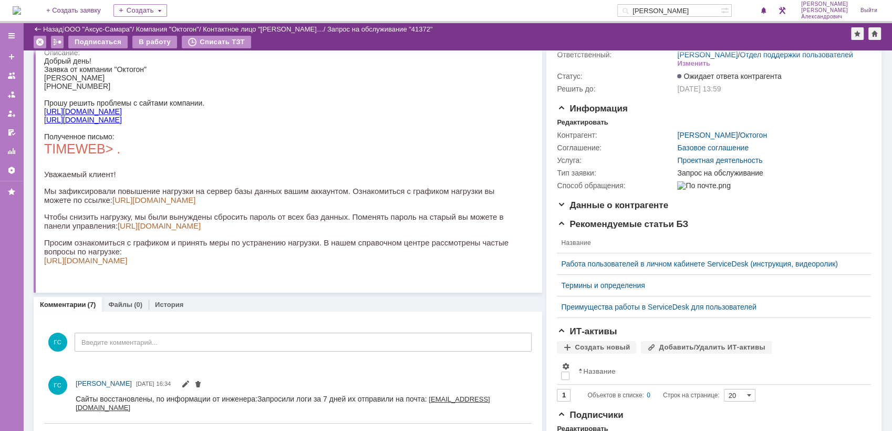
scroll to position [58, 0]
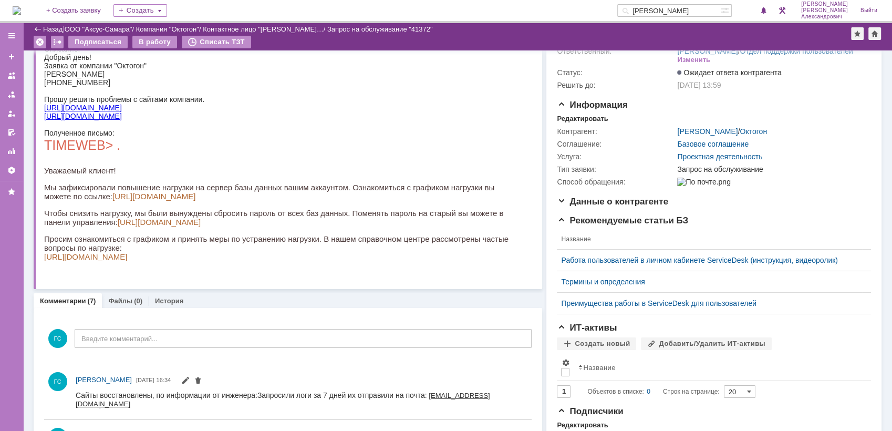
click at [127, 261] on link "[URL][DOMAIN_NAME]" at bounding box center [85, 256] width 83 height 9
click at [715, 9] on input "[PERSON_NAME]" at bounding box center [668, 10] width 103 height 13
type input "x"
type input "[PERSON_NAME]"
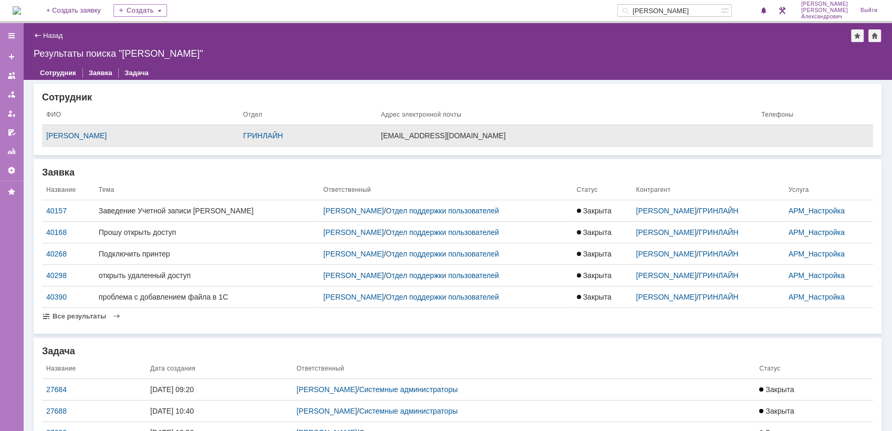
click at [595, 132] on div "[EMAIL_ADDRESS][DOMAIN_NAME]" at bounding box center [567, 135] width 372 height 8
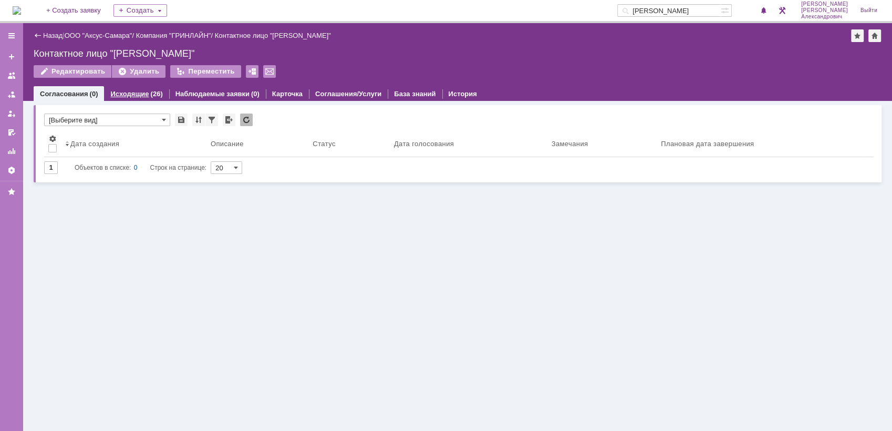
click at [151, 90] on div "(26)" at bounding box center [157, 94] width 12 height 8
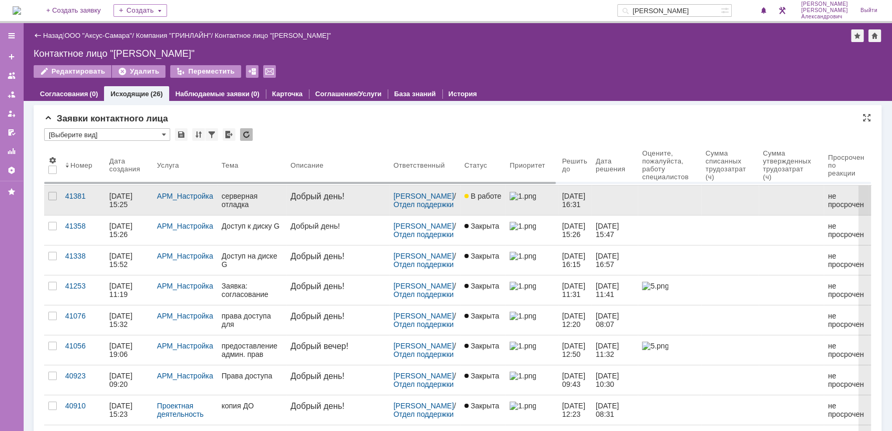
click at [682, 200] on link at bounding box center [669, 199] width 64 height 29
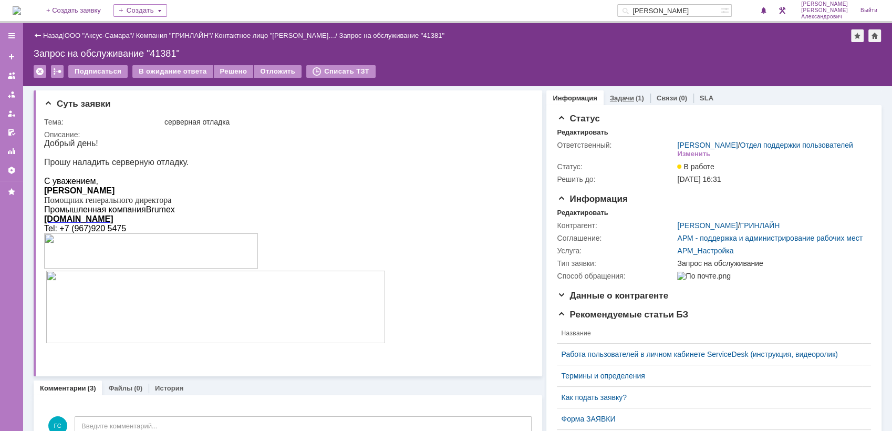
click at [635, 99] on div "(1)" at bounding box center [639, 98] width 8 height 8
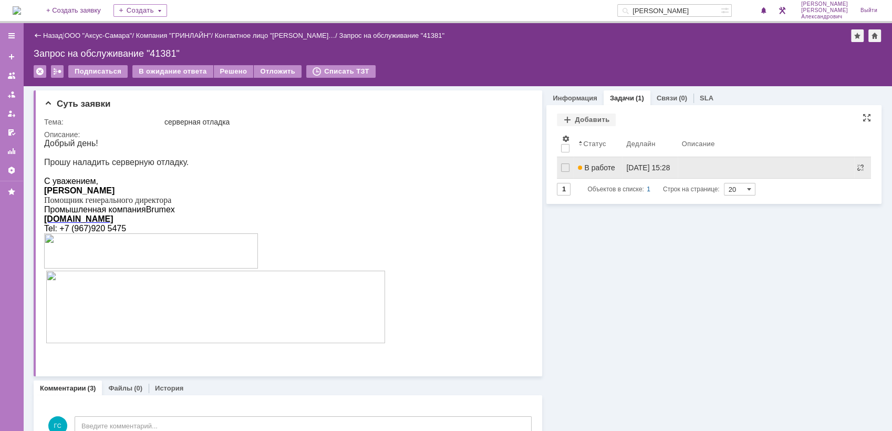
click at [626, 167] on div "[DATE] 15:28" at bounding box center [648, 167] width 44 height 8
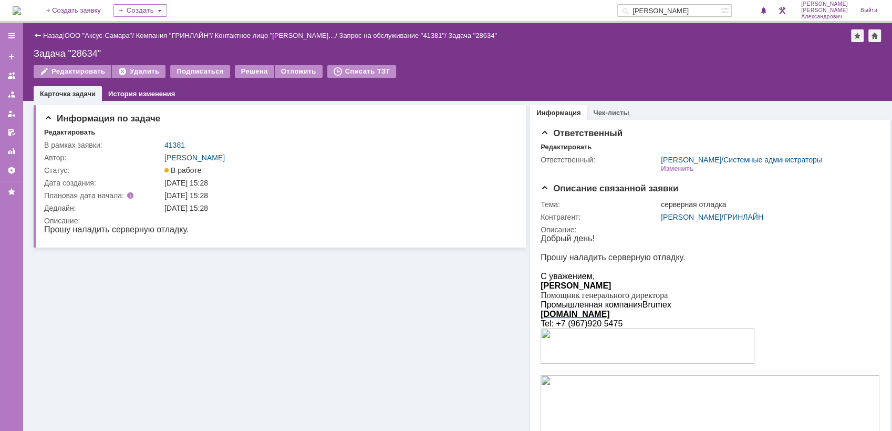
click at [21, 11] on img at bounding box center [17, 10] width 8 height 8
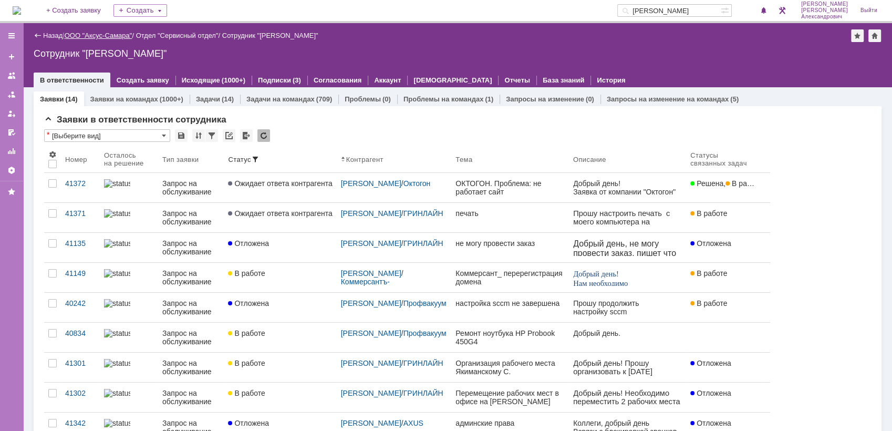
click at [109, 37] on link "ООО "Аксус-Самара"" at bounding box center [99, 36] width 68 height 8
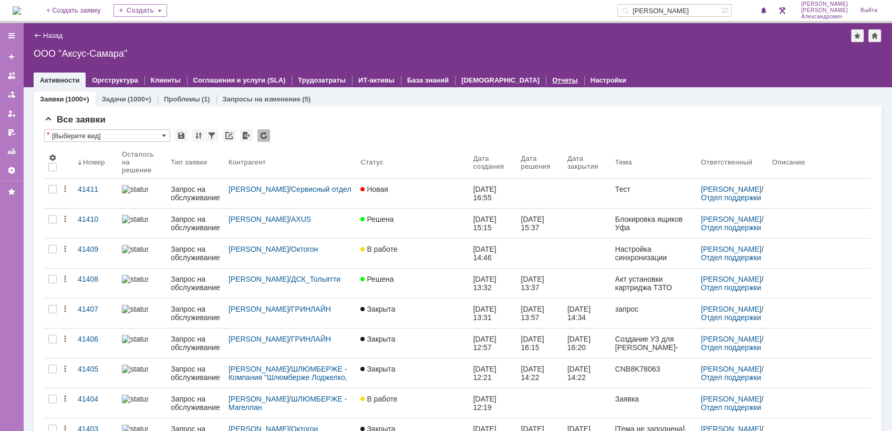
click at [552, 79] on link "Отчеты" at bounding box center [565, 80] width 26 height 8
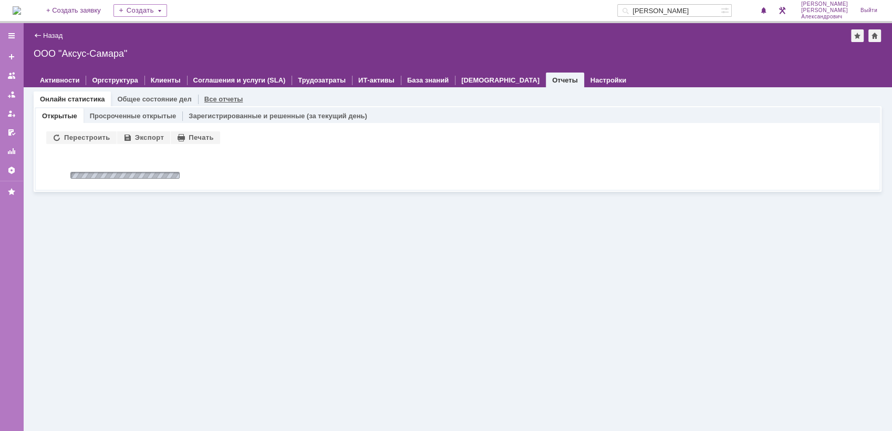
click at [208, 95] on link "Все отчеты" at bounding box center [223, 99] width 39 height 8
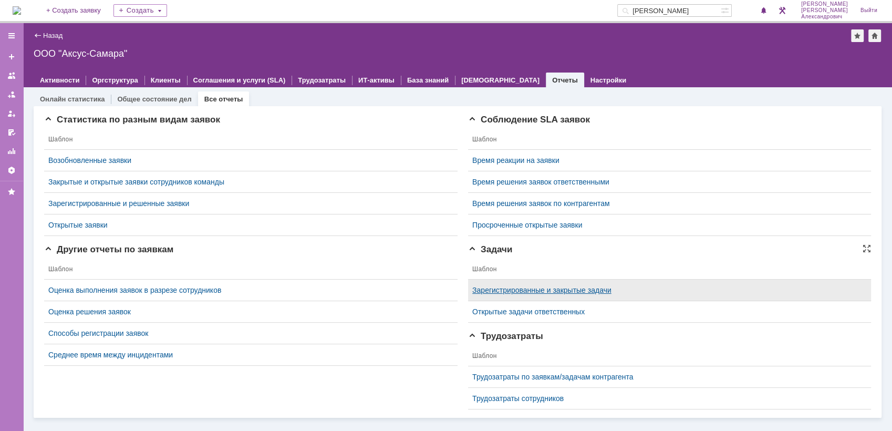
click at [516, 290] on link "Зарегистрированные и закрытые задачи" at bounding box center [541, 290] width 139 height 8
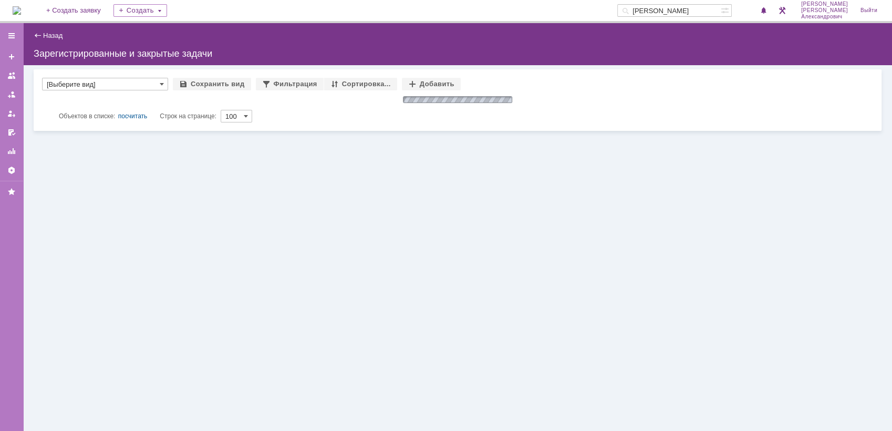
type input "[Выберите вид]"
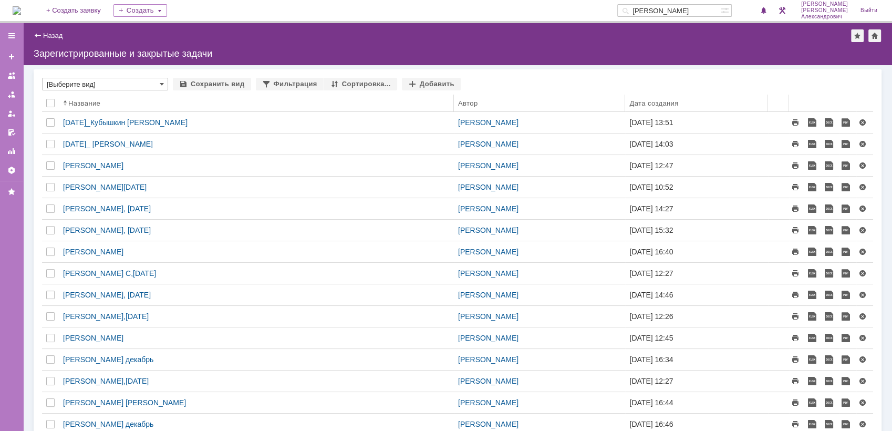
click at [670, 103] on div "Дата создания" at bounding box center [653, 103] width 49 height 8
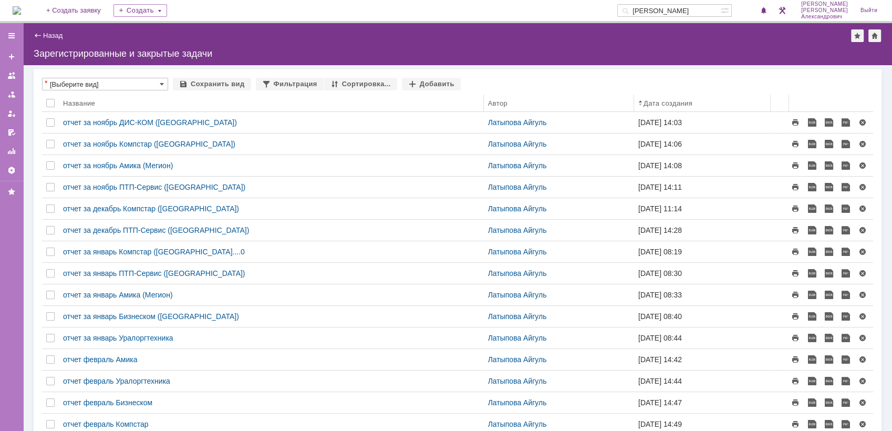
click at [678, 101] on div "Дата создания" at bounding box center [667, 103] width 49 height 8
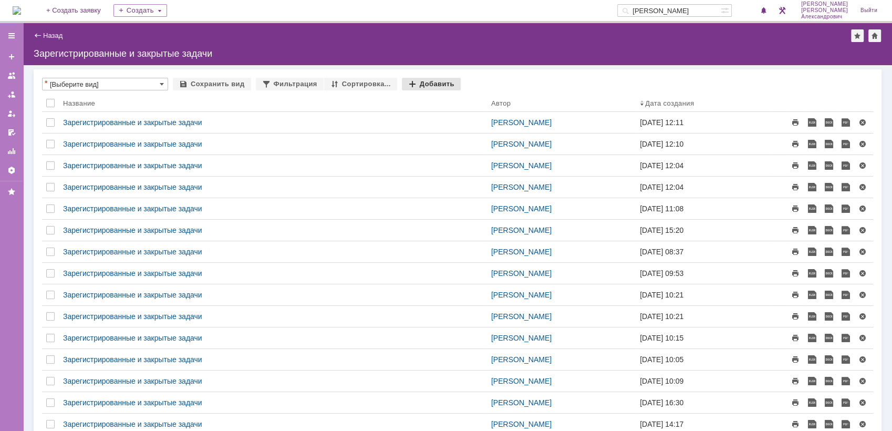
click at [415, 82] on div "Добавить" at bounding box center [431, 84] width 59 height 13
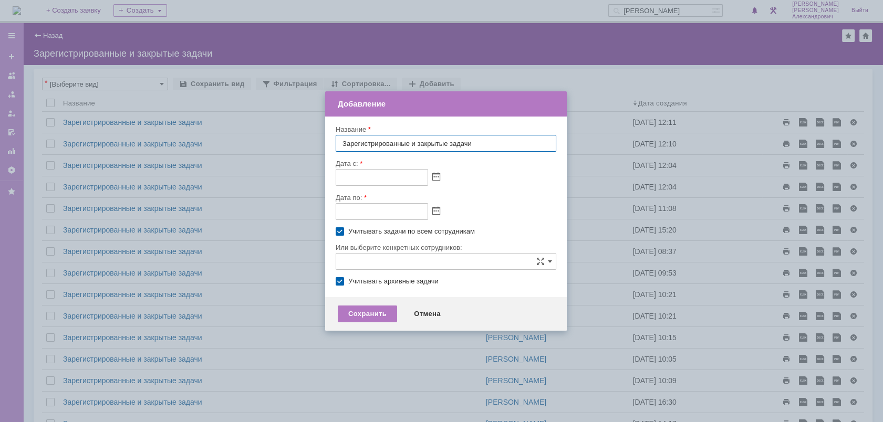
click at [348, 232] on label "Учитывать задачи по всем сотрудникам" at bounding box center [451, 231] width 206 height 8
checkbox input "false"
click at [433, 173] on span at bounding box center [436, 177] width 8 height 8
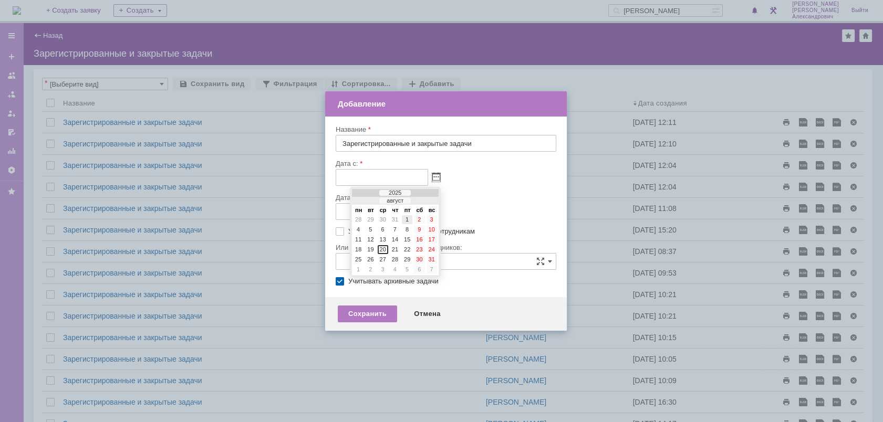
click at [404, 221] on div "1" at bounding box center [407, 219] width 11 height 9
type input "[DATE] 00:00"
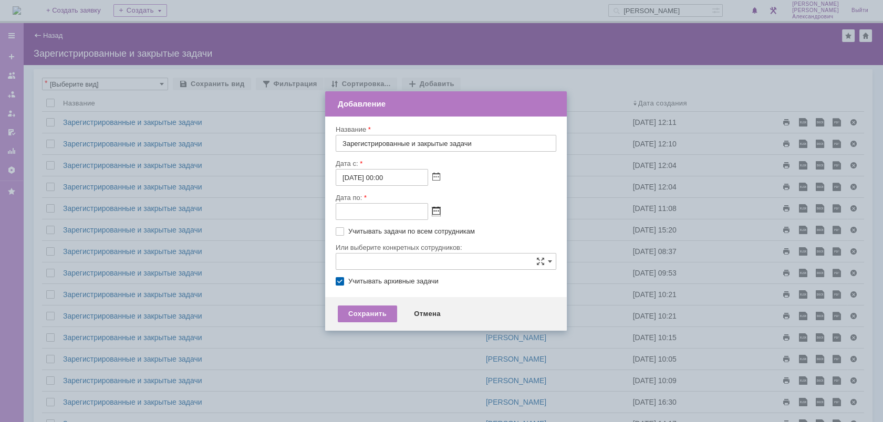
click at [433, 213] on span at bounding box center [436, 211] width 8 height 8
click at [383, 282] on div "20" at bounding box center [383, 283] width 11 height 9
type input "[DATE] 23:59"
click at [346, 260] on input "text" at bounding box center [446, 261] width 221 height 17
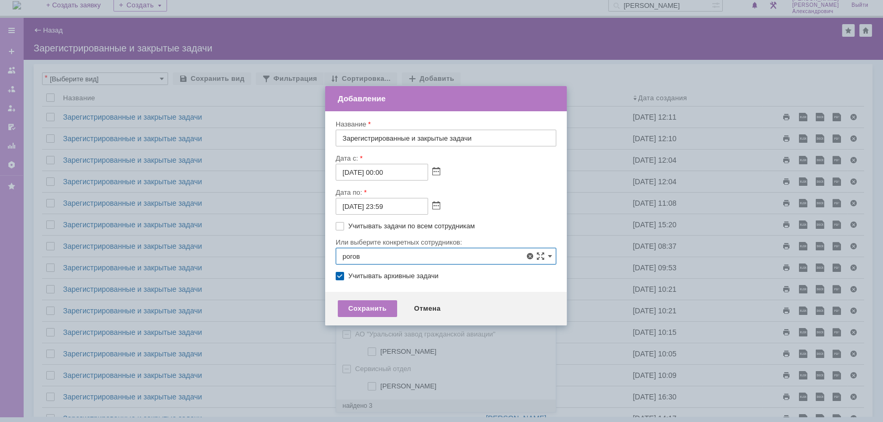
click at [380, 388] on span at bounding box center [380, 384] width 0 height 5
click at [371, 388] on input "[PERSON_NAME]" at bounding box center [372, 386] width 7 height 7
type input "[PERSON_NAME]"
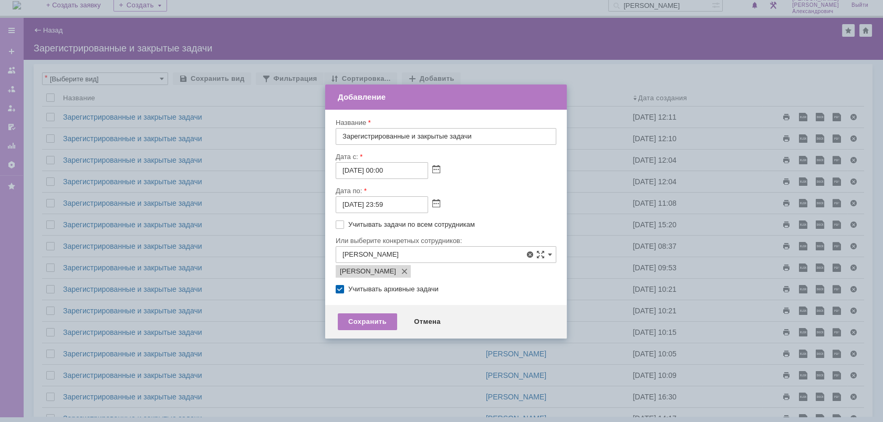
click at [493, 182] on div at bounding box center [446, 182] width 221 height 7
click at [383, 321] on div "Сохранить" at bounding box center [367, 321] width 59 height 17
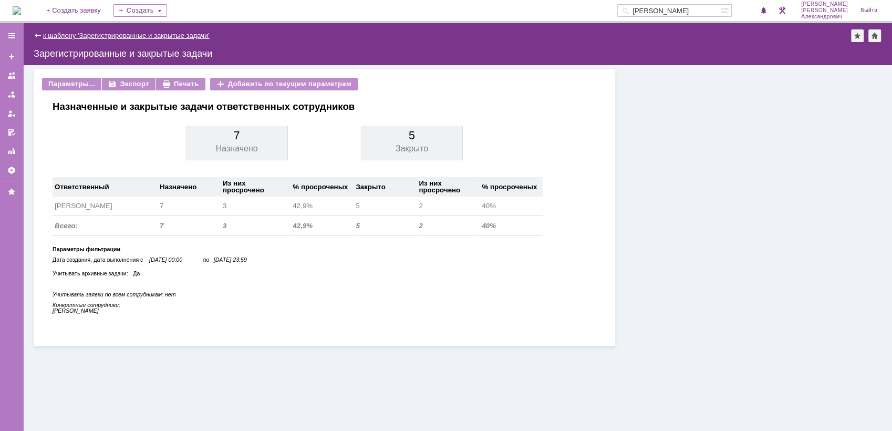
click at [45, 32] on link "к шаблону 'Зарегистрированные и закрытые задачи'" at bounding box center [126, 36] width 166 height 8
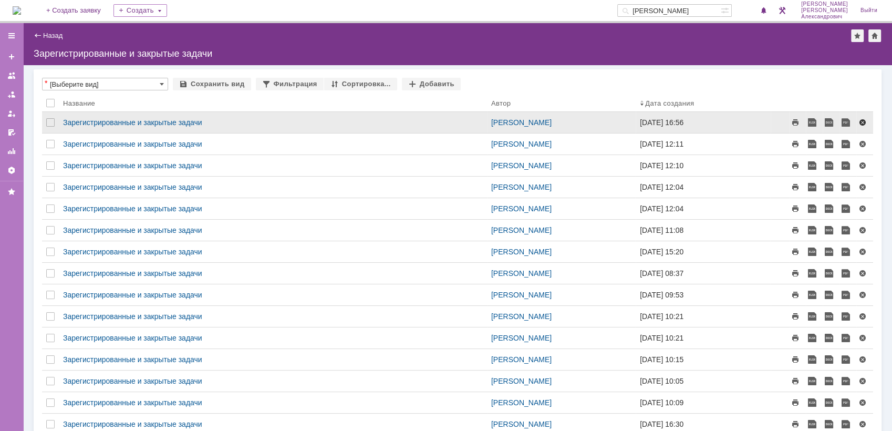
click at [858, 121] on span at bounding box center [862, 122] width 8 height 8
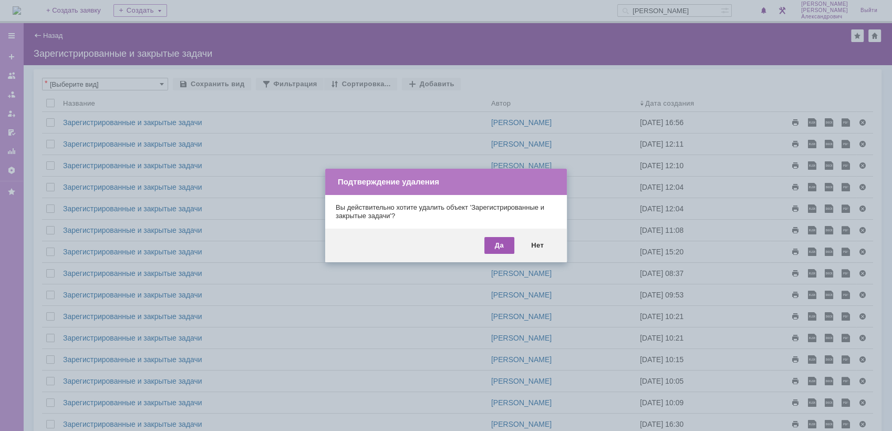
click at [504, 239] on div "Да" at bounding box center [499, 245] width 30 height 17
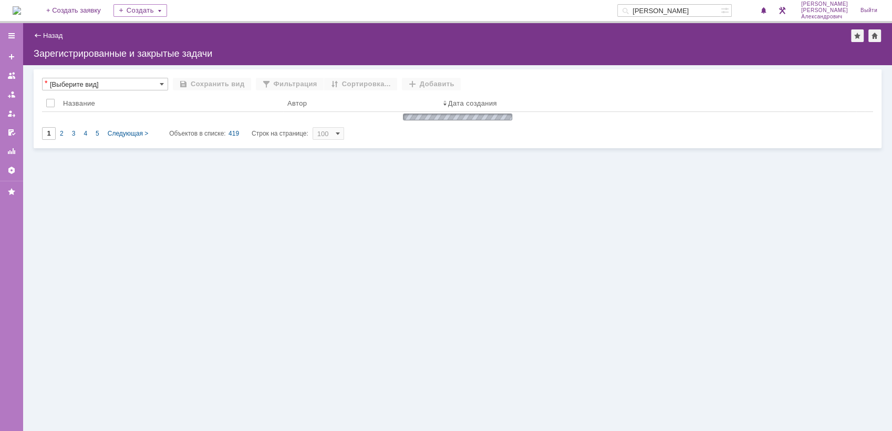
click at [17, 7] on img at bounding box center [17, 10] width 8 height 8
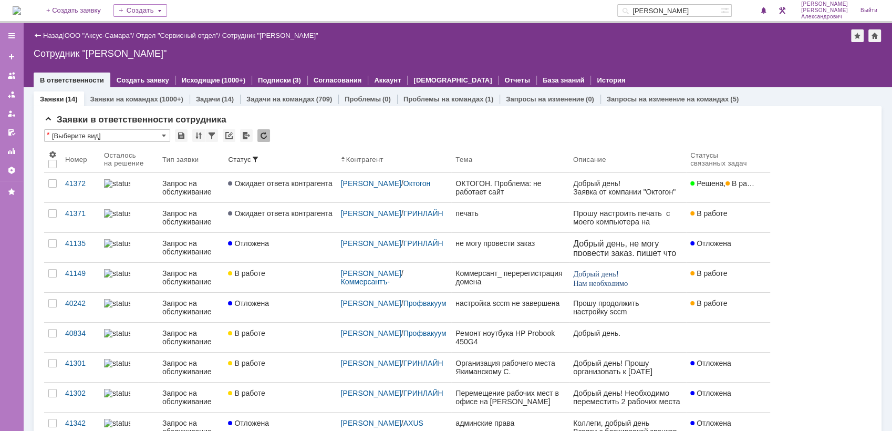
click at [19, 7] on img at bounding box center [17, 10] width 8 height 8
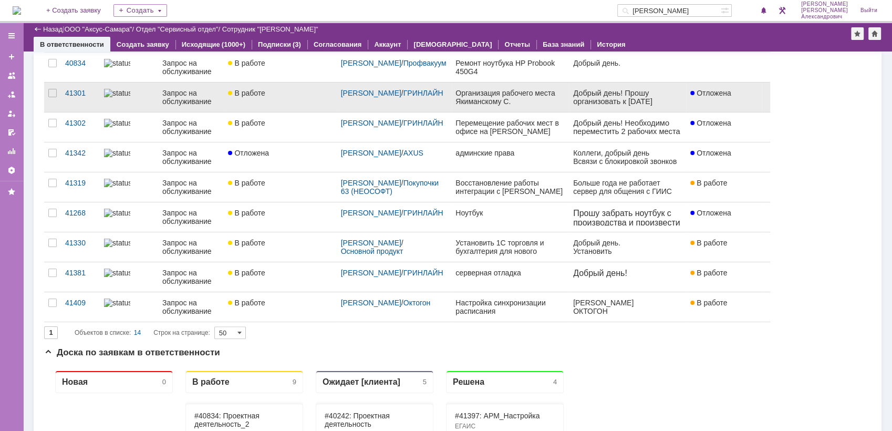
scroll to position [291, 0]
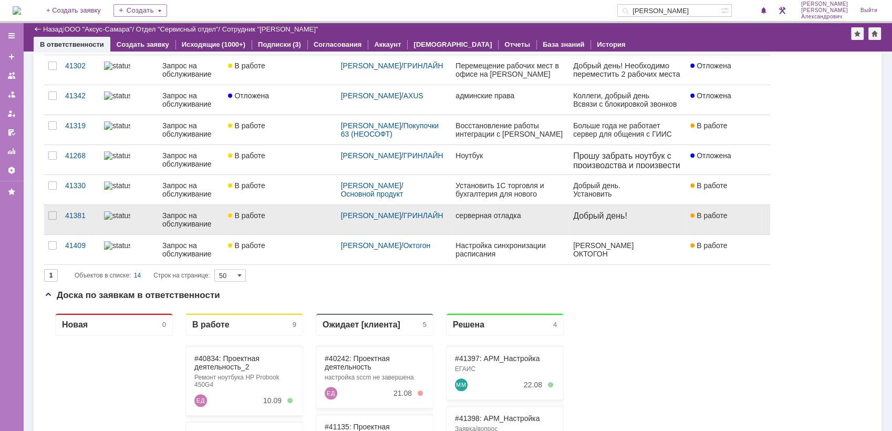
click at [470, 220] on link "серверная отладка" at bounding box center [510, 219] width 118 height 29
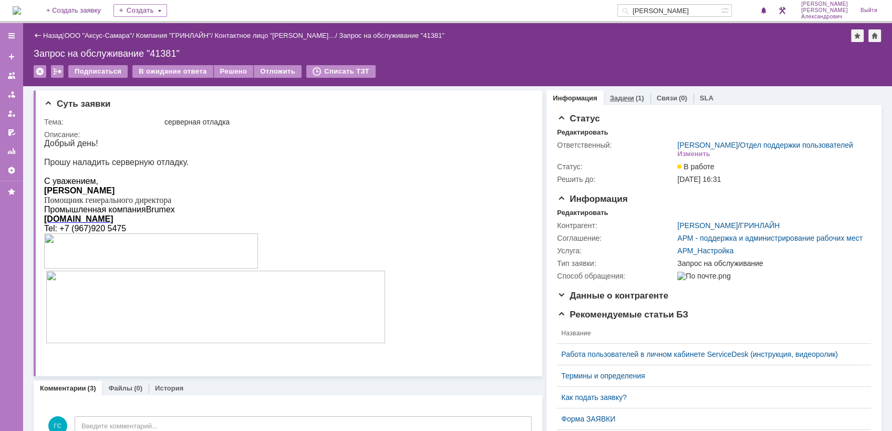
click at [618, 94] on link "Задачи" at bounding box center [622, 98] width 24 height 8
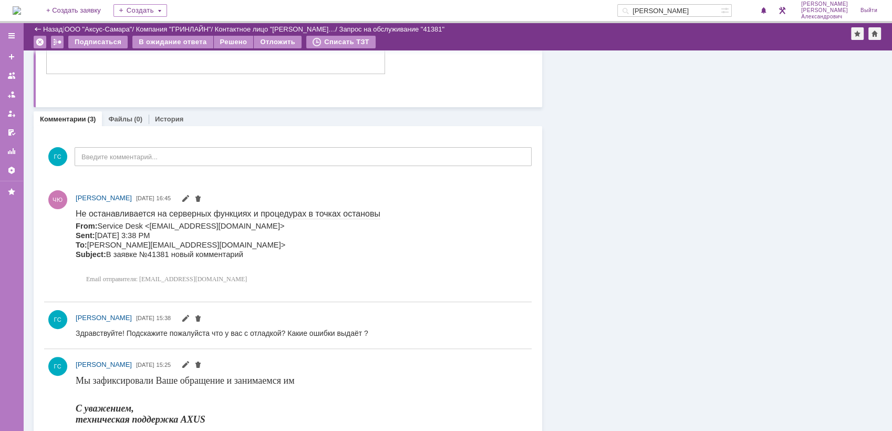
scroll to position [58, 0]
